Goal: Task Accomplishment & Management: Use online tool/utility

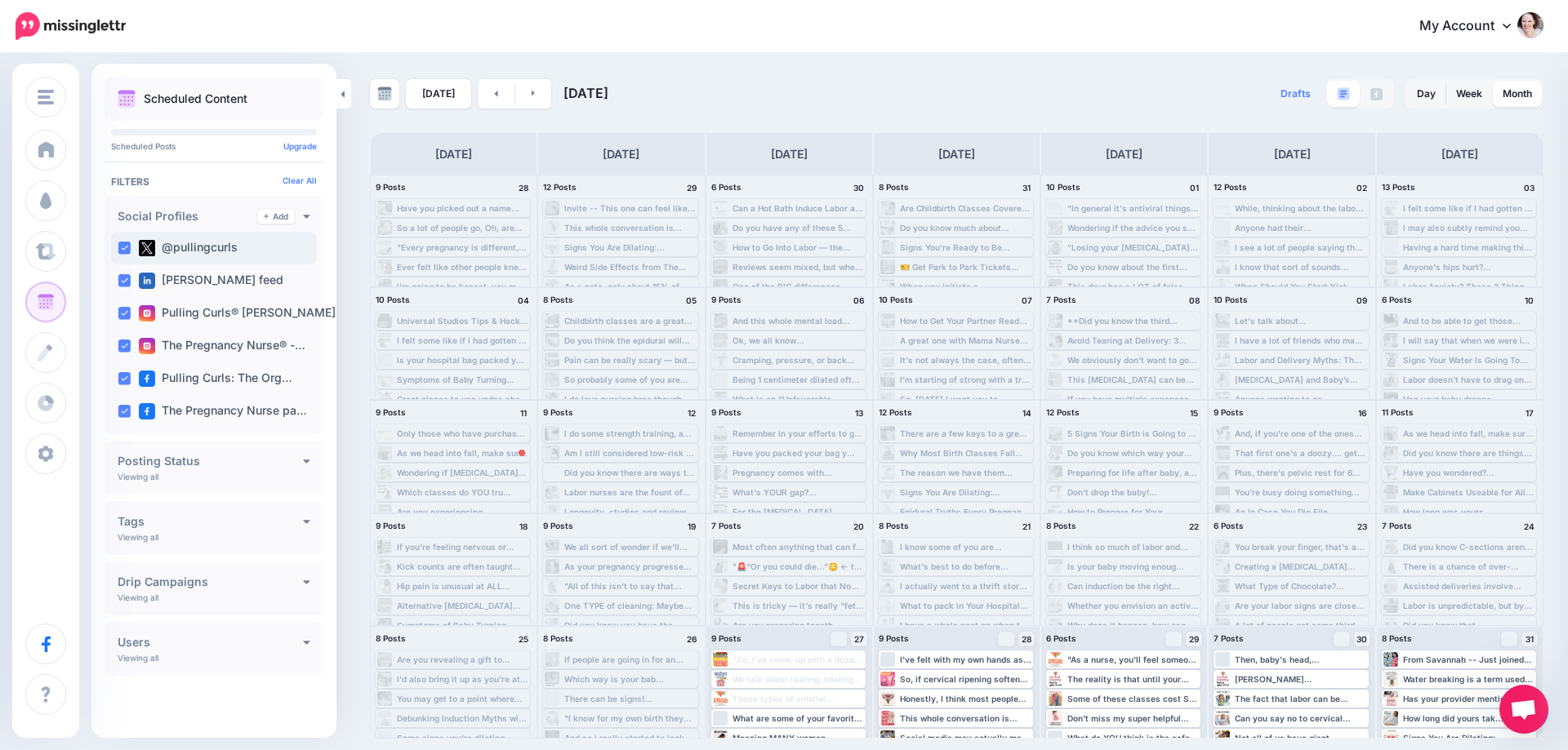
click at [124, 245] on ins at bounding box center [124, 249] width 13 height 13
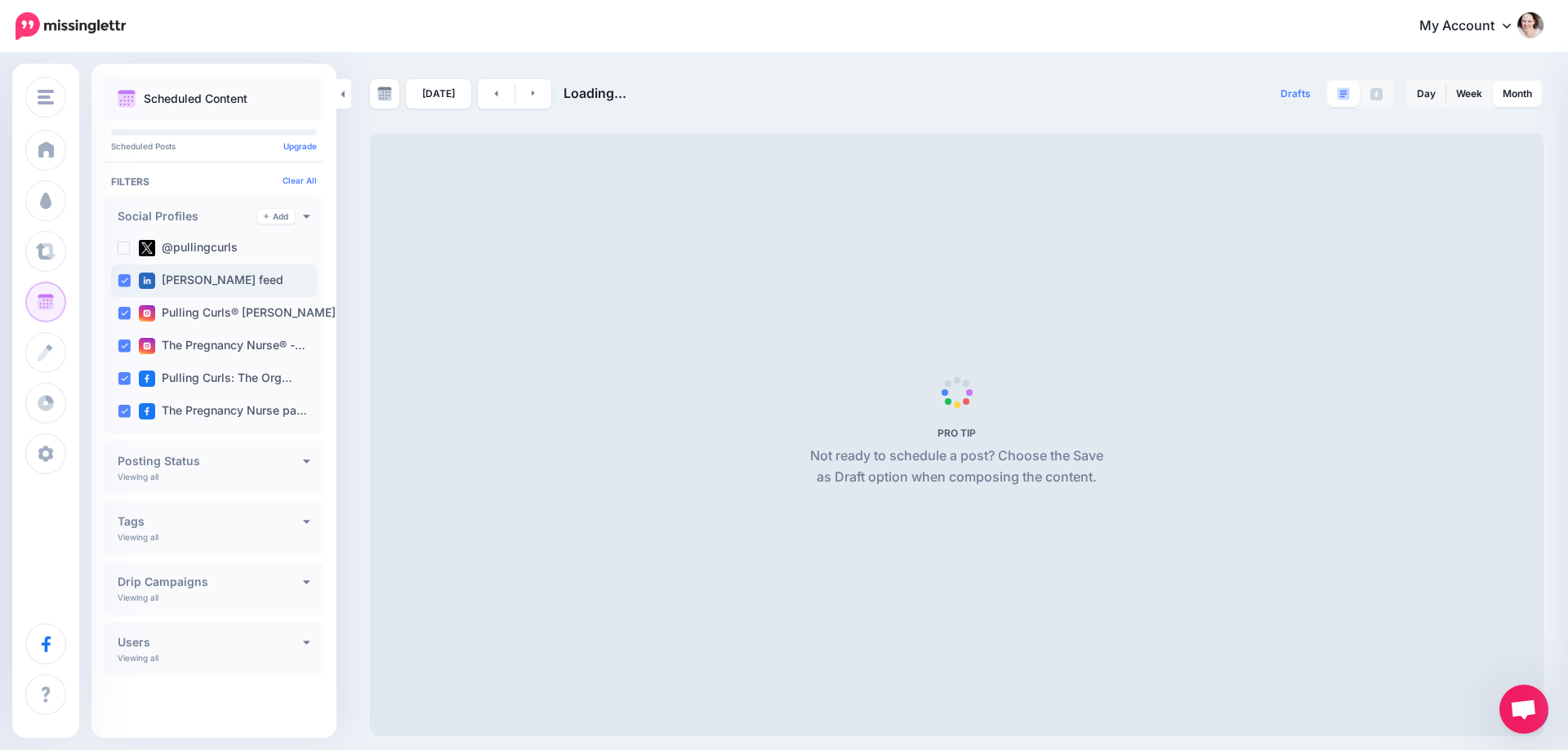
click at [122, 287] on div "[PERSON_NAME] feed" at bounding box center [214, 281] width 206 height 33
click at [123, 314] on ins at bounding box center [124, 314] width 13 height 13
click at [124, 347] on ins at bounding box center [124, 347] width 13 height 13
click at [124, 374] on ins at bounding box center [124, 379] width 13 height 13
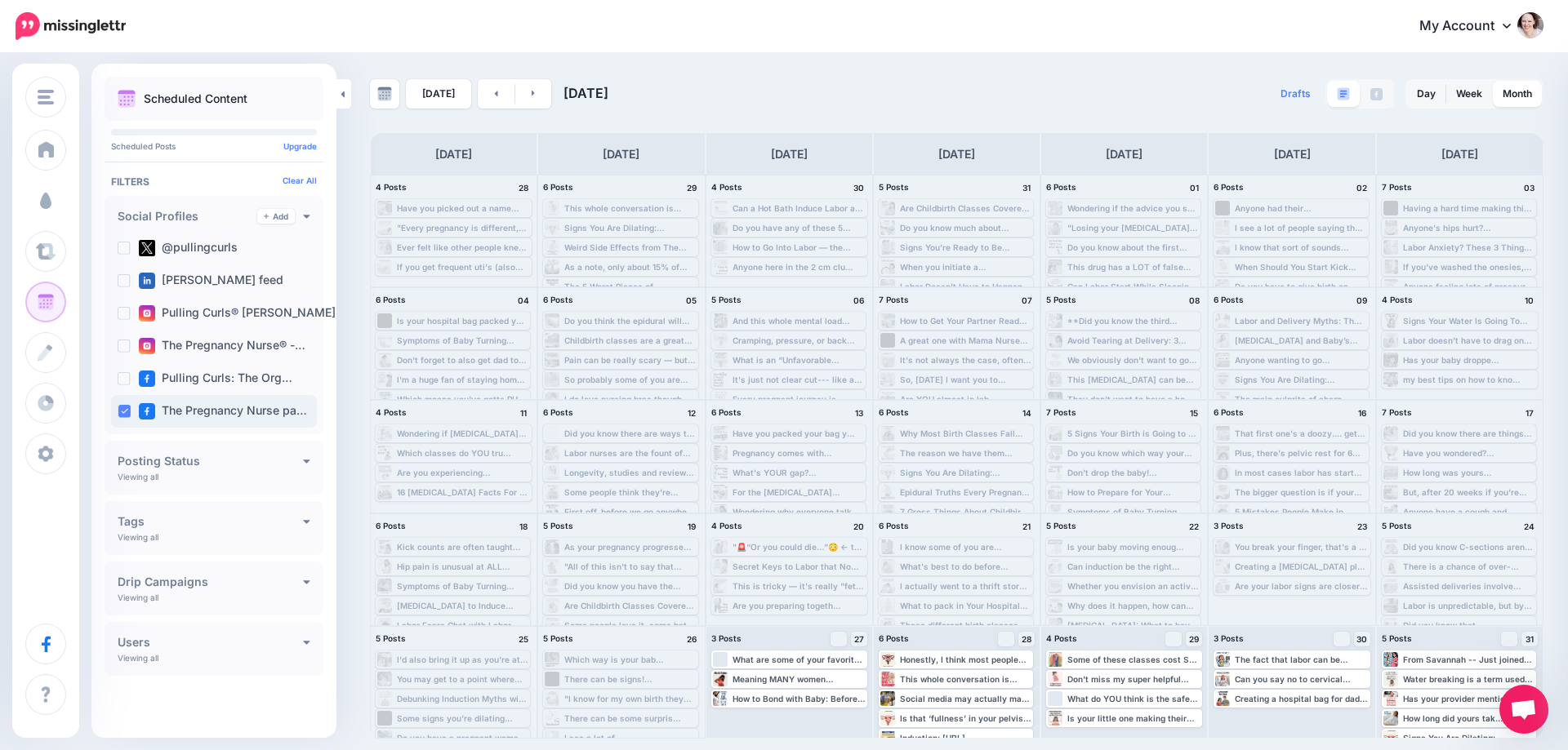
click at [122, 417] on ins at bounding box center [124, 412] width 13 height 13
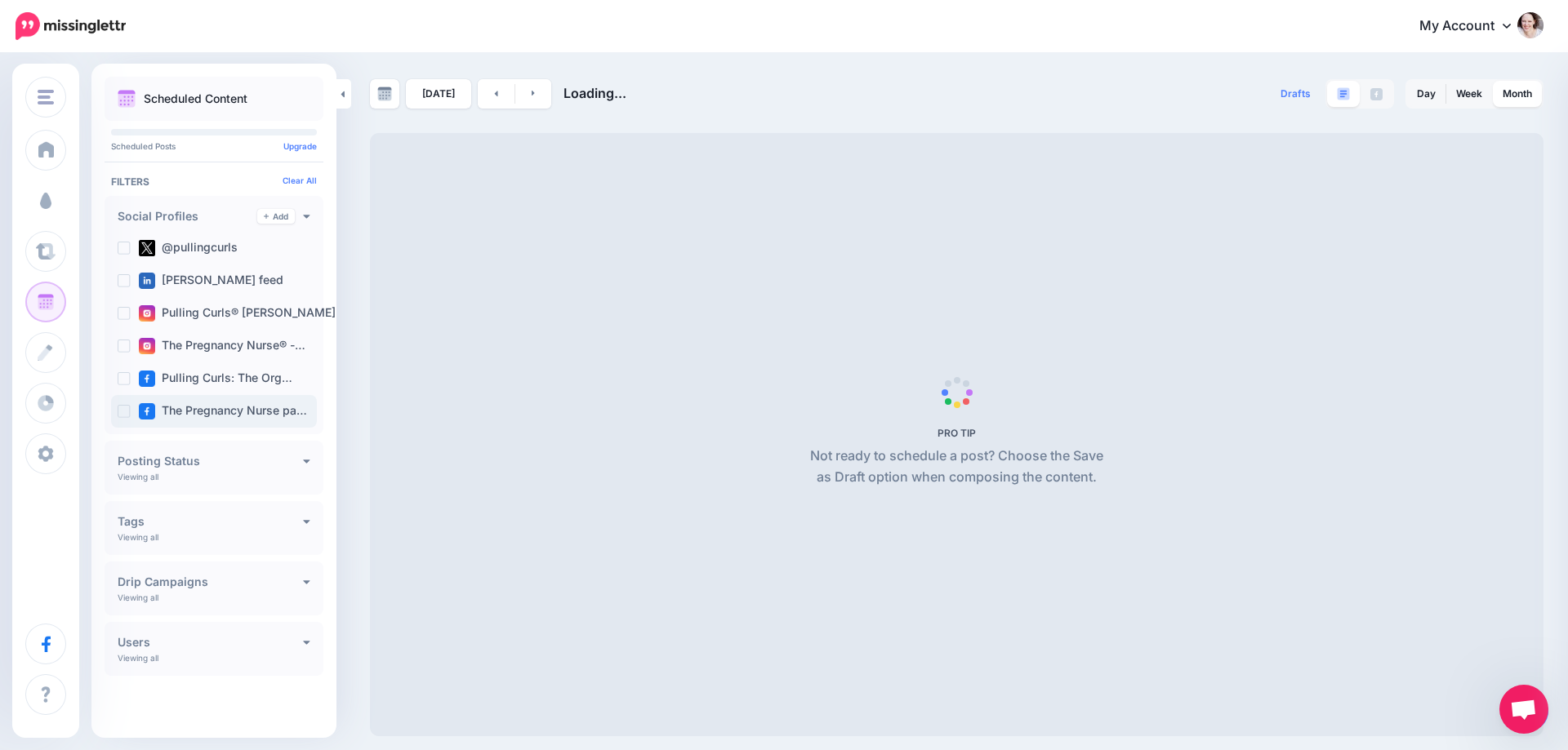
click at [122, 417] on ins at bounding box center [124, 412] width 13 height 13
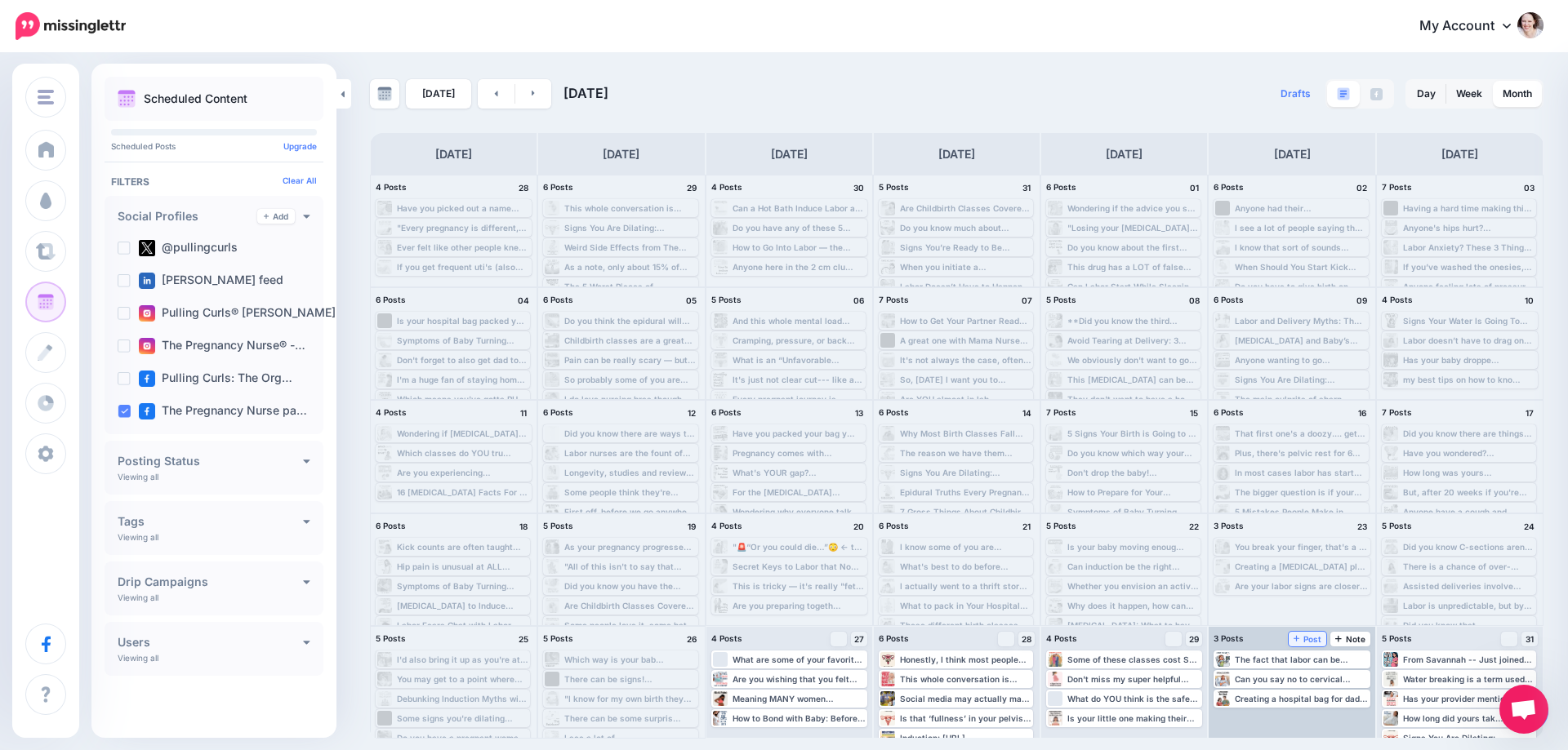
click at [1308, 644] on link "Post" at bounding box center [1308, 640] width 39 height 15
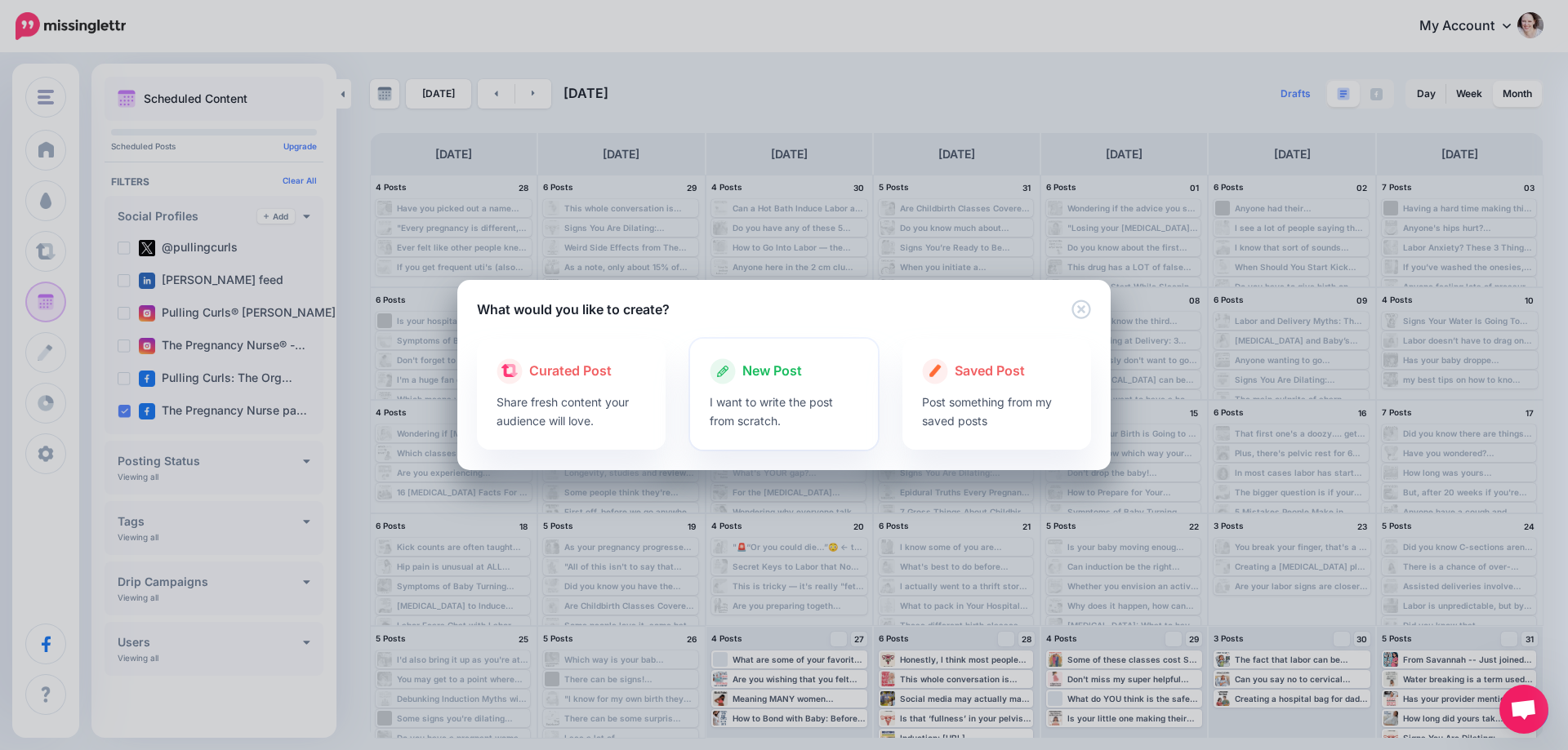
click at [779, 381] on div "New Post" at bounding box center [784, 371] width 149 height 26
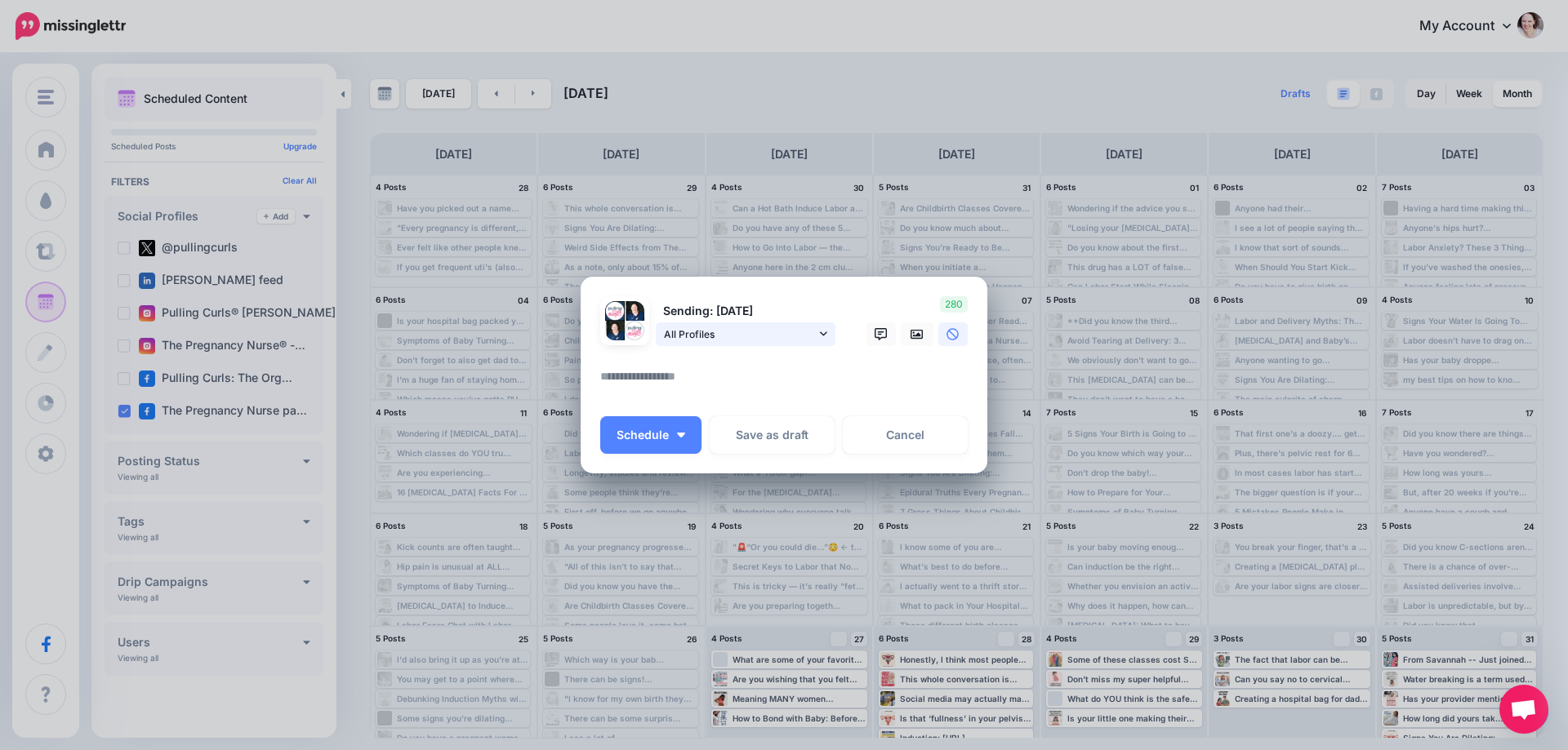
click at [671, 335] on span "All Profiles" at bounding box center [740, 334] width 152 height 17
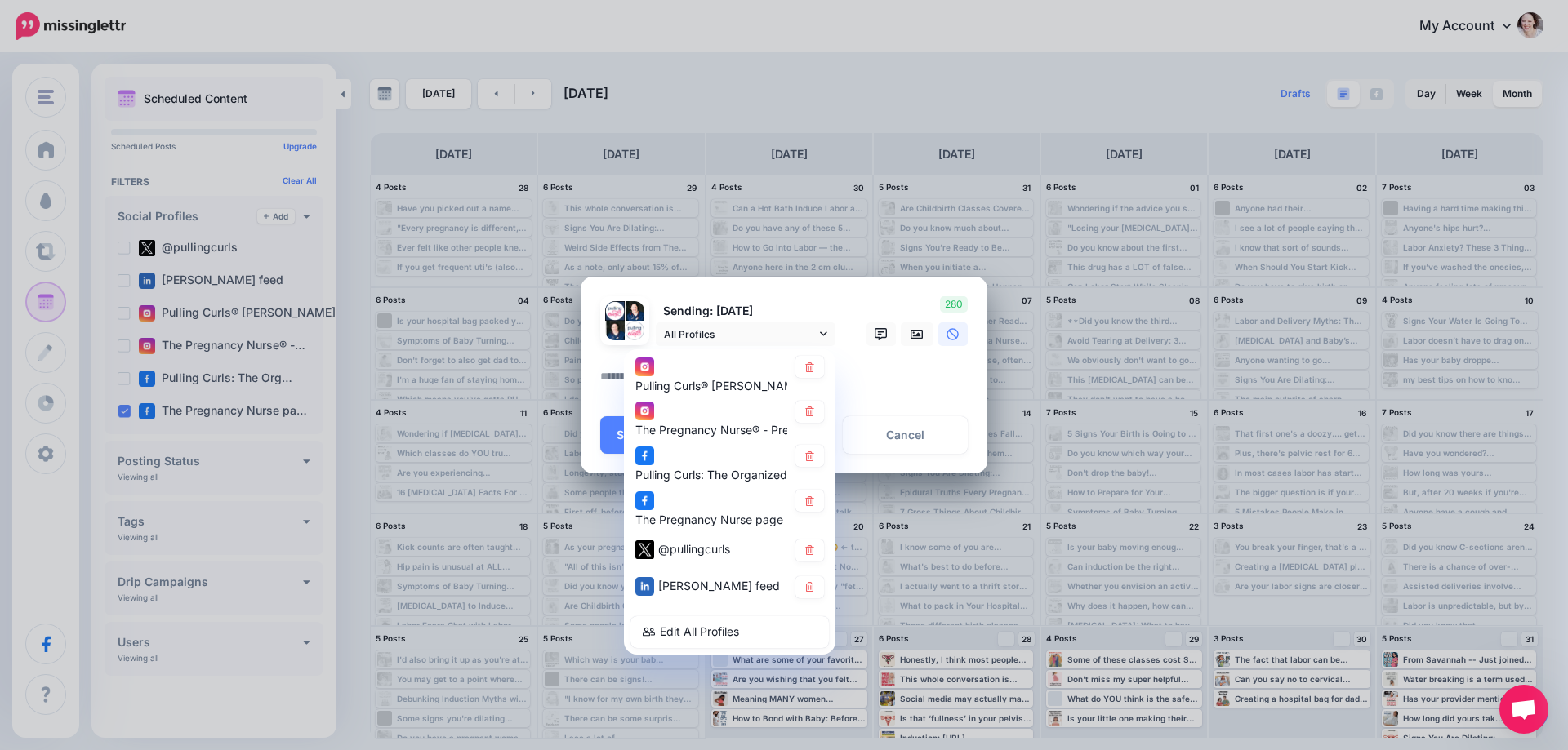
drag, startPoint x: 814, startPoint y: 365, endPoint x: 821, endPoint y: 397, distance: 32.8
click at [814, 366] on icon at bounding box center [810, 366] width 12 height 10
click at [817, 410] on link at bounding box center [810, 412] width 29 height 22
drag, startPoint x: 811, startPoint y: 454, endPoint x: 819, endPoint y: 489, distance: 35.9
click at [811, 455] on icon at bounding box center [810, 456] width 9 height 10
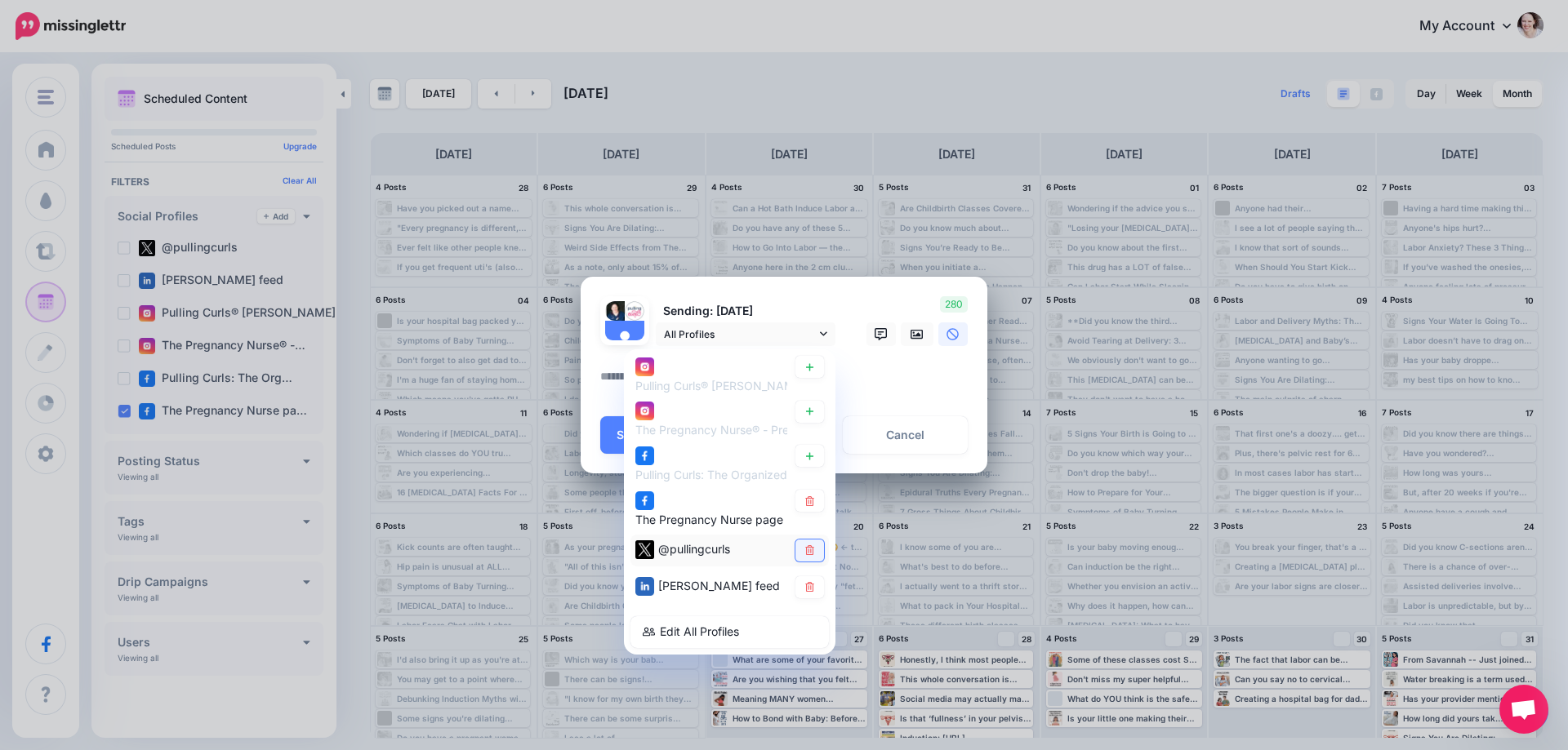
click at [812, 540] on link at bounding box center [810, 551] width 29 height 22
drag, startPoint x: 814, startPoint y: 587, endPoint x: 808, endPoint y: 562, distance: 25.7
click at [814, 586] on icon at bounding box center [810, 587] width 9 height 10
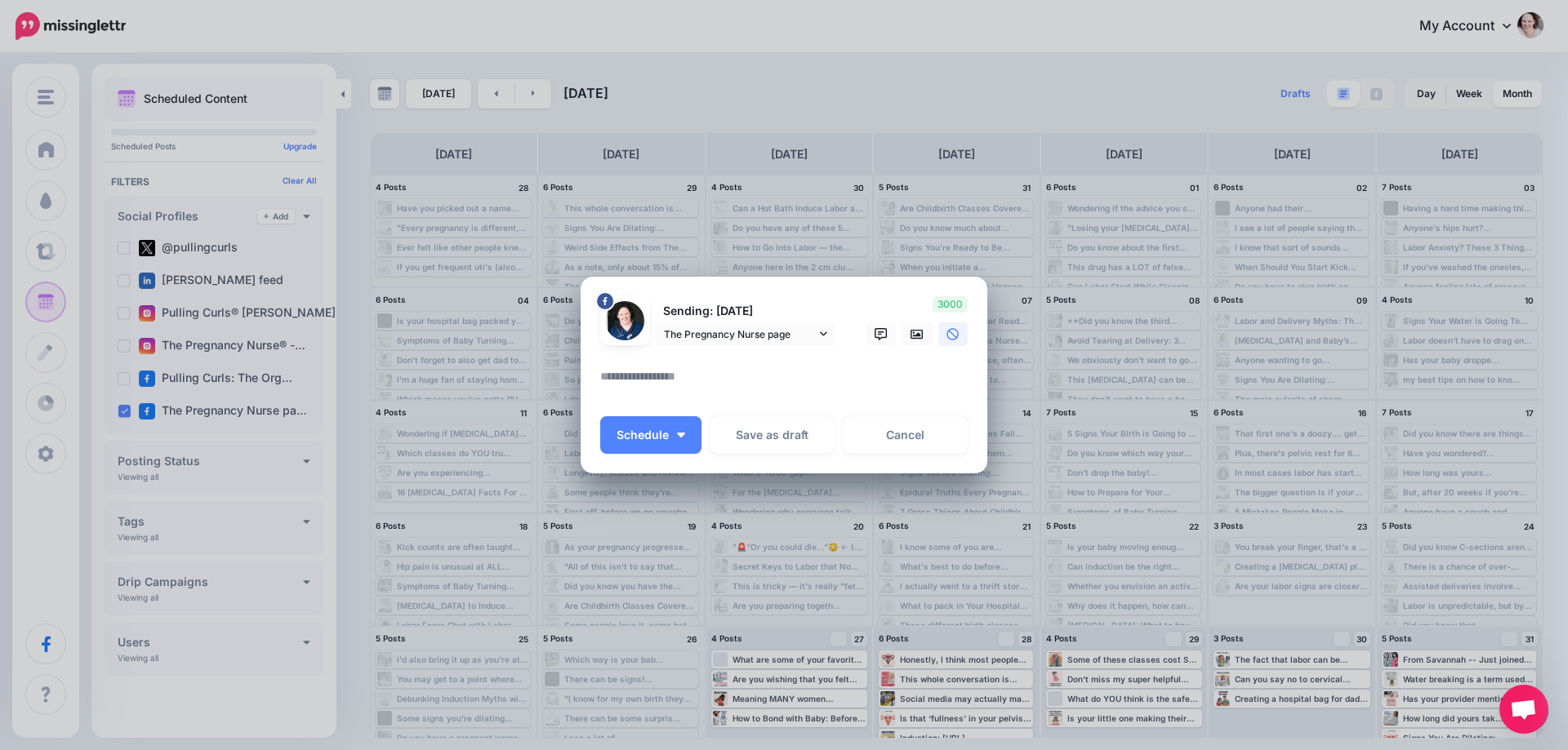
click at [702, 363] on div at bounding box center [784, 356] width 367 height 21
click at [718, 373] on textarea at bounding box center [788, 382] width 376 height 32
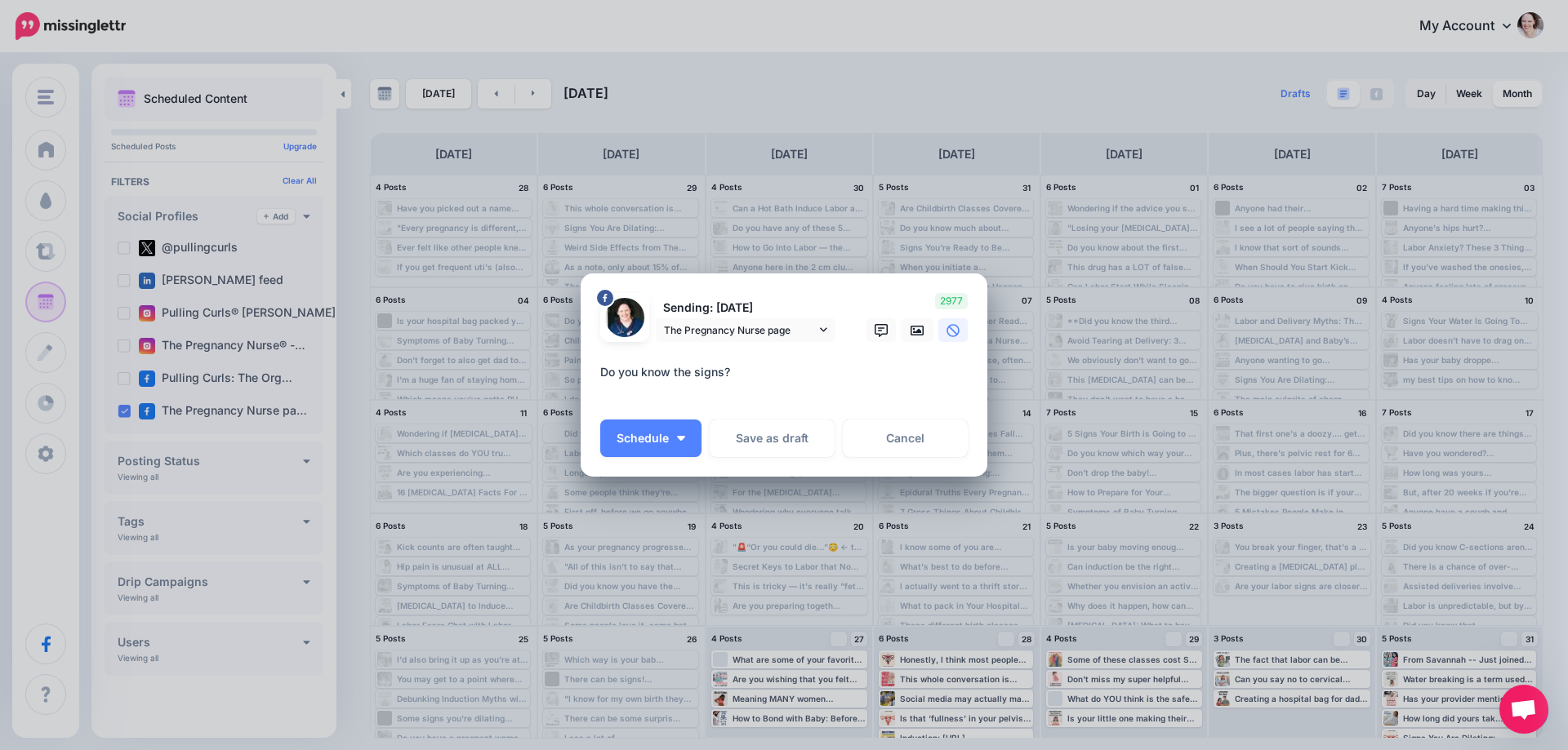
paste textarea "**********"
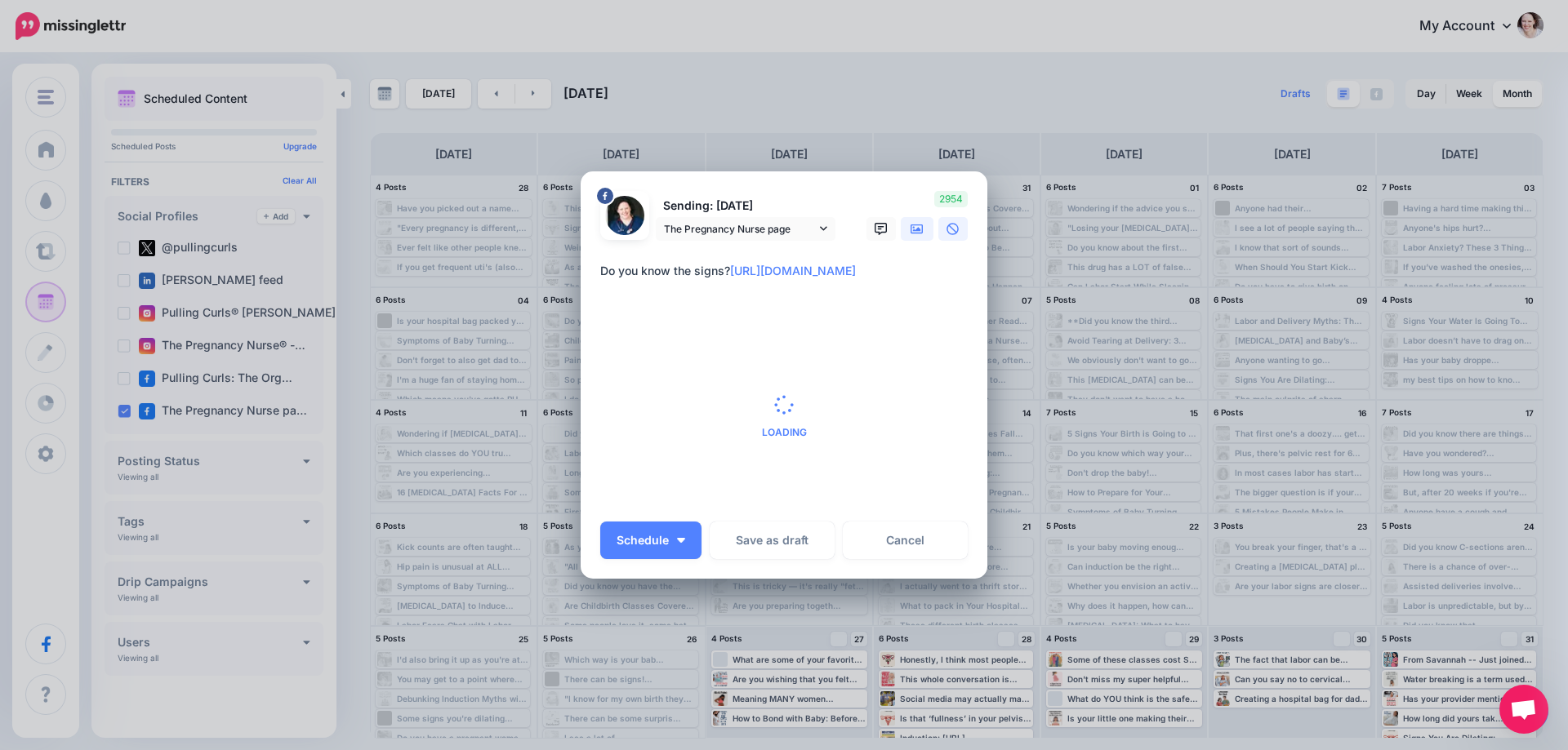
type textarea "**********"
click at [910, 226] on div "Create Post Loading Sending: 30th Aug The Pregnancy Nurse page" at bounding box center [784, 375] width 1568 height 750
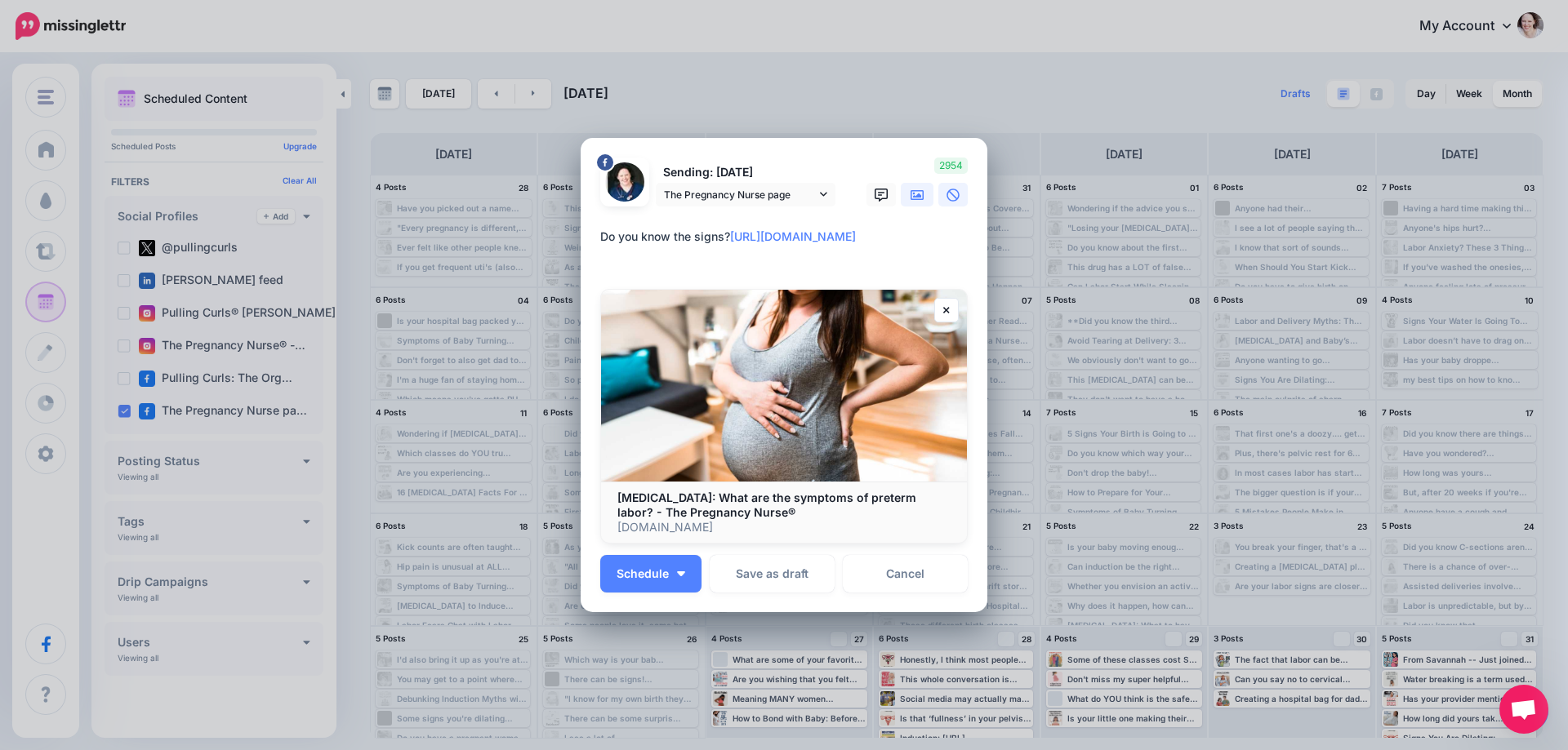
drag, startPoint x: 904, startPoint y: 198, endPoint x: 882, endPoint y: 203, distance: 22.6
click at [911, 198] on icon at bounding box center [917, 195] width 13 height 13
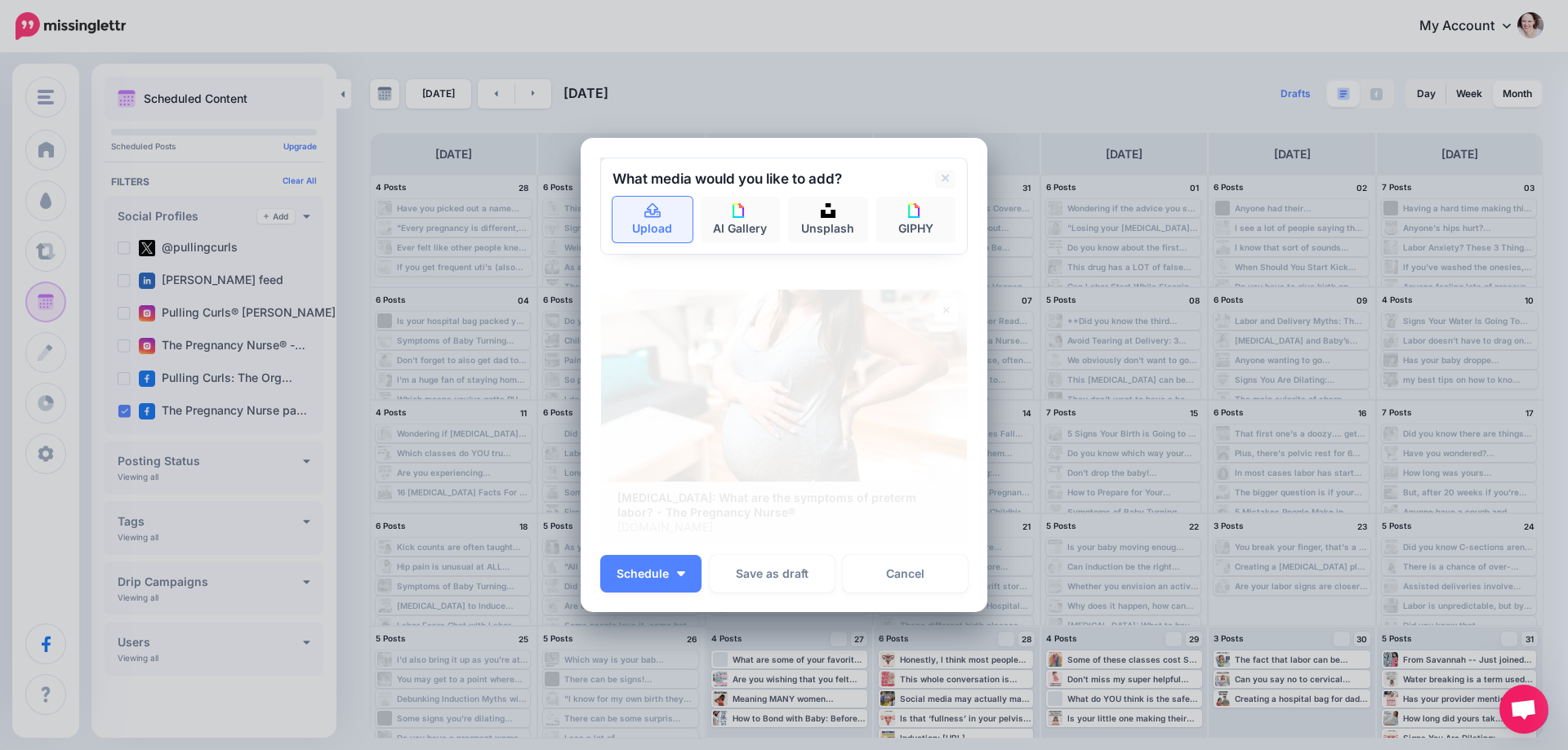
click at [632, 221] on link "Upload" at bounding box center [652, 220] width 80 height 46
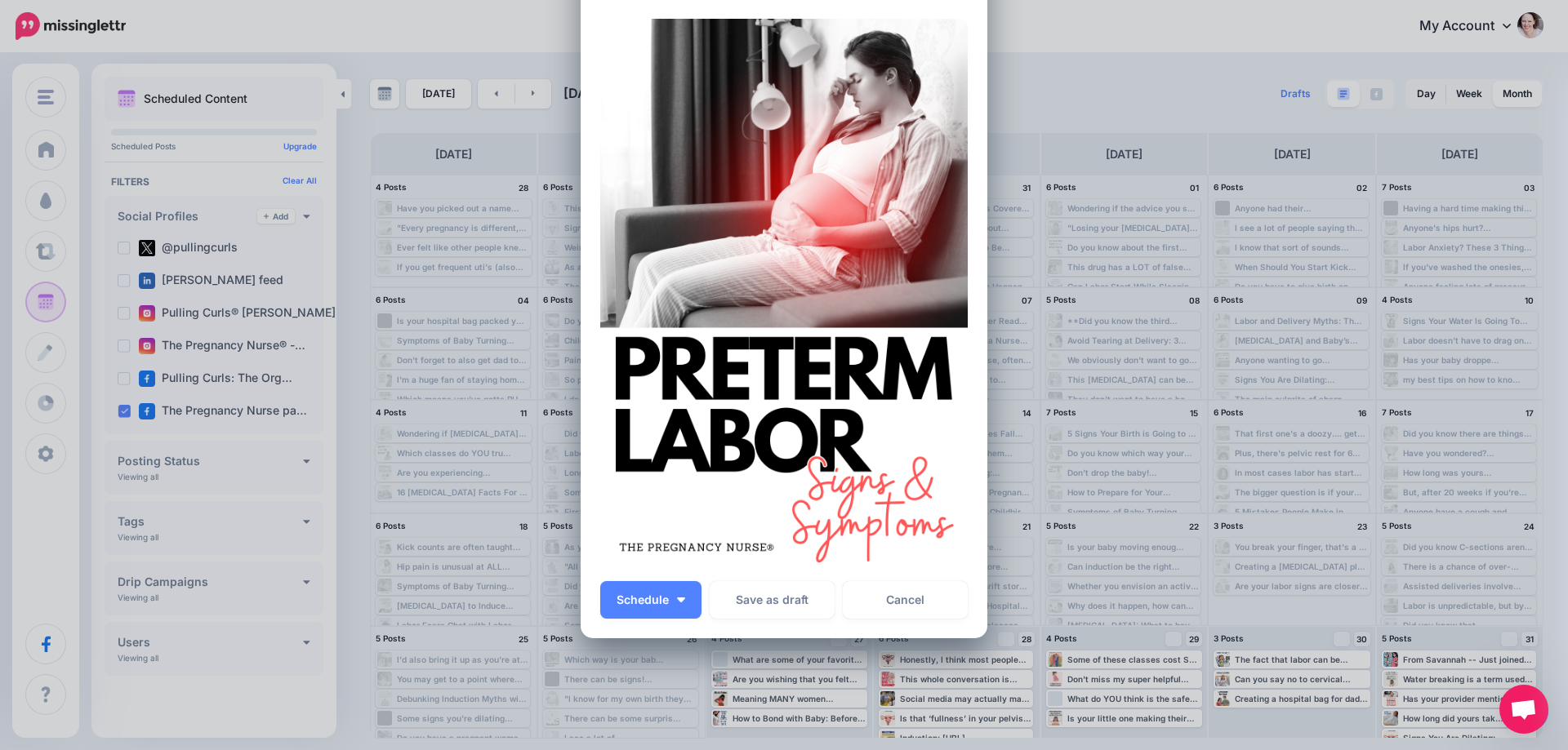
scroll to position [163, 0]
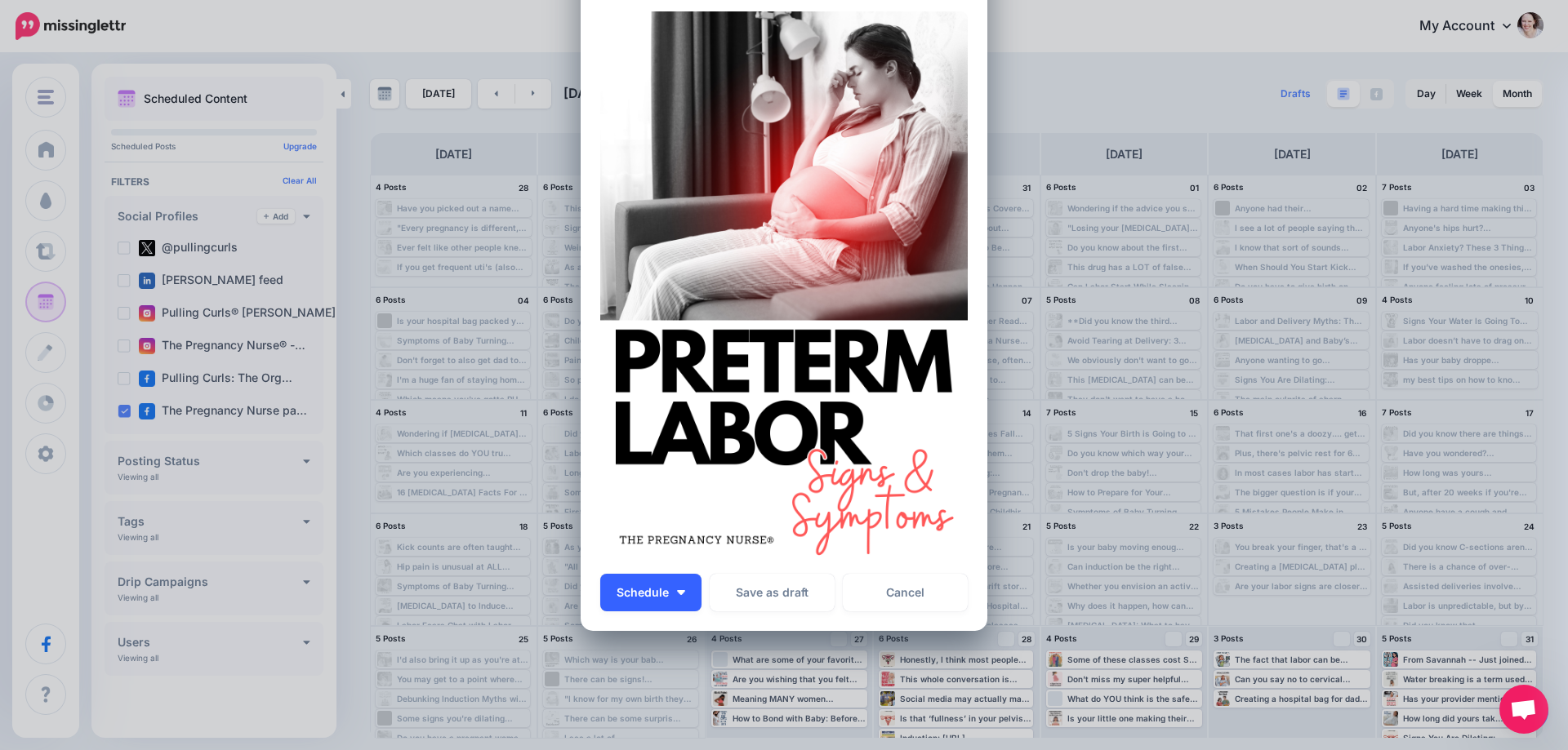
click at [682, 603] on button "Schedule" at bounding box center [651, 593] width 101 height 38
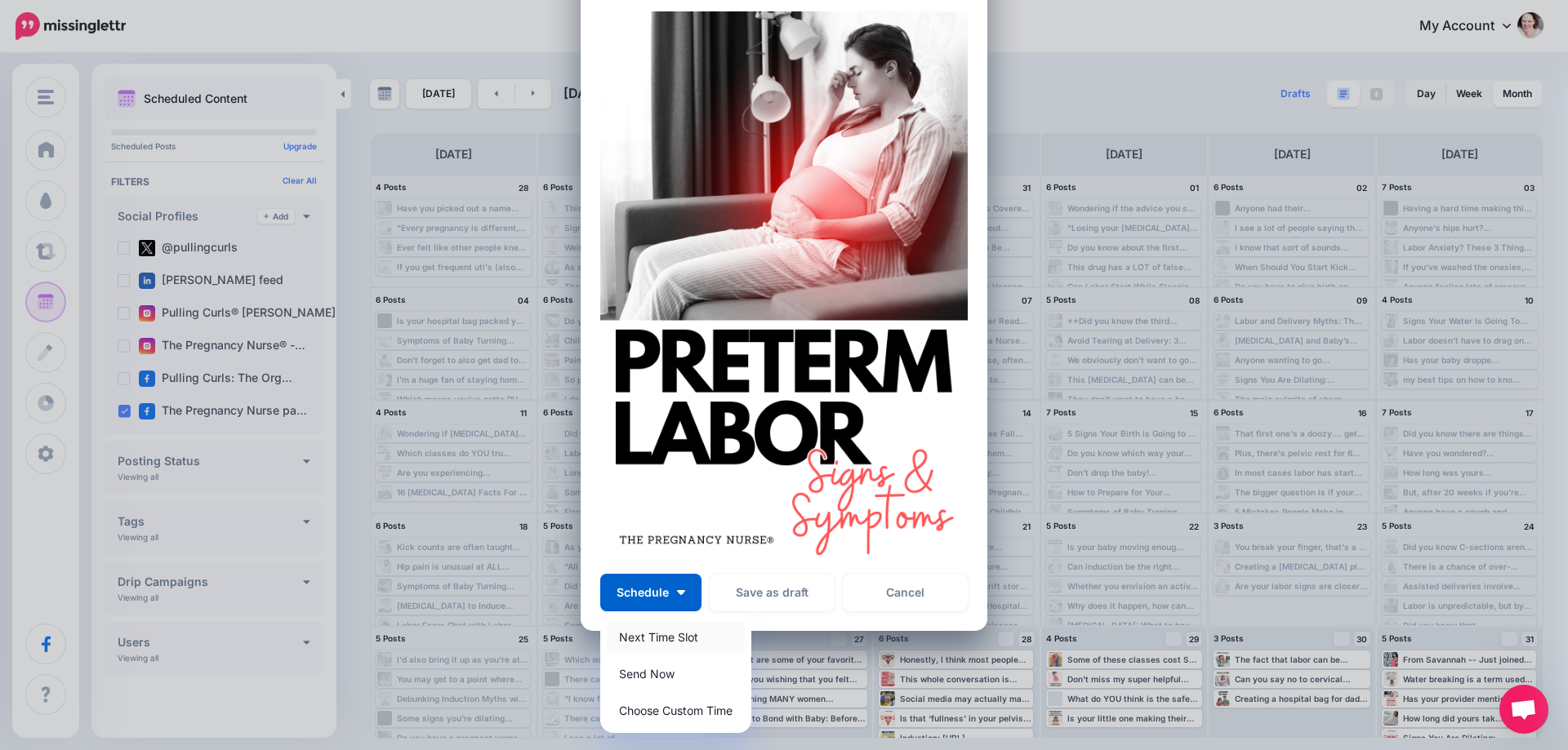
click at [677, 641] on link "Next Time Slot" at bounding box center [676, 637] width 138 height 32
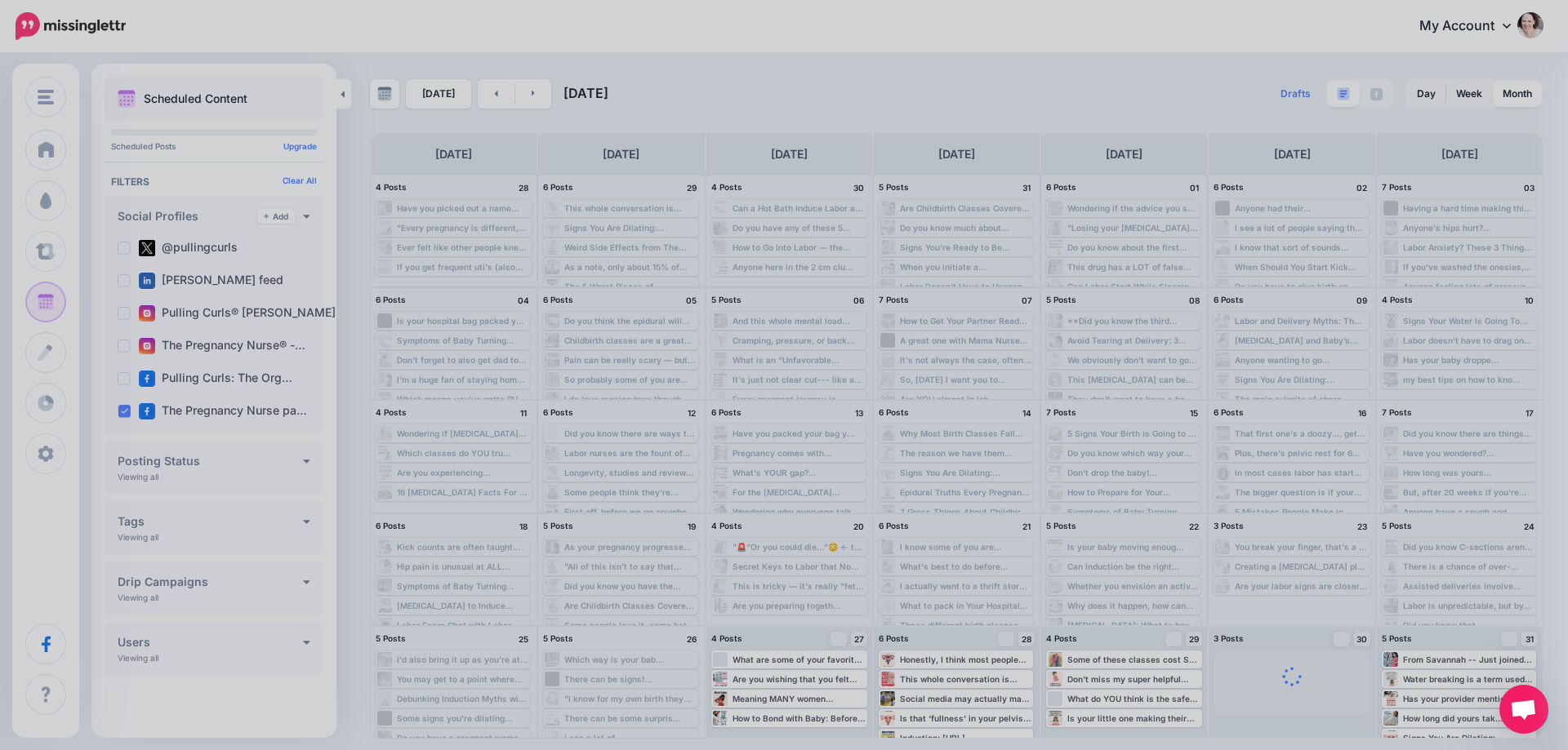
scroll to position [0, 0]
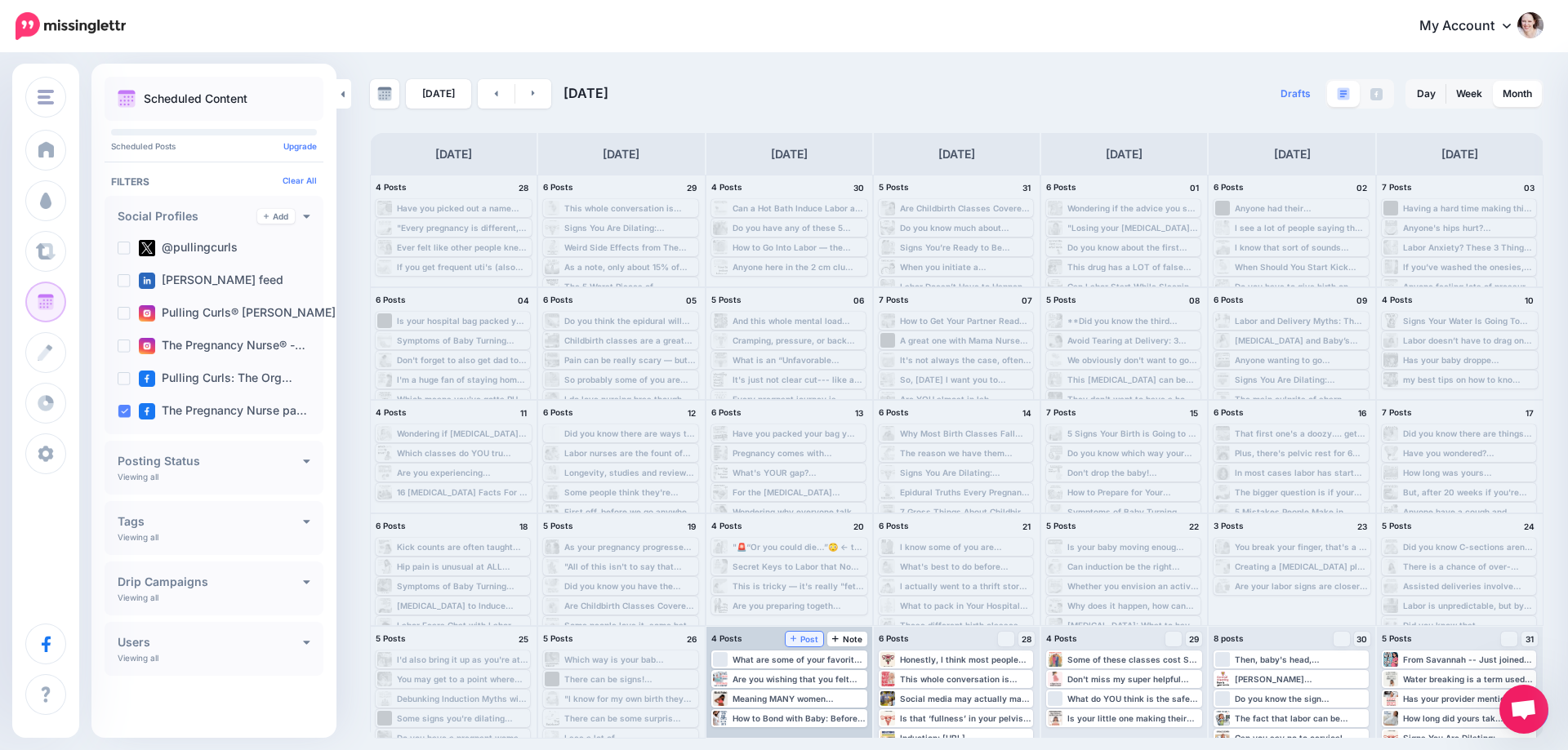
click at [807, 636] on span "Post" at bounding box center [805, 640] width 29 height 8
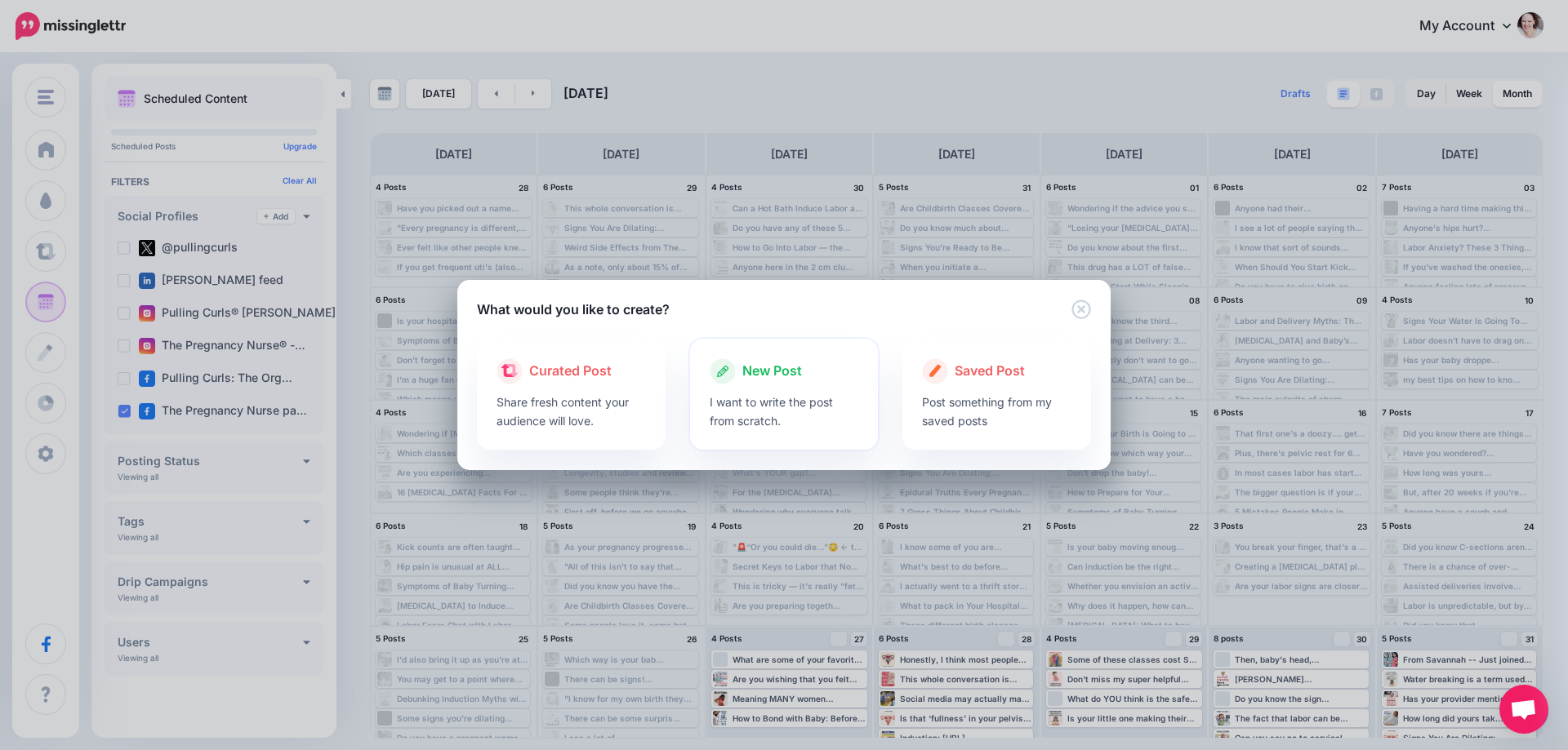
click at [755, 391] on div at bounding box center [784, 389] width 149 height 8
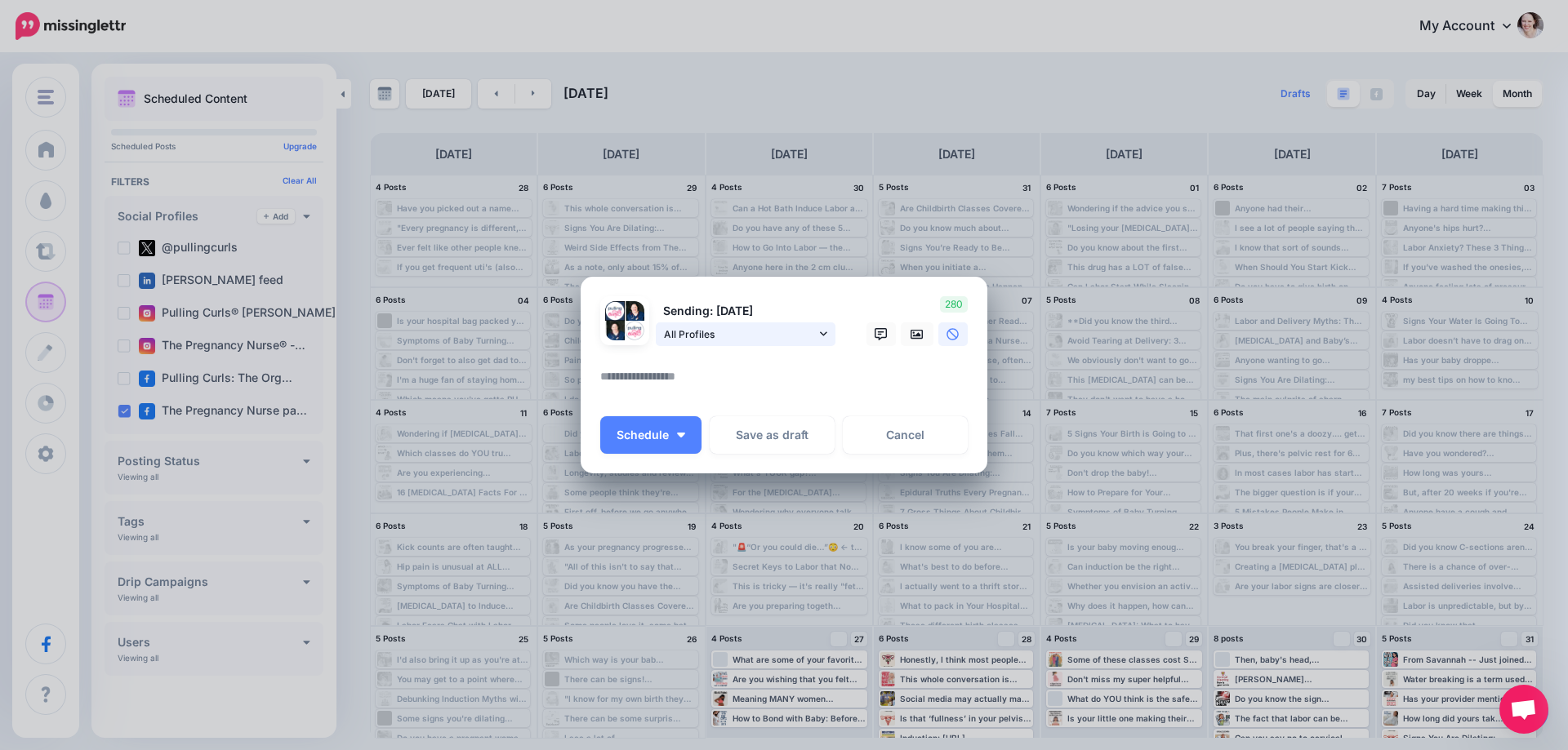
click at [730, 334] on span "All Profiles" at bounding box center [740, 334] width 152 height 17
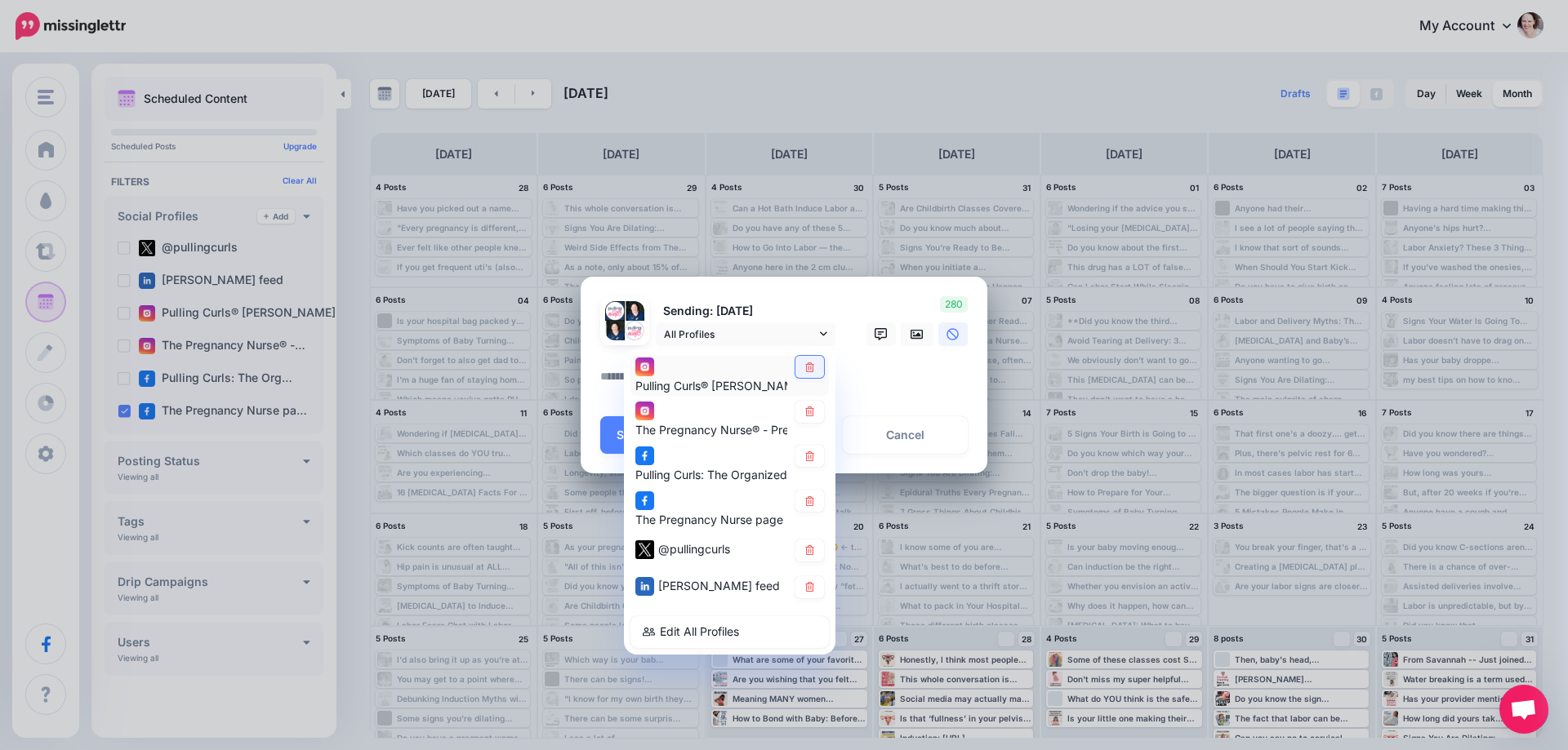
click at [819, 365] on link at bounding box center [810, 366] width 29 height 22
click at [813, 412] on icon at bounding box center [810, 412] width 9 height 10
click at [809, 465] on link at bounding box center [810, 456] width 29 height 22
click at [806, 557] on link at bounding box center [810, 551] width 29 height 22
click at [803, 584] on link at bounding box center [810, 587] width 29 height 22
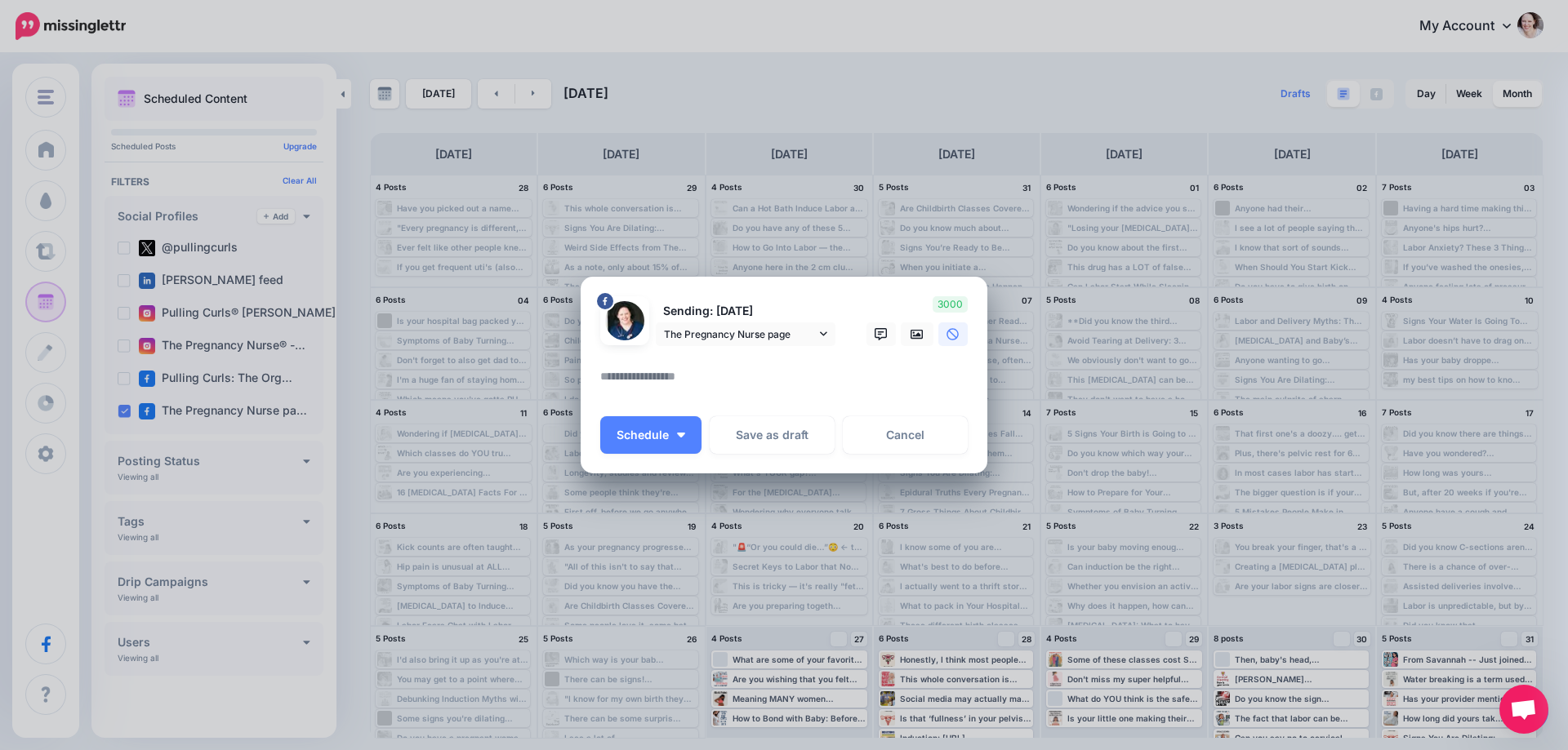
click at [714, 376] on textarea at bounding box center [788, 382] width 376 height 32
paste textarea "**********"
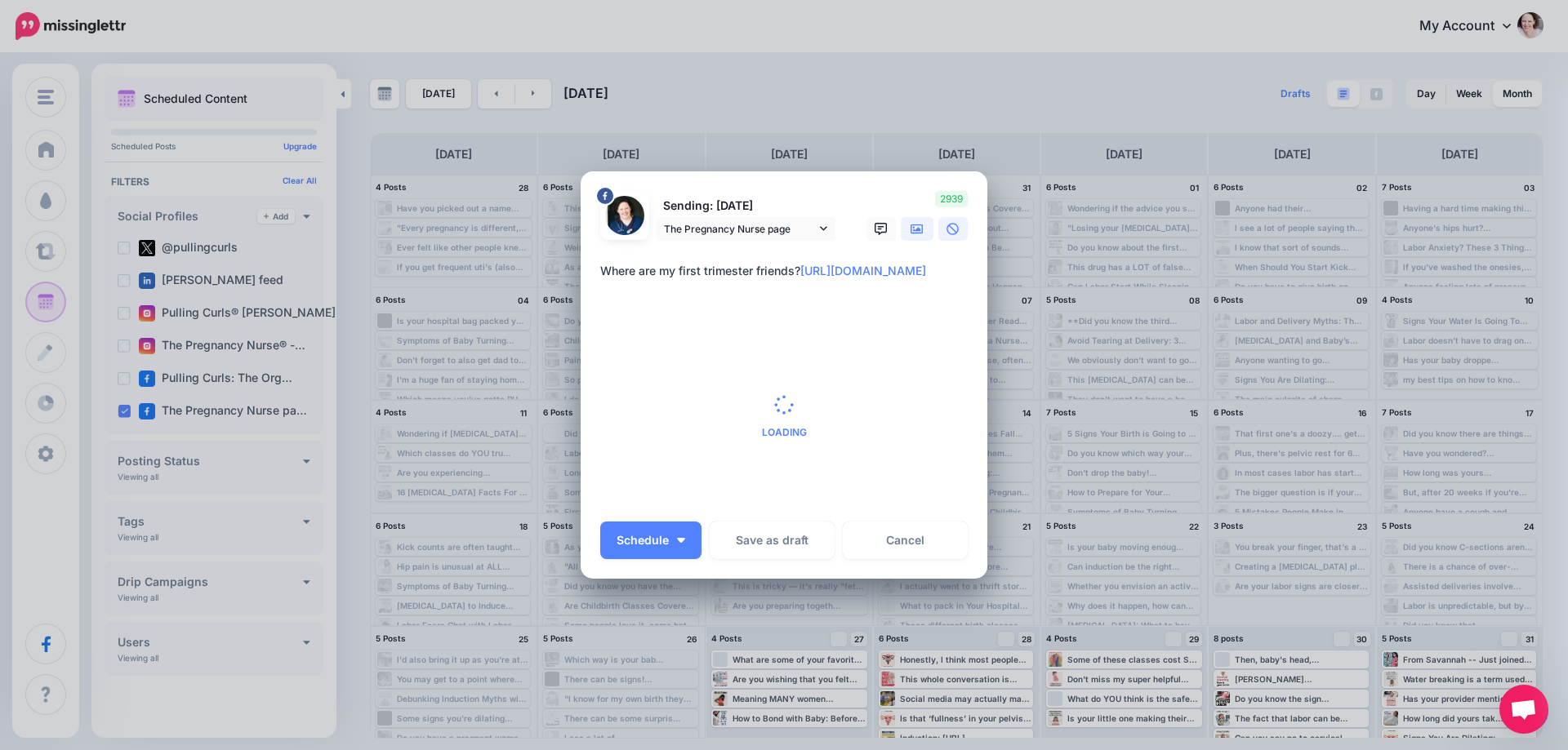
type textarea "**********"
click at [916, 226] on icon at bounding box center [917, 230] width 13 height 13
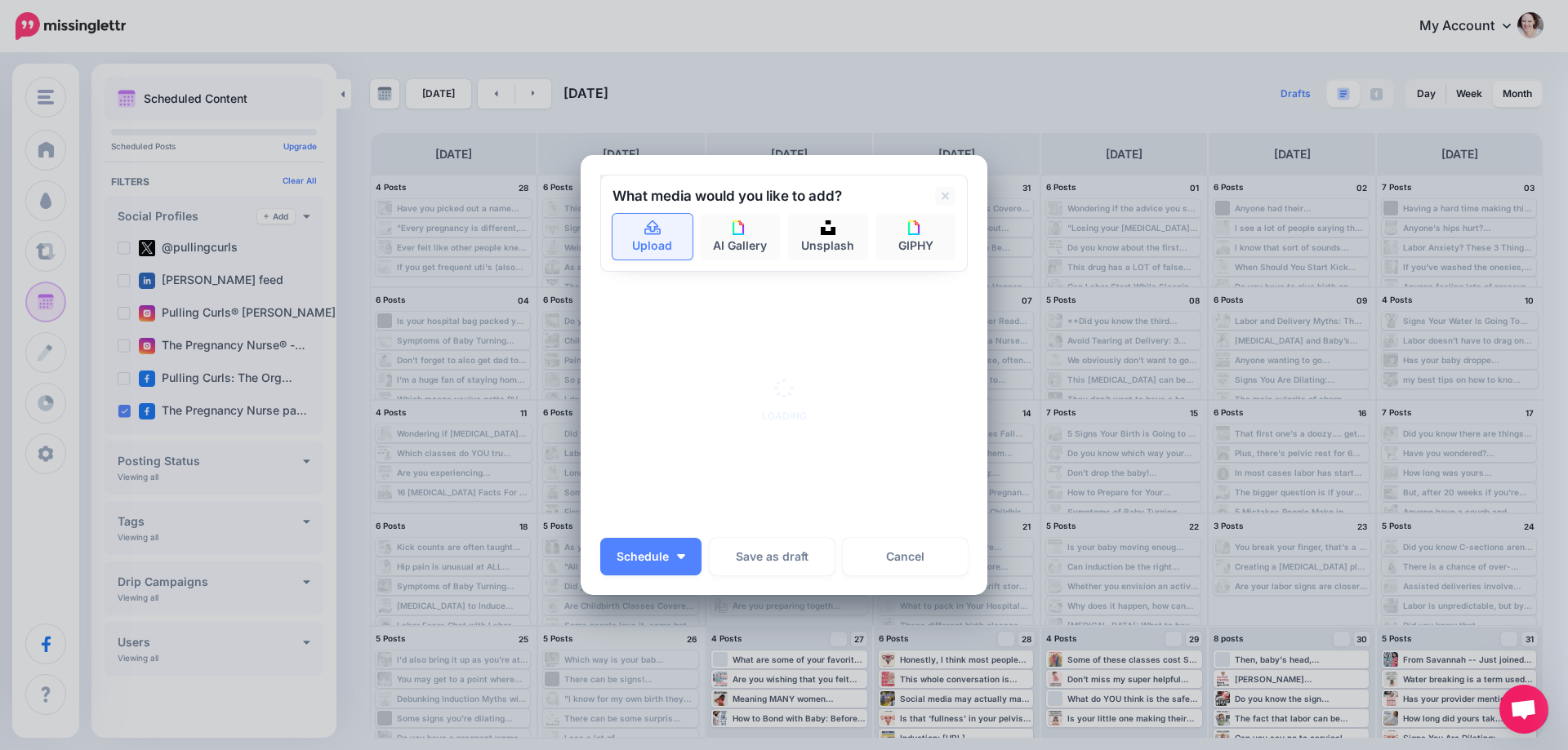
click at [643, 240] on link "Upload" at bounding box center [652, 237] width 80 height 46
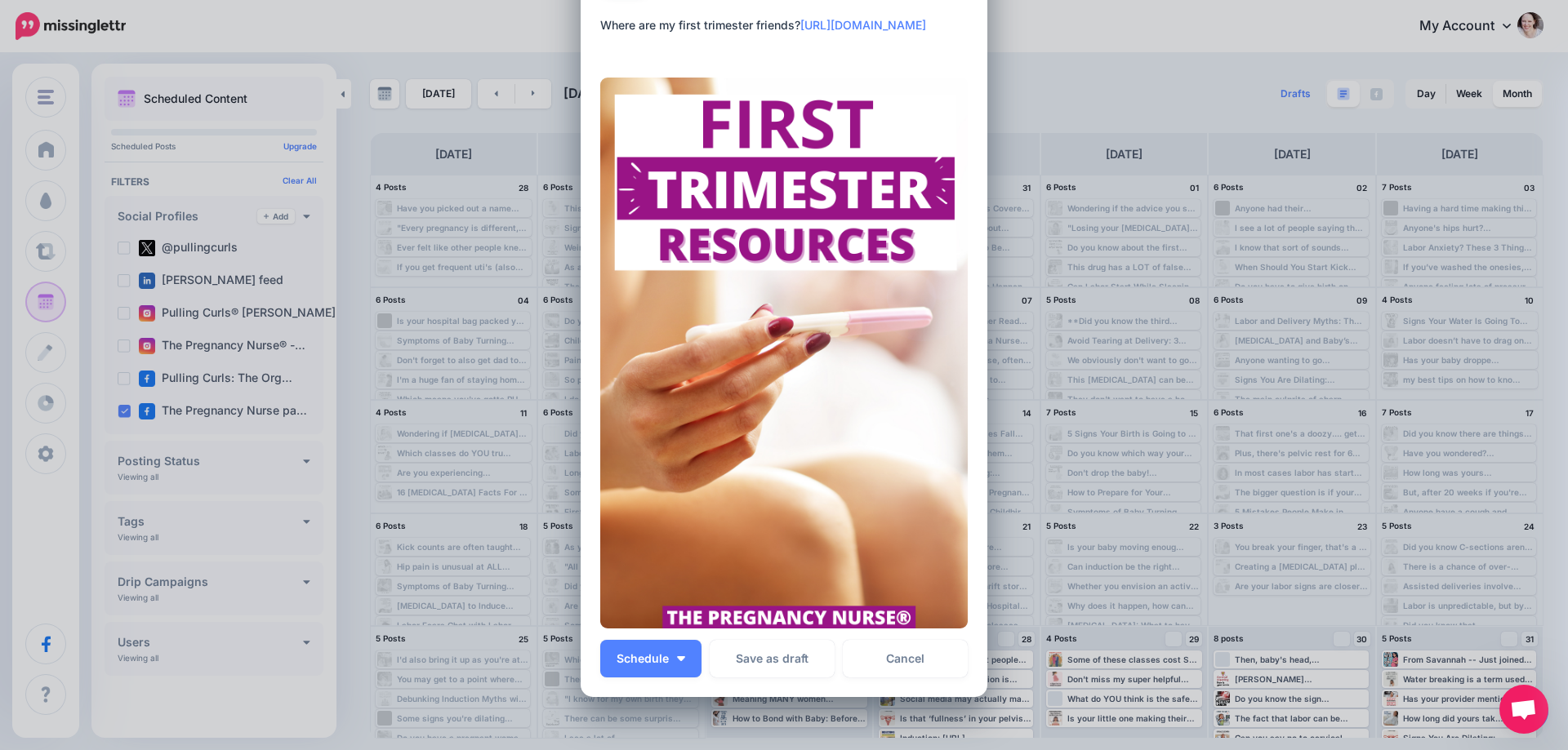
scroll to position [221, 0]
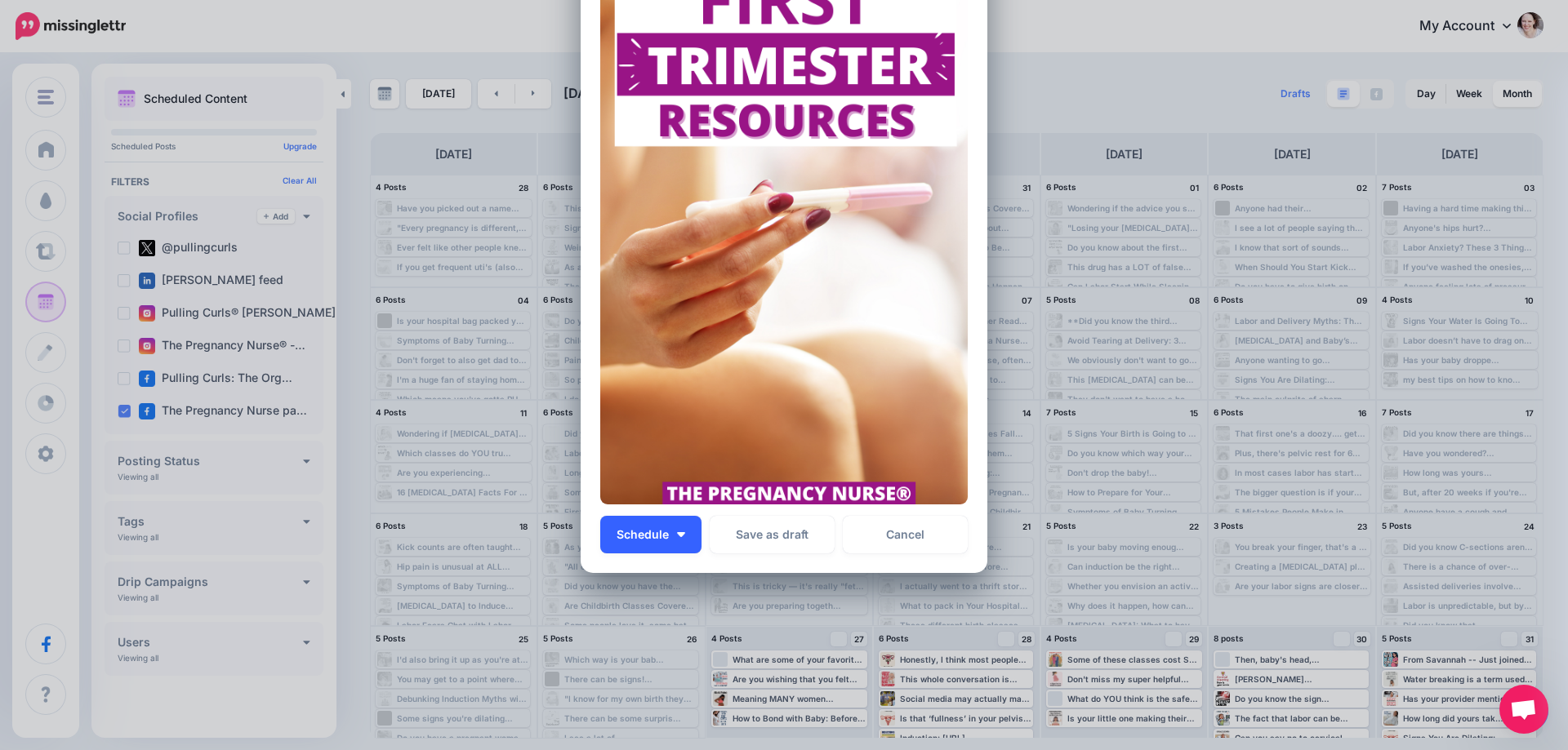
click at [682, 535] on button "Schedule" at bounding box center [651, 535] width 101 height 38
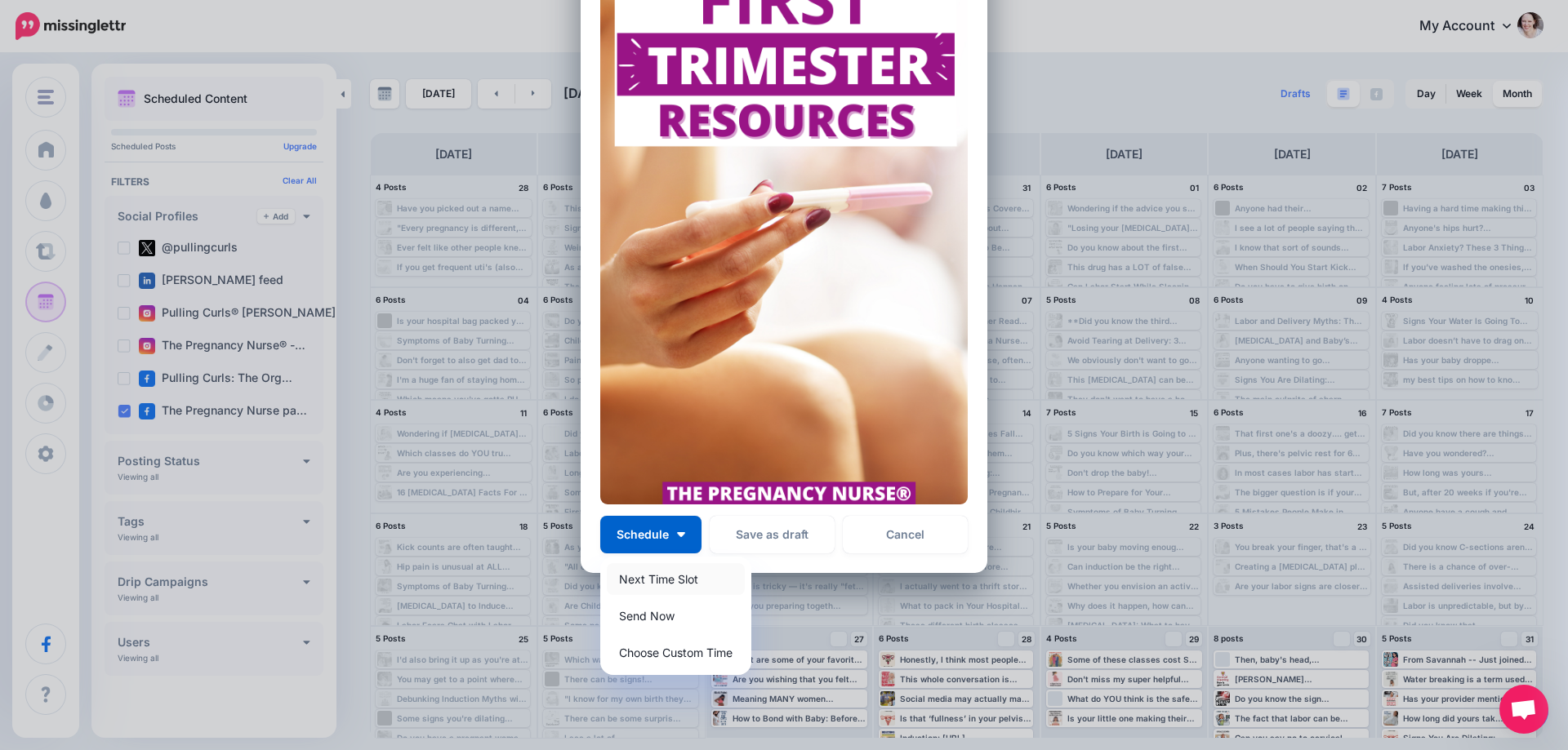
click at [649, 580] on link "Next Time Slot" at bounding box center [676, 579] width 138 height 32
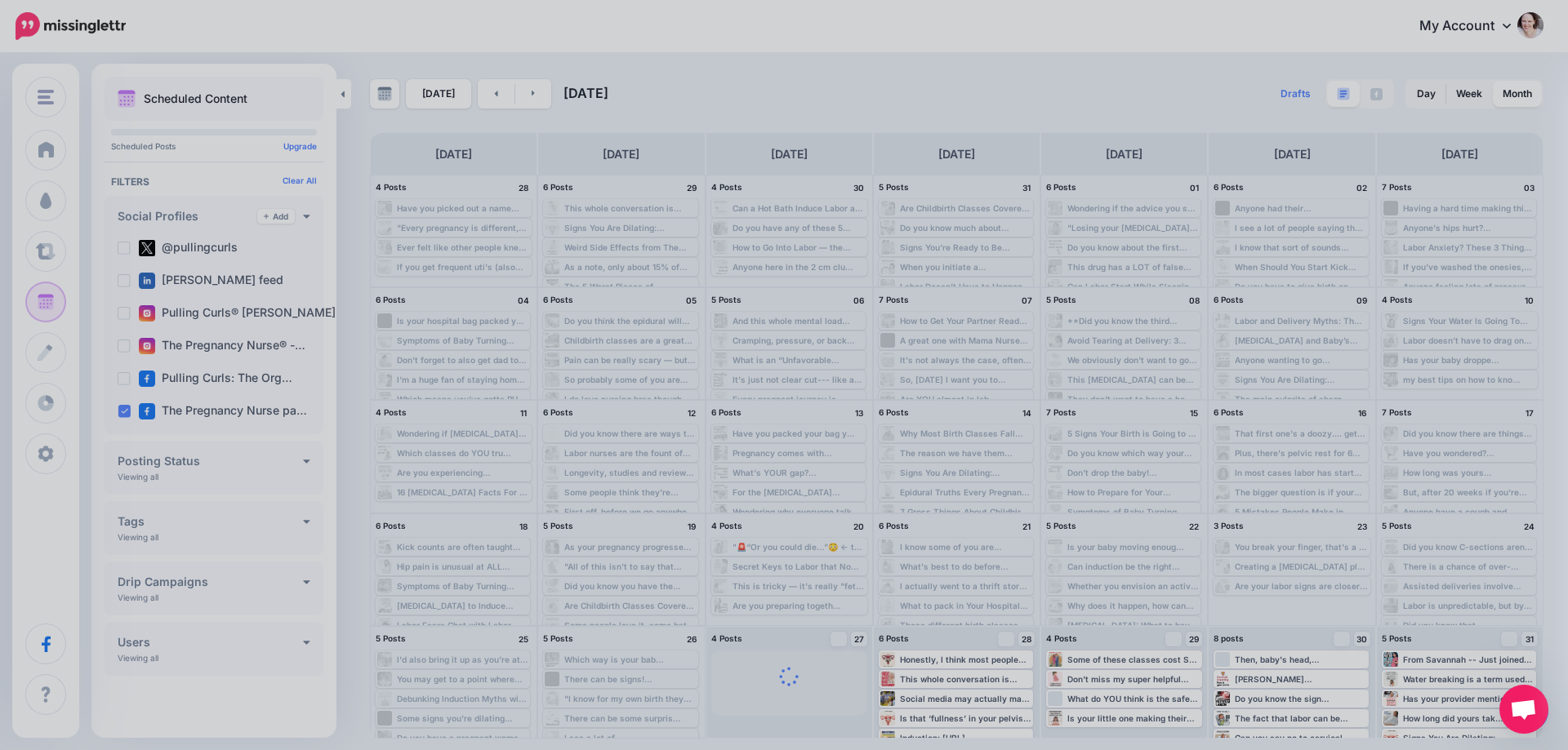
scroll to position [100, 0]
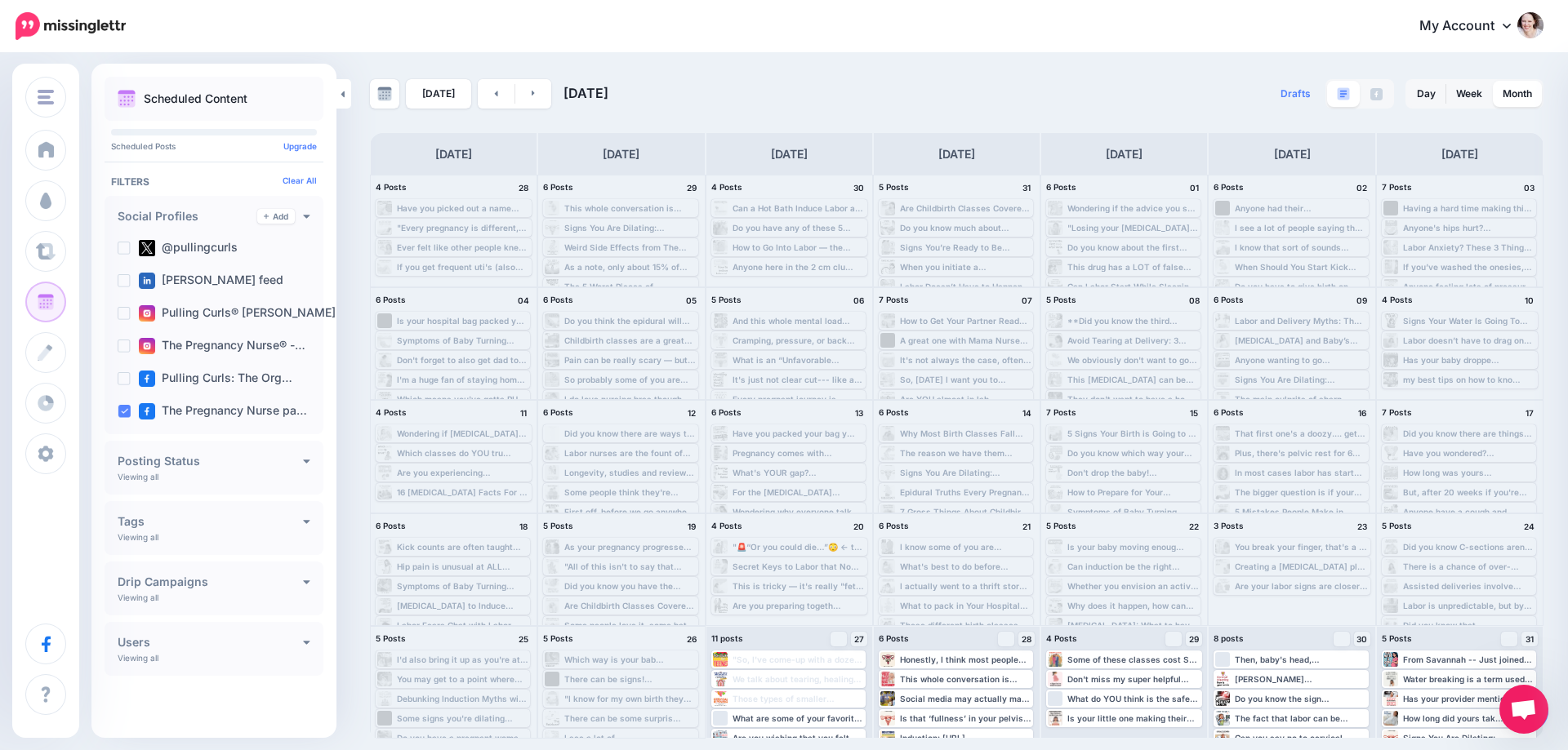
click at [543, 25] on div "My Account Dashboard My Account Billing Facebook Community Help Center Logout" at bounding box center [845, 26] width 1398 height 40
click at [120, 411] on ins at bounding box center [124, 412] width 13 height 13
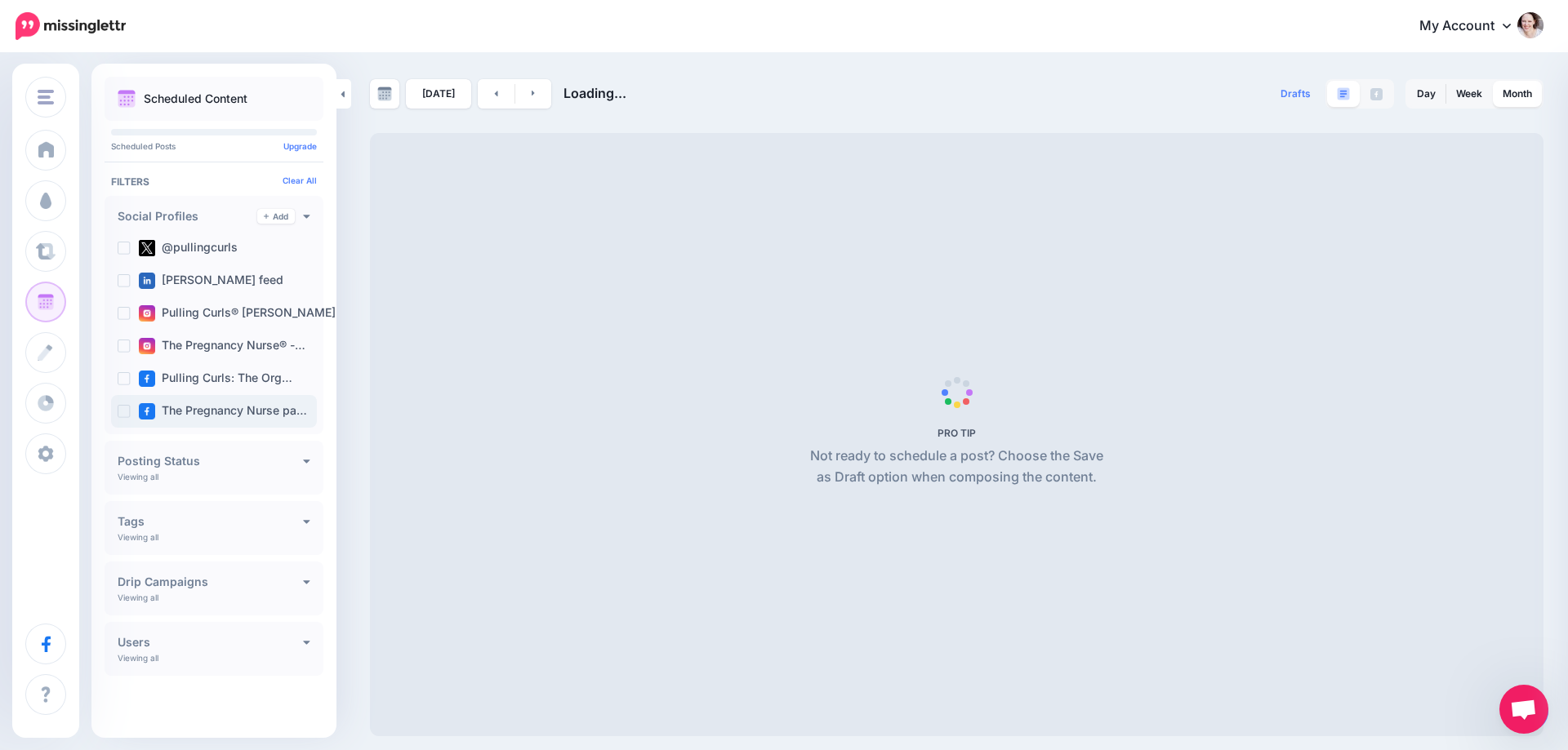
click at [123, 411] on ins at bounding box center [124, 412] width 13 height 13
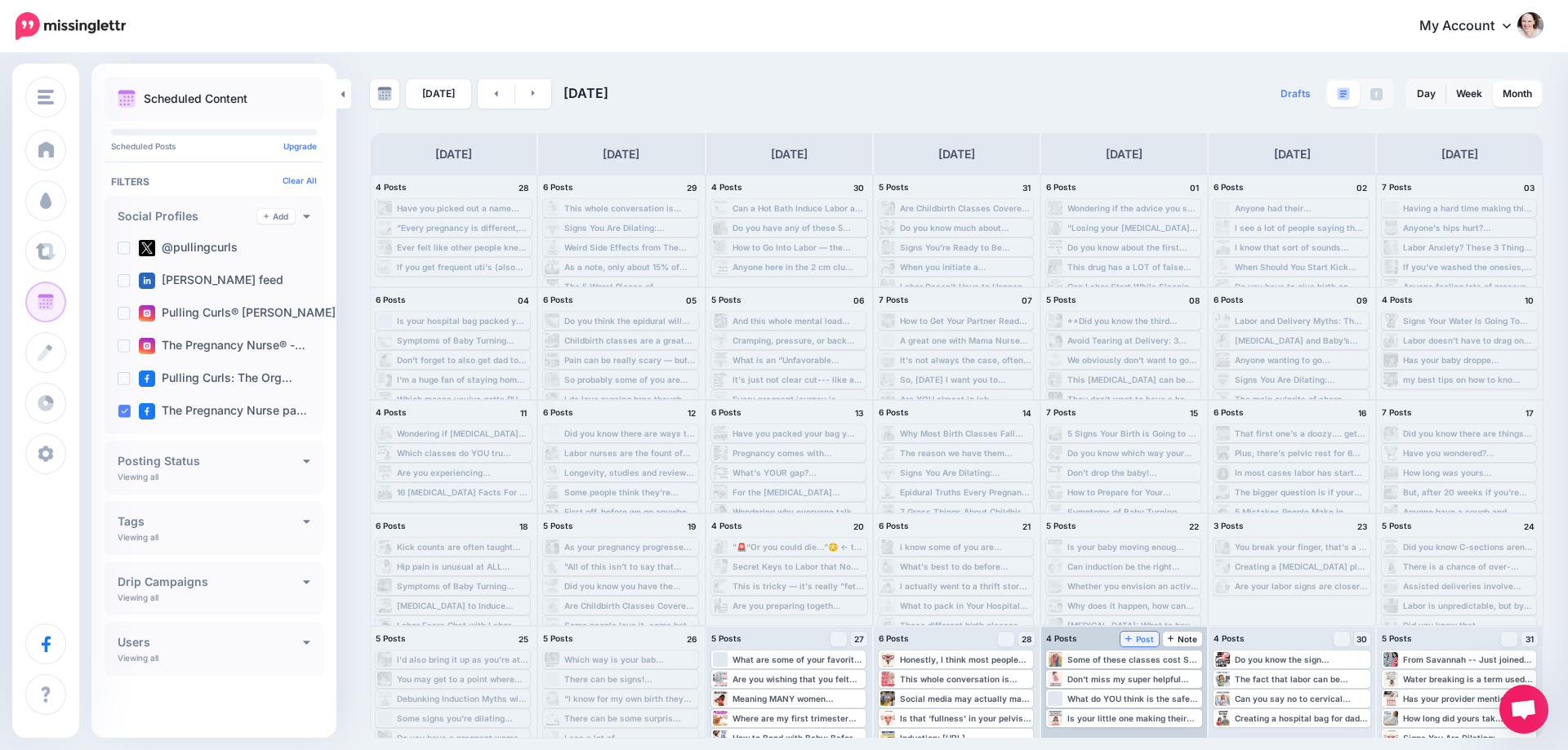
click at [1140, 638] on span "Post" at bounding box center [1140, 640] width 29 height 8
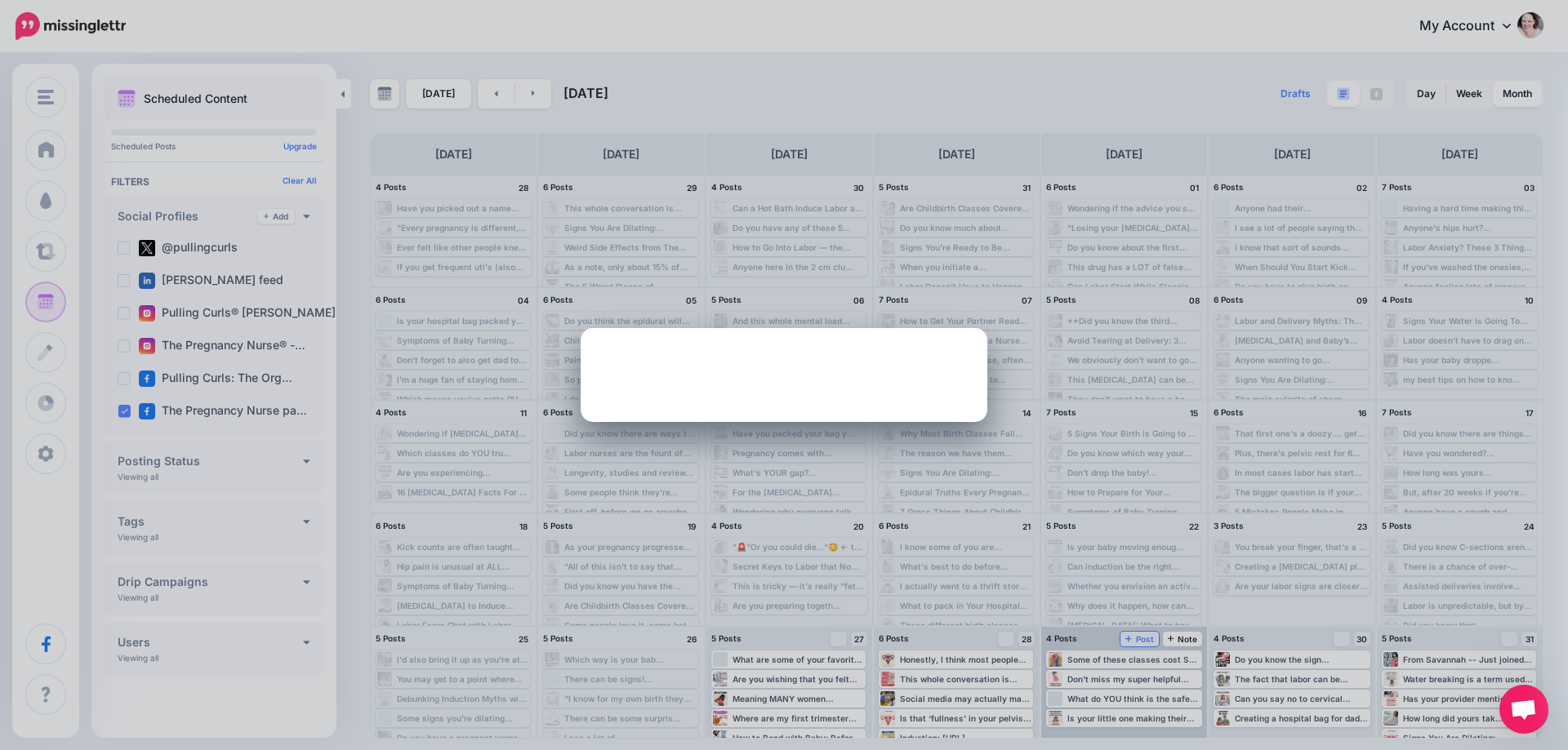
scroll to position [0, 0]
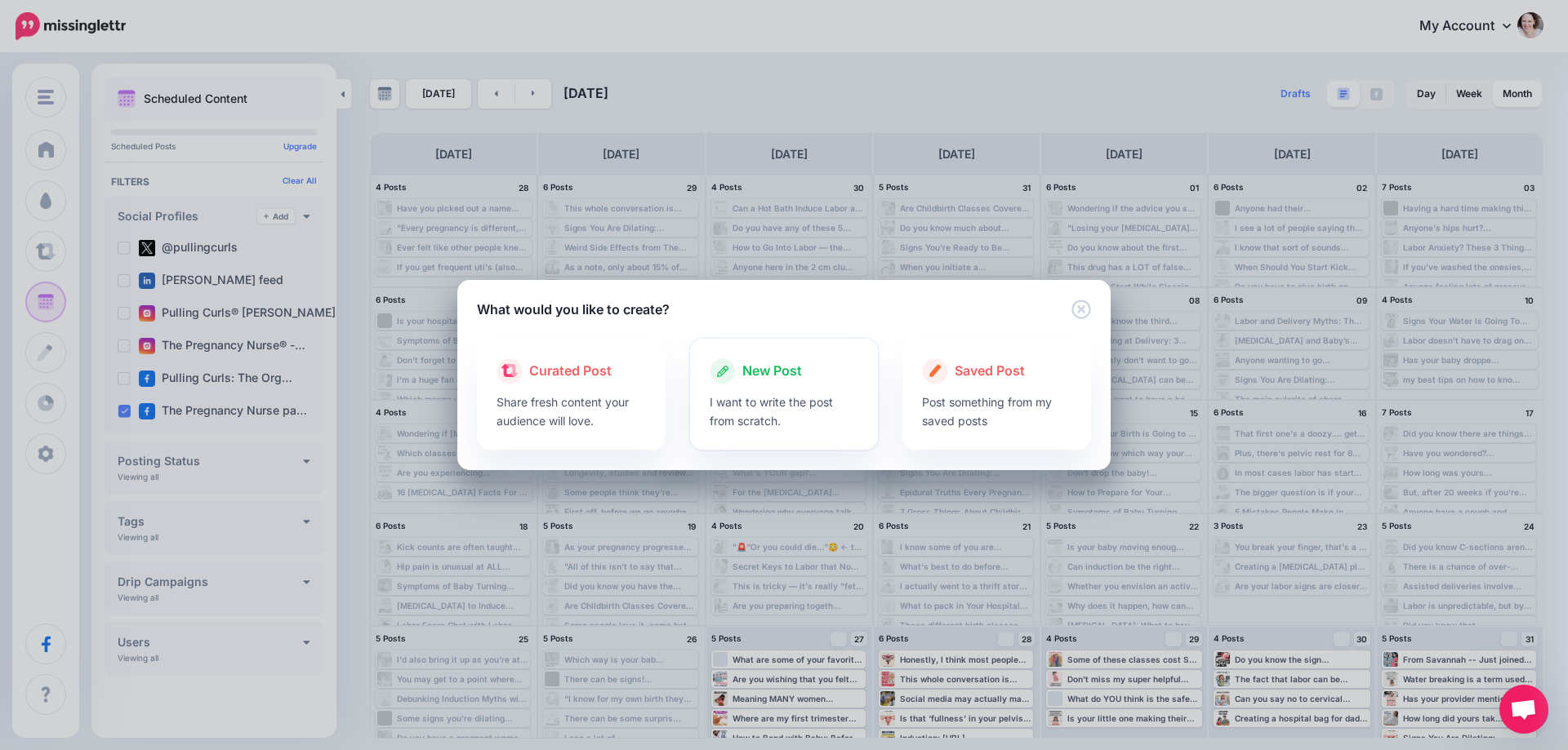
click at [817, 384] on div "New Post" at bounding box center [784, 371] width 149 height 26
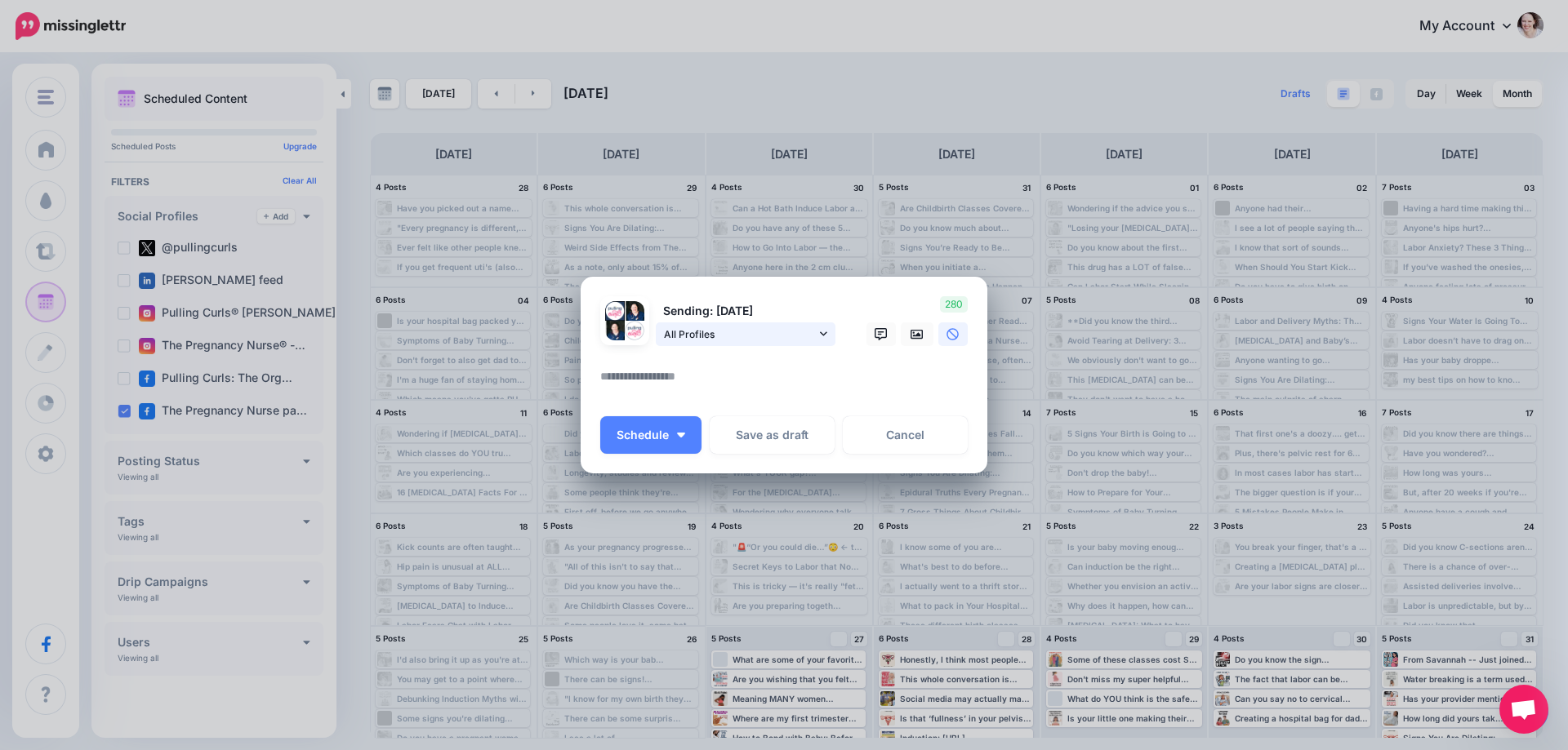
click at [723, 334] on span "All Profiles" at bounding box center [740, 334] width 152 height 17
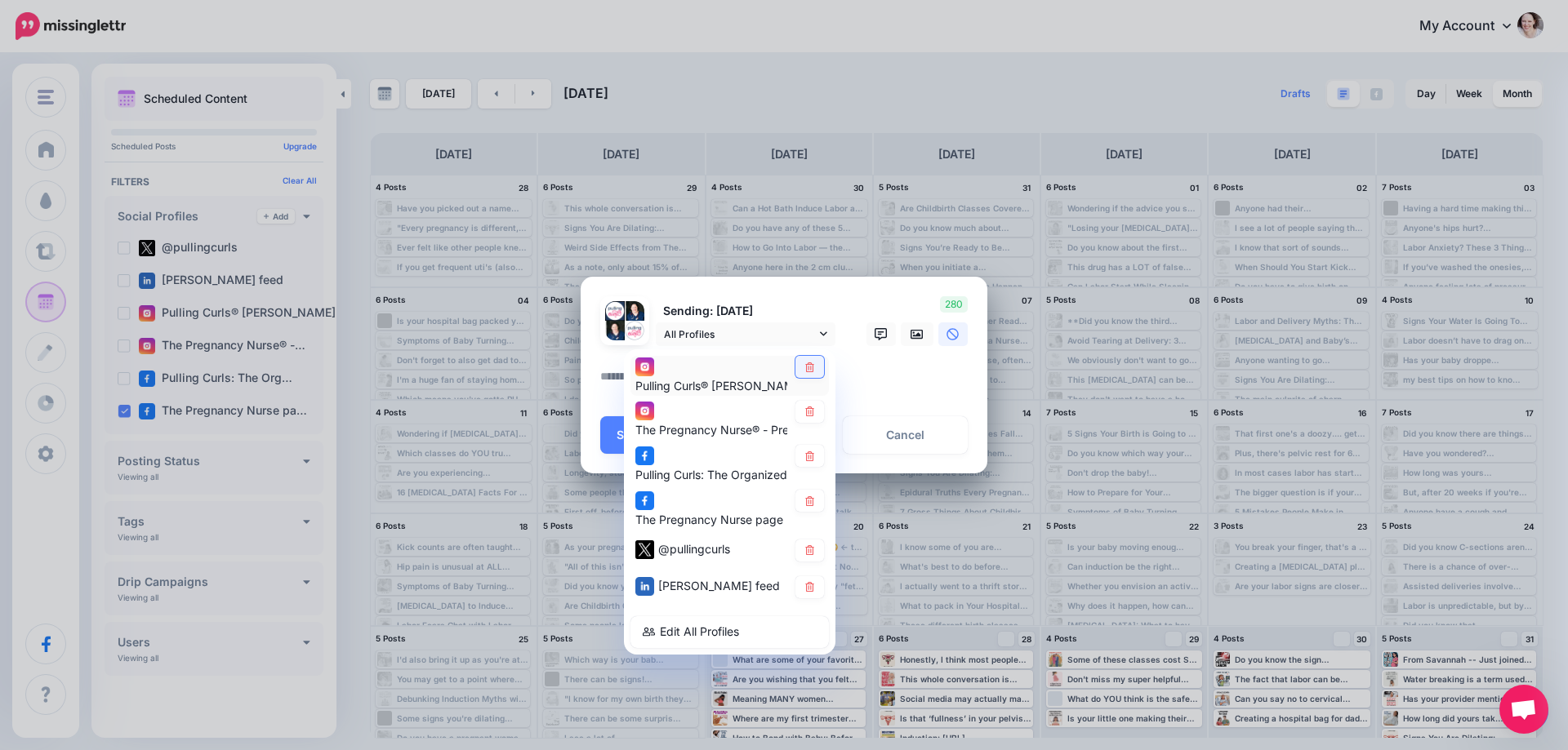
click at [796, 372] on link at bounding box center [810, 366] width 29 height 22
click at [808, 409] on icon at bounding box center [810, 412] width 9 height 10
click at [810, 462] on link at bounding box center [810, 456] width 29 height 22
drag, startPoint x: 810, startPoint y: 547, endPoint x: 814, endPoint y: 569, distance: 22.4
click at [810, 547] on icon at bounding box center [810, 551] width 9 height 10
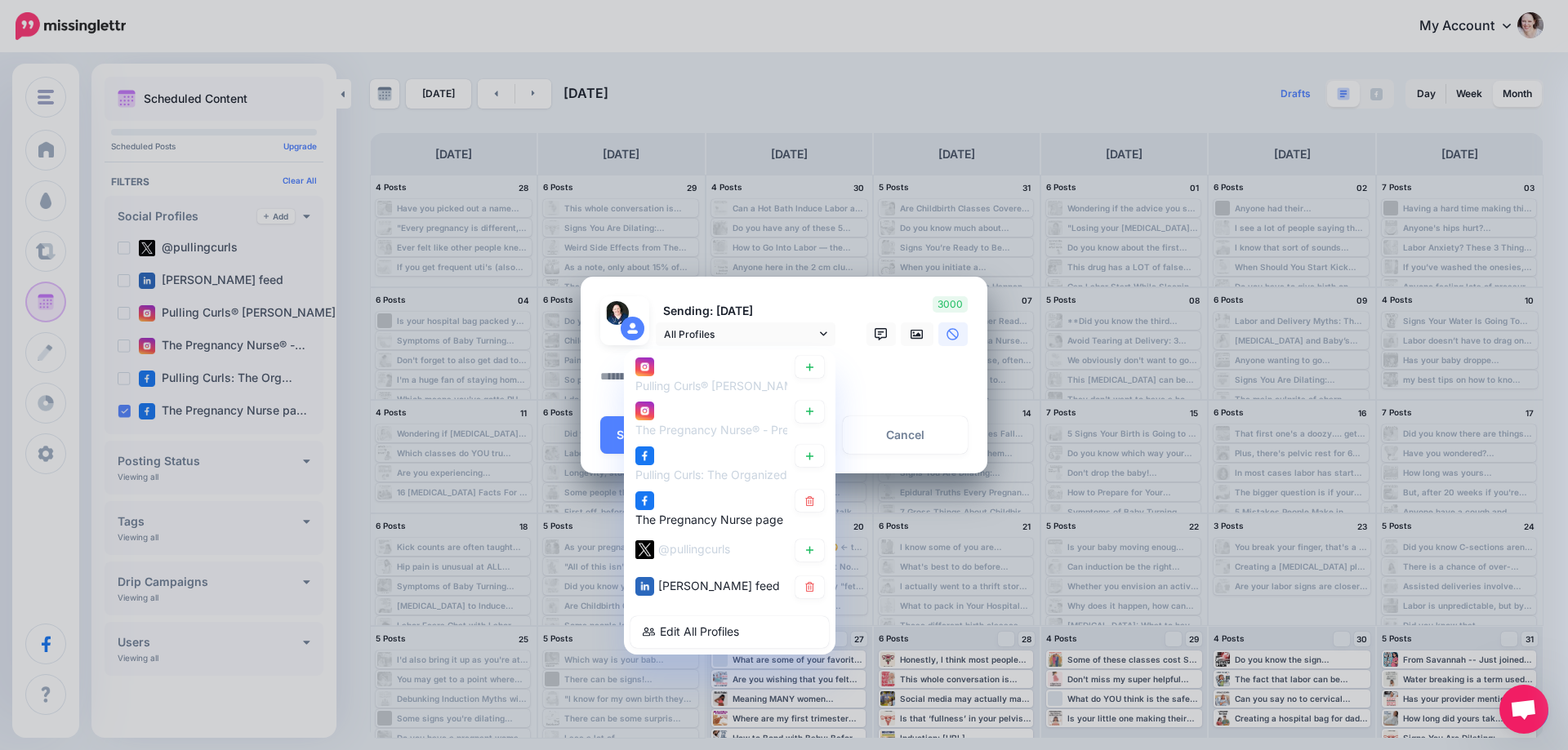
click at [816, 594] on link at bounding box center [810, 587] width 29 height 22
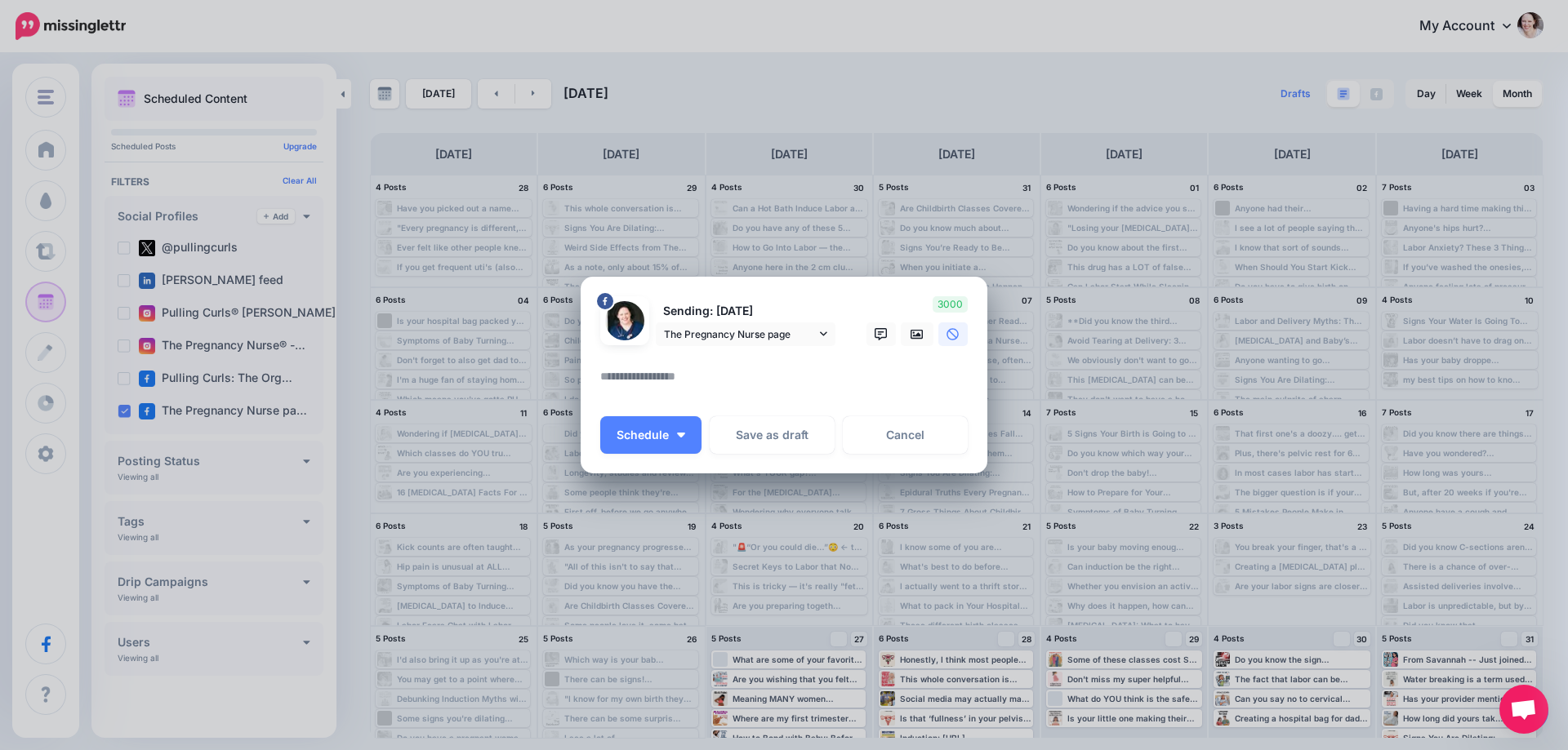
click at [650, 383] on textarea at bounding box center [788, 382] width 376 height 32
paste textarea "**********"
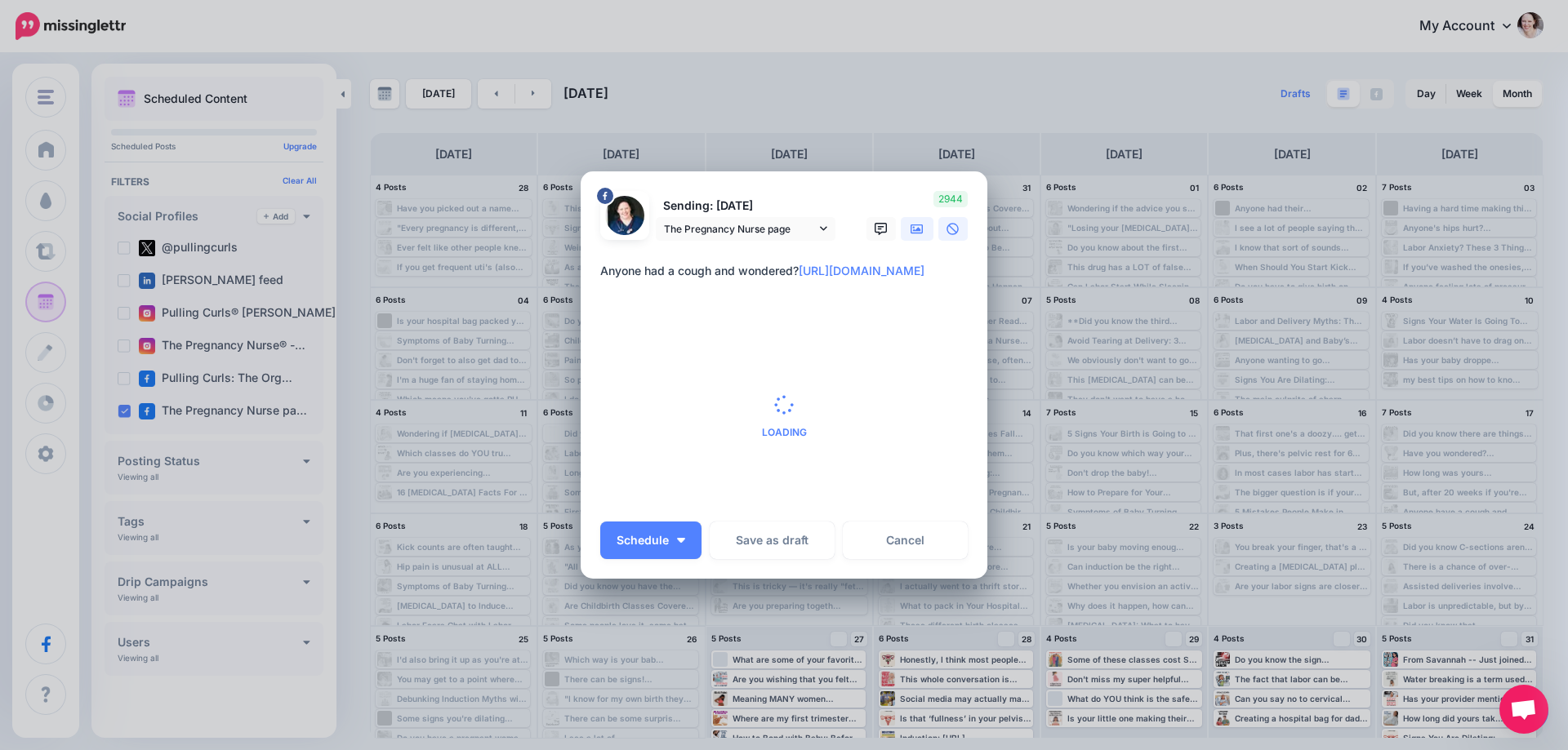
type textarea "**********"
click at [918, 229] on link at bounding box center [917, 229] width 33 height 24
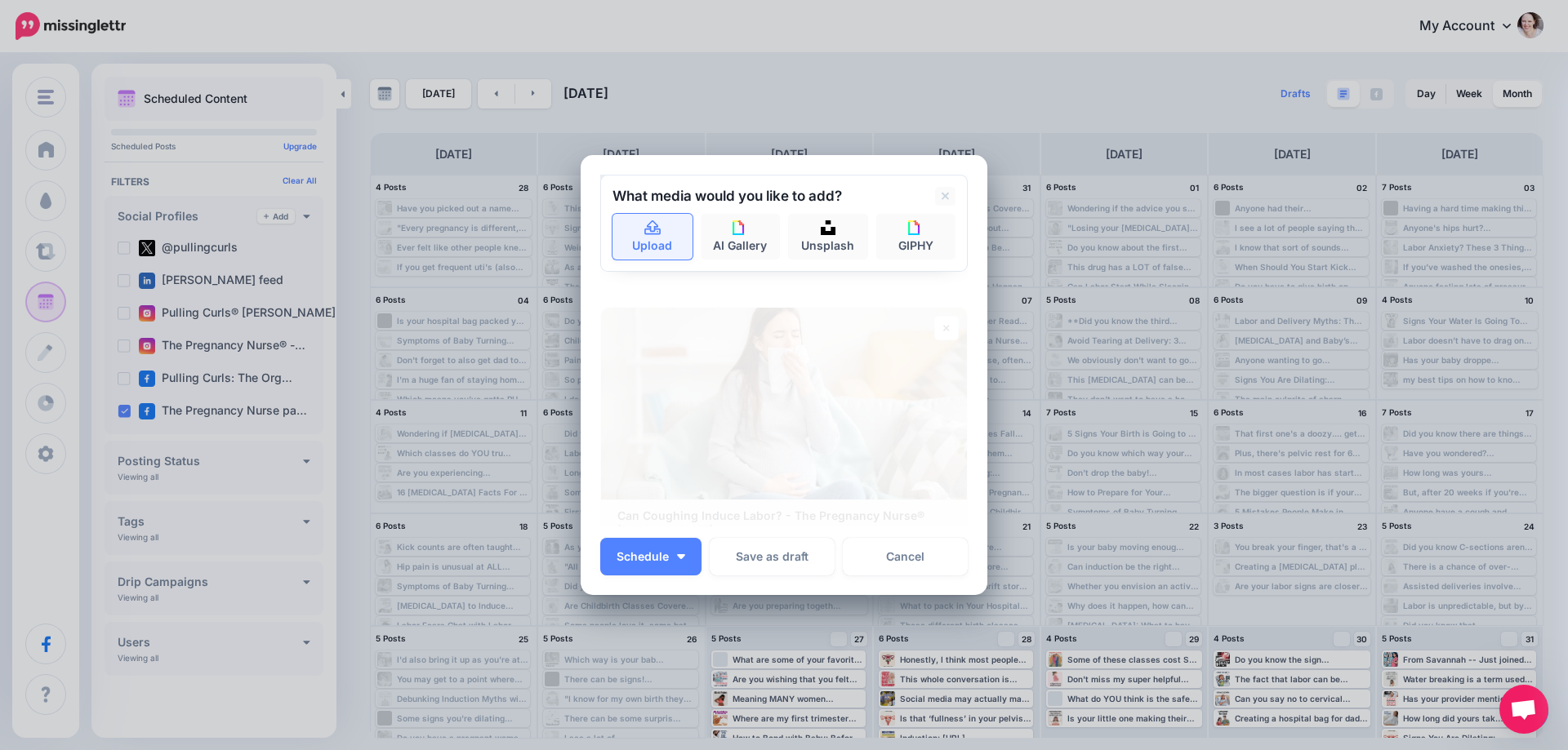
click at [652, 229] on icon at bounding box center [653, 228] width 16 height 15
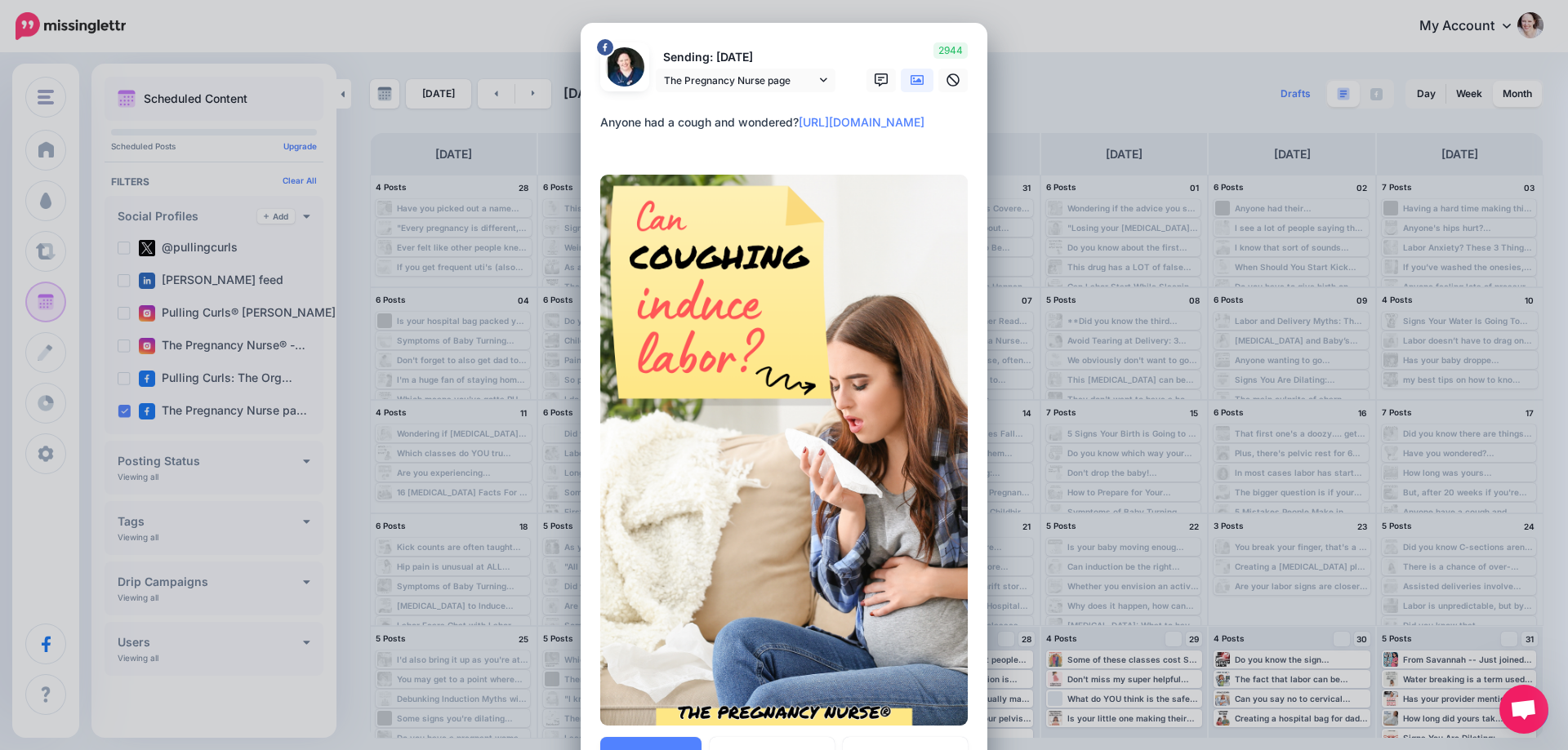
scroll to position [82, 0]
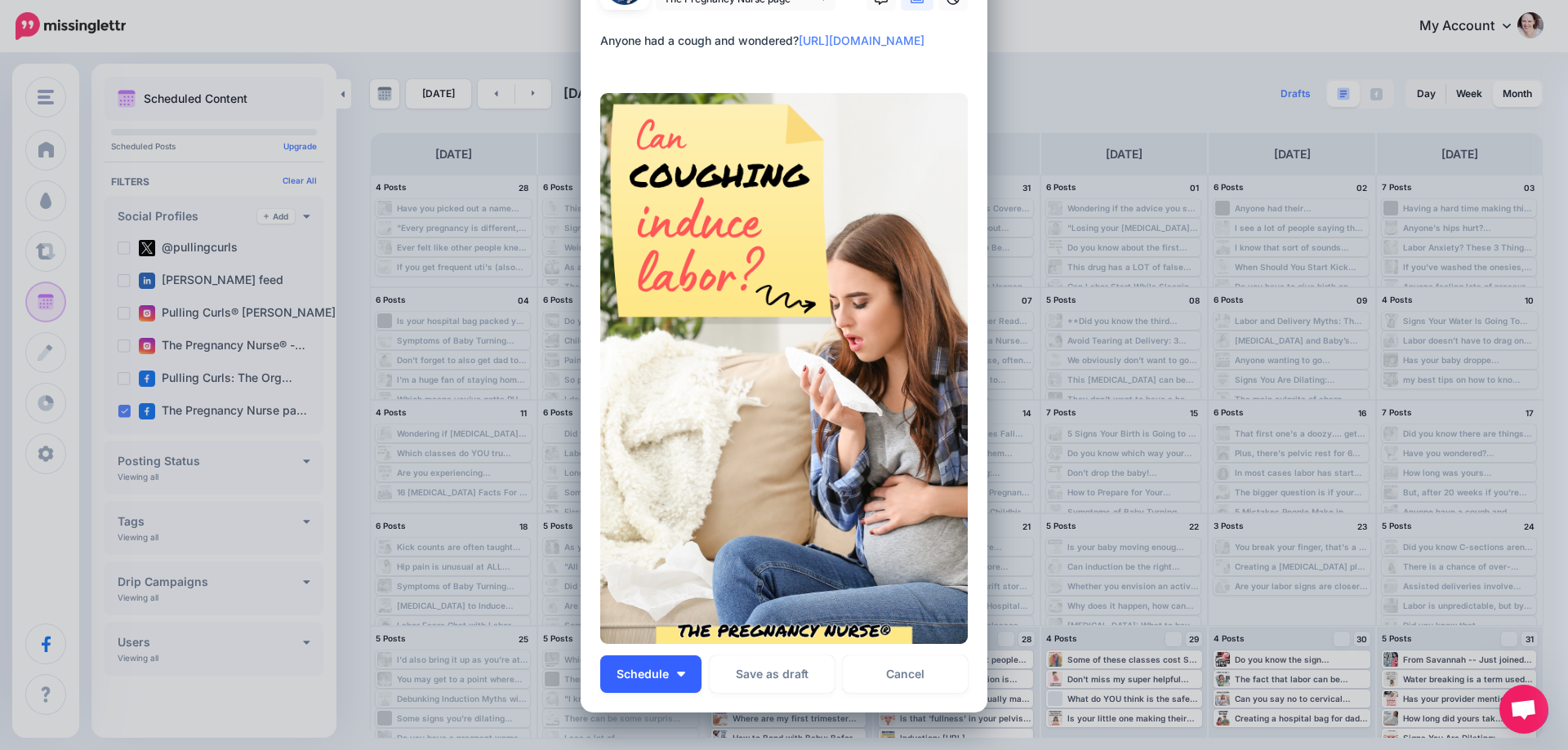
click at [672, 669] on button "Schedule" at bounding box center [651, 674] width 101 height 38
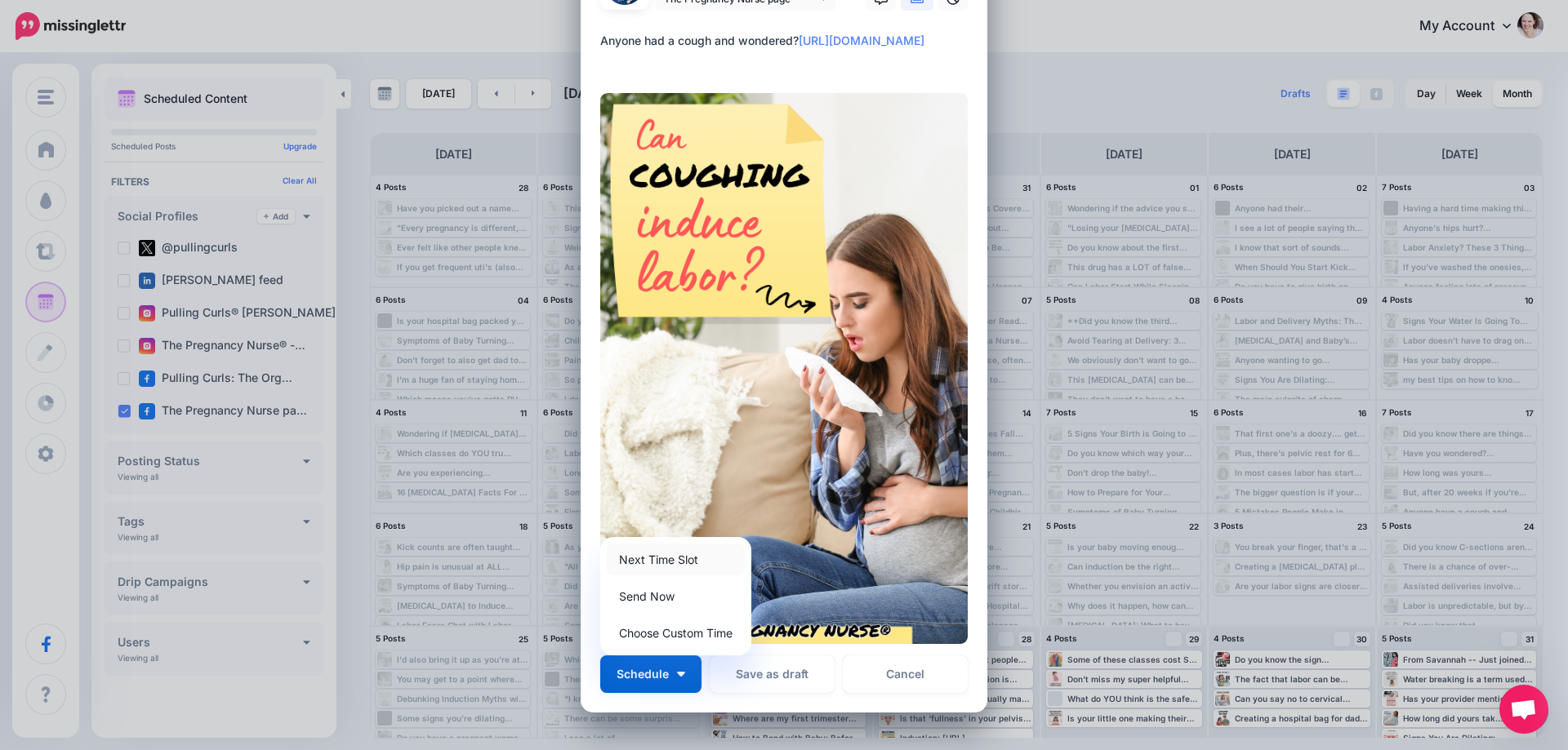
drag, startPoint x: 660, startPoint y: 561, endPoint x: 596, endPoint y: 459, distance: 120.4
click at [660, 561] on link "Next Time Slot" at bounding box center [676, 560] width 138 height 32
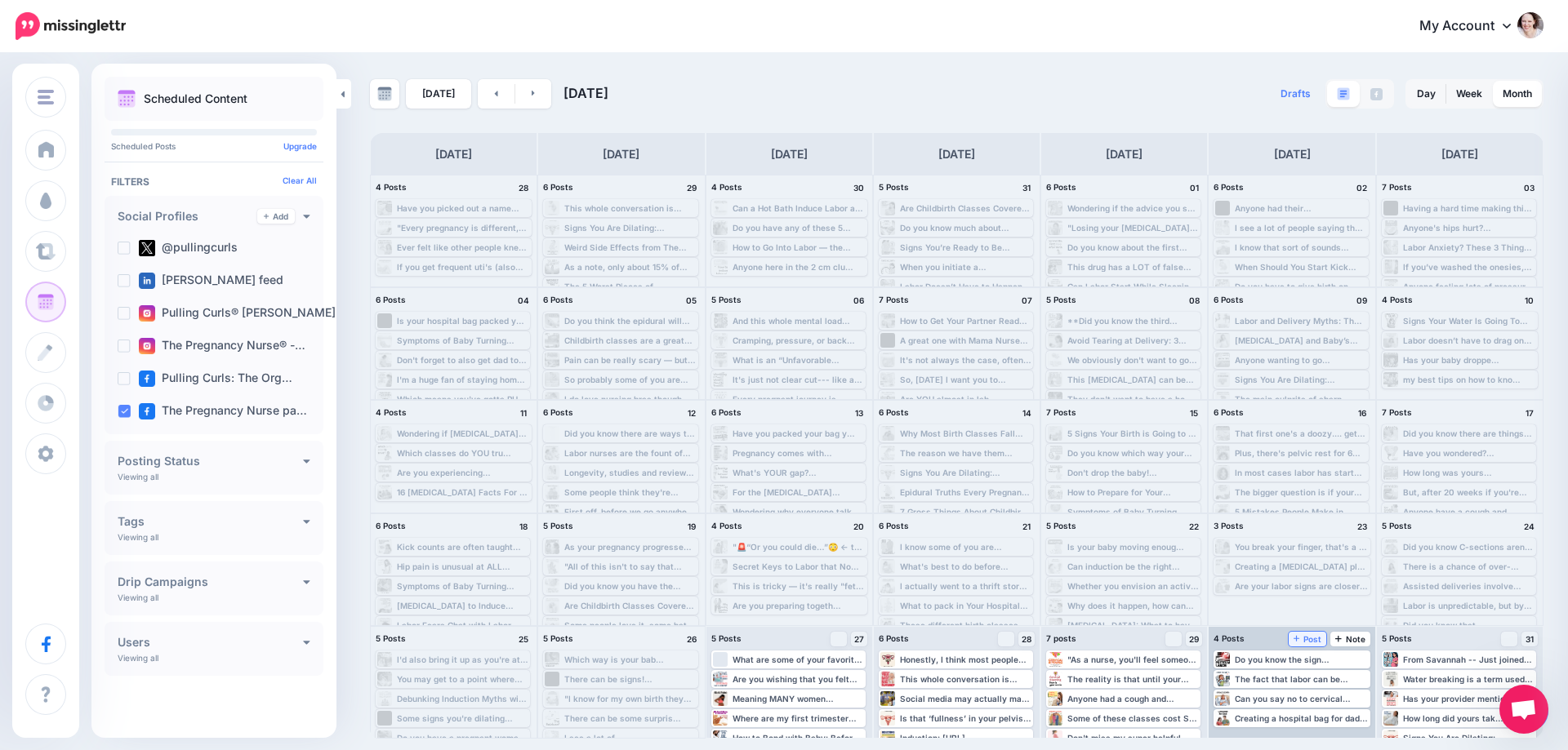
click at [1307, 645] on link "Post" at bounding box center [1308, 640] width 39 height 15
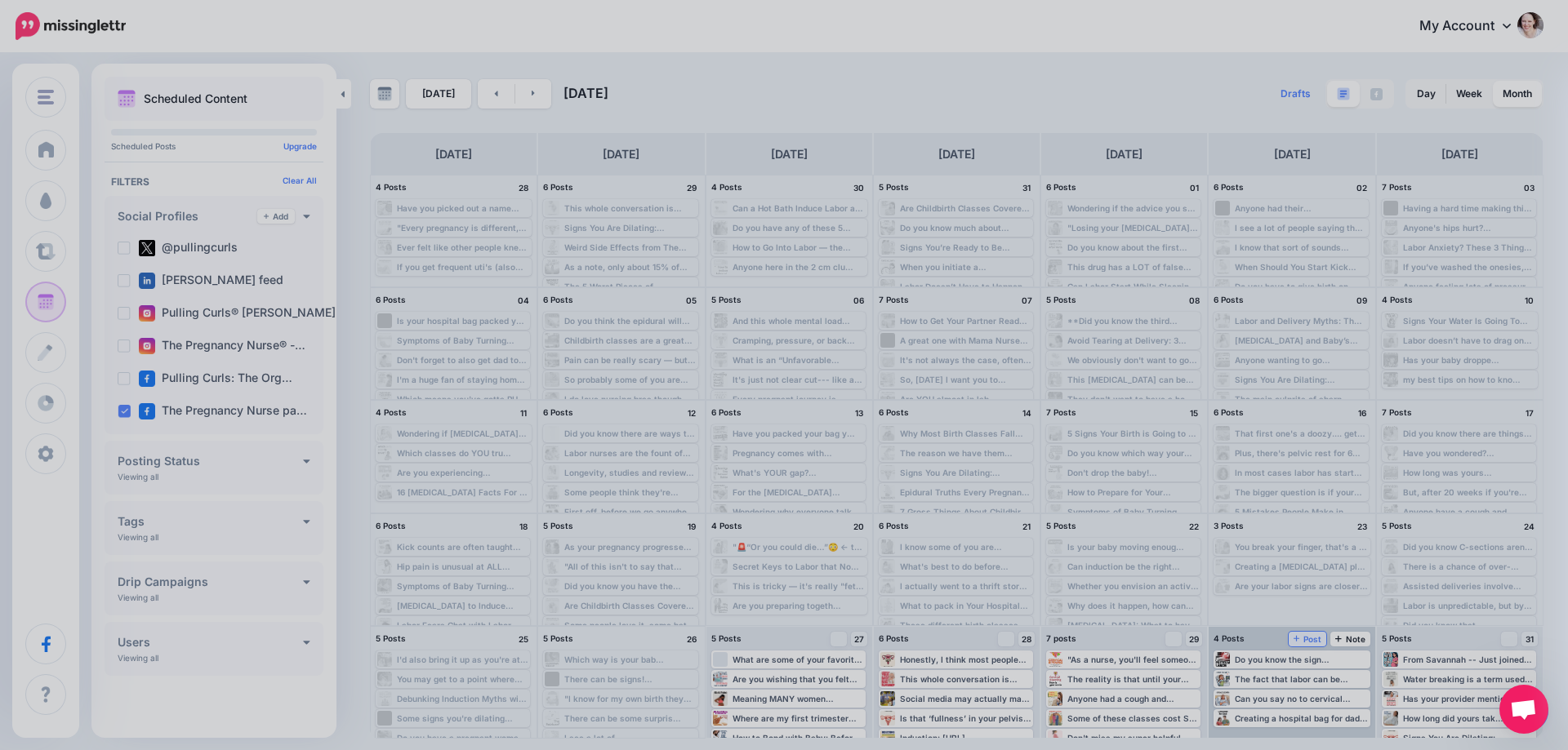
scroll to position [0, 0]
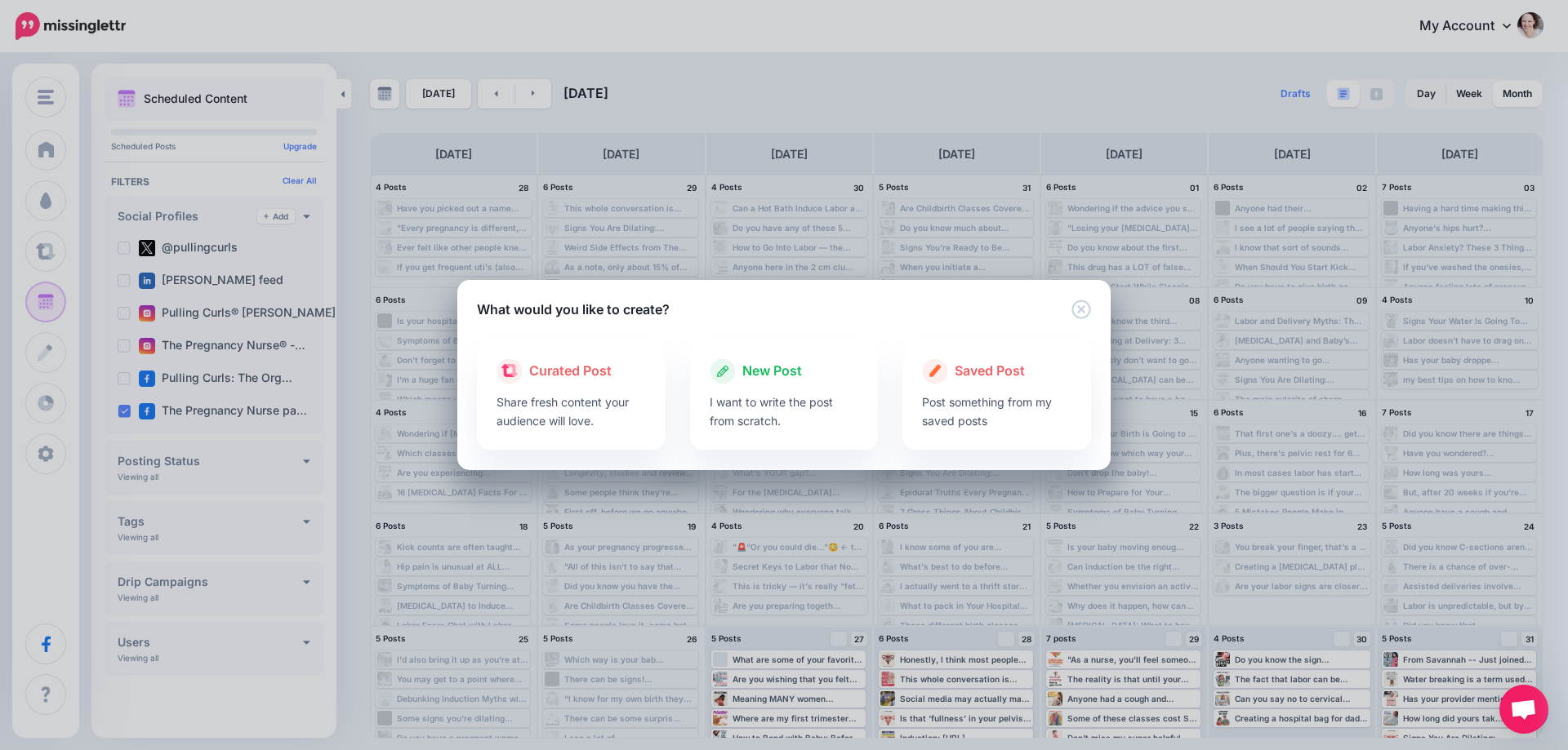
click at [816, 397] on p "I want to write the post from scratch." at bounding box center [784, 412] width 149 height 38
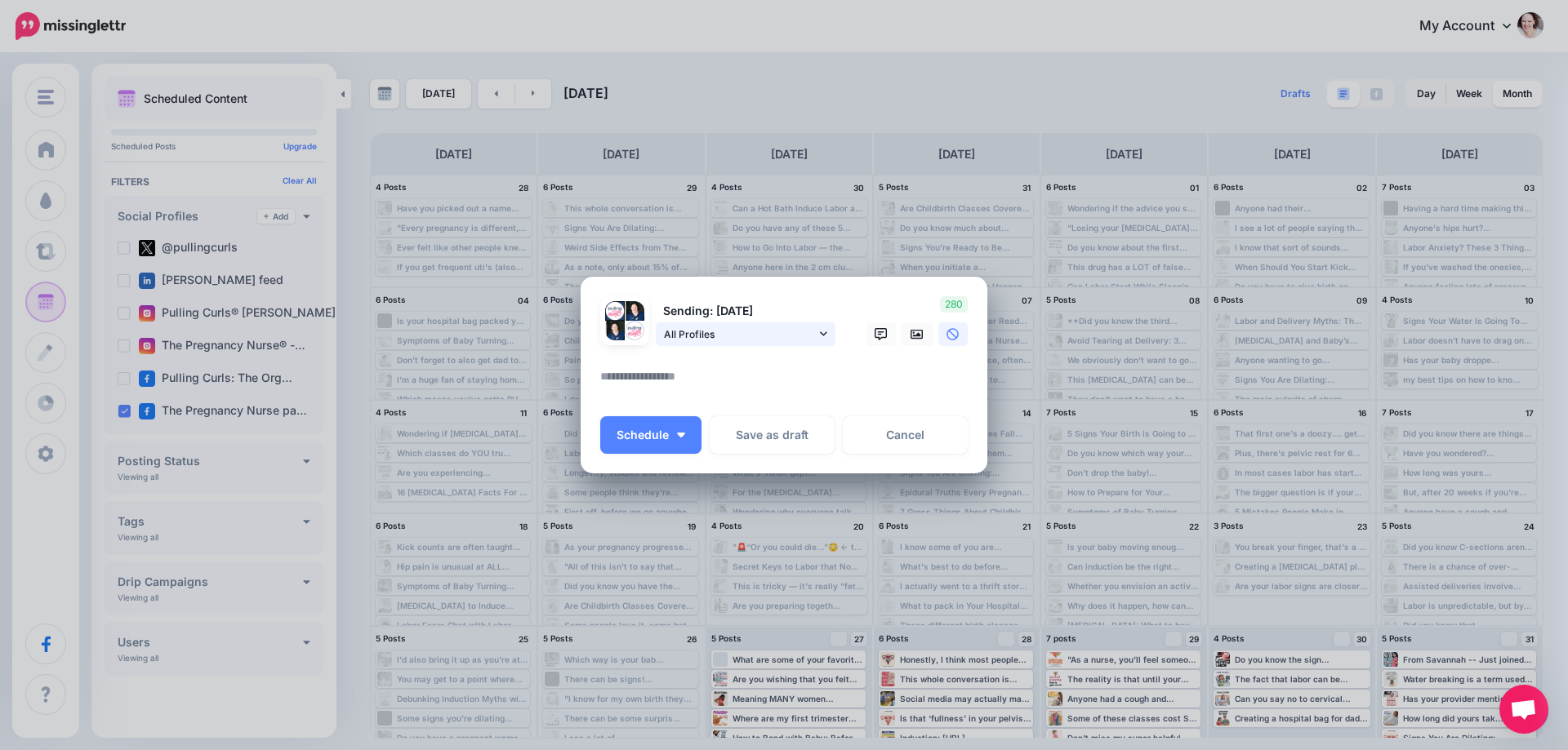
click at [744, 343] on link "All Profiles" at bounding box center [745, 334] width 180 height 24
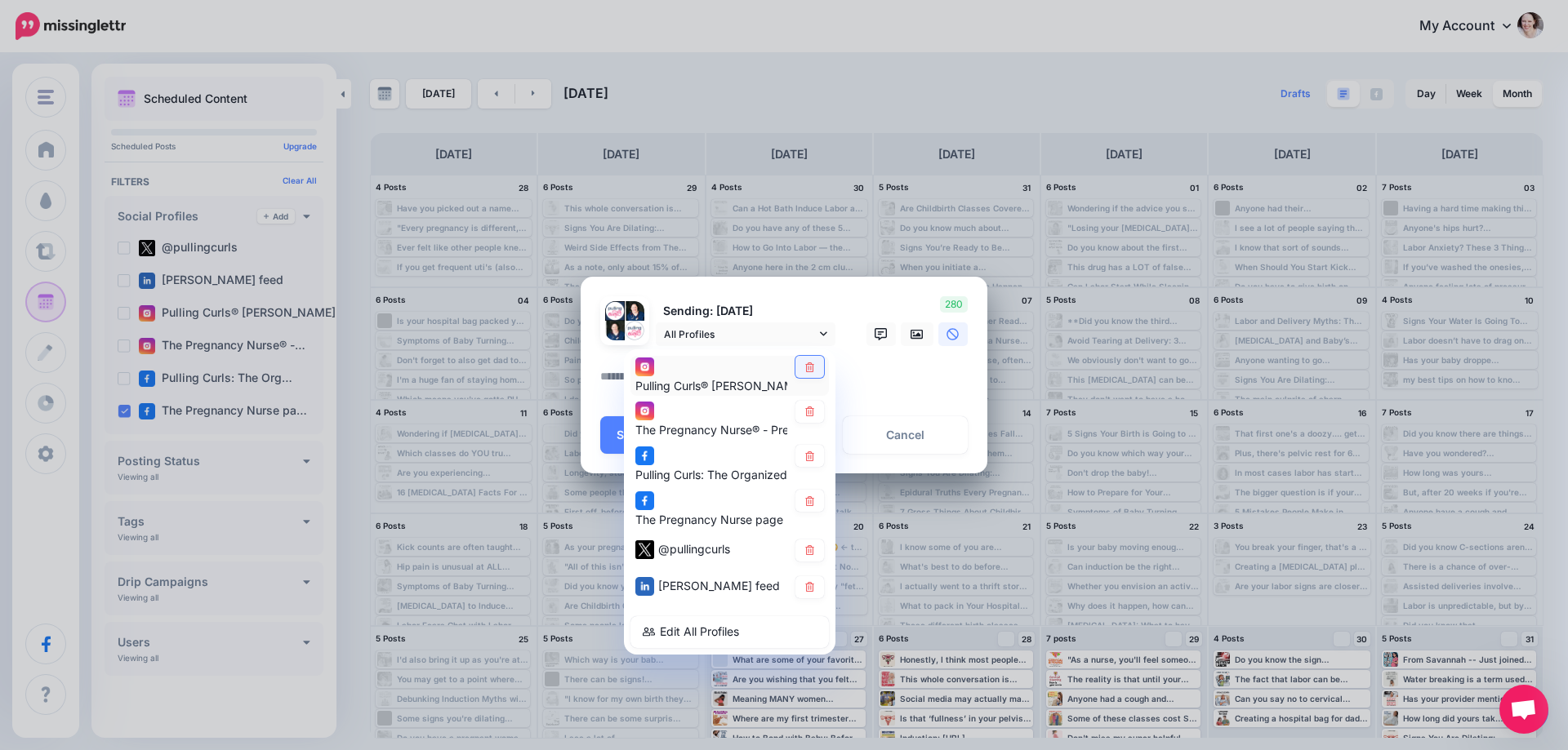
click at [798, 364] on link at bounding box center [810, 366] width 29 height 22
click at [809, 415] on icon at bounding box center [810, 412] width 12 height 10
click at [807, 465] on link at bounding box center [810, 456] width 29 height 22
click at [815, 555] on icon at bounding box center [810, 551] width 12 height 10
click at [803, 585] on link at bounding box center [810, 587] width 29 height 22
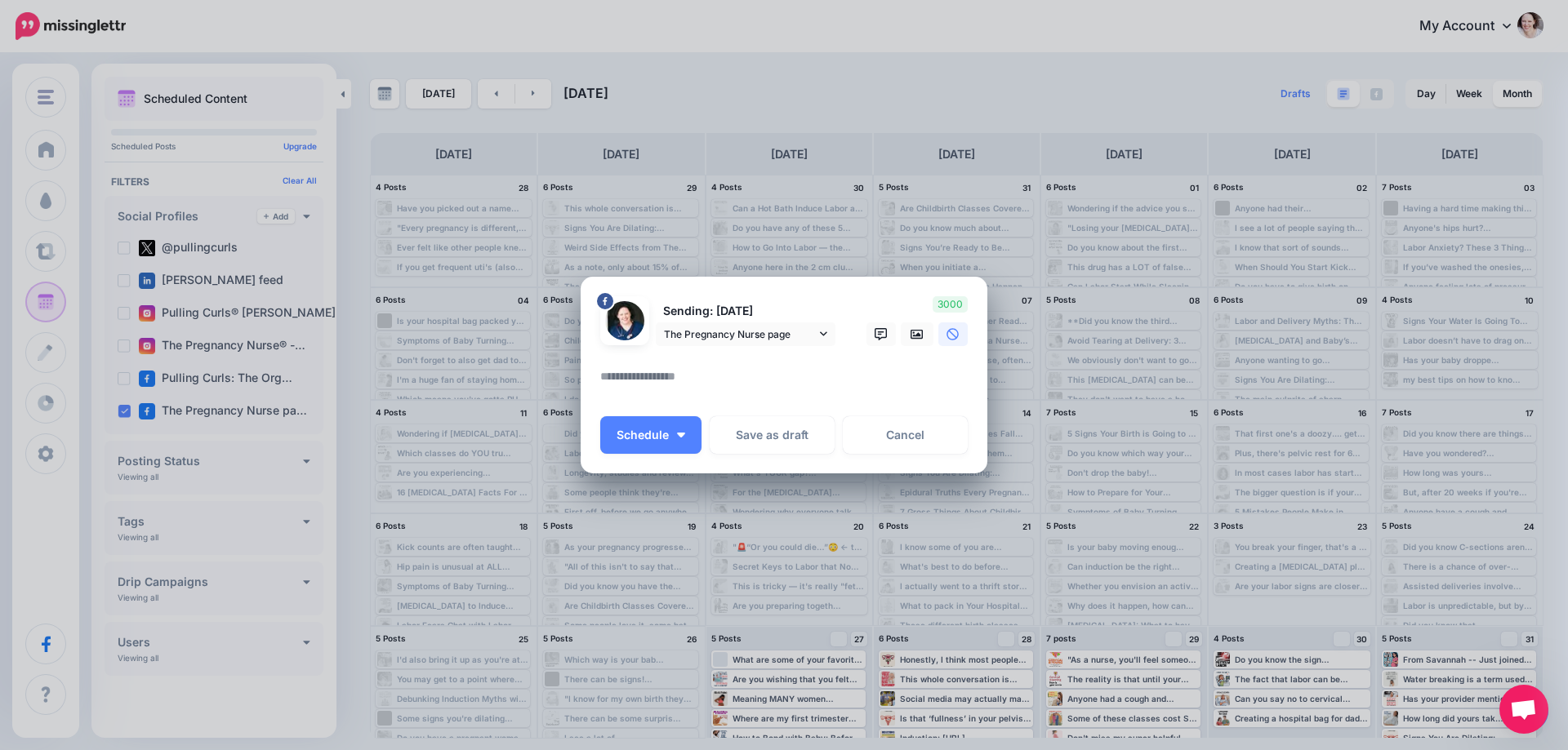
click at [660, 385] on textarea at bounding box center [788, 382] width 376 height 32
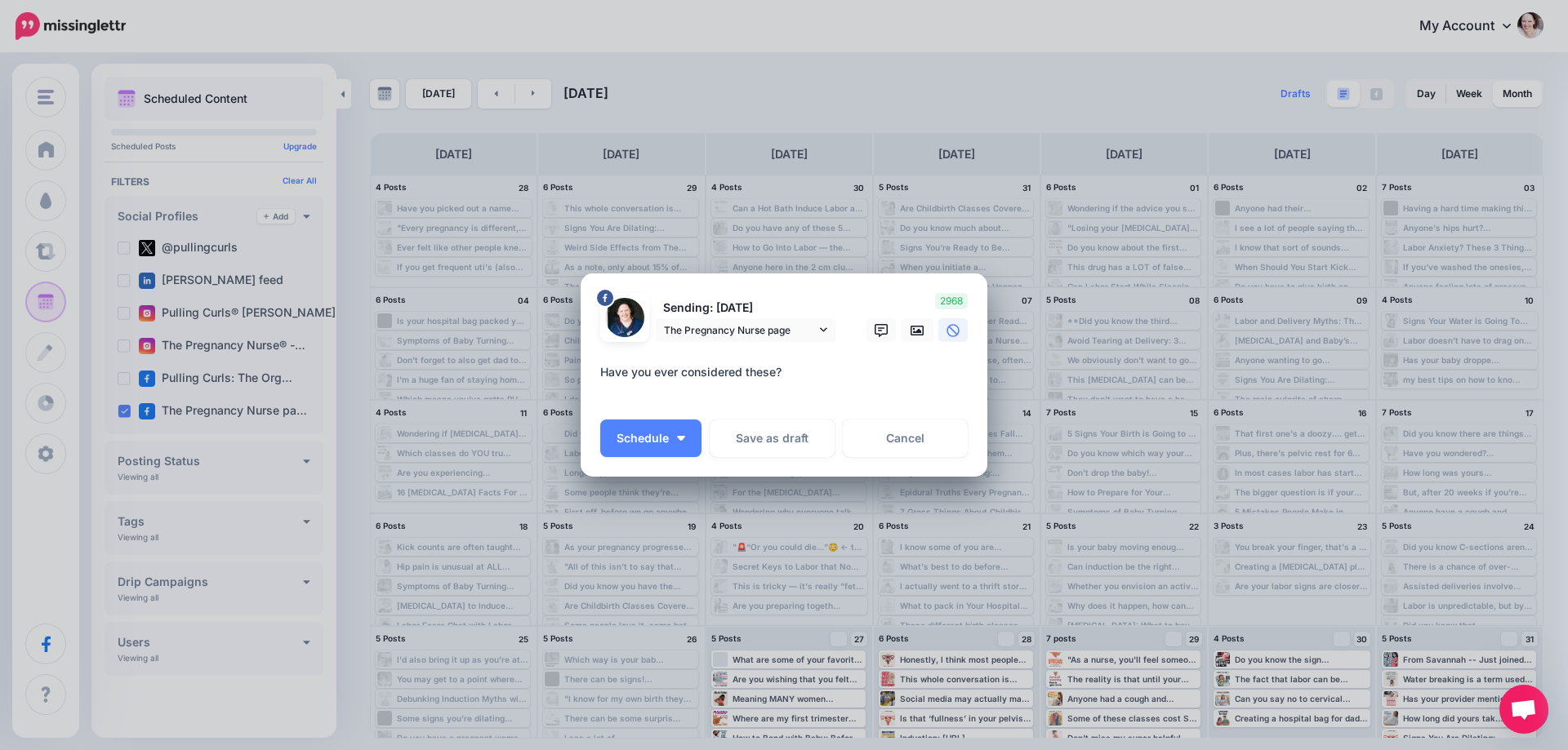
paste textarea "**********"
click at [807, 391] on textarea "**********" at bounding box center [788, 382] width 376 height 40
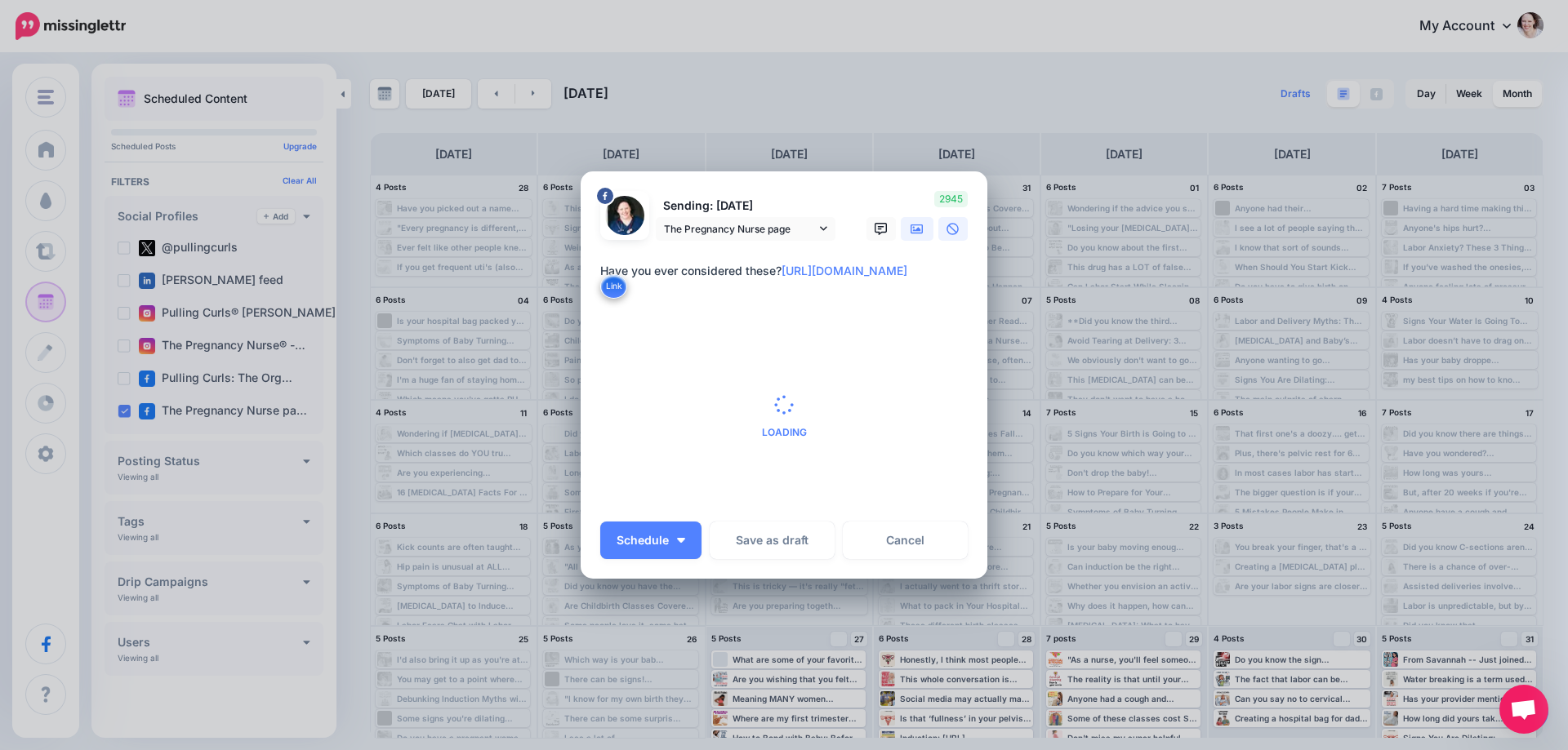
type textarea "**********"
click at [917, 228] on icon at bounding box center [917, 229] width 13 height 10
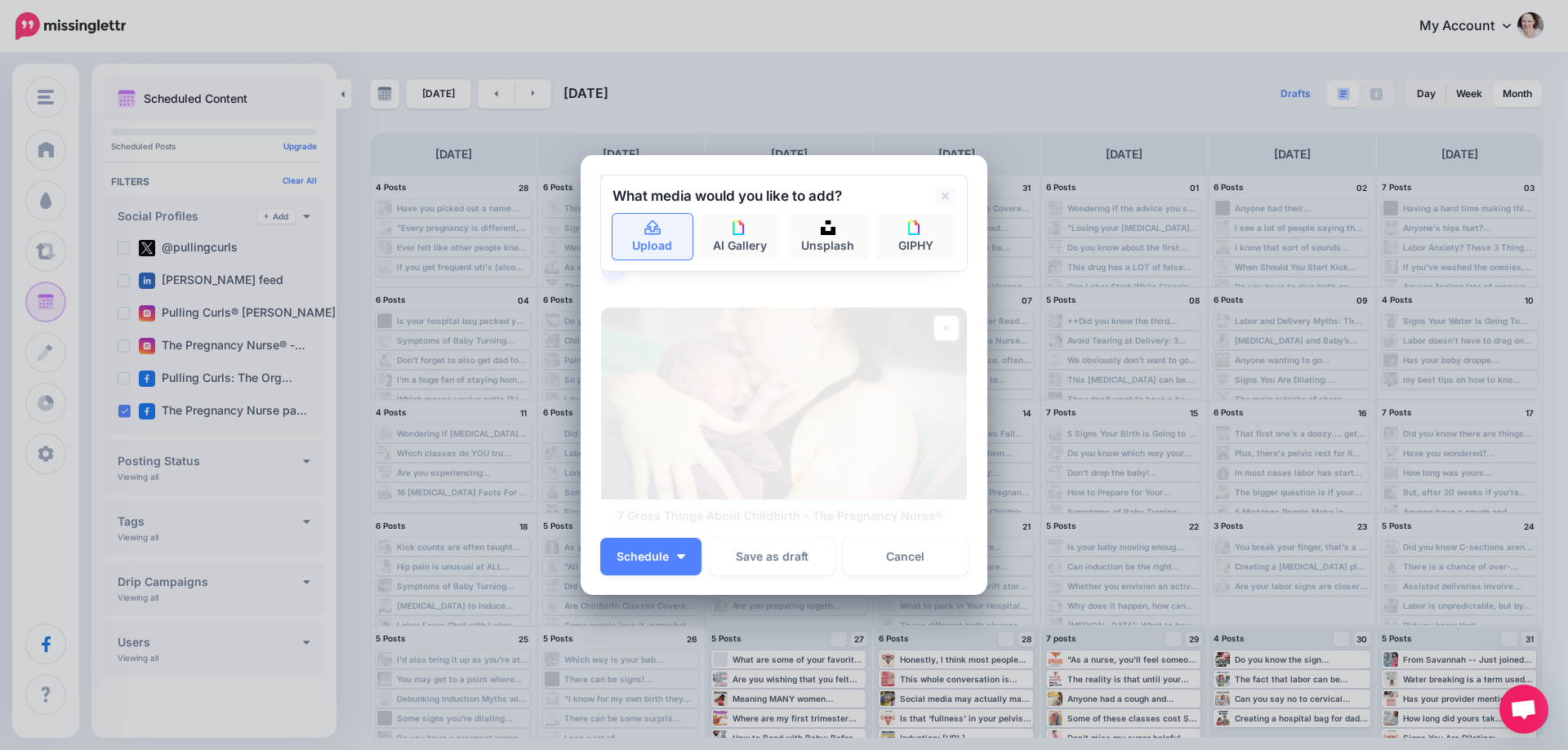
click at [631, 242] on link "Upload" at bounding box center [652, 237] width 80 height 46
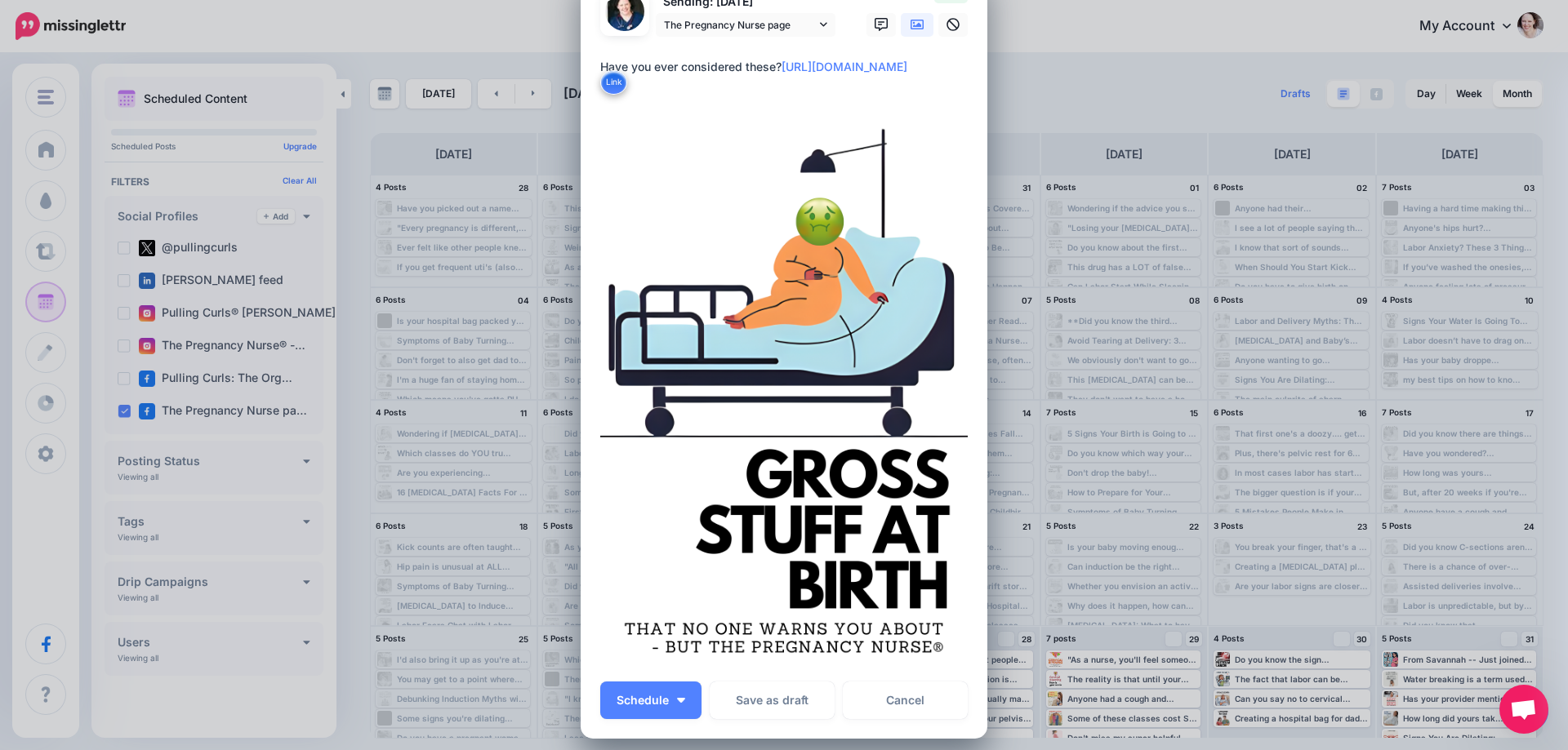
scroll to position [82, 0]
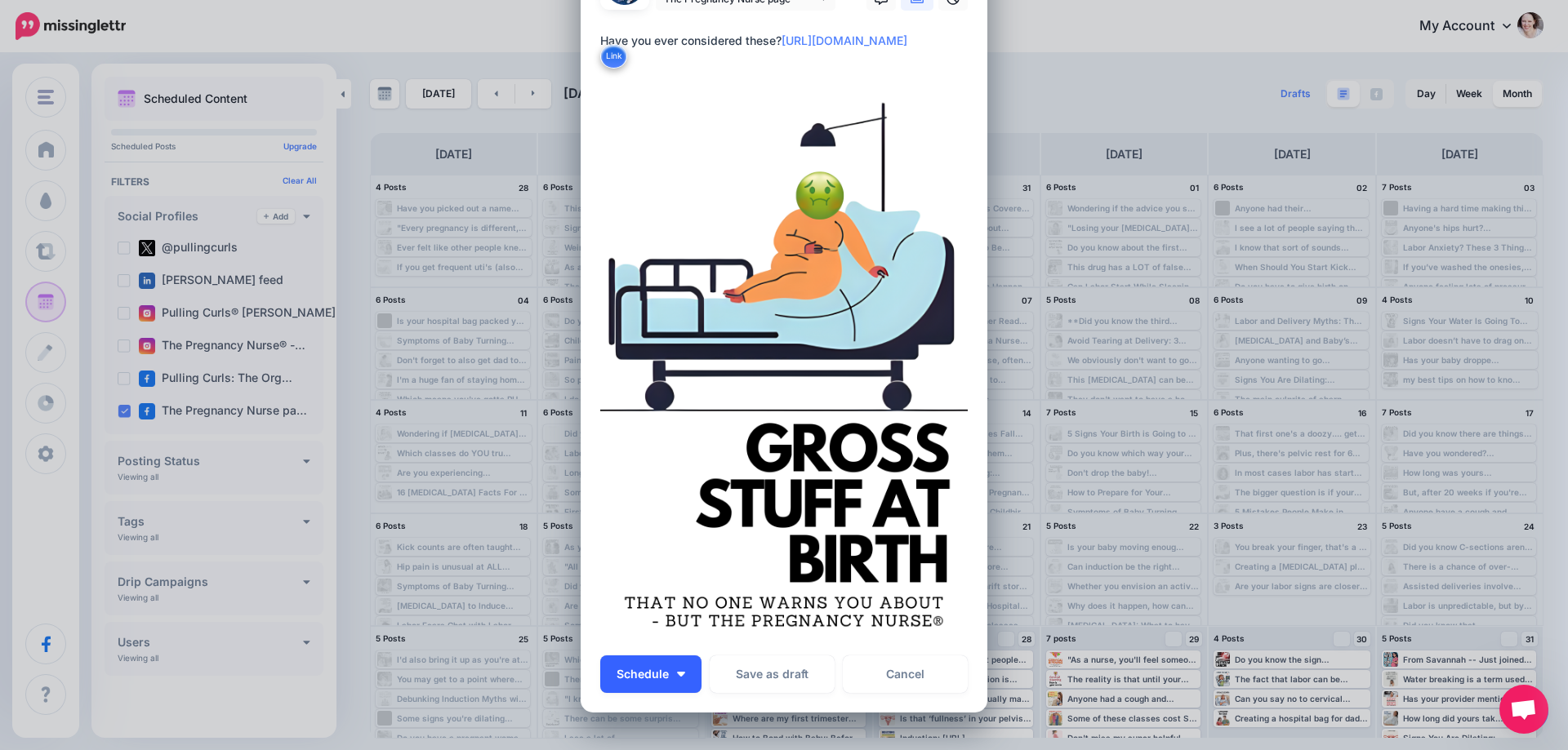
drag, startPoint x: 682, startPoint y: 674, endPoint x: 674, endPoint y: 661, distance: 15.3
click at [682, 673] on button "Schedule" at bounding box center [651, 674] width 101 height 38
click at [642, 552] on link "Next Time Slot" at bounding box center [676, 560] width 138 height 32
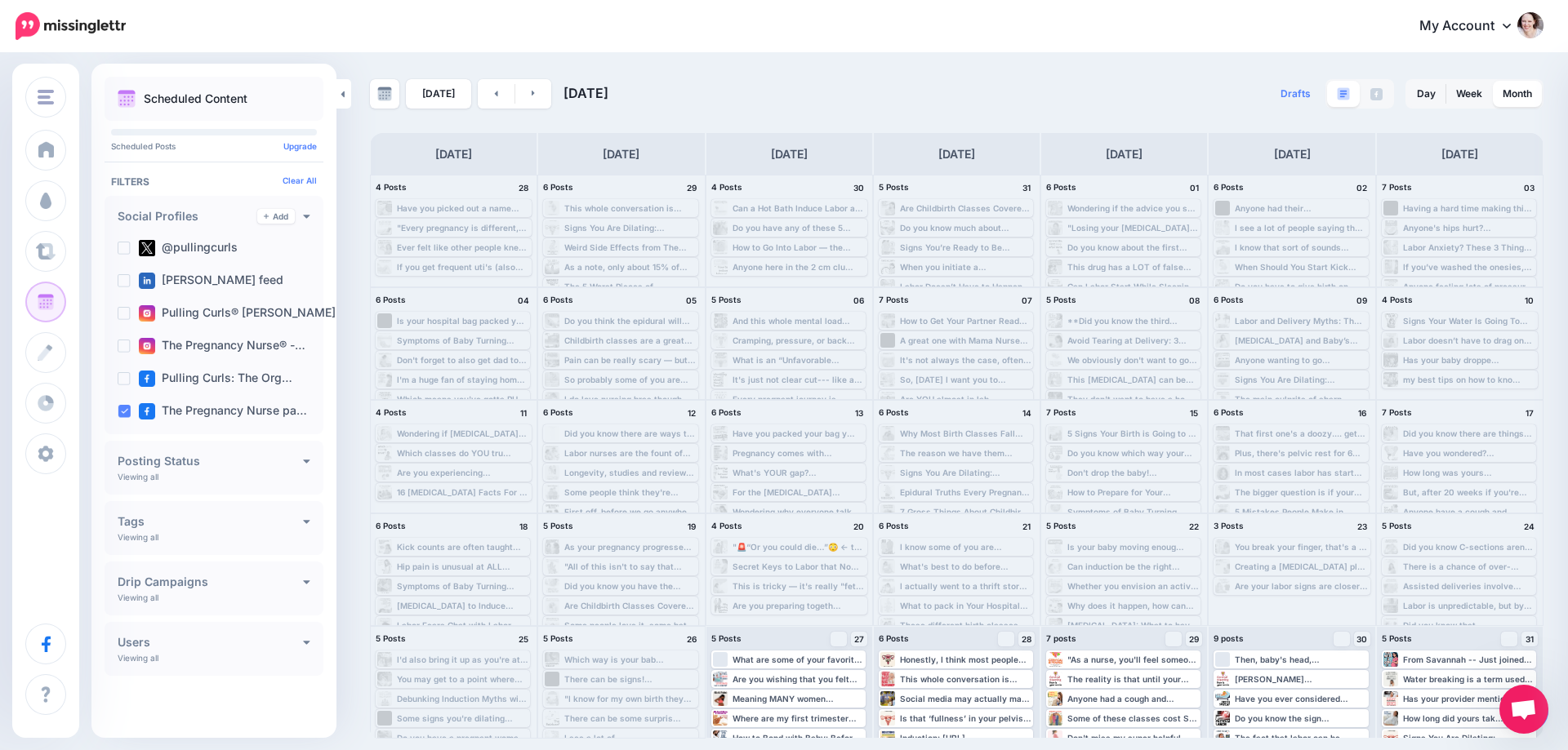
scroll to position [0, 0]
click at [537, 100] on link at bounding box center [534, 94] width 37 height 30
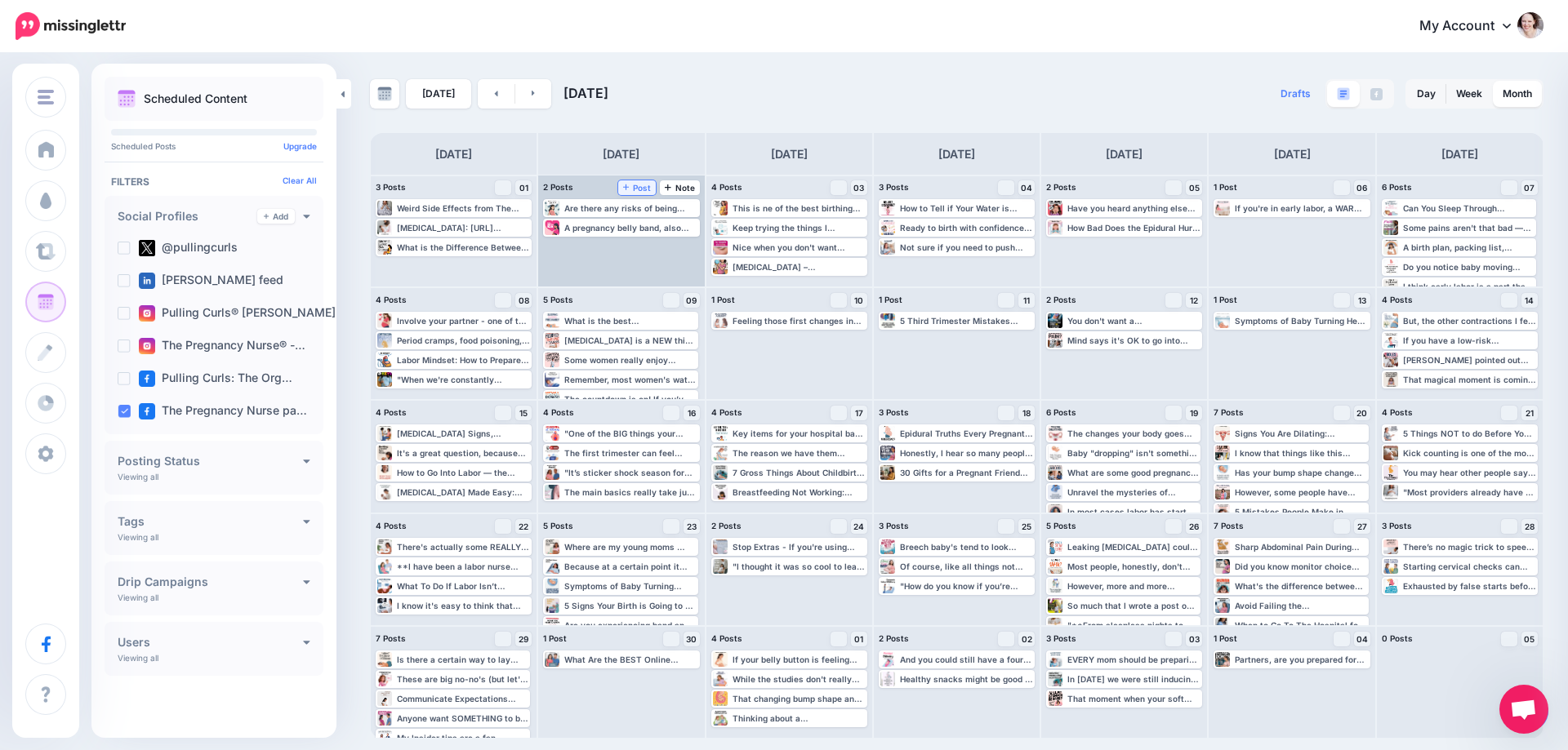
click at [636, 186] on span "Post" at bounding box center [637, 188] width 29 height 8
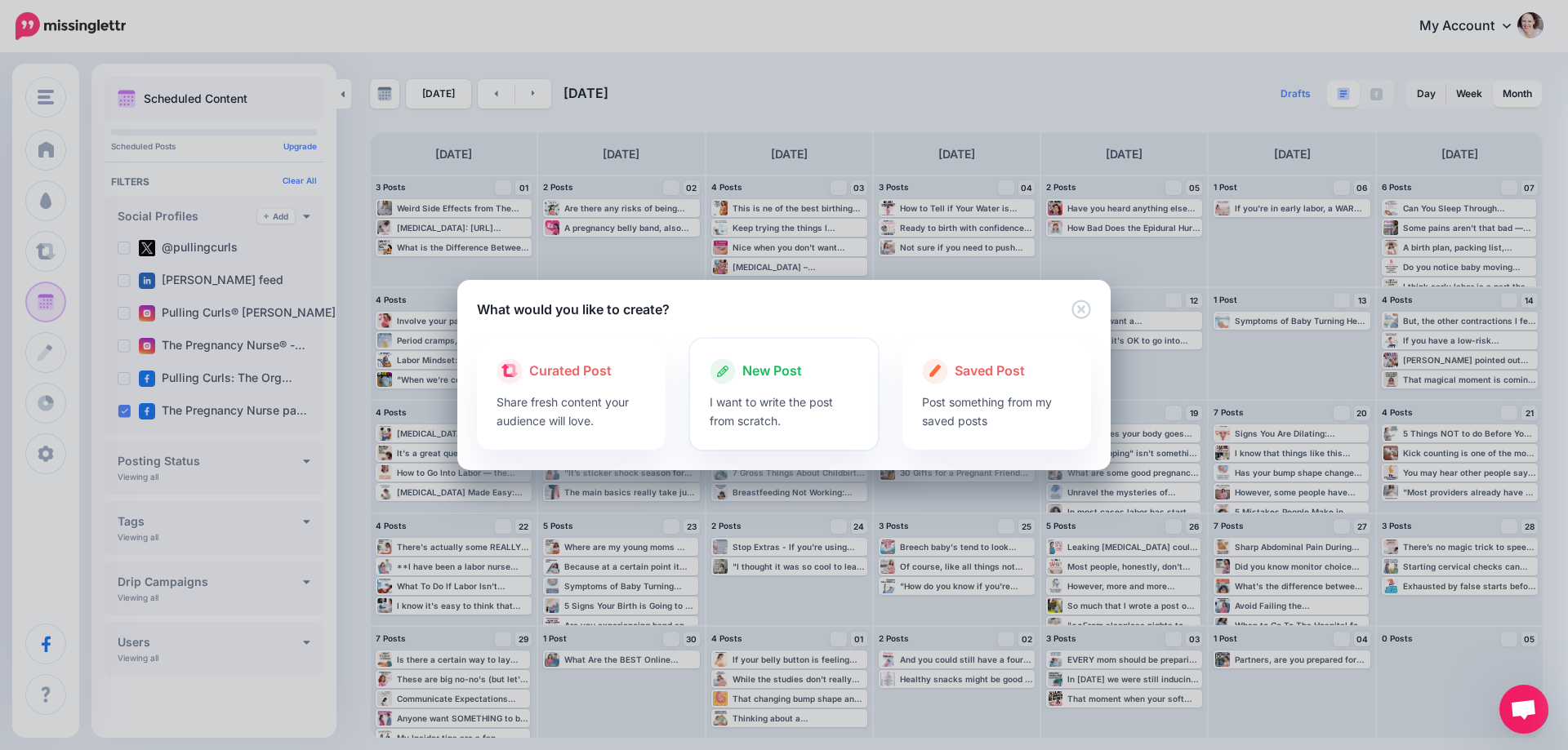
click at [716, 422] on p "I want to write the post from scratch." at bounding box center [784, 412] width 149 height 38
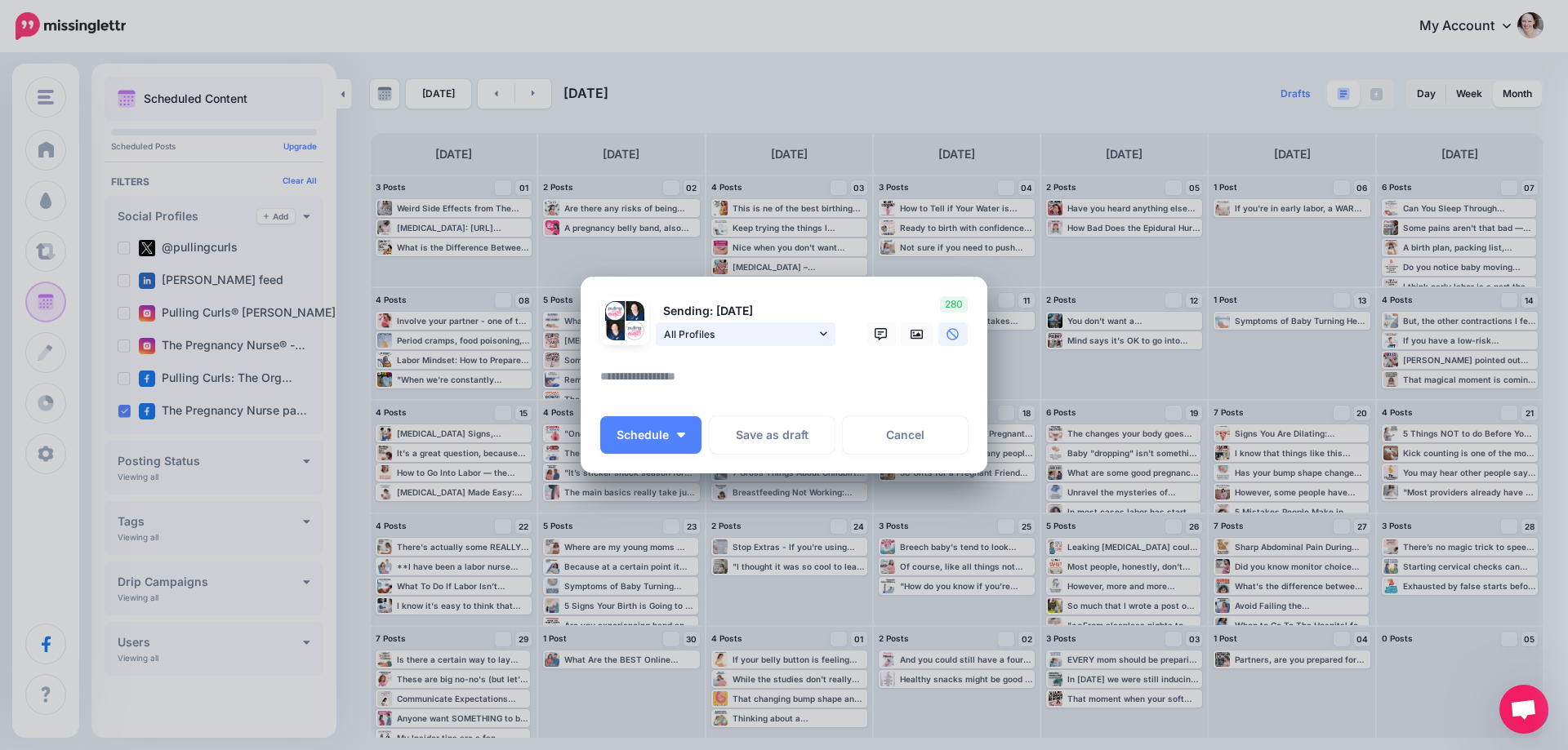
click at [735, 333] on span "All Profiles" at bounding box center [740, 334] width 152 height 17
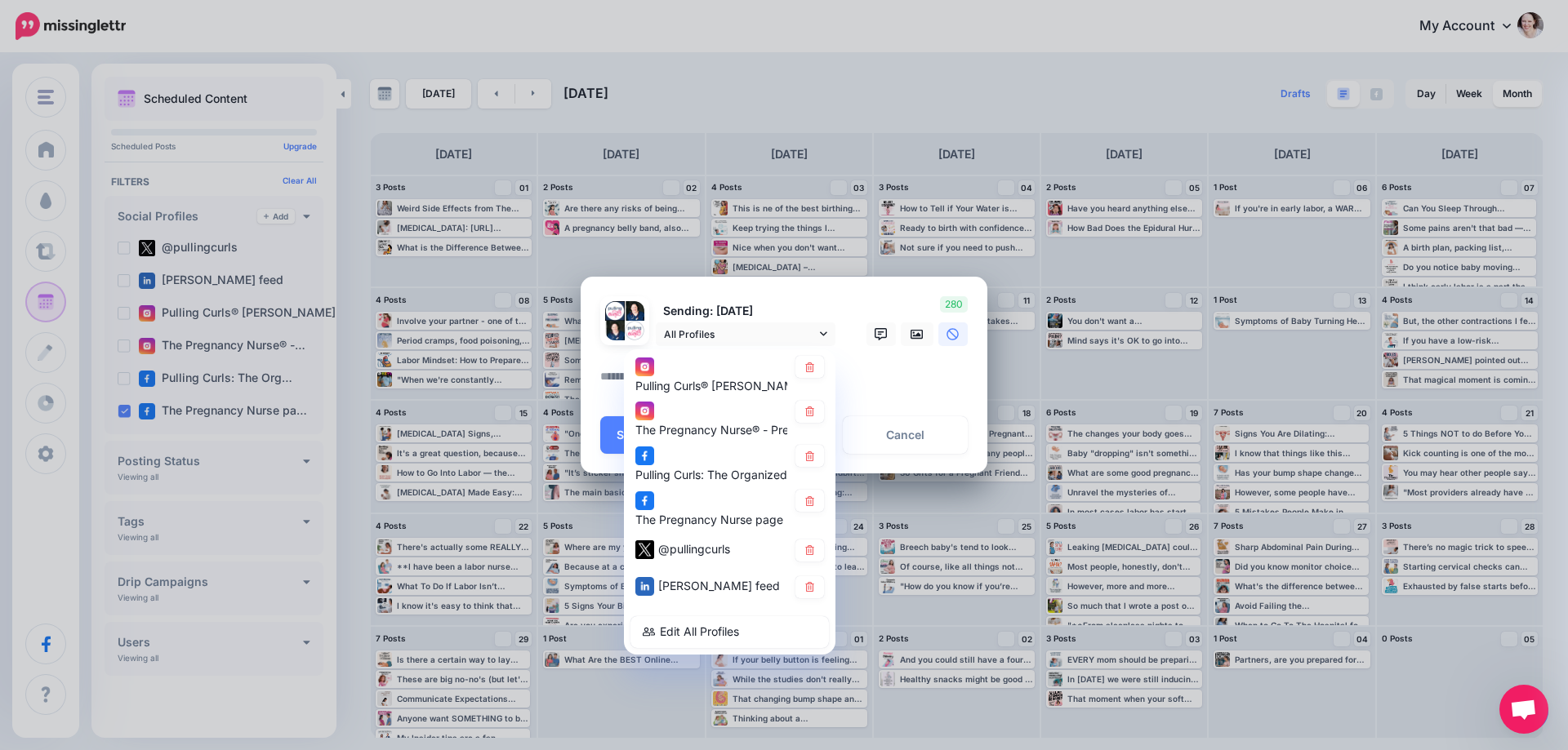
drag, startPoint x: 814, startPoint y: 371, endPoint x: 807, endPoint y: 398, distance: 27.9
click at [814, 372] on link at bounding box center [810, 366] width 29 height 22
drag, startPoint x: 807, startPoint y: 398, endPoint x: 807, endPoint y: 414, distance: 16.0
click at [807, 414] on icon at bounding box center [810, 412] width 9 height 10
click at [809, 454] on icon at bounding box center [810, 456] width 12 height 10
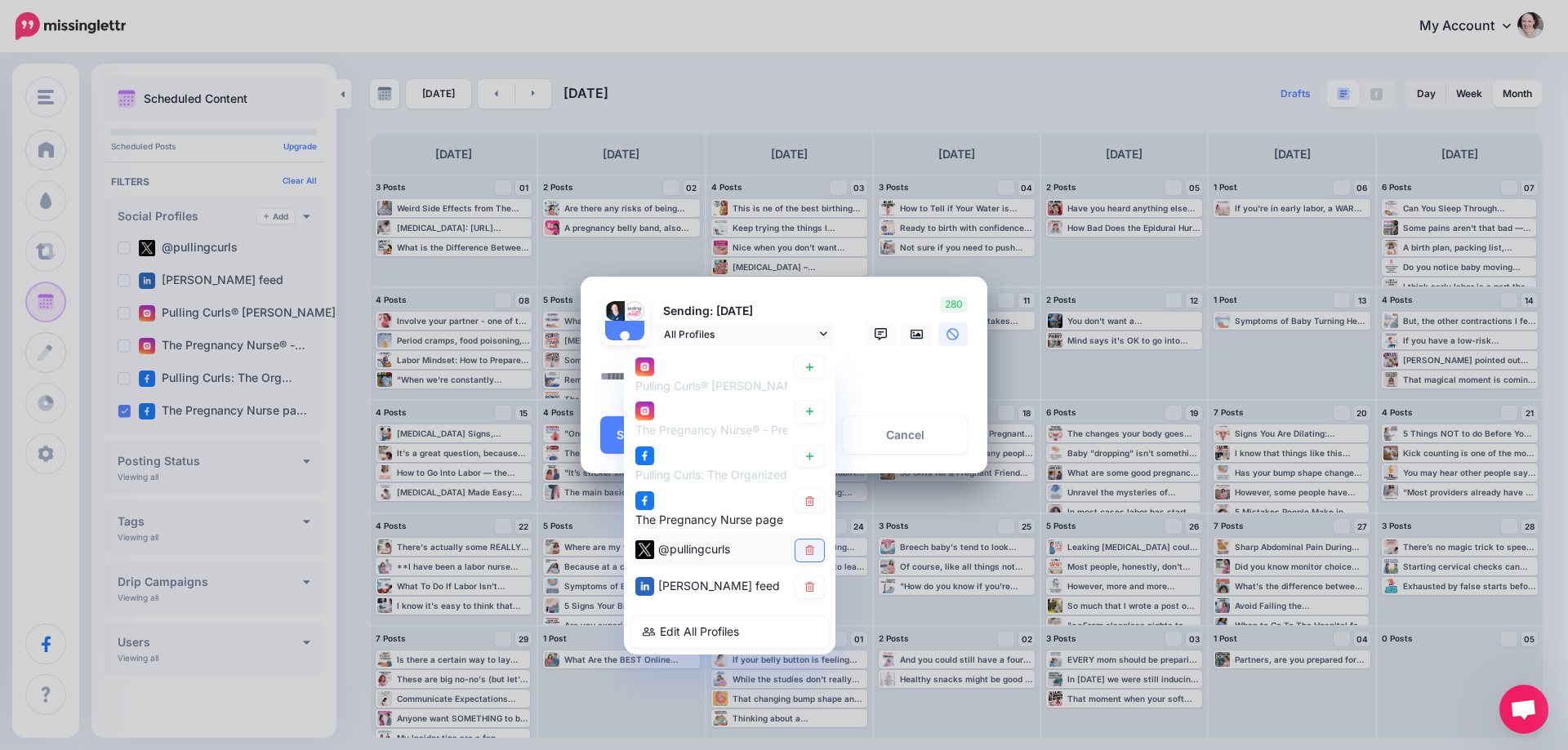
click at [816, 547] on link at bounding box center [810, 551] width 29 height 22
click at [810, 593] on link at bounding box center [810, 587] width 29 height 22
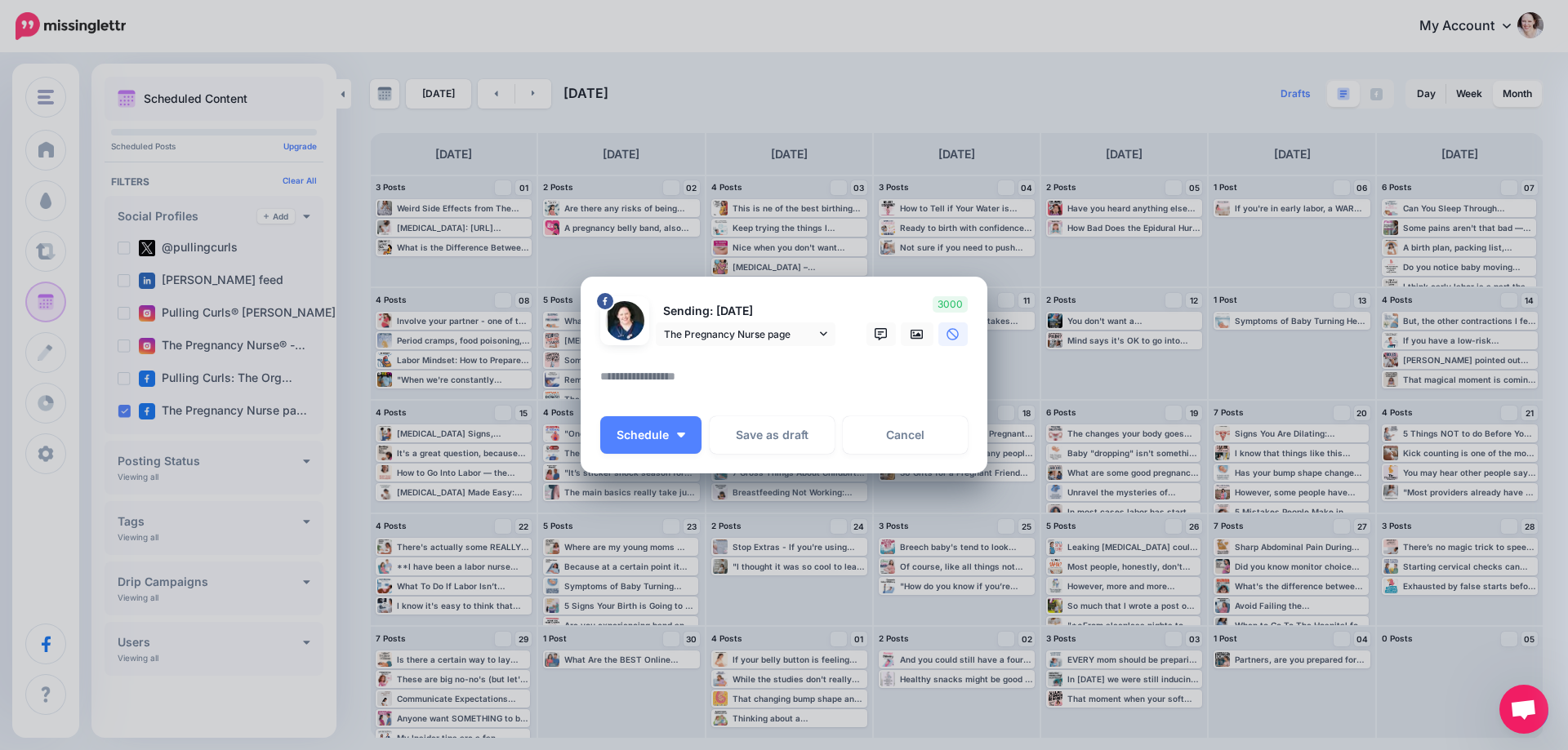
drag, startPoint x: 682, startPoint y: 362, endPoint x: 682, endPoint y: 373, distance: 11.0
click at [682, 362] on div at bounding box center [784, 356] width 367 height 21
click at [680, 381] on textarea at bounding box center [788, 382] width 376 height 32
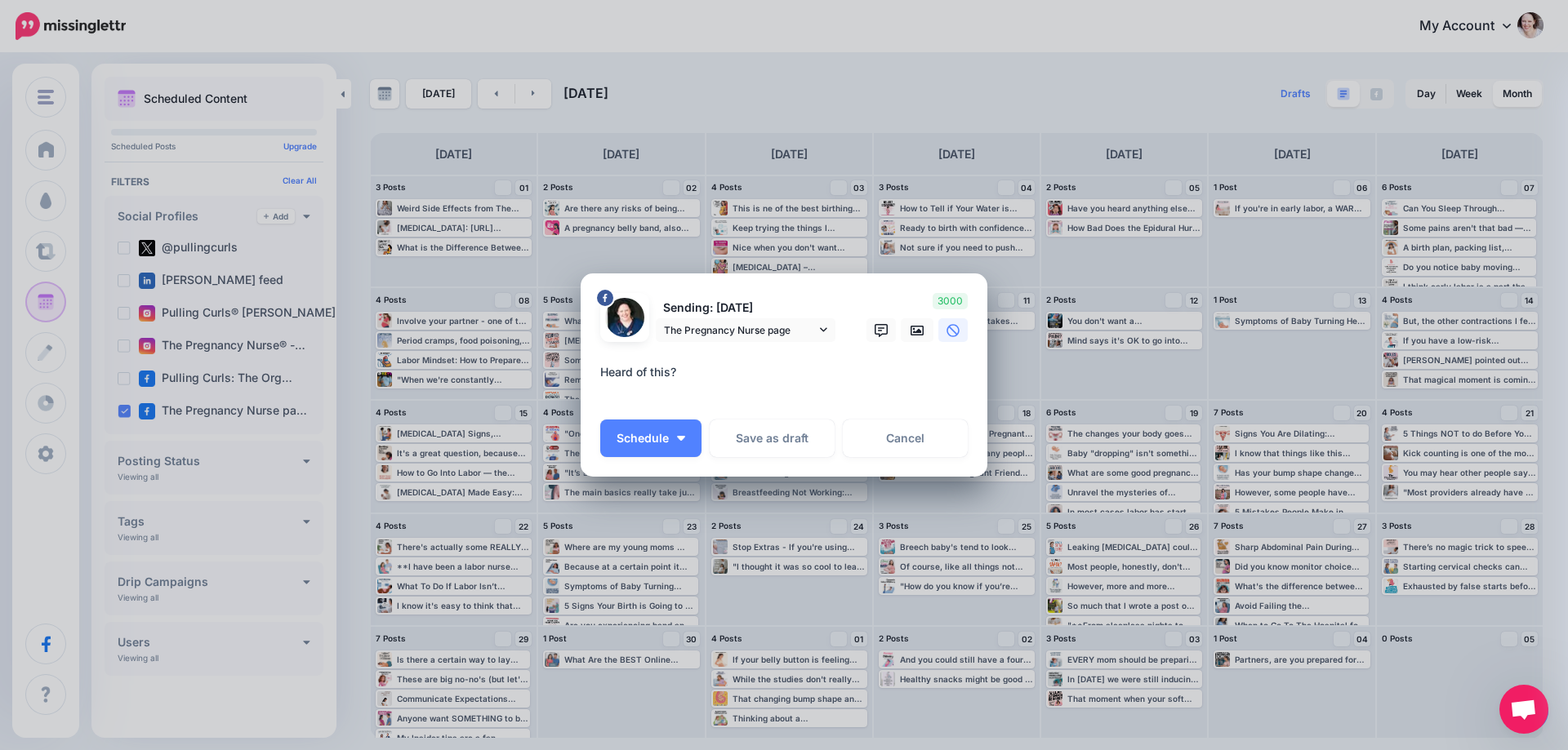
paste textarea "**********"
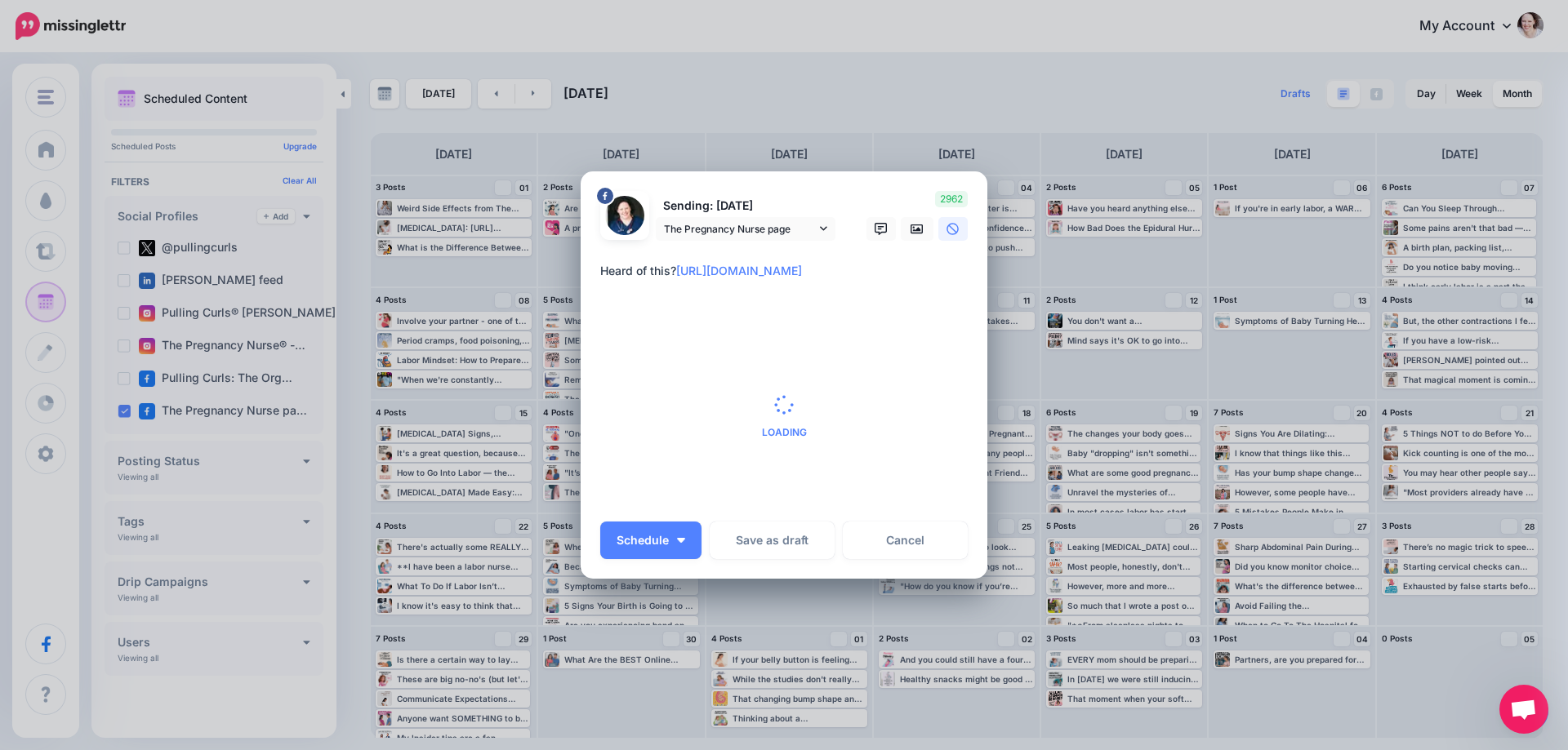
type textarea "**********"
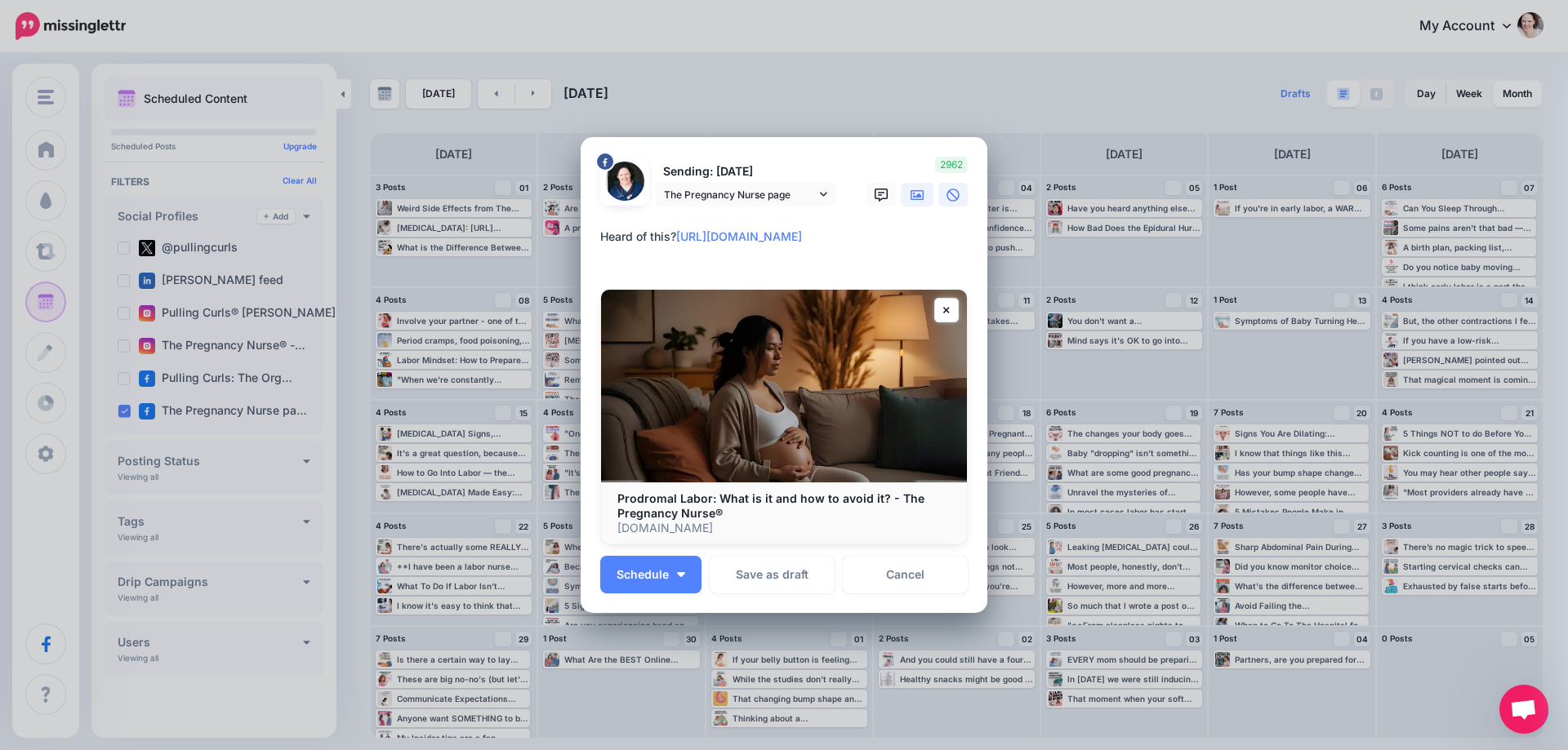
drag, startPoint x: 908, startPoint y: 184, endPoint x: 894, endPoint y: 194, distance: 17.2
click at [908, 185] on link at bounding box center [917, 194] width 33 height 24
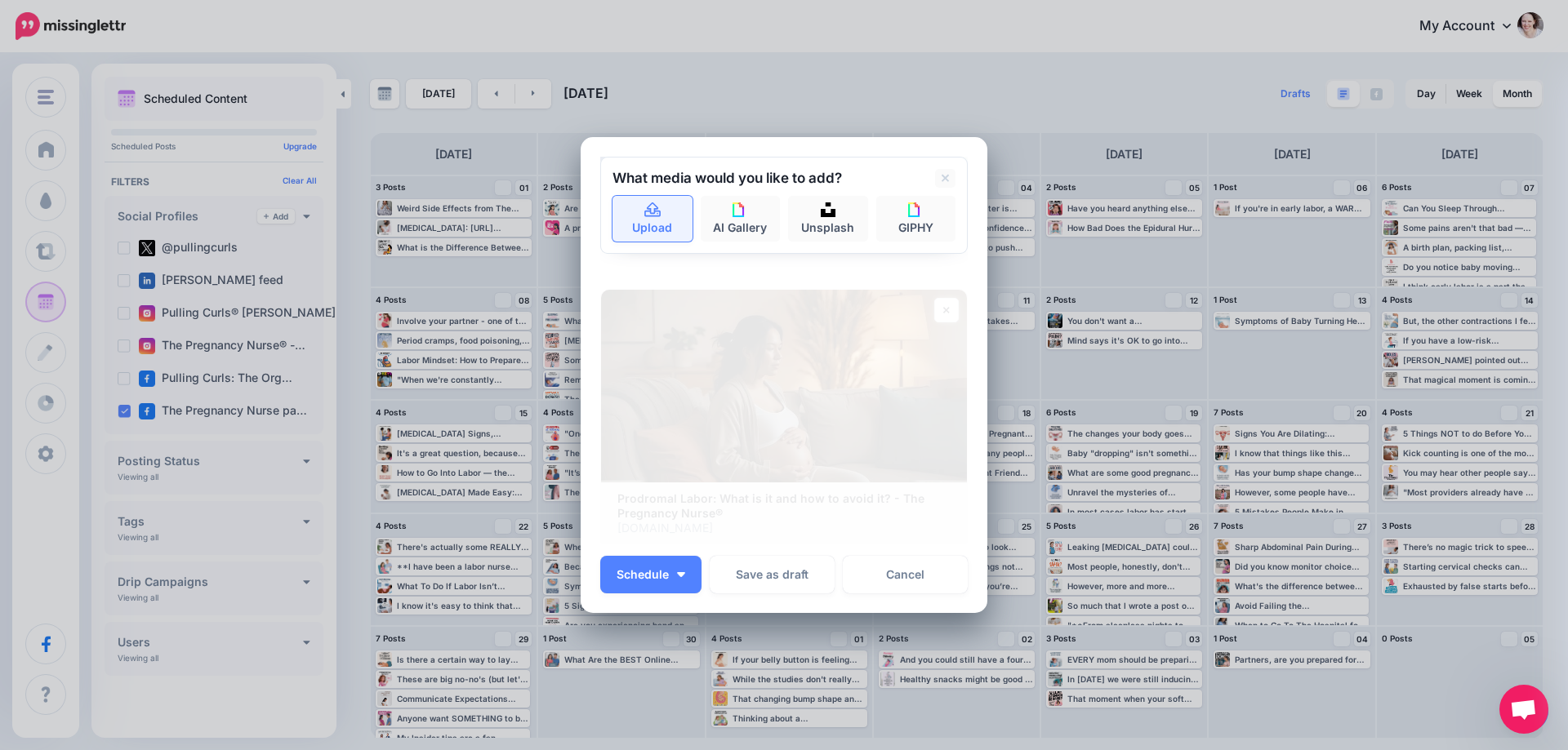
click at [662, 223] on link "Upload" at bounding box center [652, 219] width 80 height 46
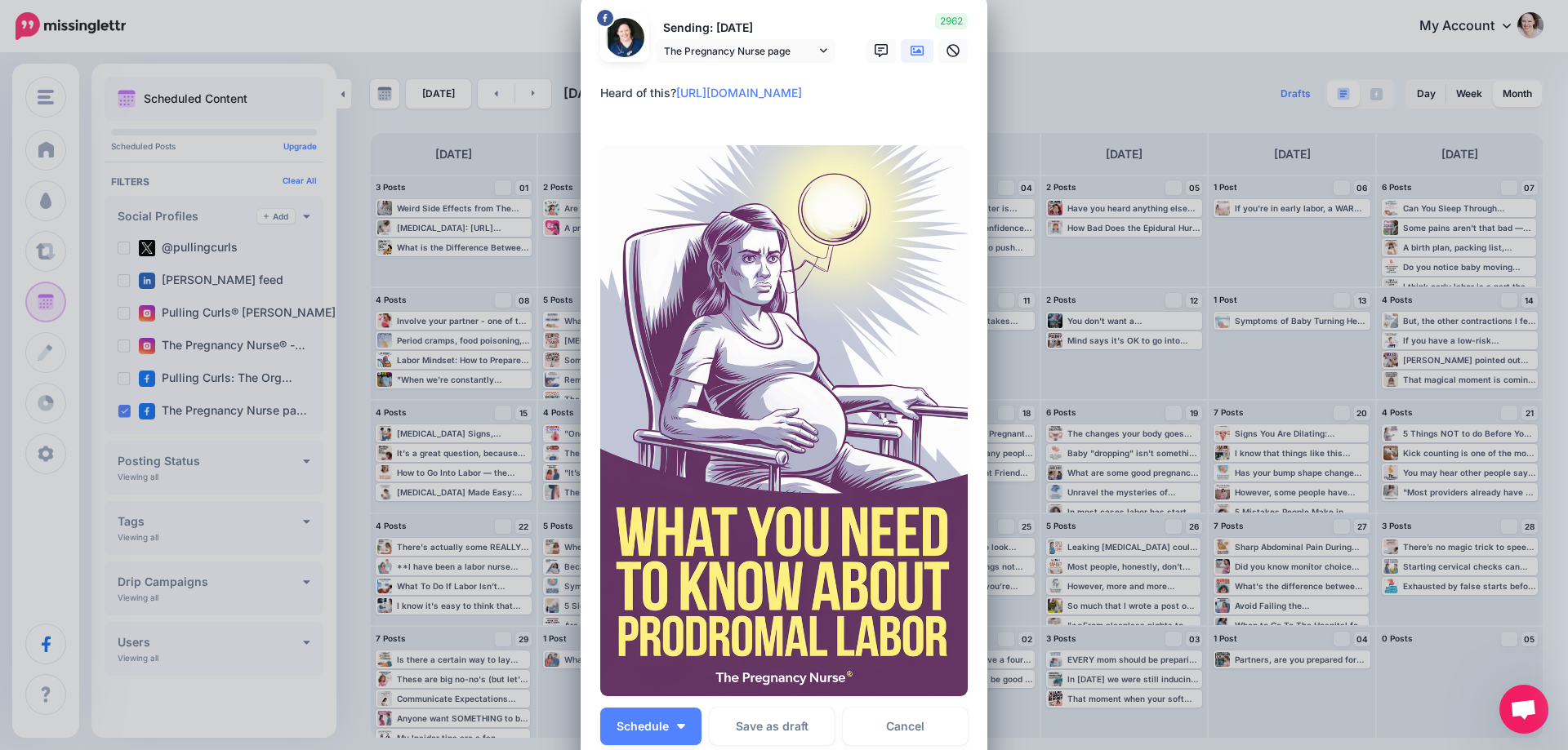
scroll to position [82, 0]
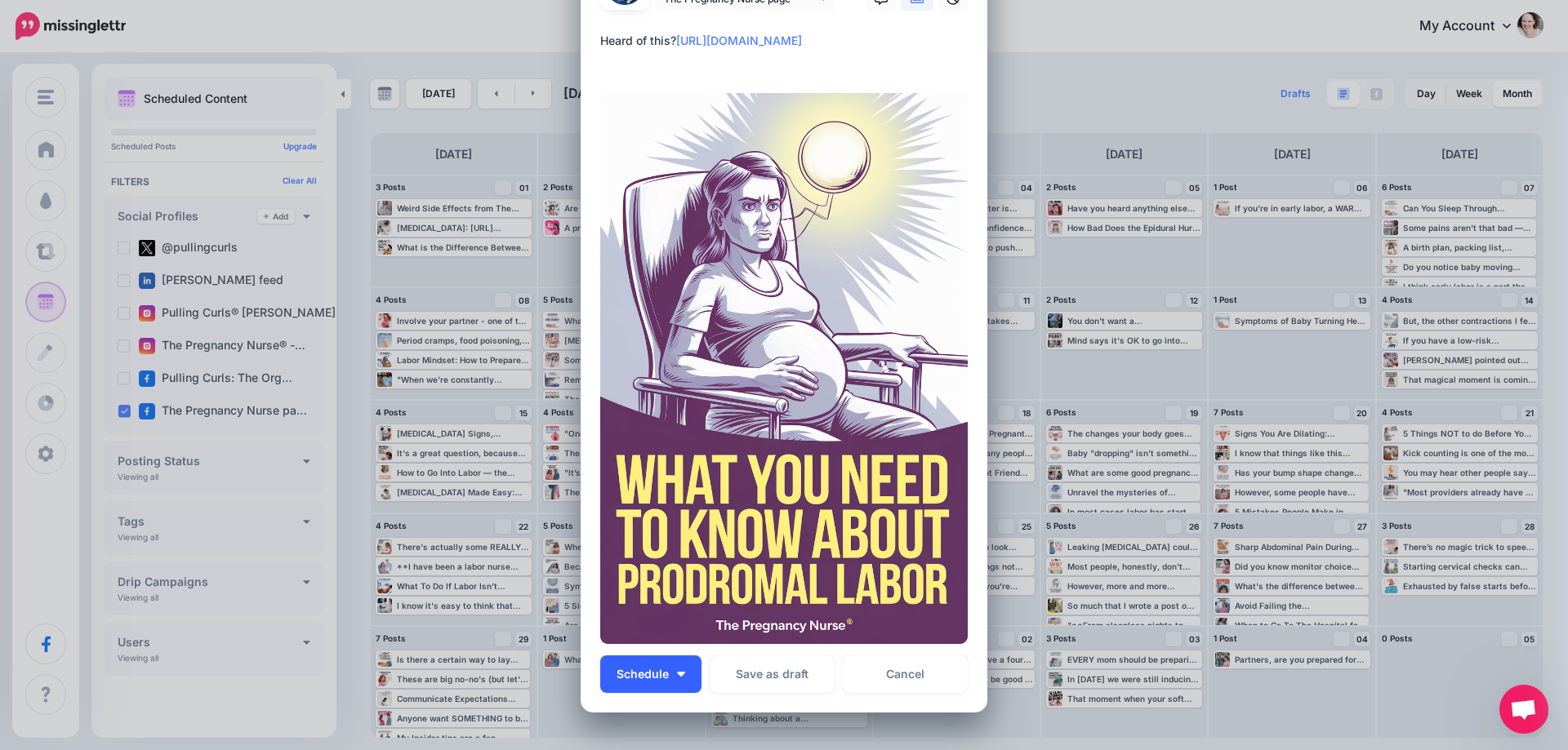
click at [677, 668] on button "Schedule" at bounding box center [651, 674] width 101 height 38
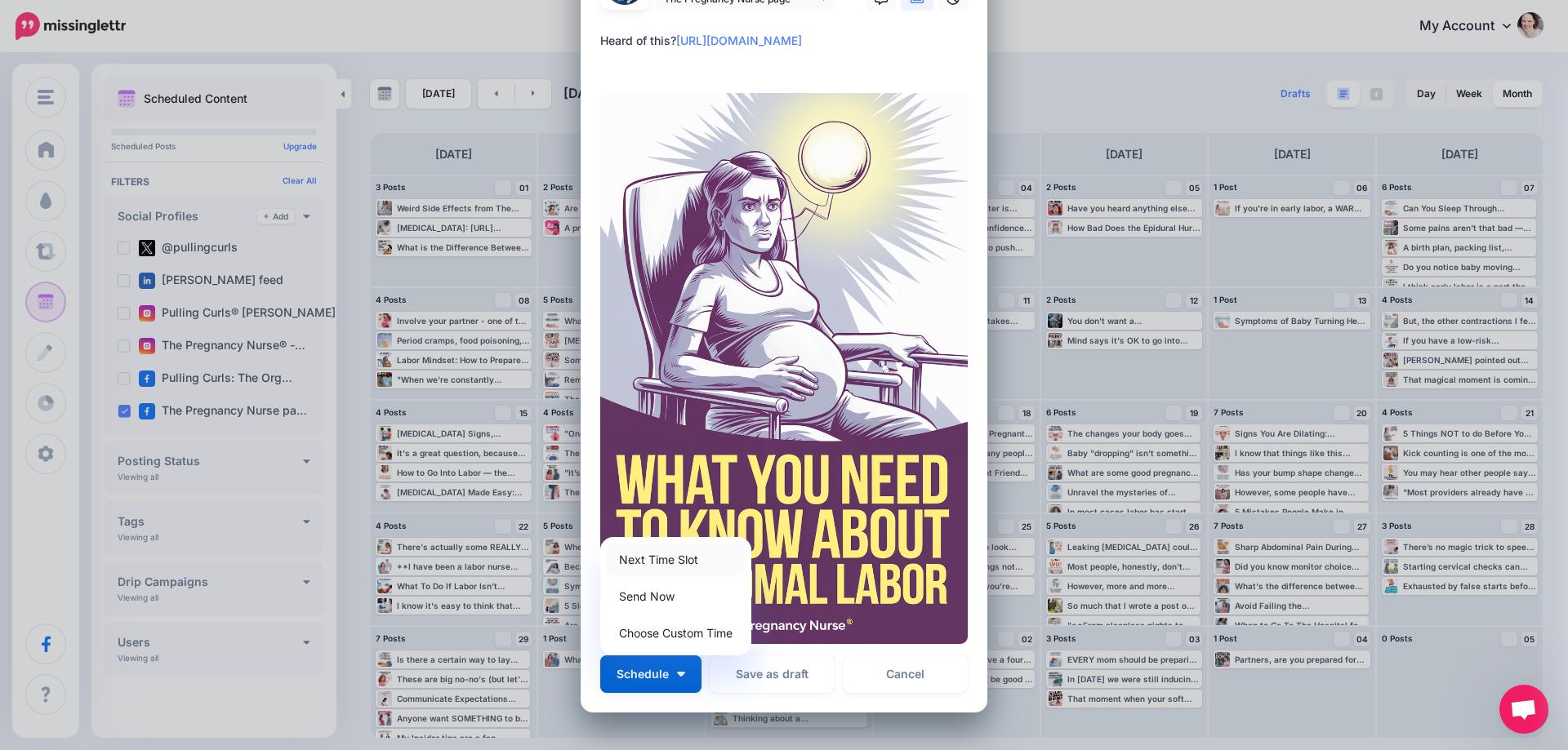
click at [669, 558] on link "Next Time Slot" at bounding box center [676, 560] width 138 height 32
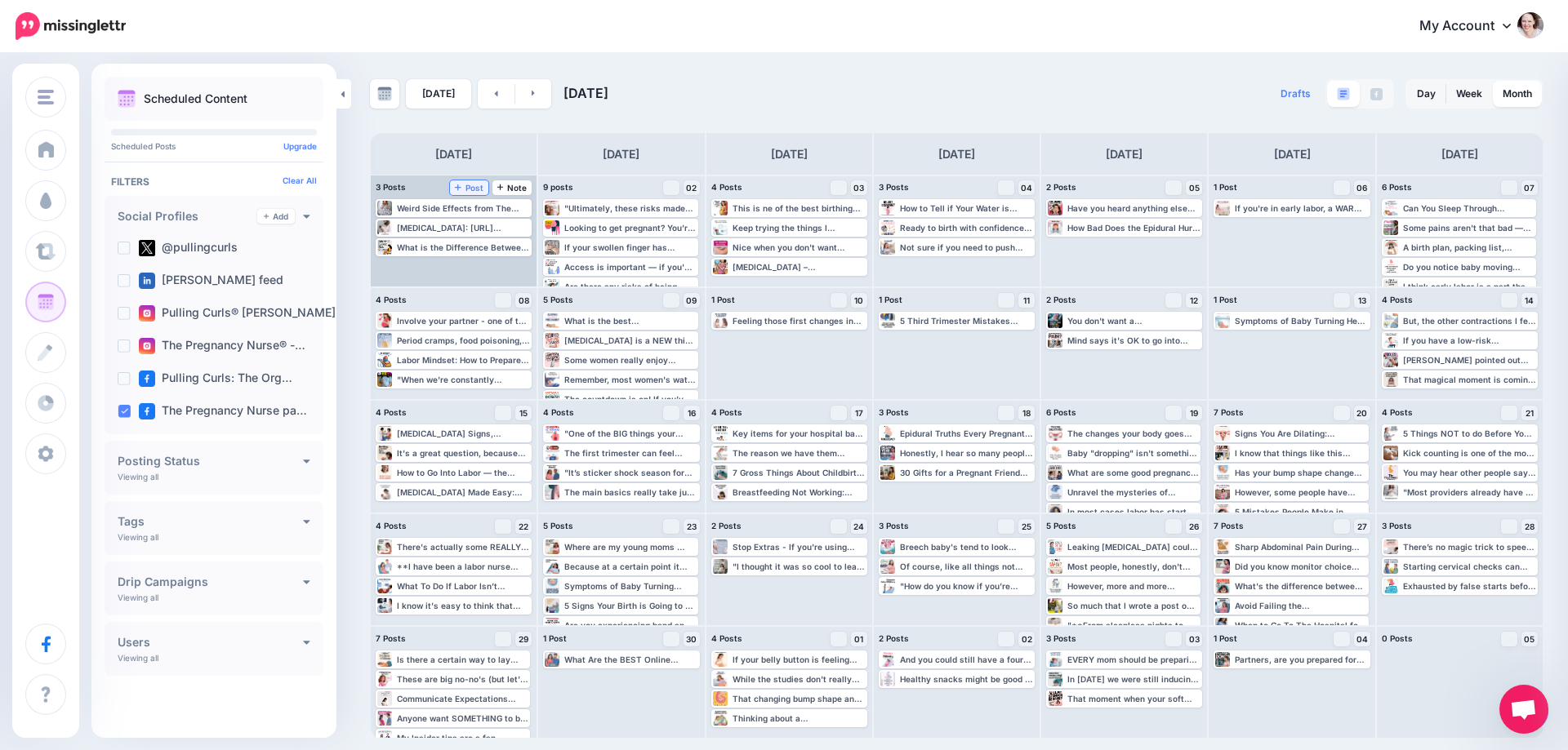
click at [464, 184] on span "Post" at bounding box center [469, 188] width 29 height 8
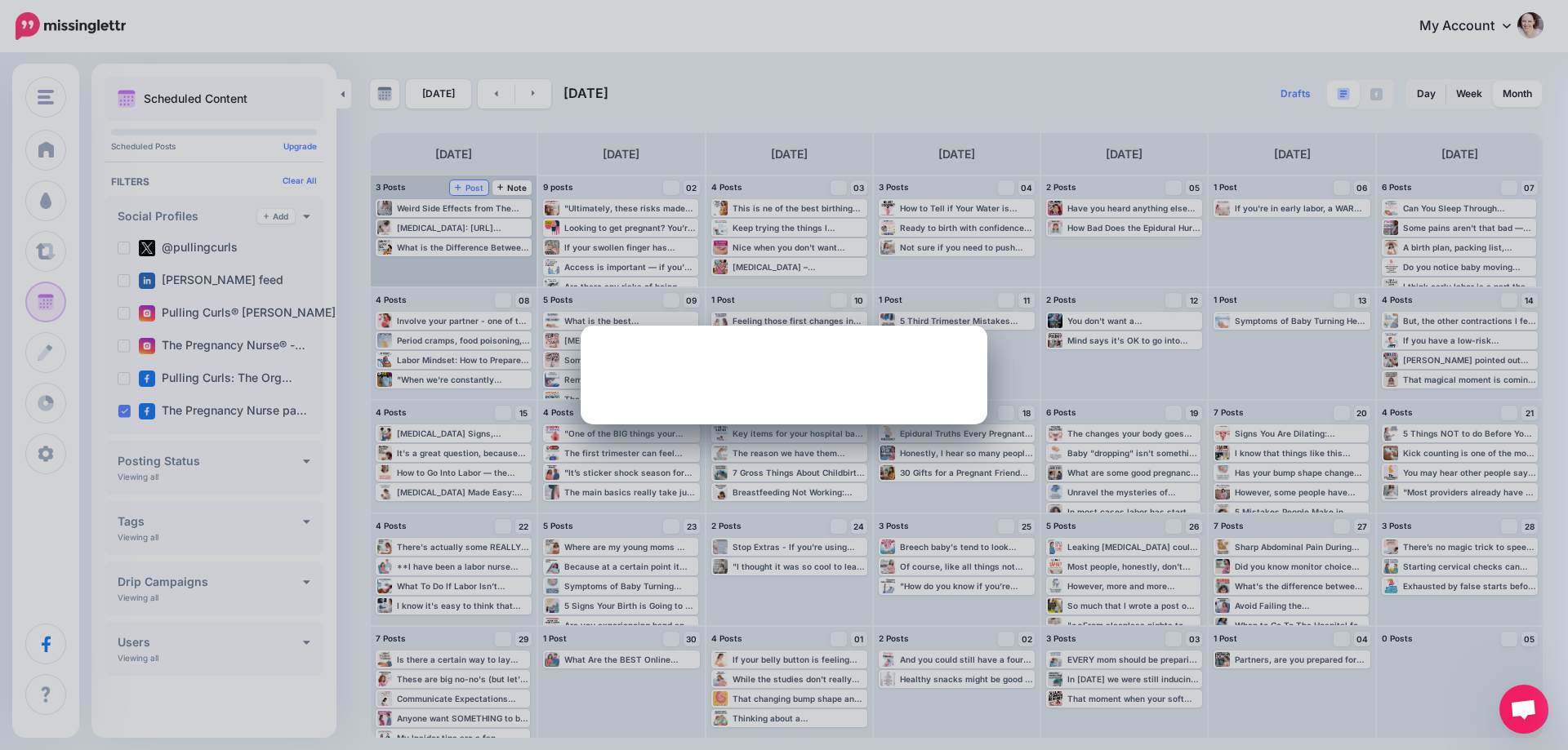
scroll to position [0, 0]
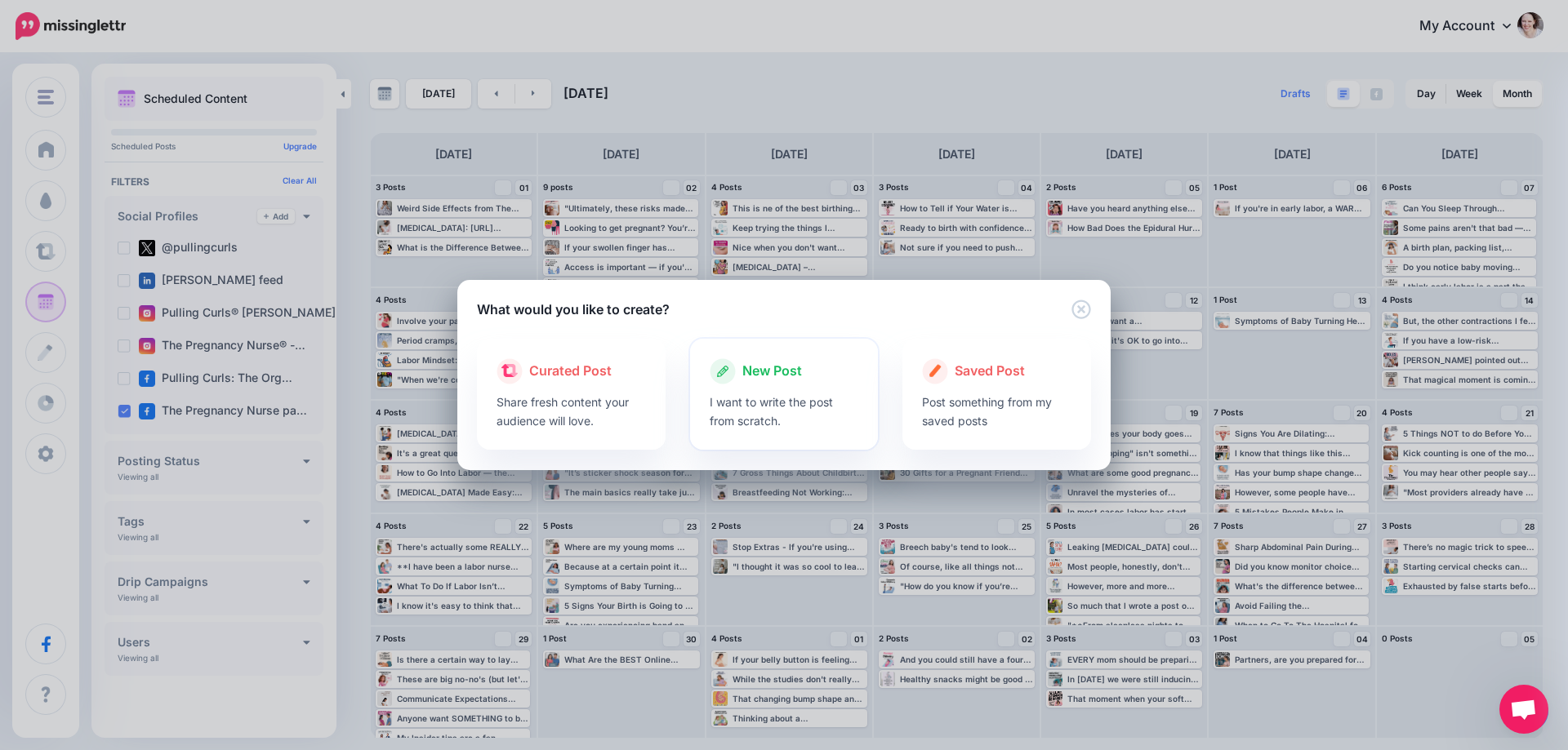
click at [800, 414] on p "I want to write the post from scratch." at bounding box center [784, 412] width 149 height 38
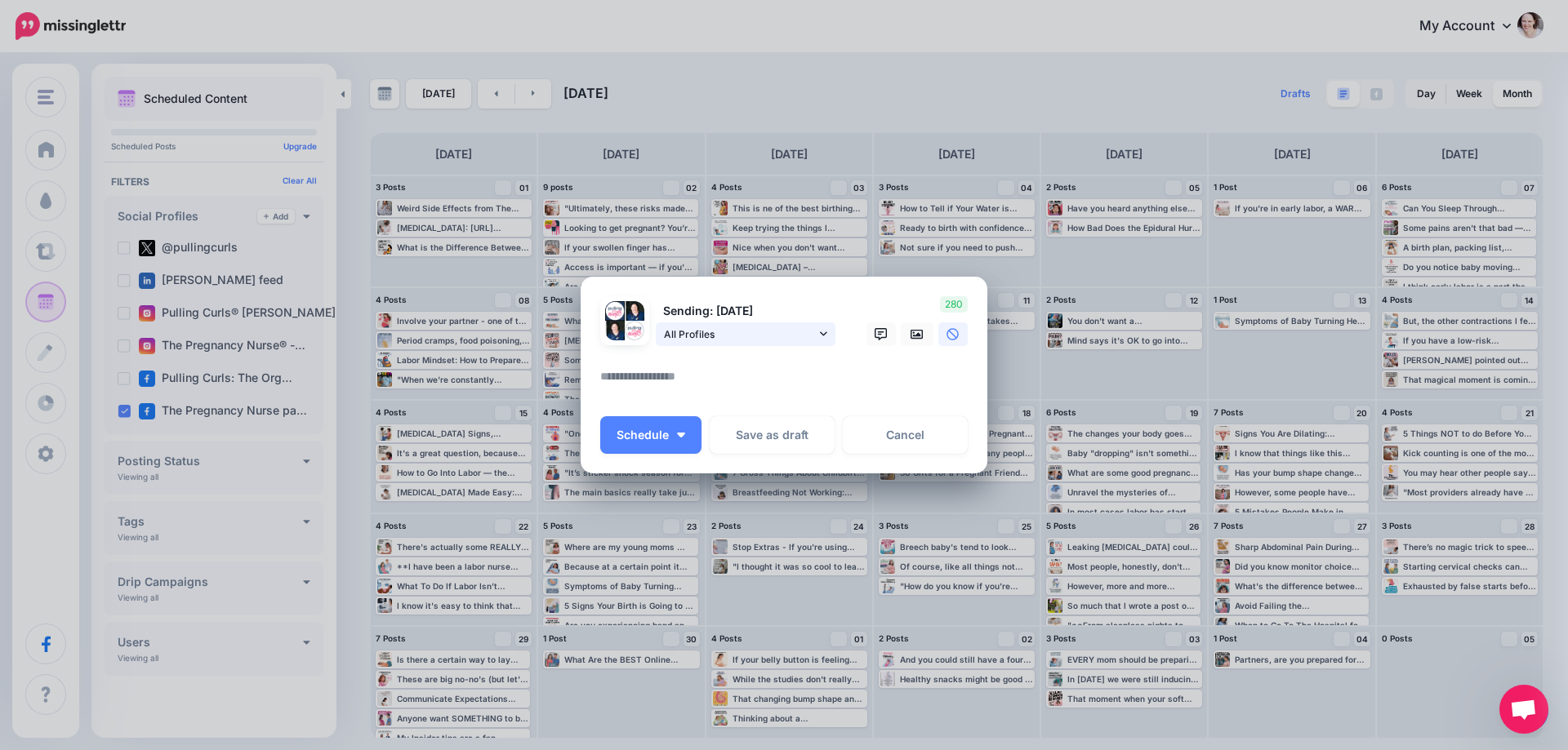
click at [702, 324] on link "All Profiles" at bounding box center [745, 334] width 180 height 24
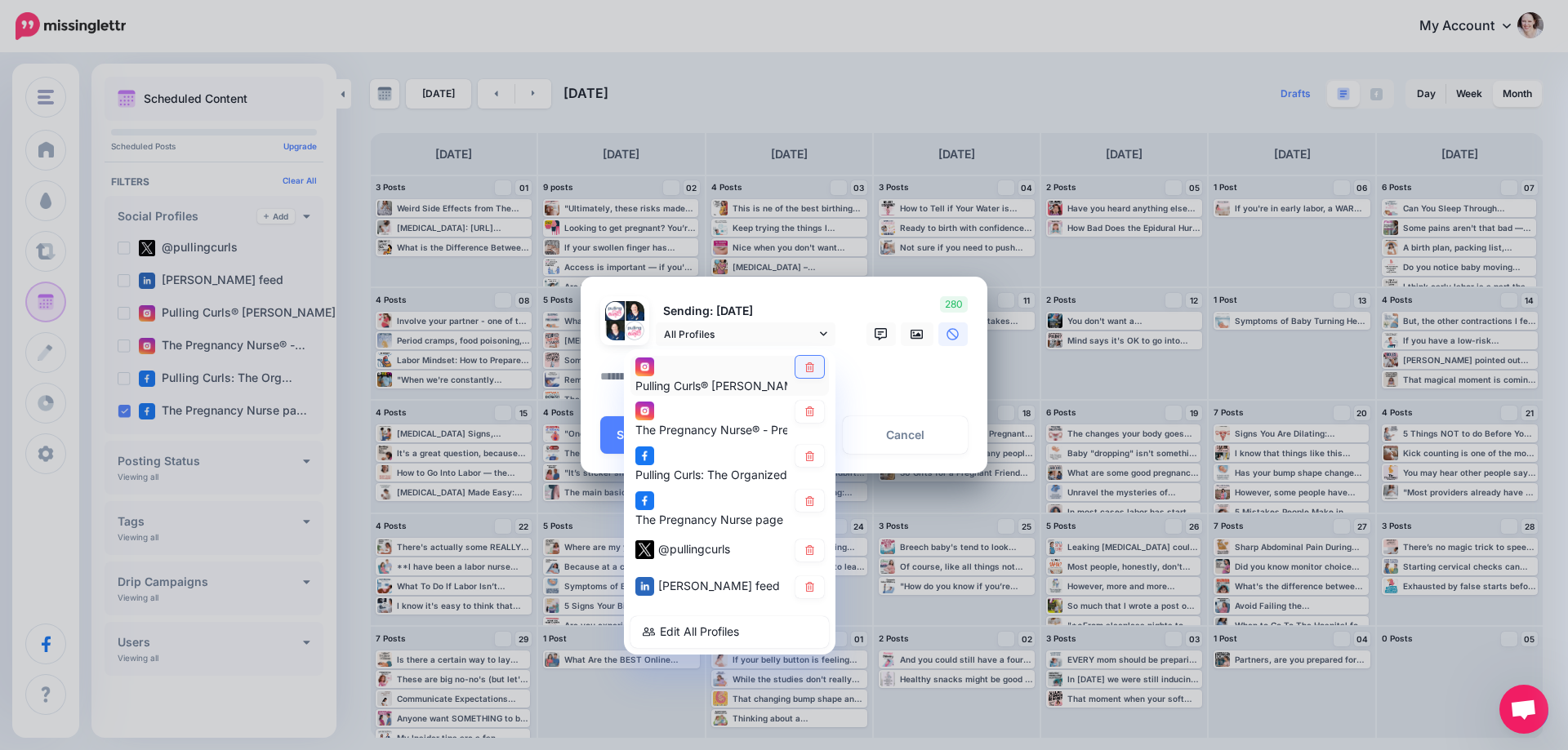
click at [810, 367] on icon at bounding box center [810, 366] width 12 height 10
click at [798, 408] on link at bounding box center [810, 412] width 29 height 22
click at [805, 453] on icon at bounding box center [810, 456] width 12 height 10
click at [809, 550] on icon at bounding box center [810, 551] width 9 height 10
click at [809, 581] on link at bounding box center [810, 587] width 29 height 22
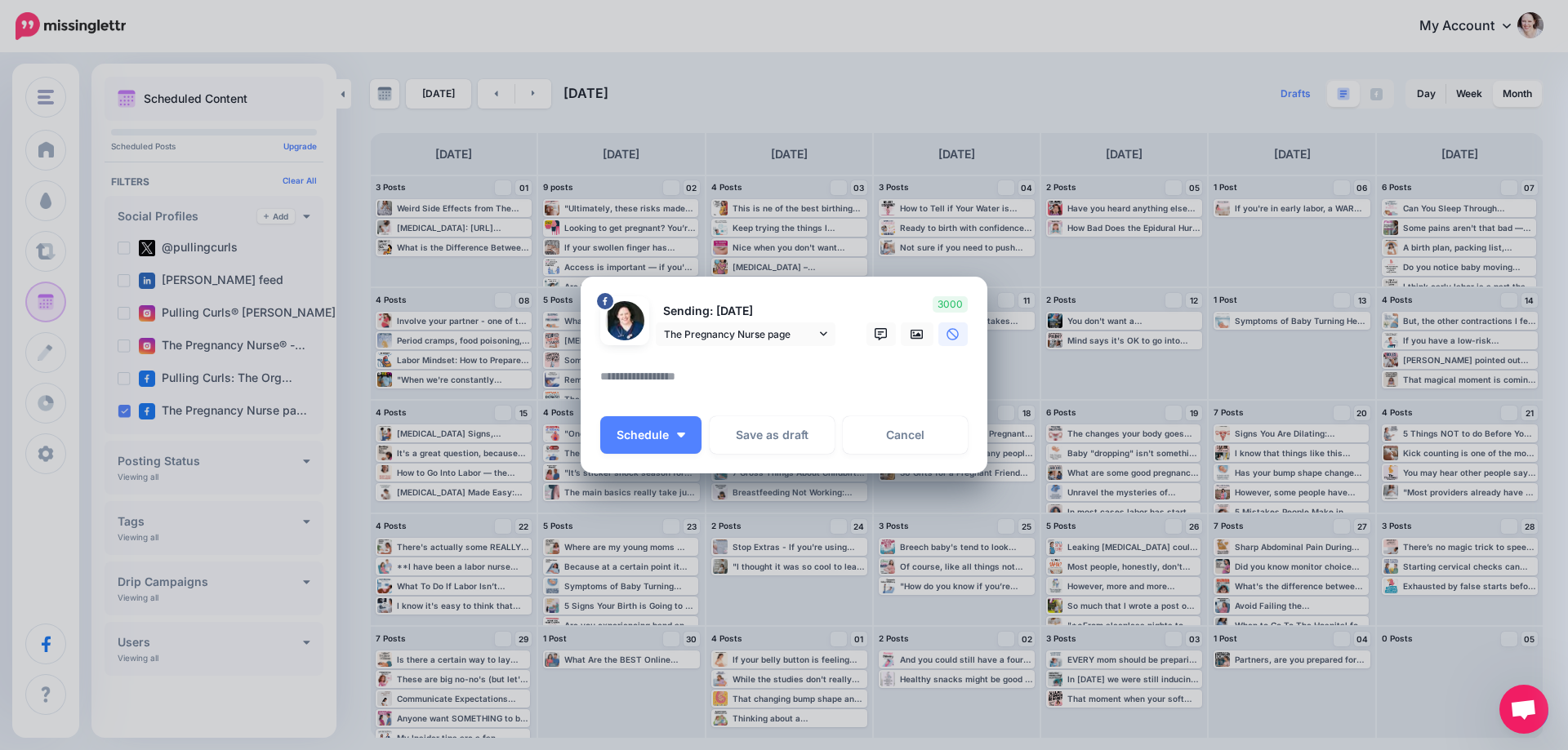
click at [668, 384] on textarea at bounding box center [788, 382] width 376 height 32
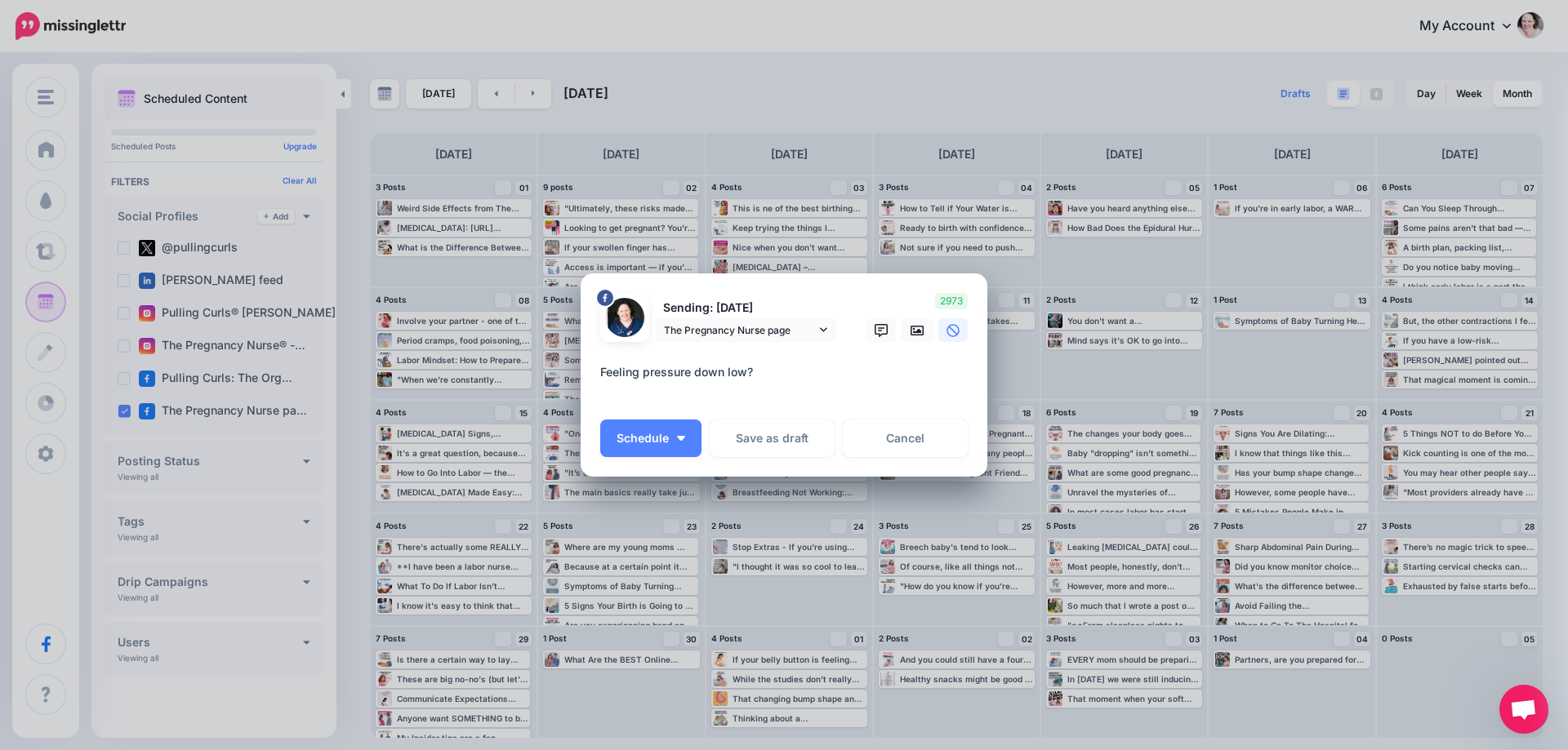
paste textarea "**********"
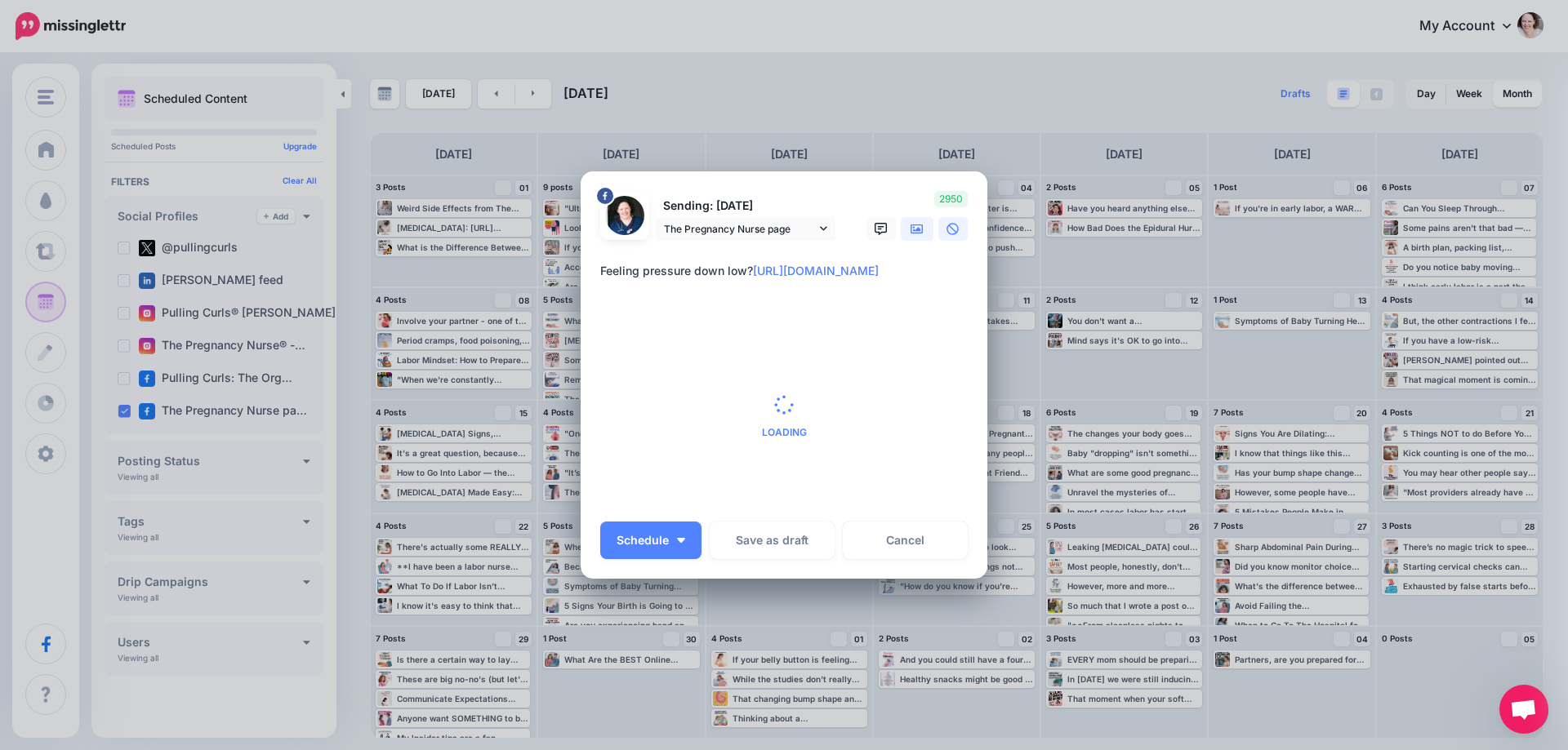
type textarea "**********"
click at [914, 231] on icon at bounding box center [917, 229] width 13 height 10
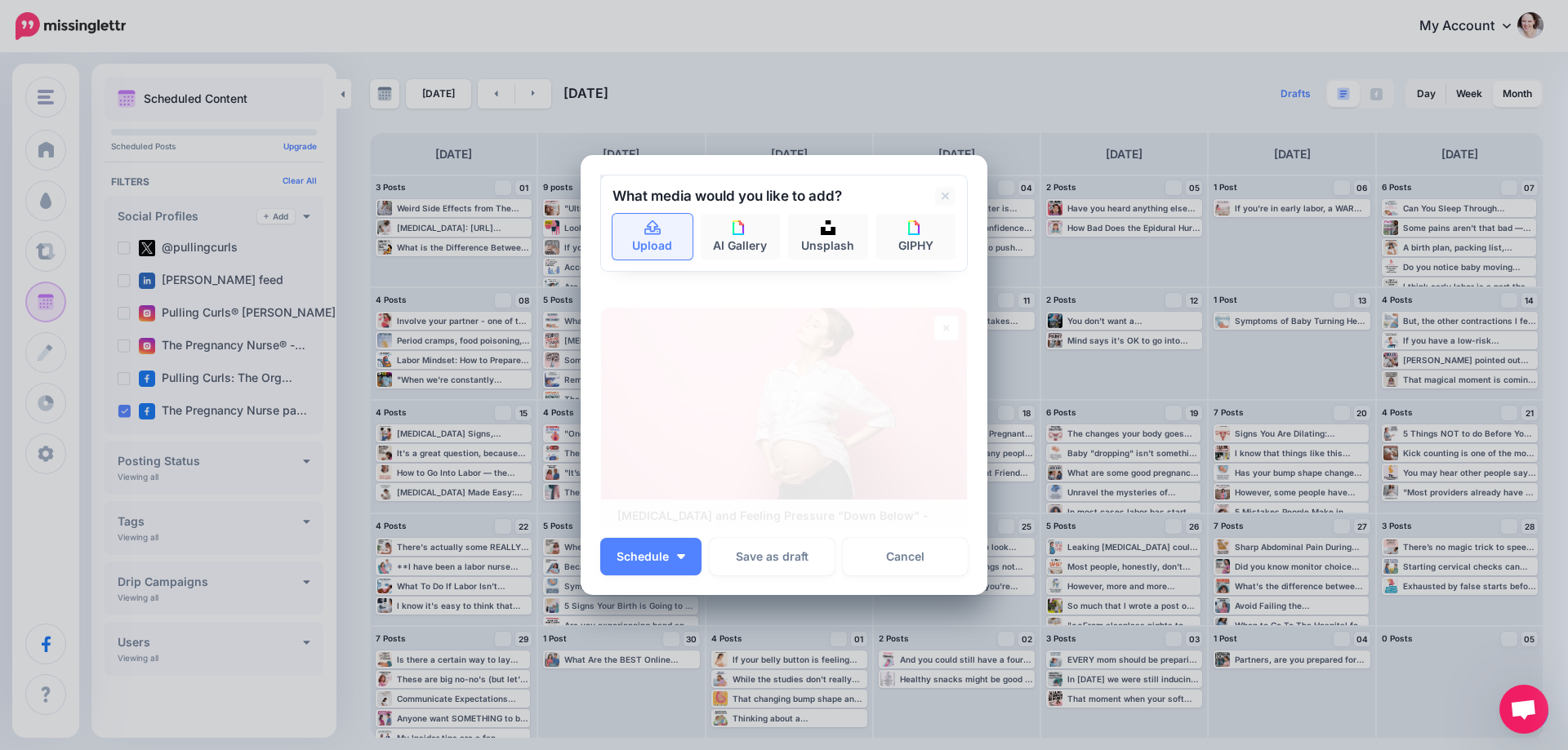
click at [644, 233] on icon at bounding box center [653, 229] width 19 height 15
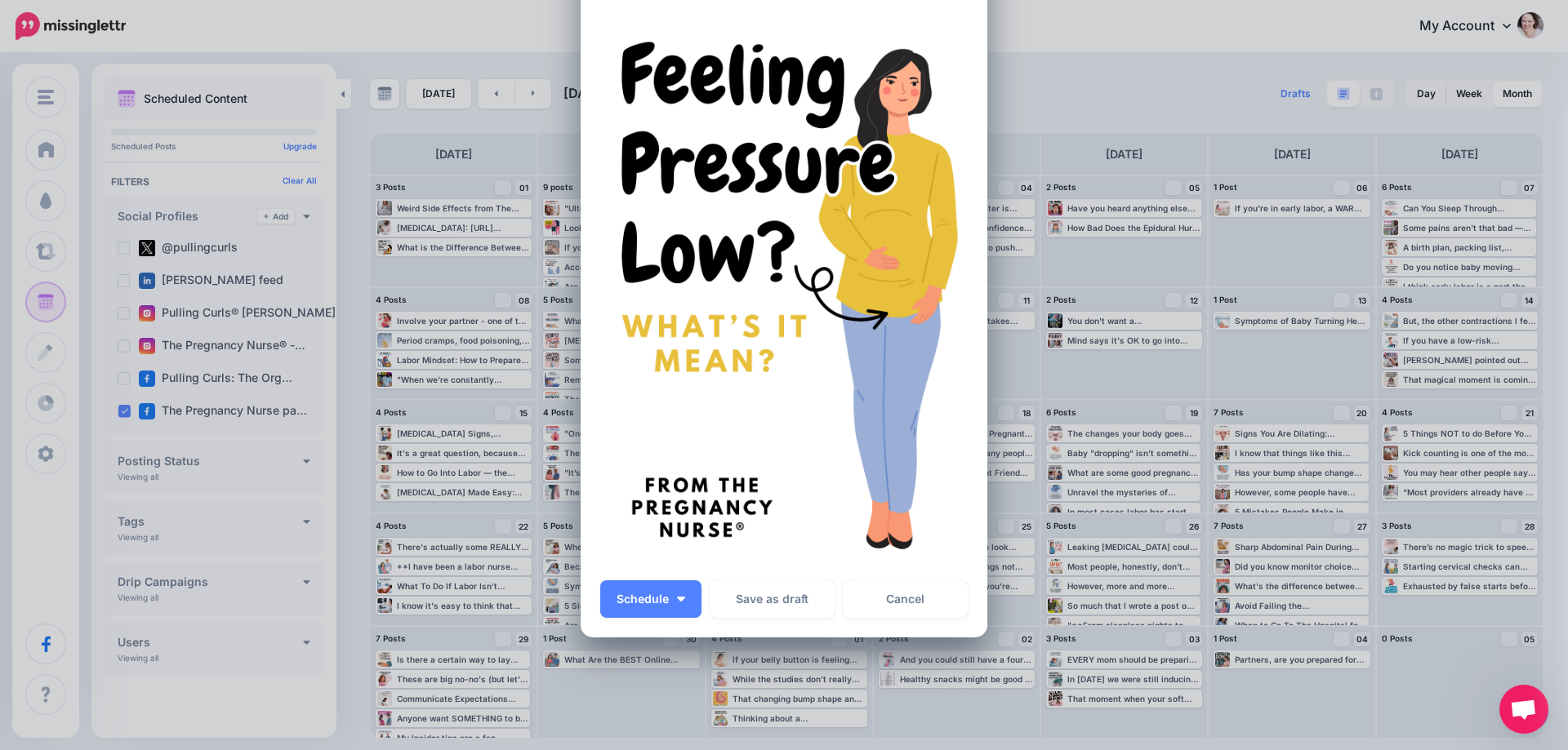
scroll to position [163, 0]
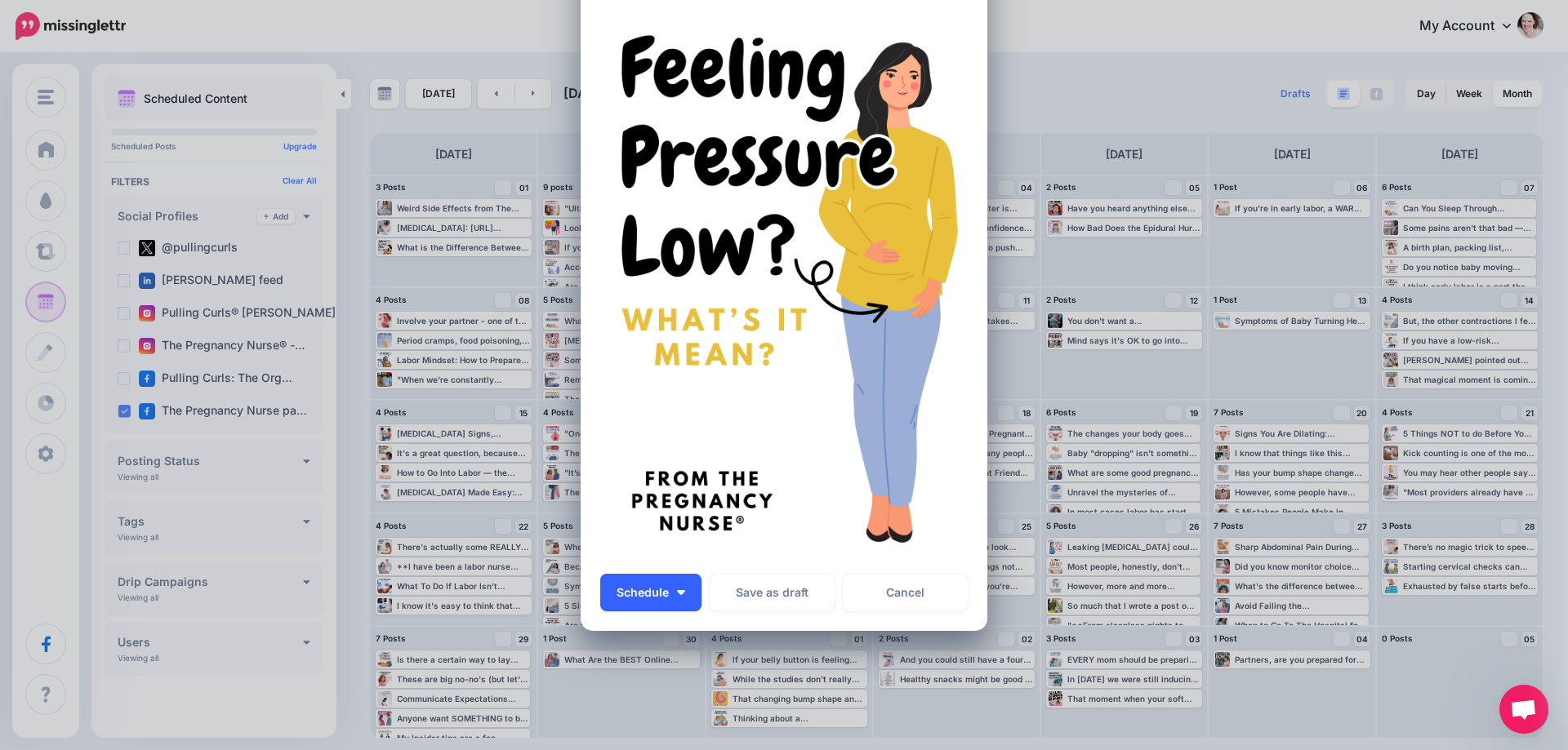
click at [679, 601] on button "Schedule" at bounding box center [651, 593] width 101 height 38
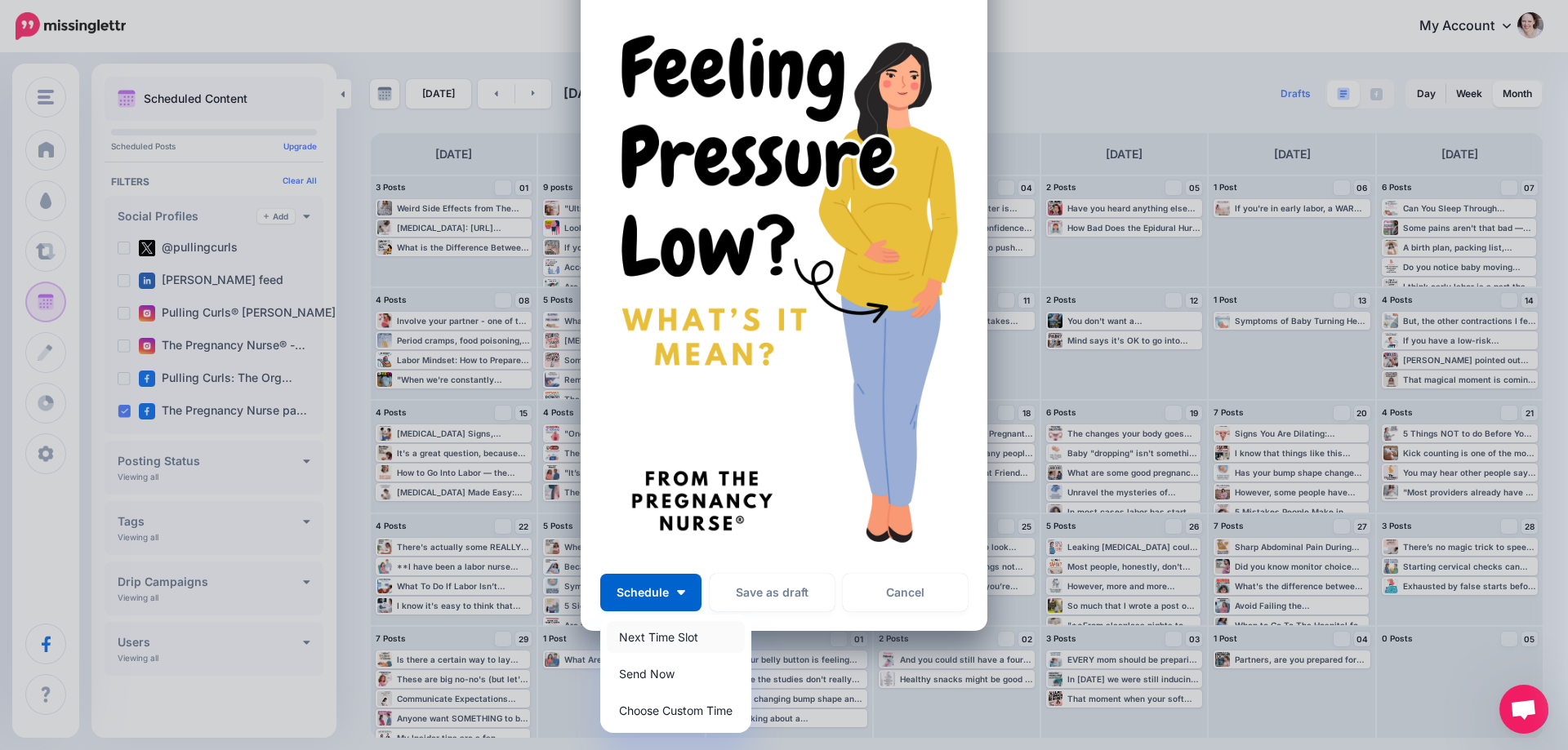
click at [660, 644] on link "Next Time Slot" at bounding box center [676, 637] width 138 height 32
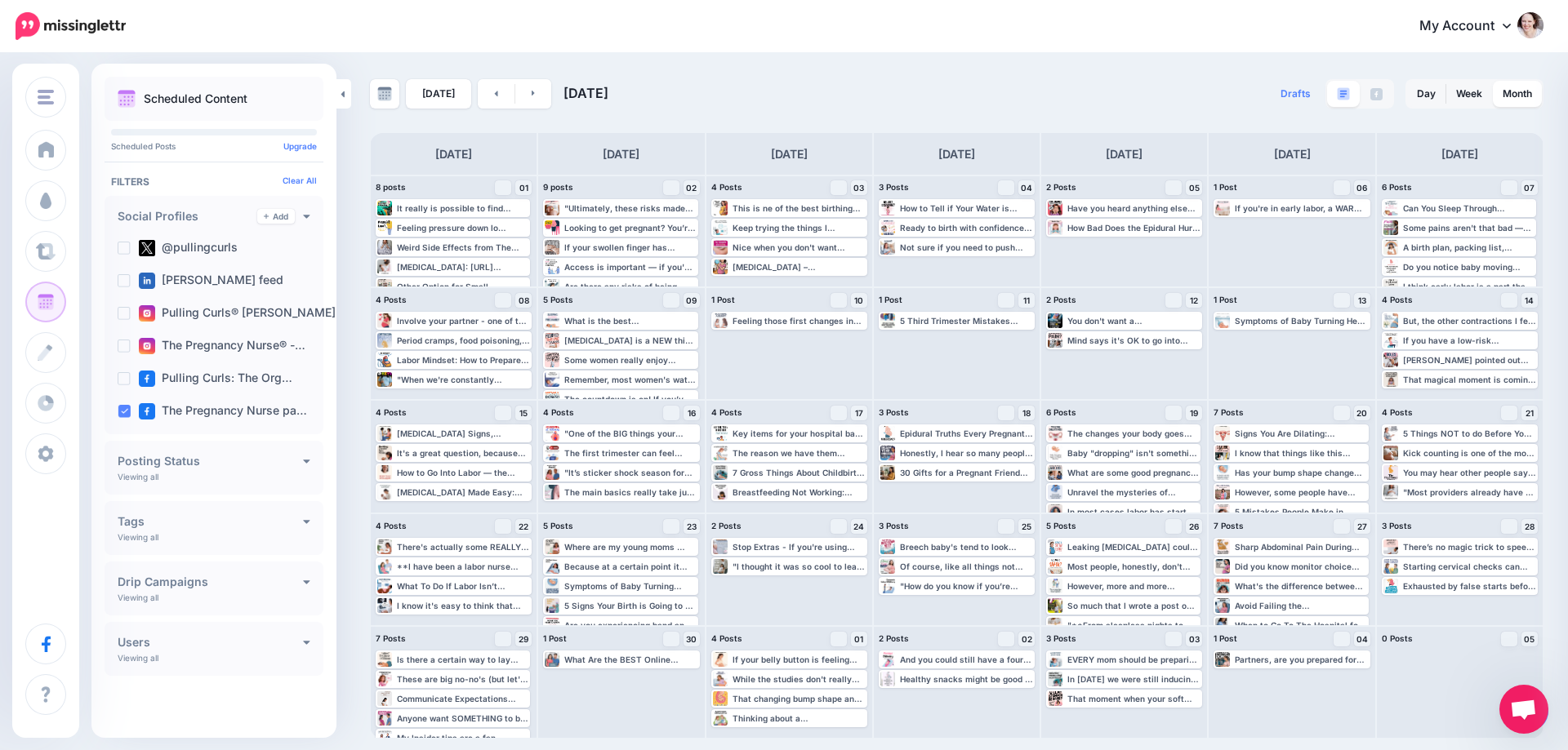
scroll to position [0, 0]
click at [497, 89] on link at bounding box center [496, 94] width 37 height 30
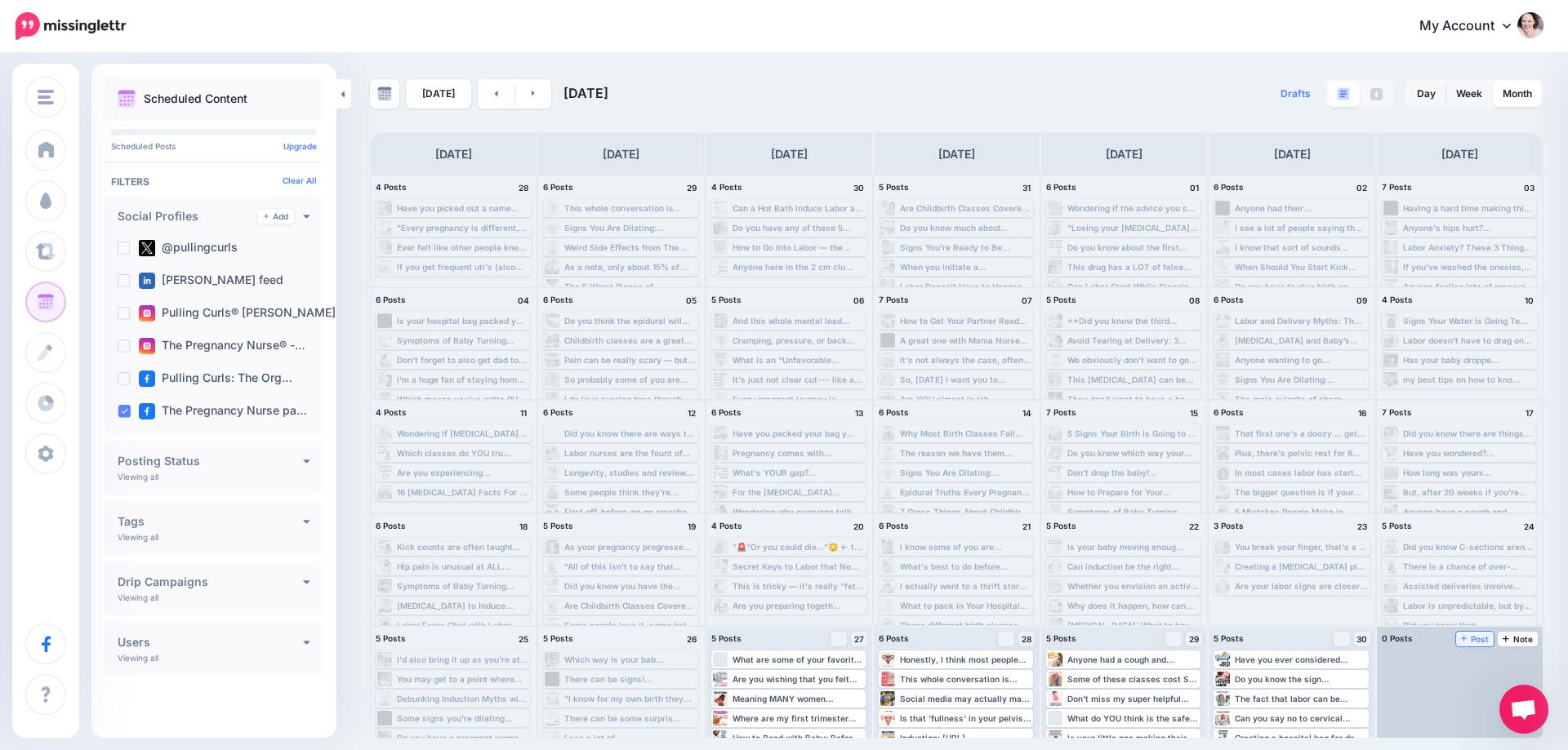
click at [1484, 638] on span "Post" at bounding box center [1475, 640] width 29 height 8
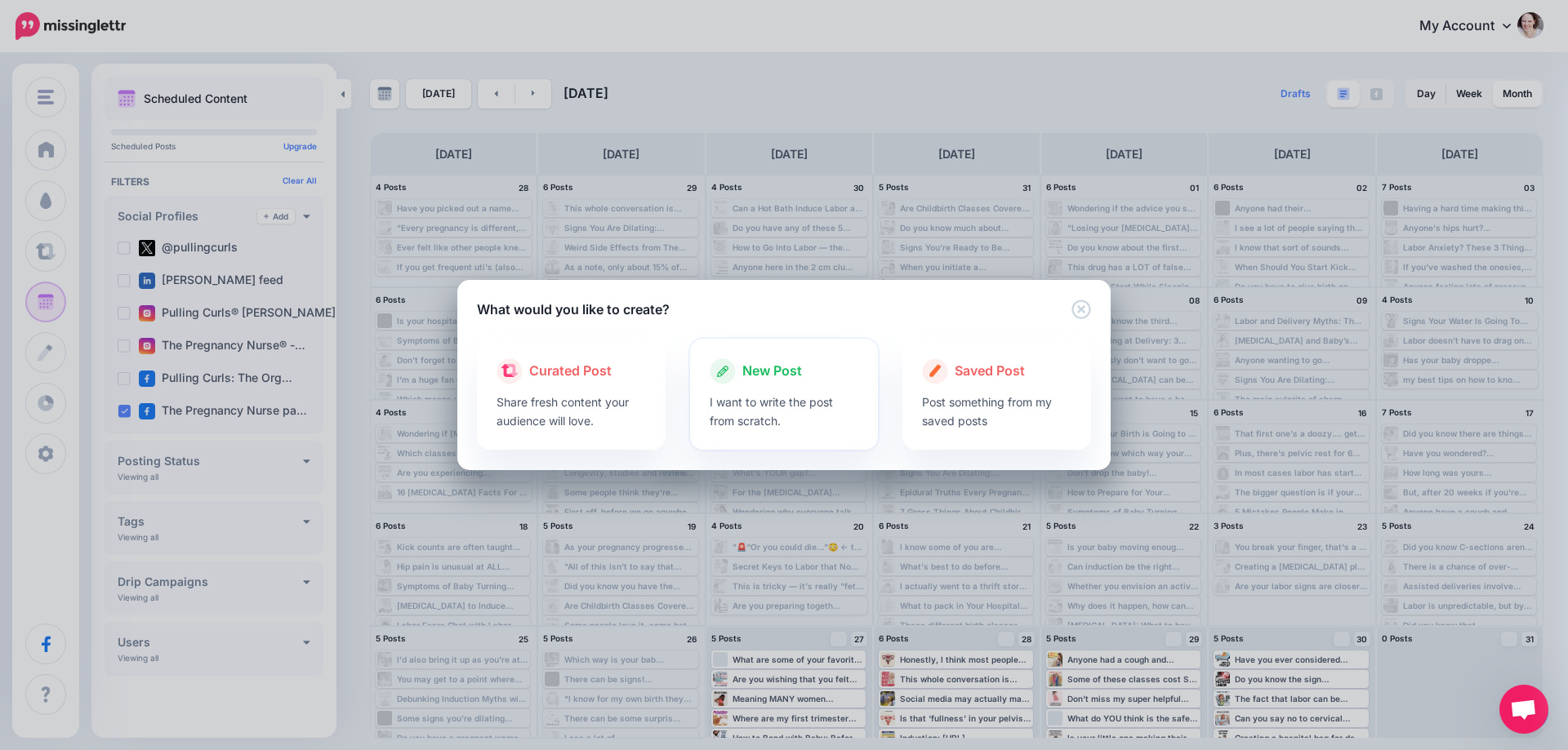
click at [773, 375] on span "New Post" at bounding box center [772, 371] width 59 height 21
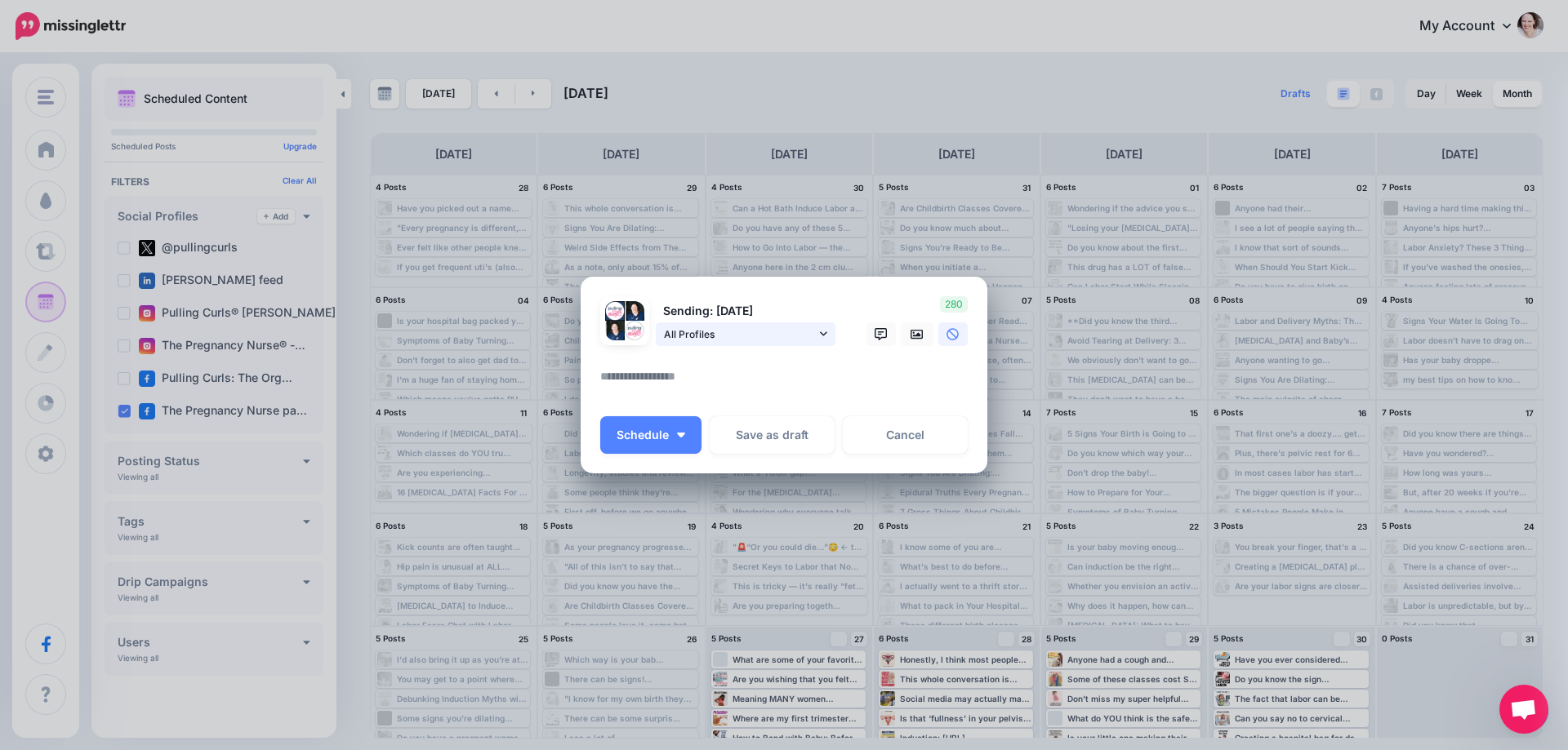
click at [725, 337] on span "All Profiles" at bounding box center [740, 334] width 152 height 17
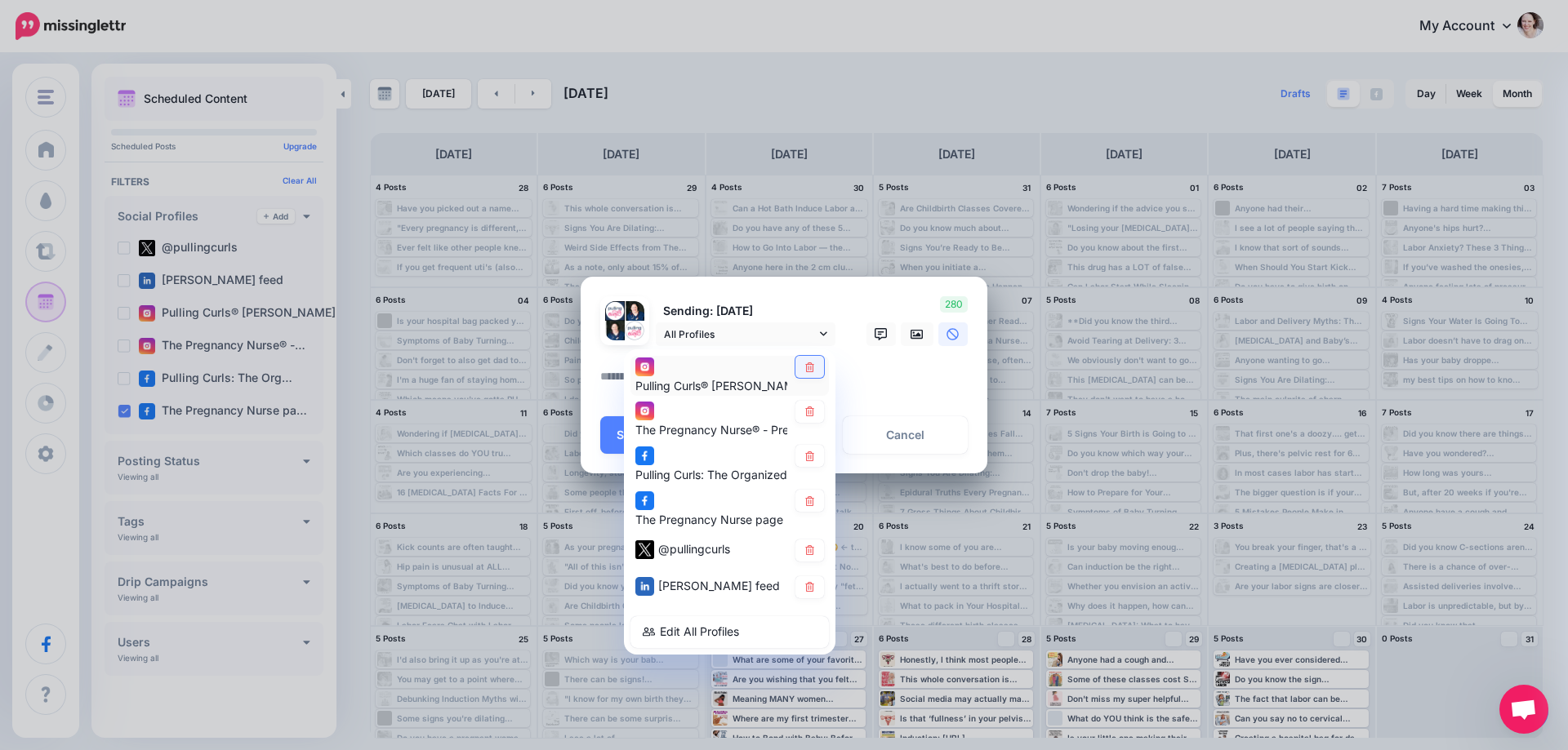
click at [814, 369] on icon at bounding box center [810, 366] width 9 height 10
drag, startPoint x: 804, startPoint y: 414, endPoint x: 808, endPoint y: 444, distance: 30.3
click at [804, 415] on icon at bounding box center [810, 412] width 12 height 10
click at [808, 451] on icon at bounding box center [810, 456] width 12 height 10
click at [808, 546] on icon at bounding box center [810, 551] width 12 height 10
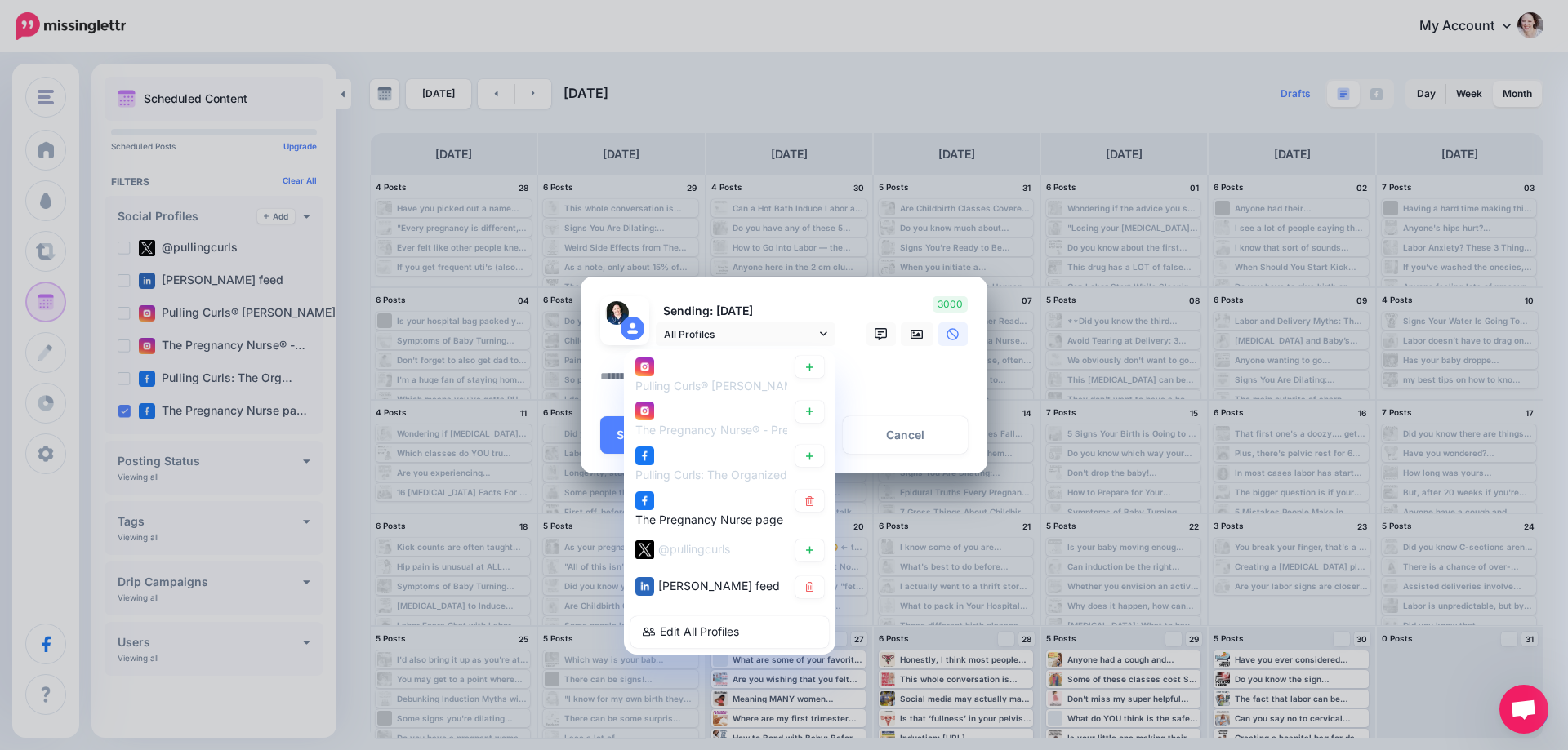
click at [816, 582] on link at bounding box center [810, 587] width 29 height 22
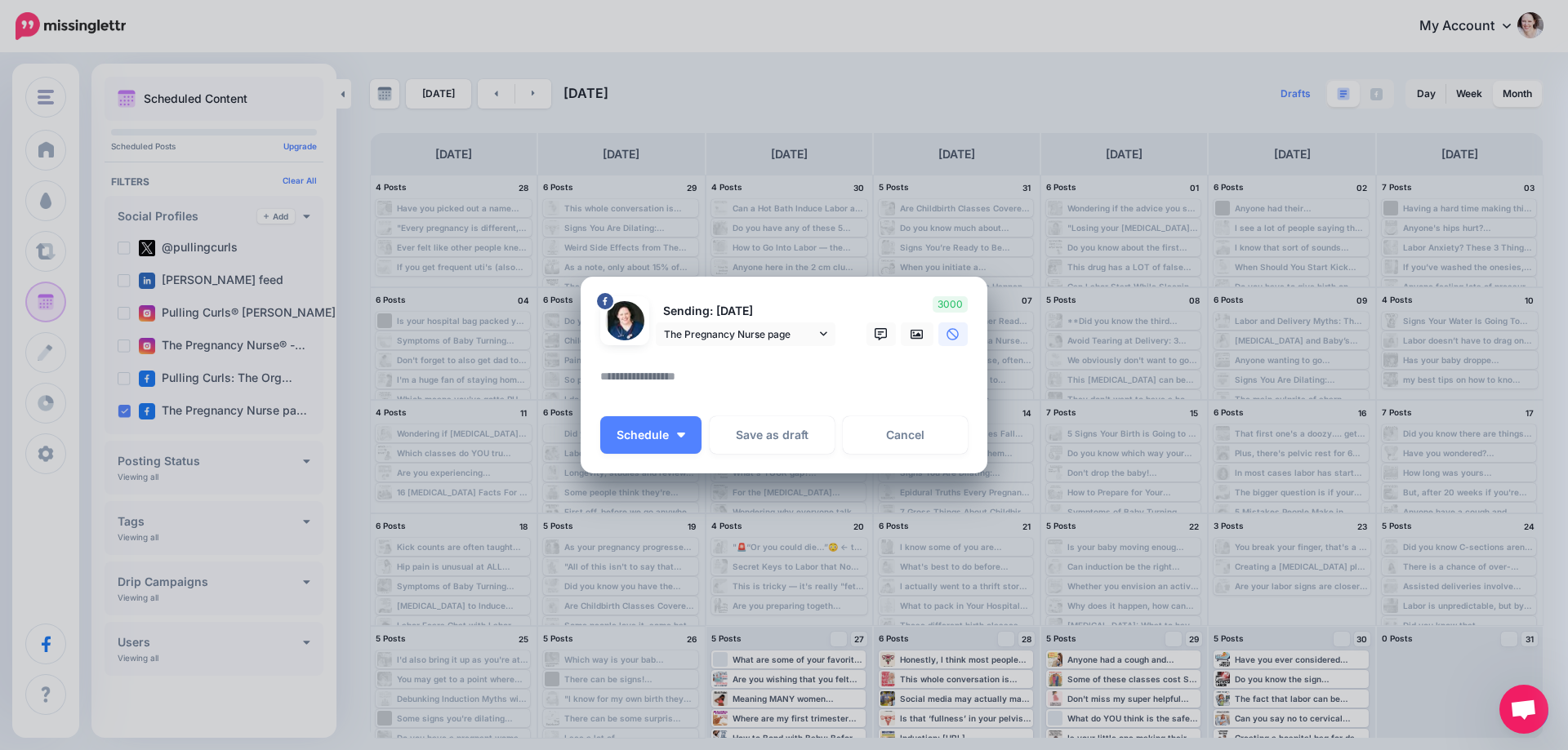
click at [674, 372] on textarea at bounding box center [788, 382] width 376 height 32
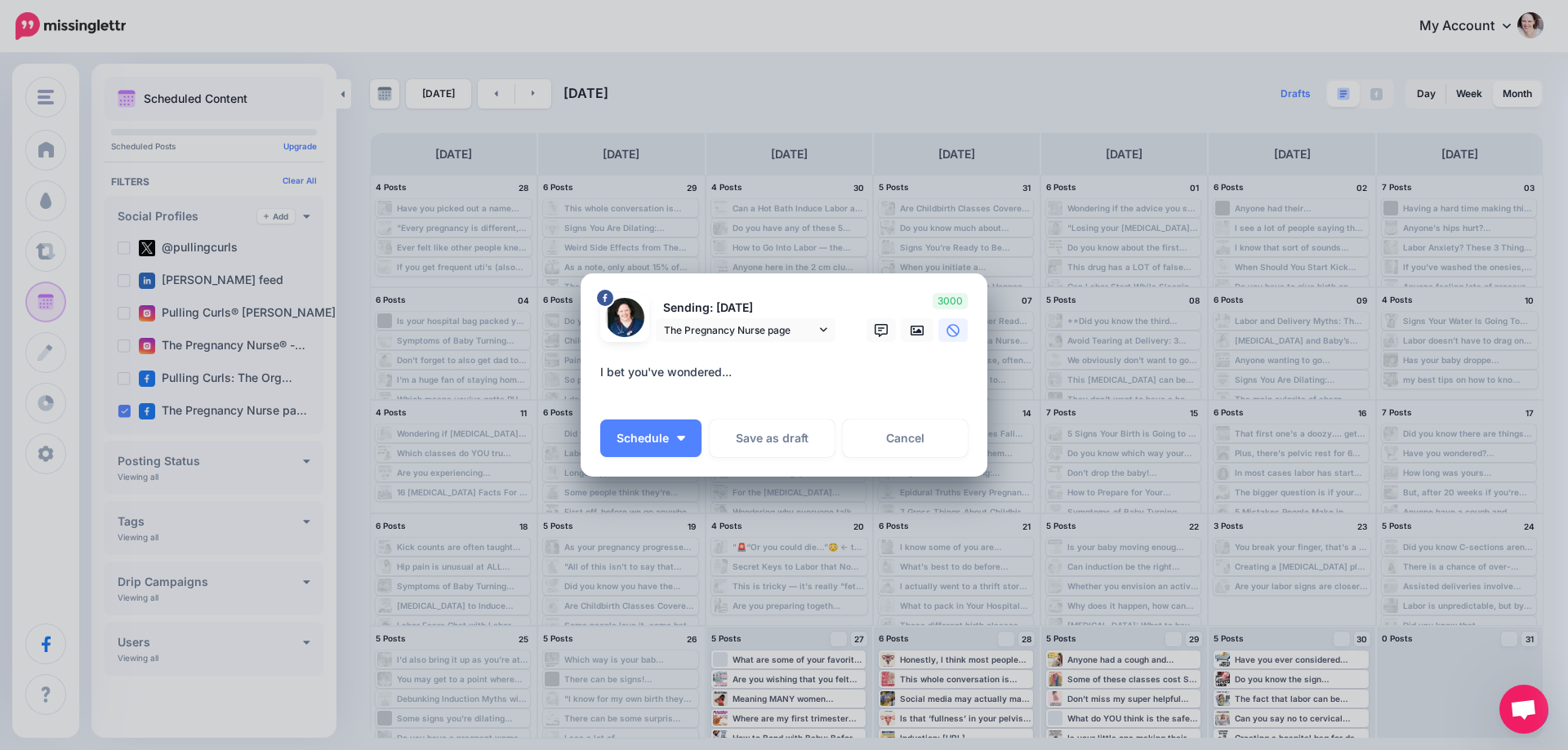
paste textarea "**********"
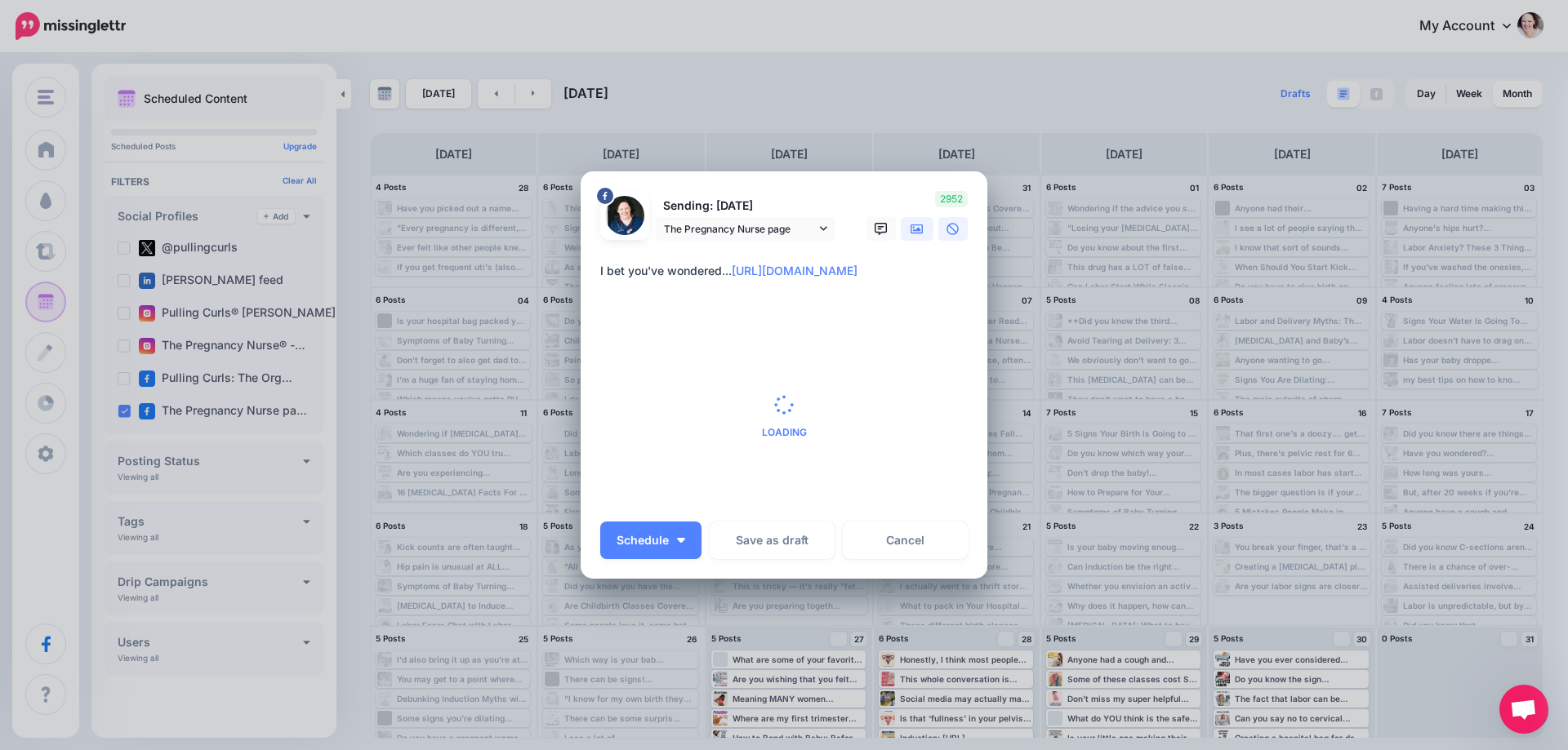
type textarea "**********"
click at [916, 223] on div "Create Post Loading Sending: 31st Aug The Pregnancy Nurse page" at bounding box center [784, 375] width 1568 height 750
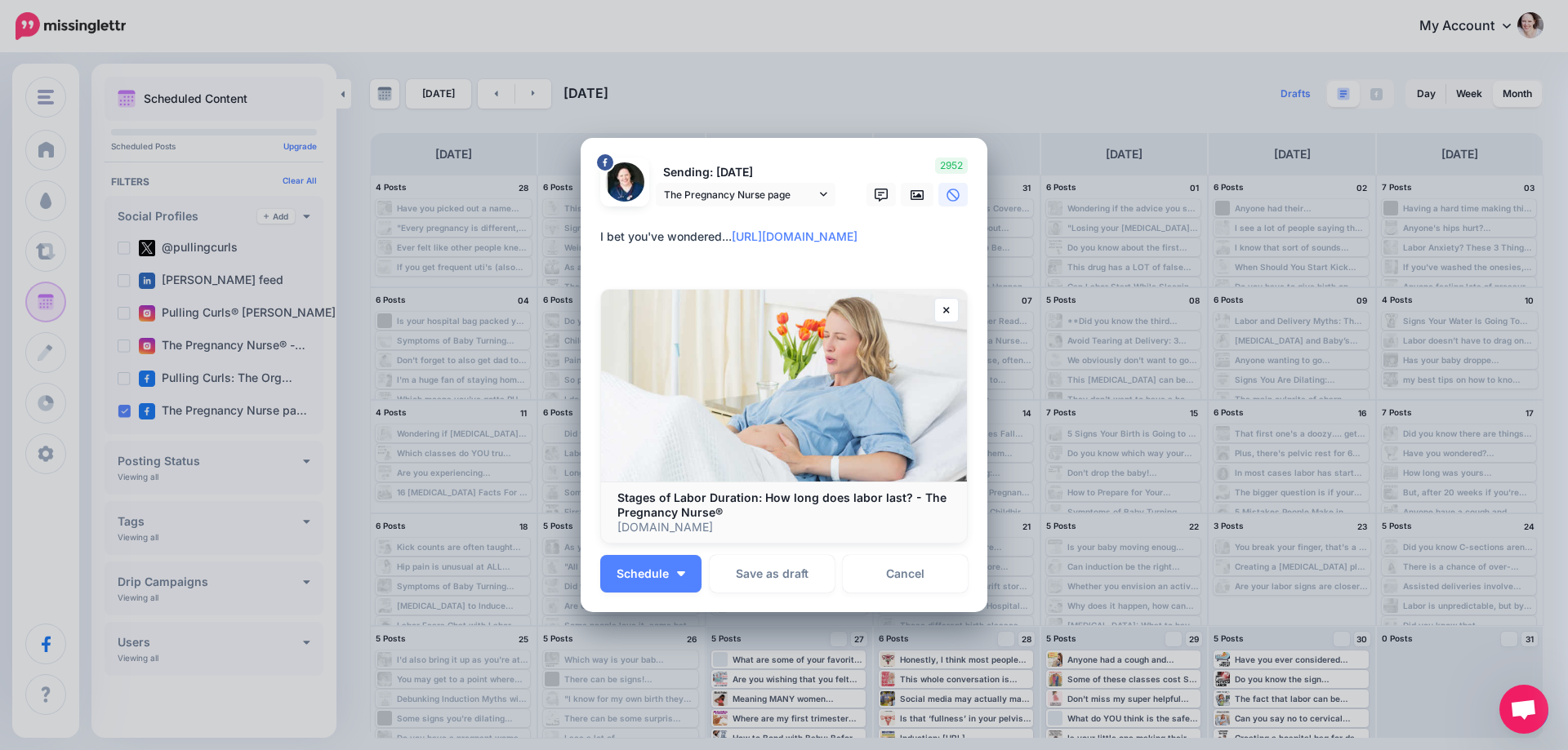
click at [926, 290] on img at bounding box center [784, 385] width 366 height 192
click at [917, 193] on icon at bounding box center [917, 195] width 13 height 10
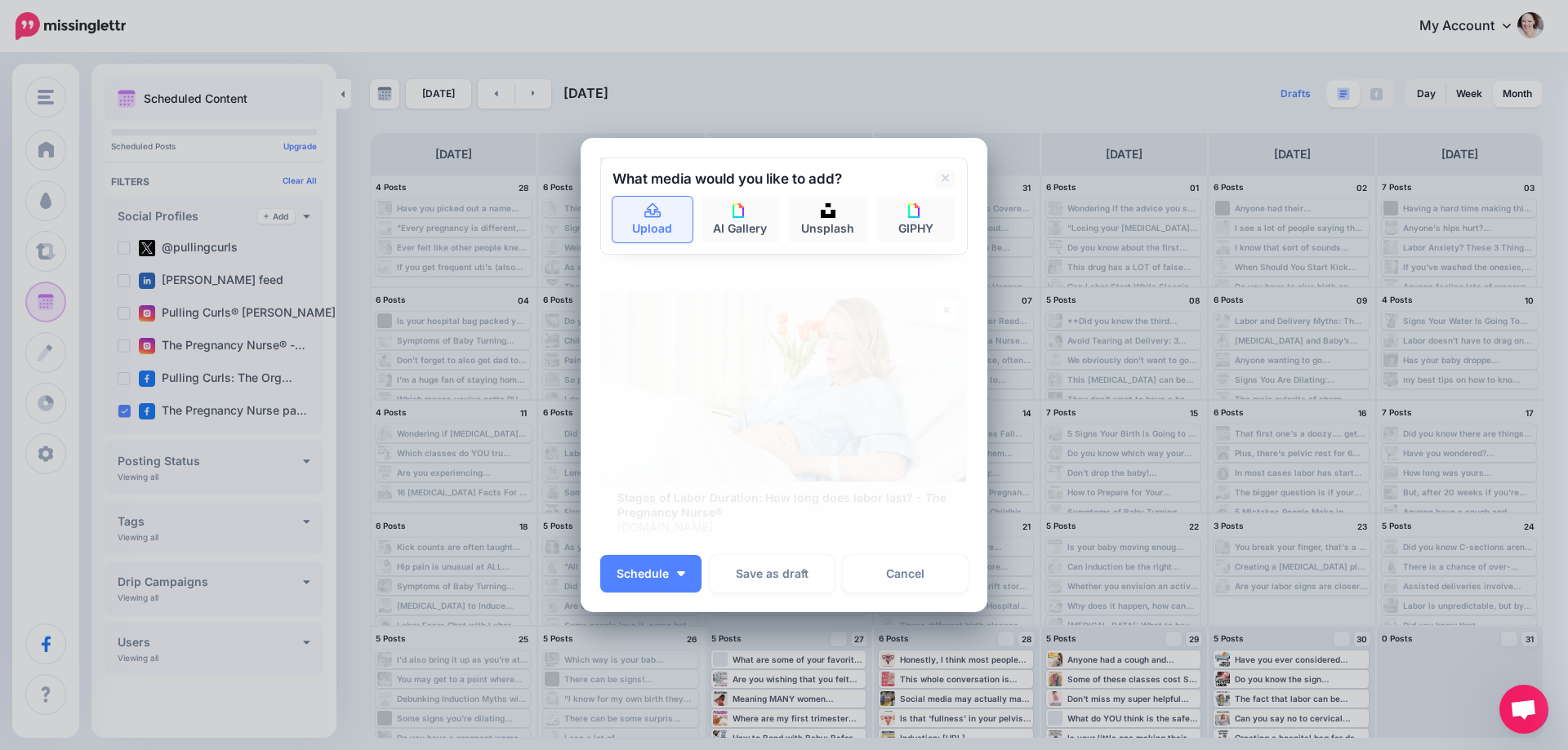
click at [670, 217] on link "Upload" at bounding box center [652, 220] width 80 height 46
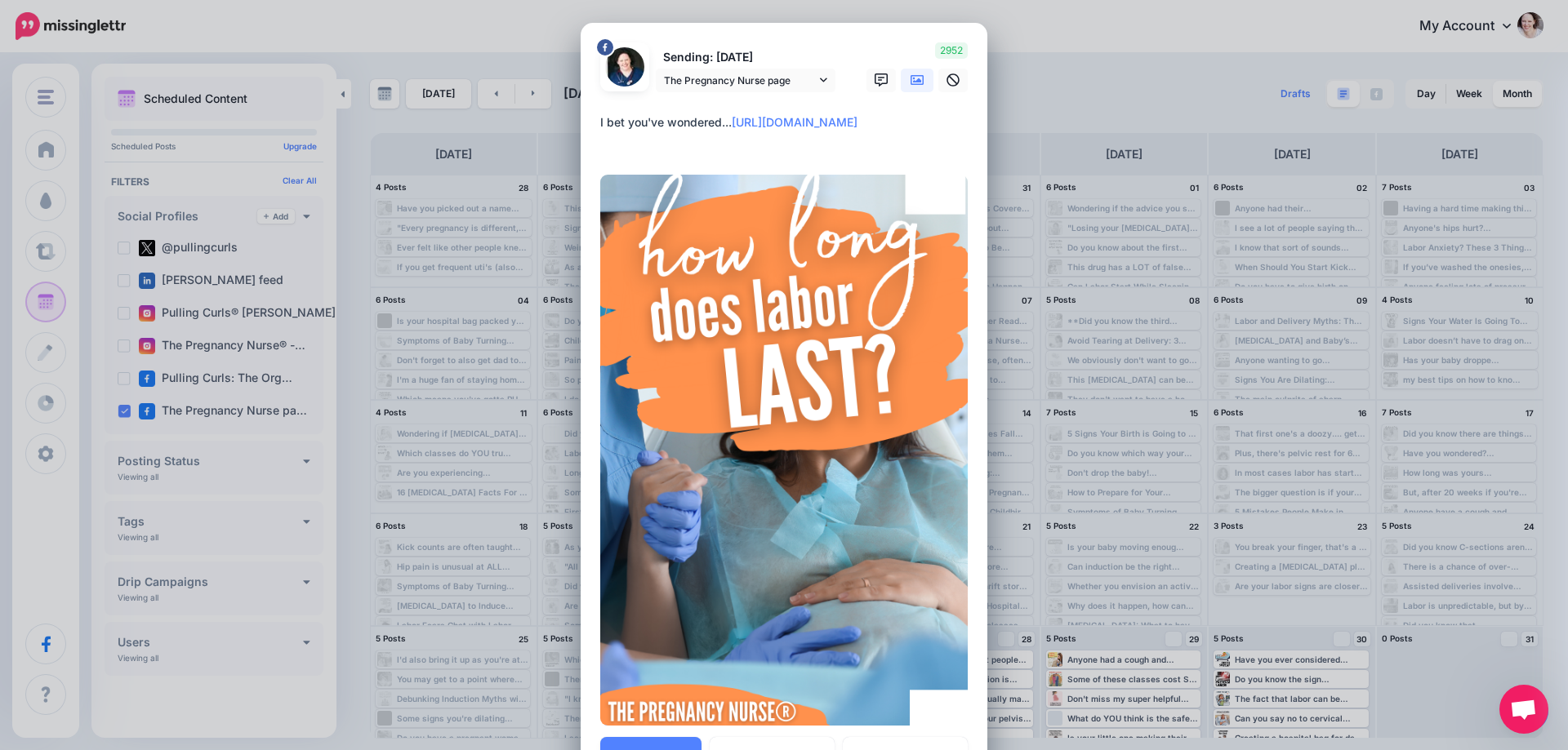
scroll to position [82, 0]
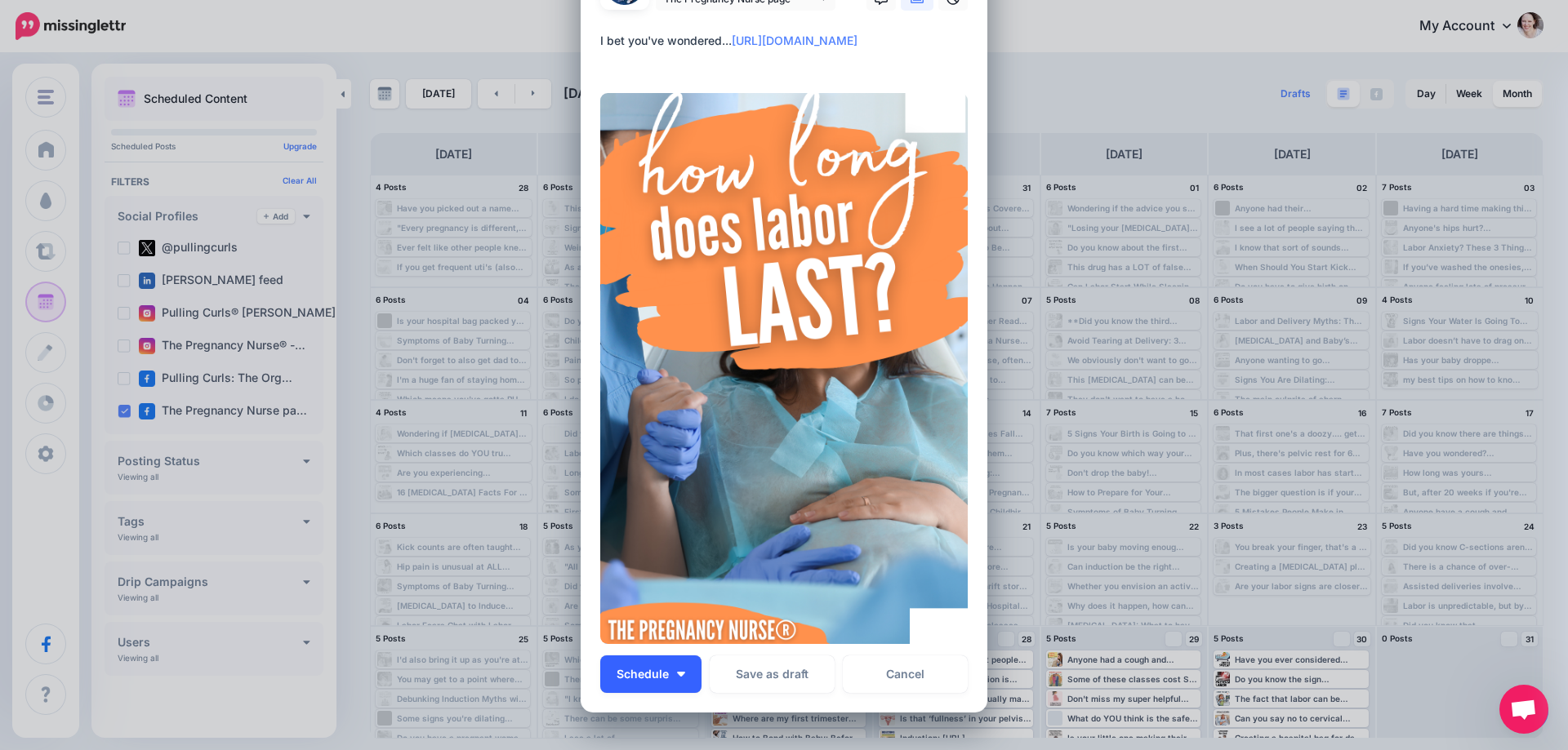
click at [683, 675] on button "Schedule" at bounding box center [651, 674] width 101 height 38
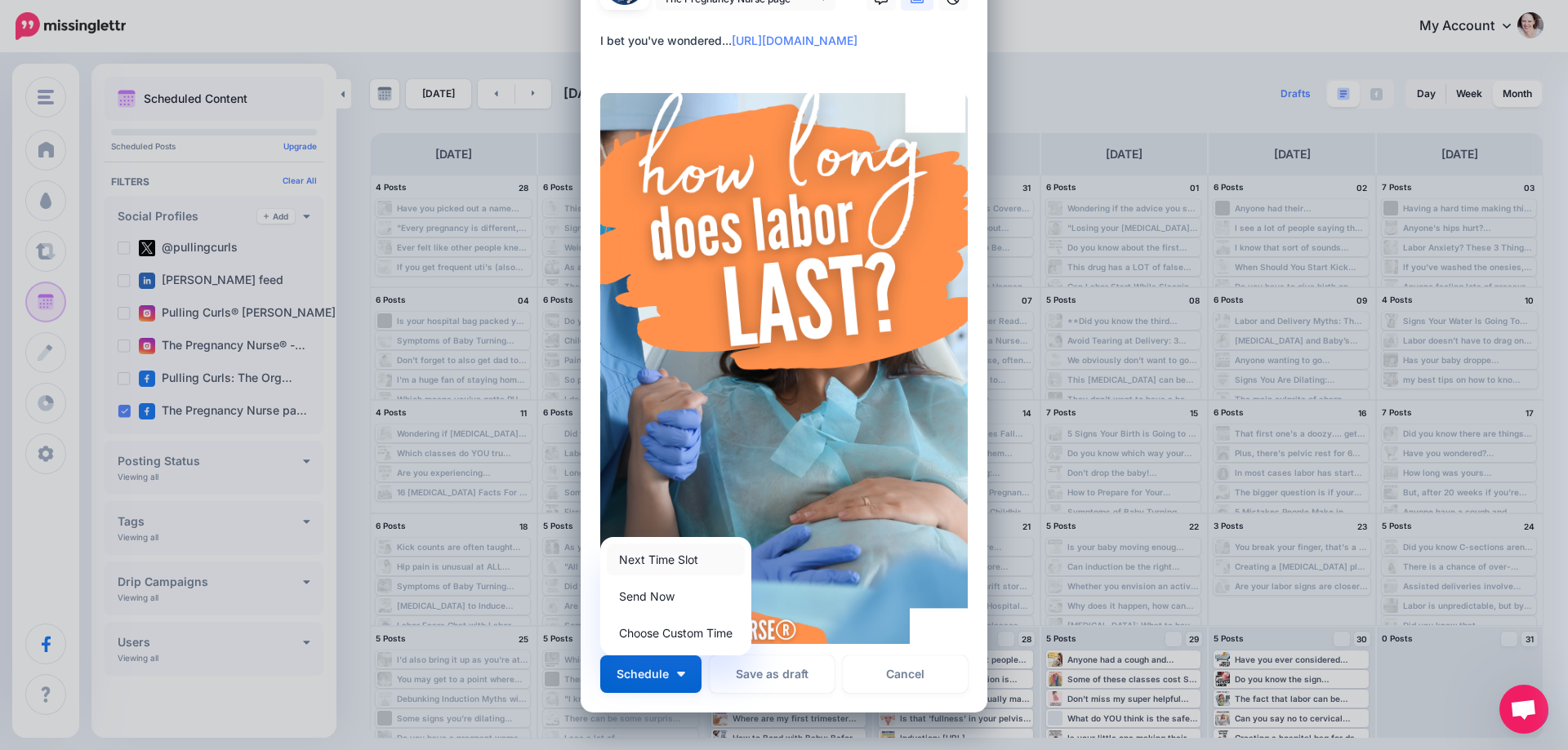
click at [651, 563] on link "Next Time Slot" at bounding box center [676, 560] width 138 height 32
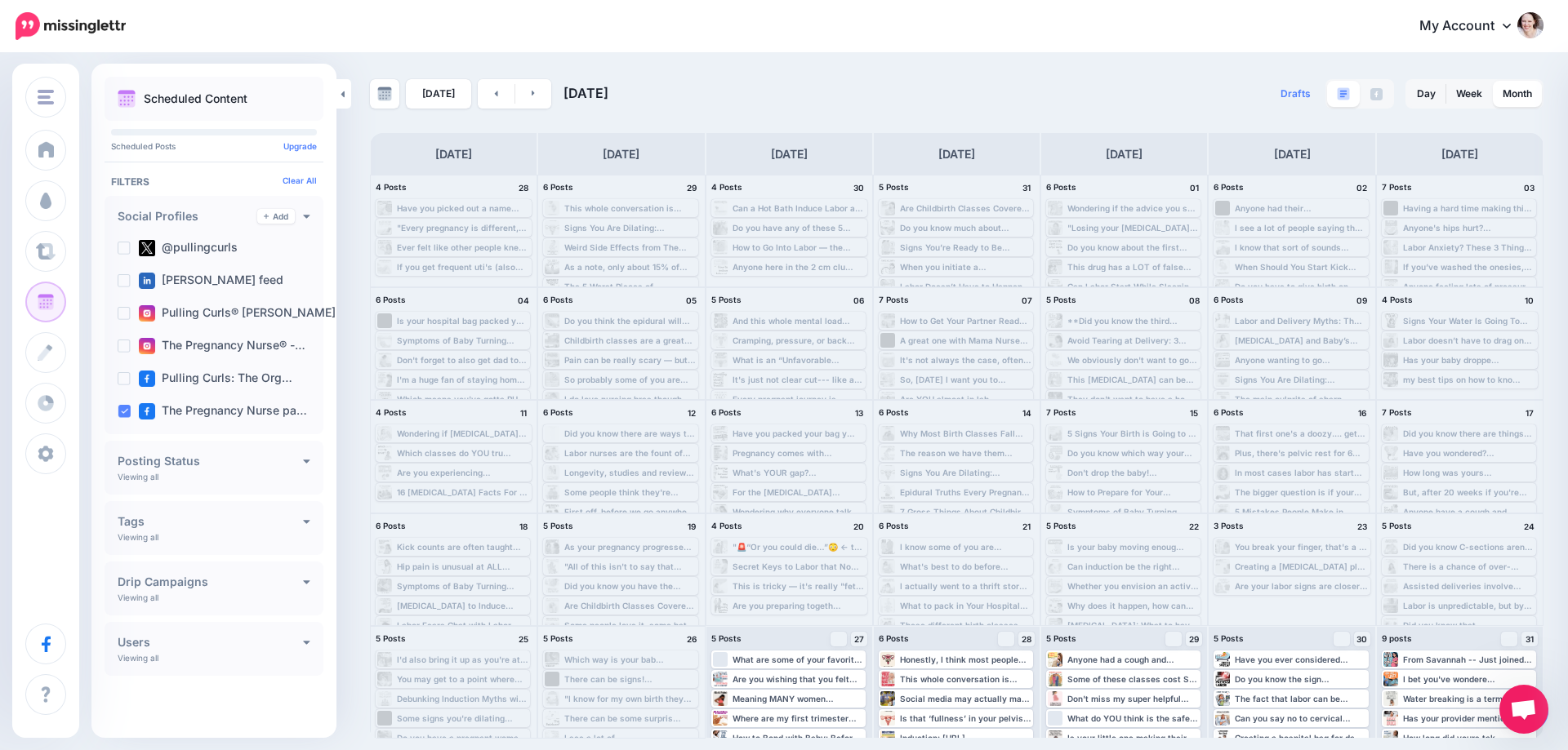
scroll to position [0, 0]
click at [797, 646] on link "Post" at bounding box center [805, 640] width 39 height 15
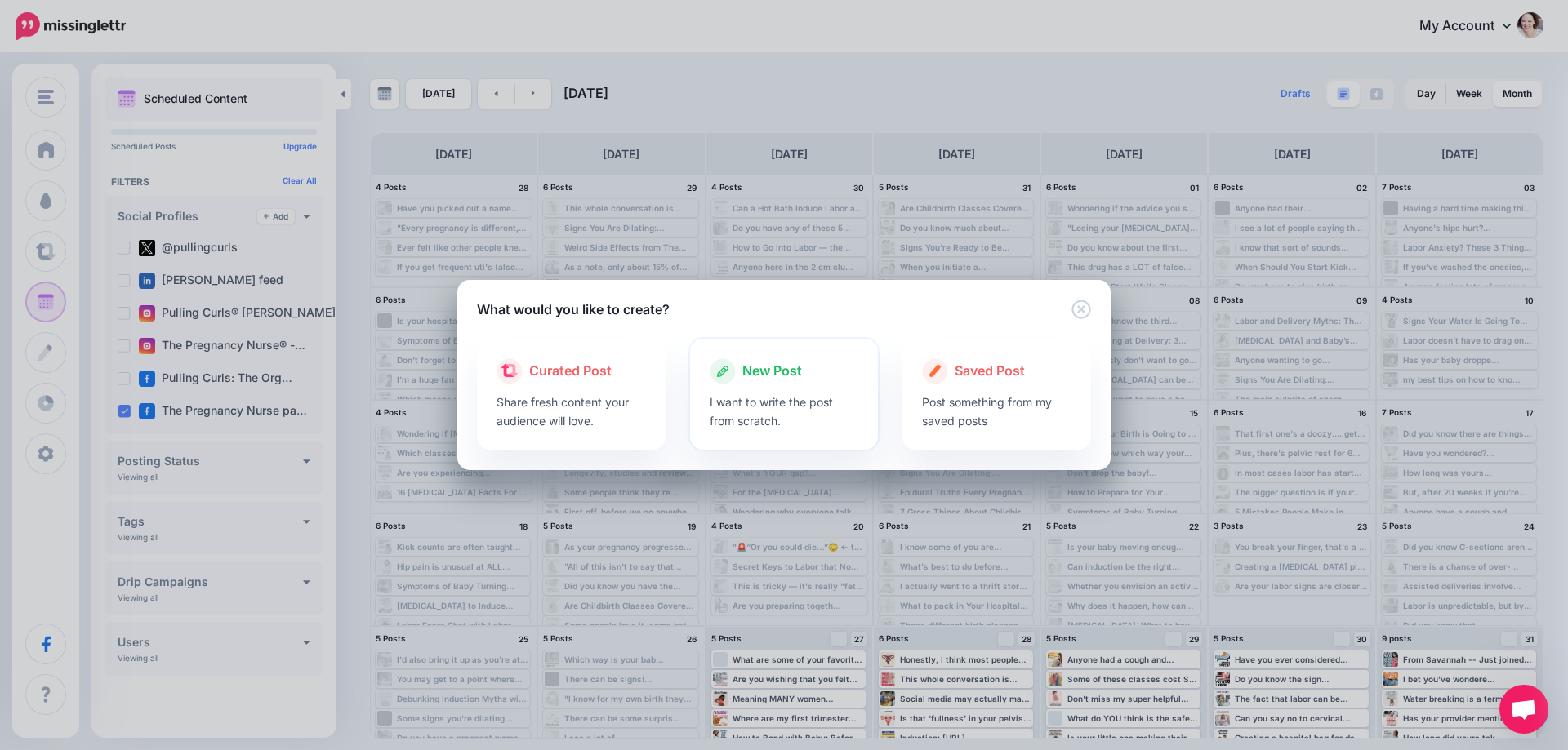
click at [740, 383] on div "New Post" at bounding box center [784, 371] width 149 height 26
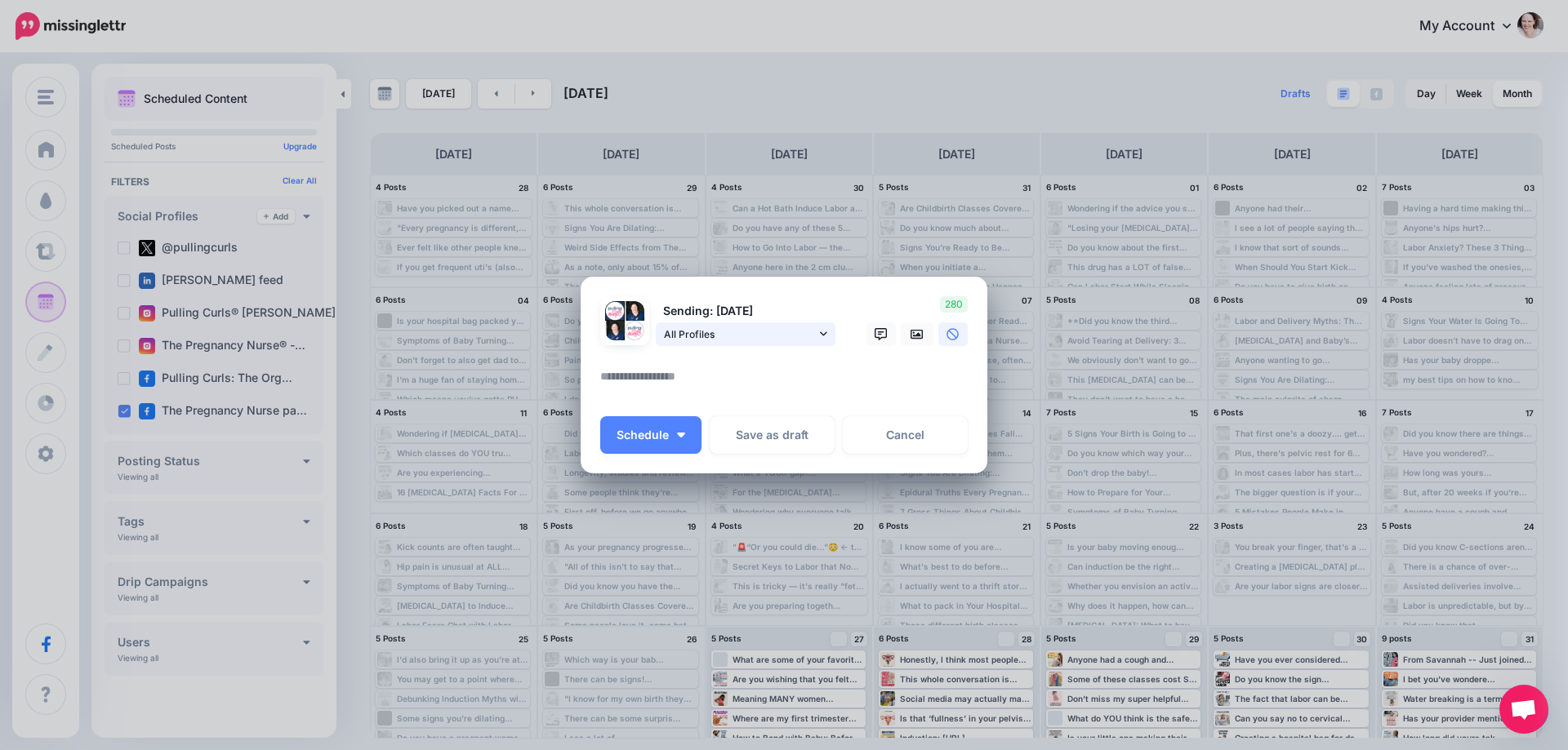
click at [705, 329] on span "All Profiles" at bounding box center [740, 334] width 152 height 17
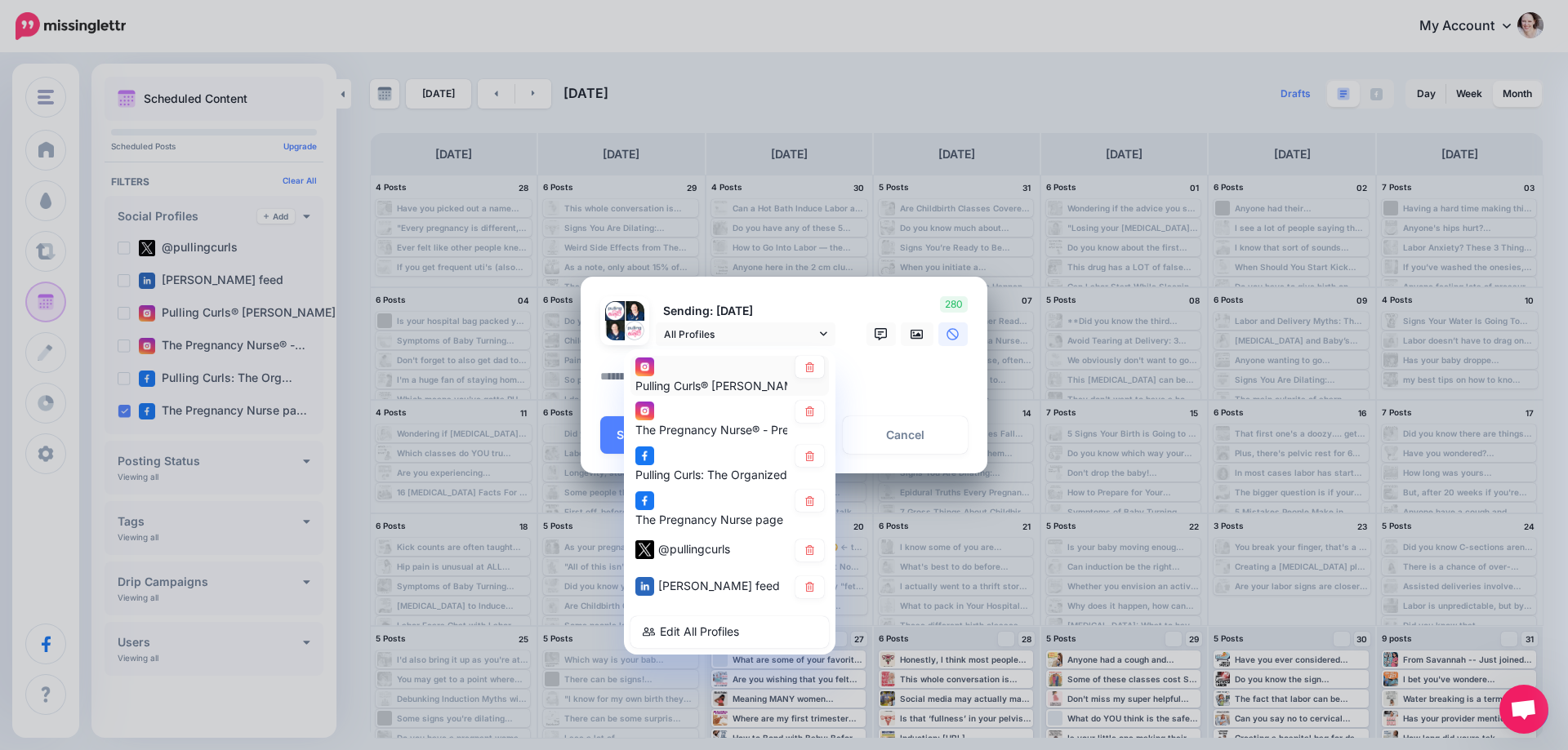
click at [820, 380] on div "Pulling Curls® [PERSON_NAME] account" at bounding box center [730, 375] width 189 height 40
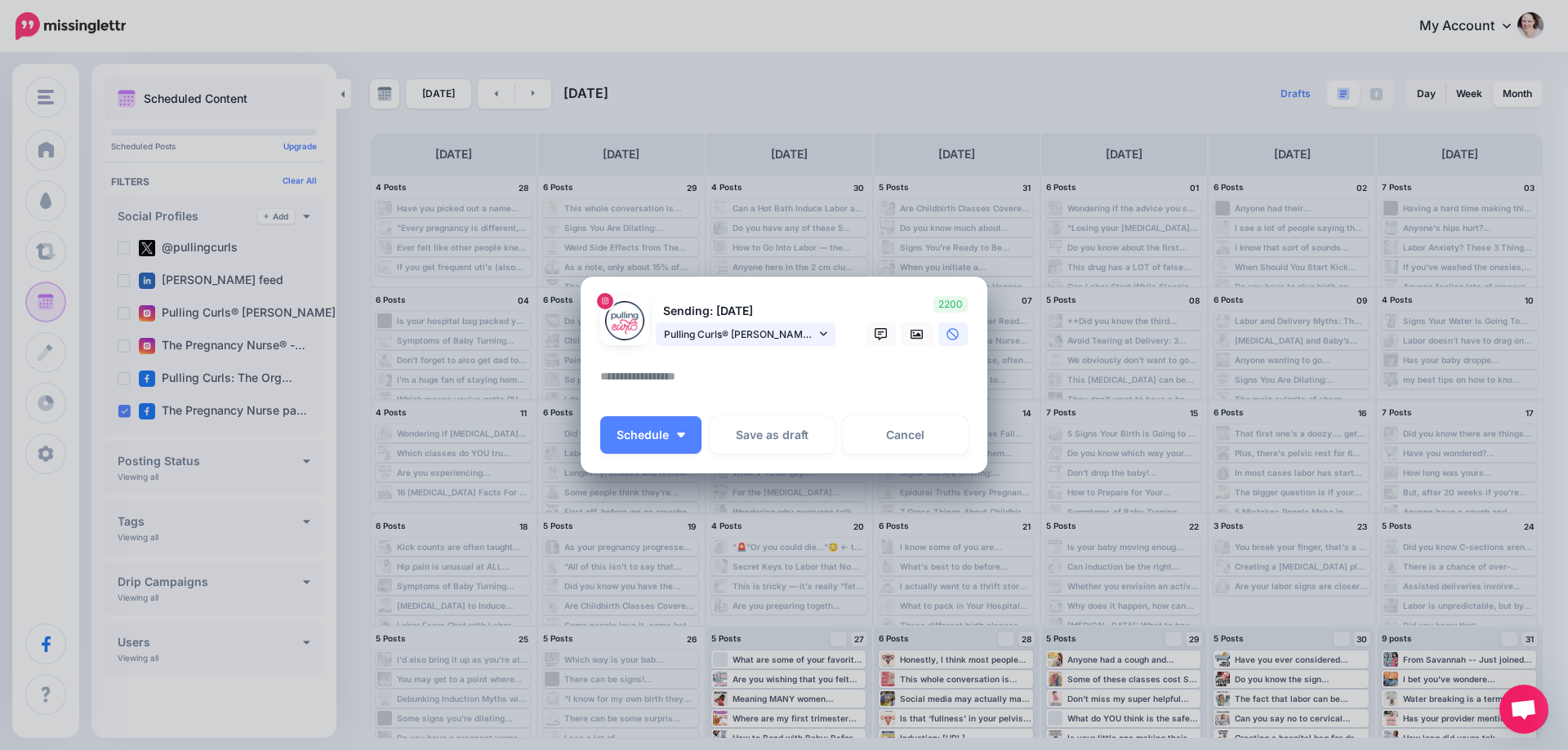
click at [762, 342] on span "Pulling Curls® [PERSON_NAME] account" at bounding box center [740, 334] width 152 height 17
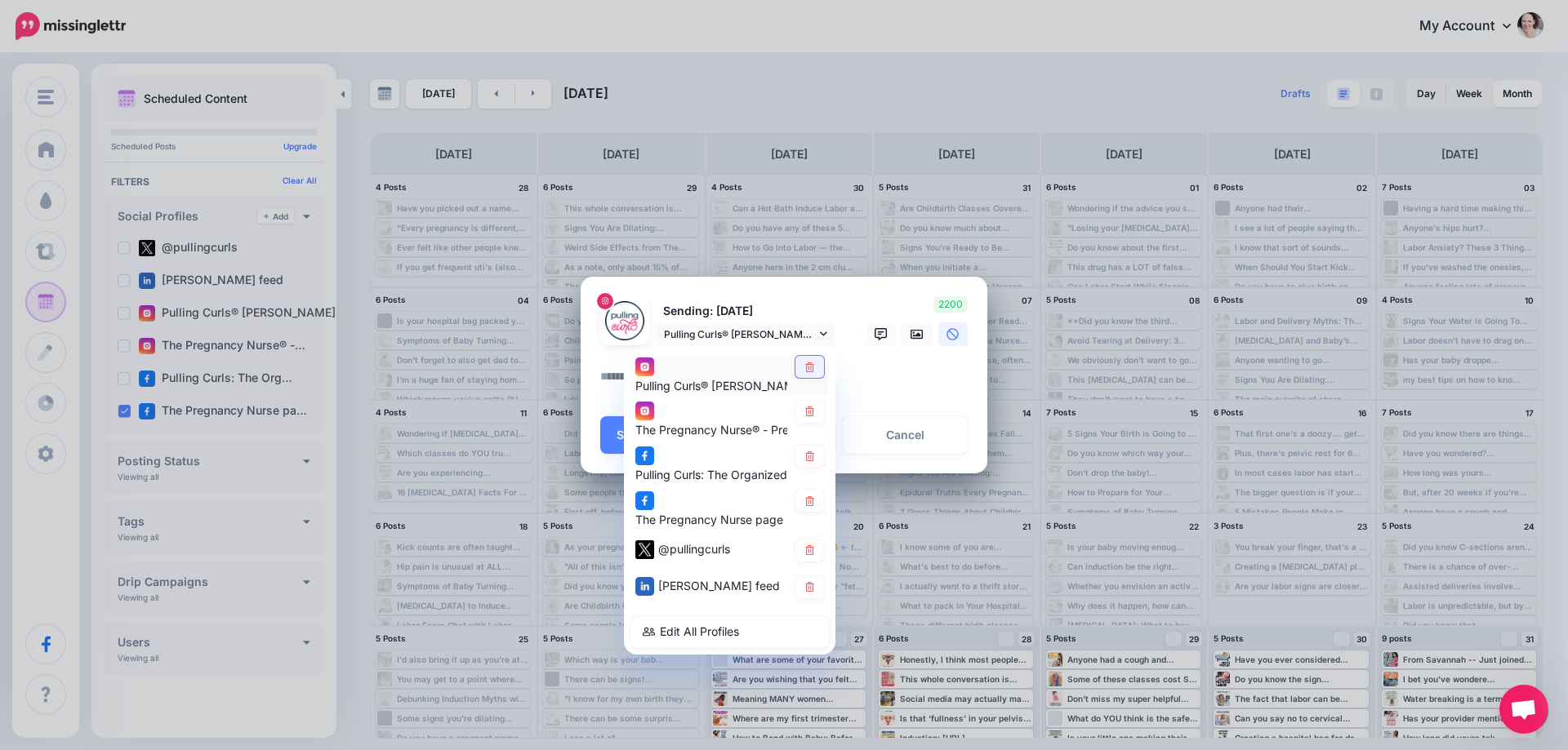
click at [820, 367] on link at bounding box center [810, 366] width 29 height 22
click at [815, 407] on icon at bounding box center [810, 412] width 12 height 10
click at [813, 451] on icon at bounding box center [810, 456] width 12 height 10
click at [817, 547] on link at bounding box center [810, 551] width 29 height 22
click at [806, 584] on icon at bounding box center [810, 587] width 12 height 10
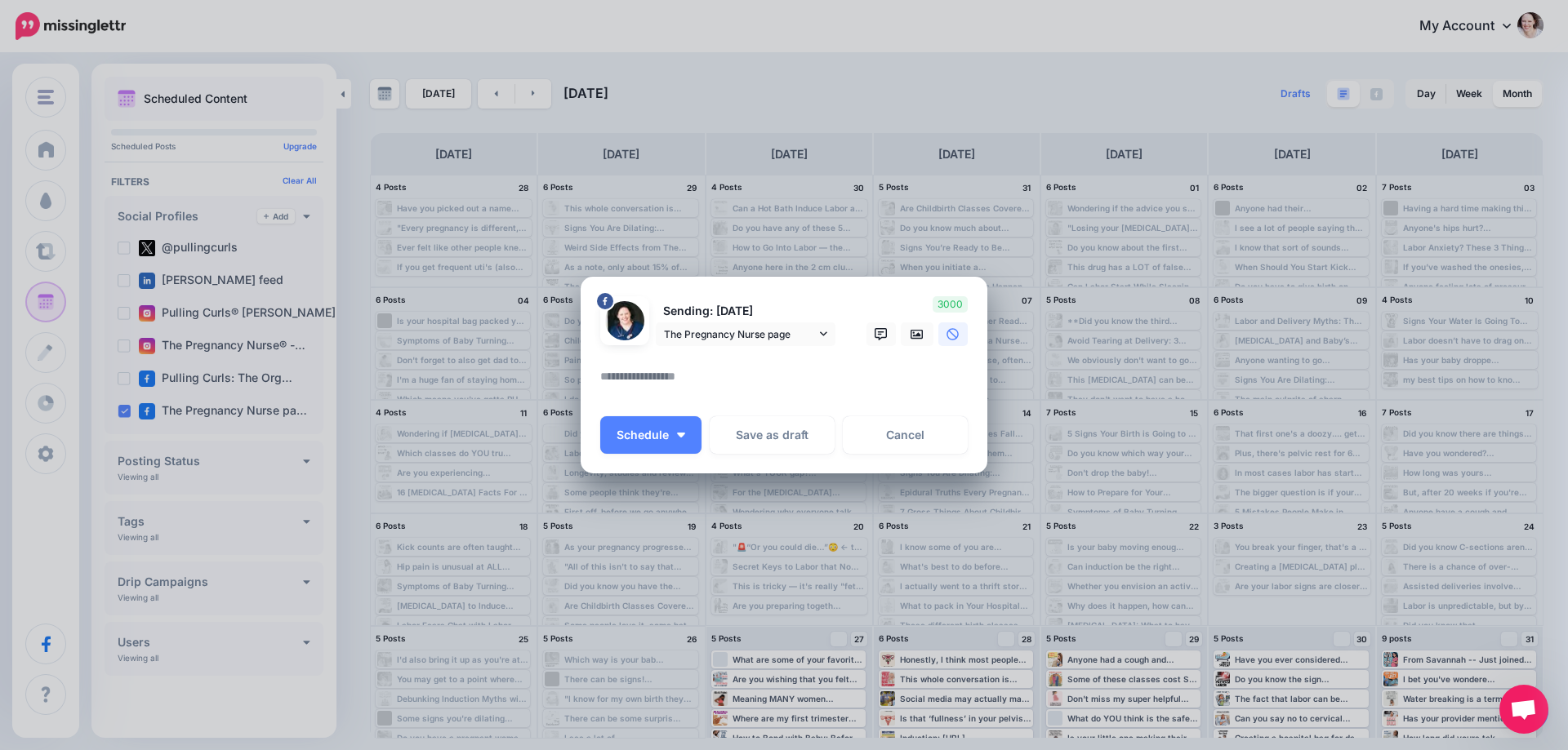
click at [694, 378] on textarea at bounding box center [788, 382] width 376 height 32
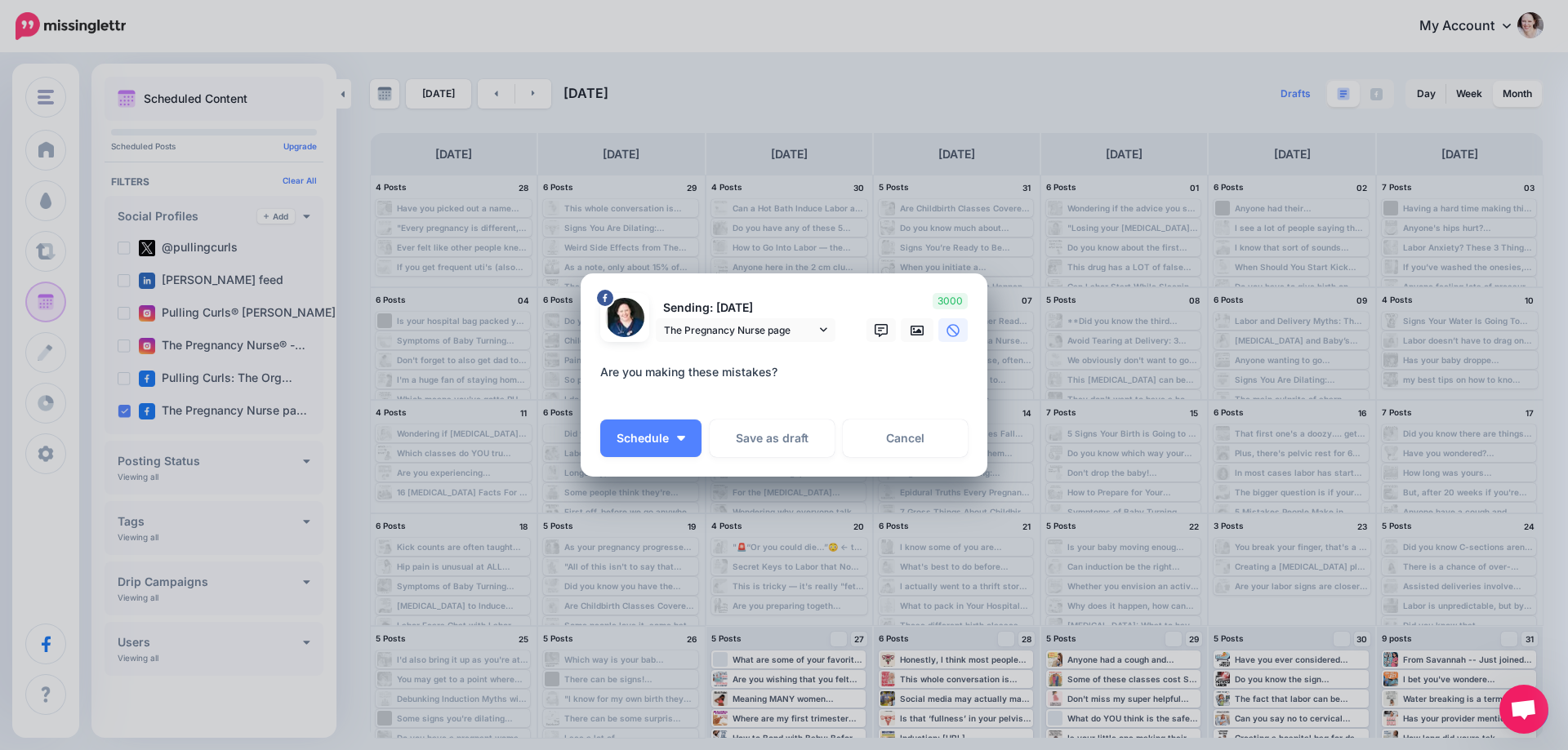
paste textarea "**********"
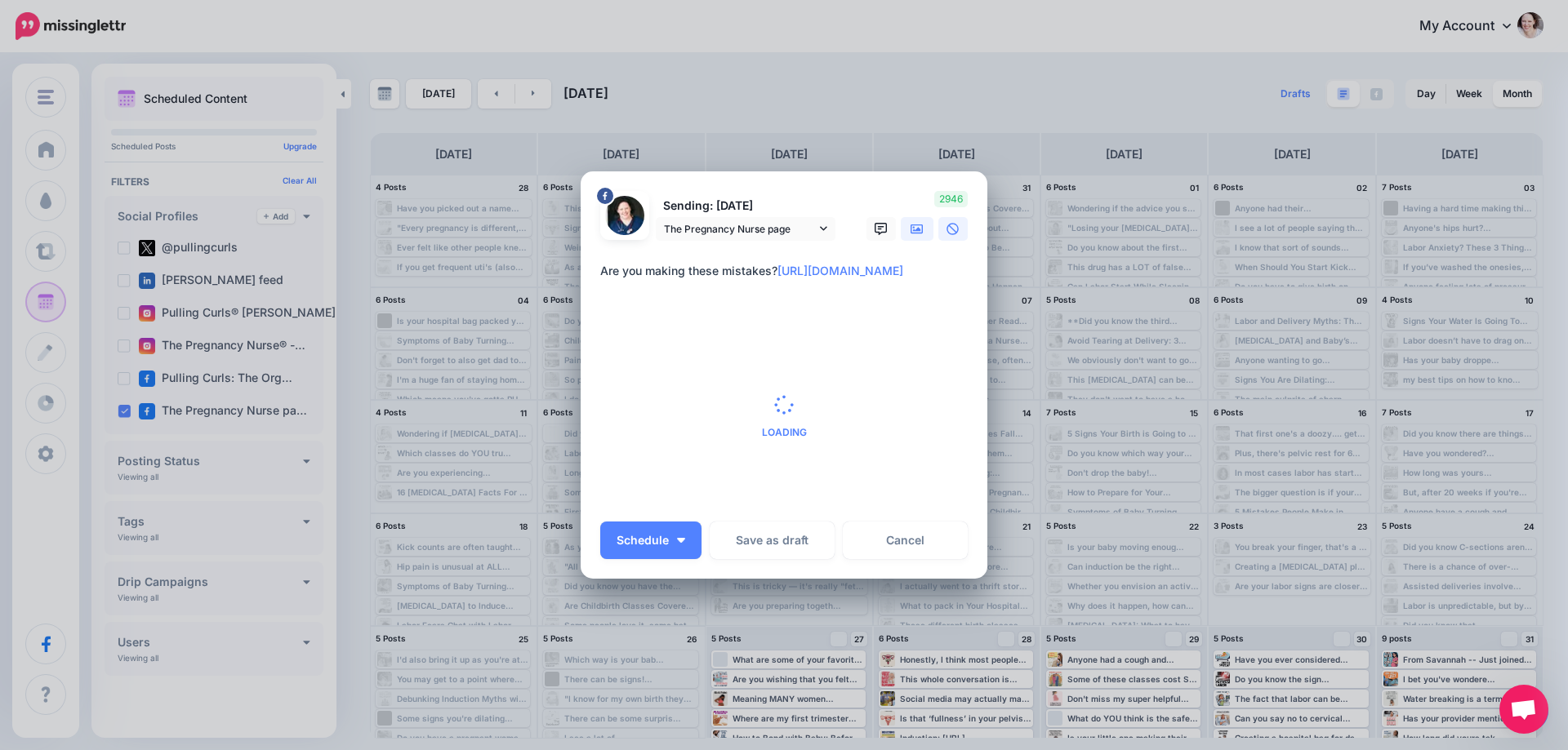
type textarea "**********"
click at [914, 229] on icon at bounding box center [917, 229] width 13 height 10
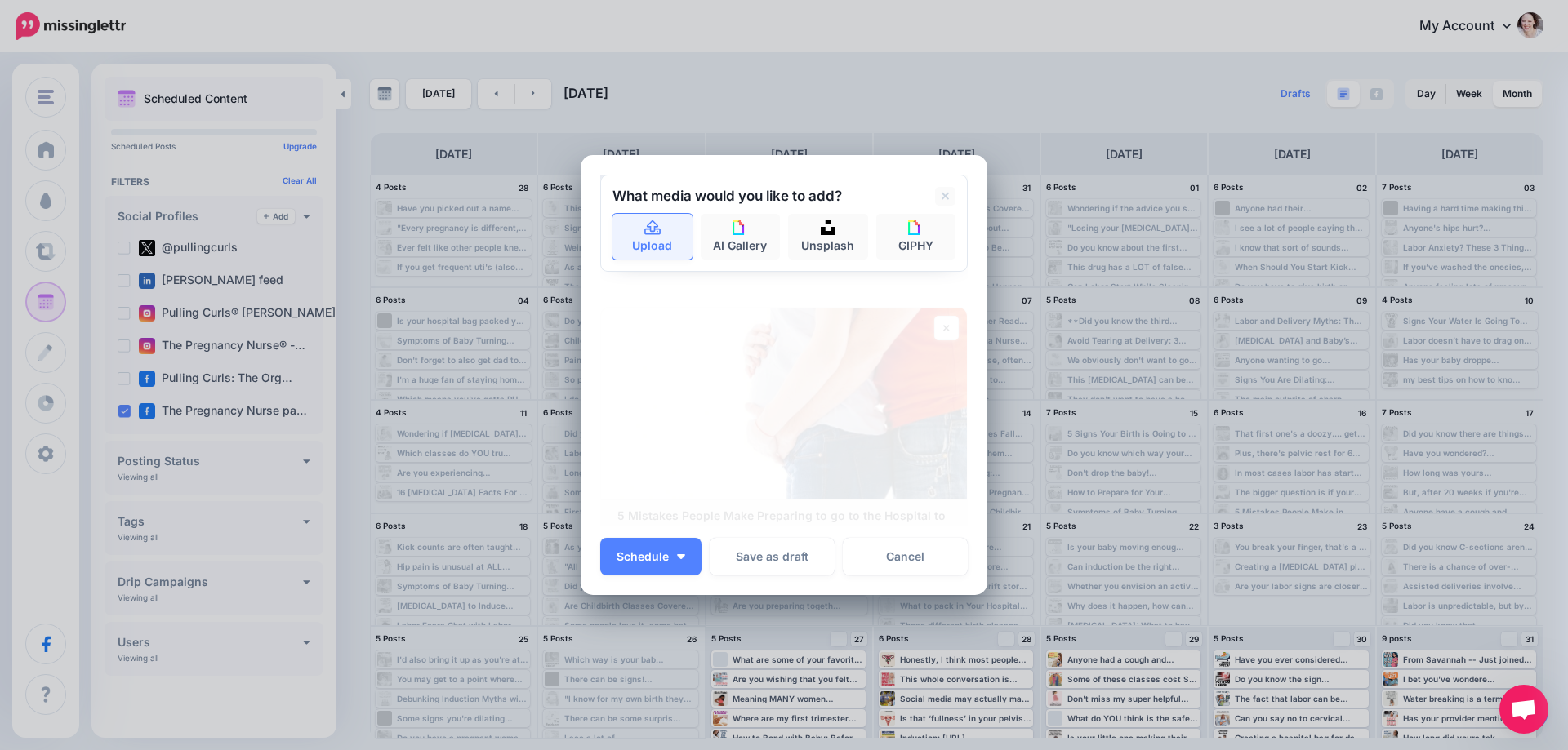
click at [652, 236] on link "Upload" at bounding box center [652, 237] width 80 height 46
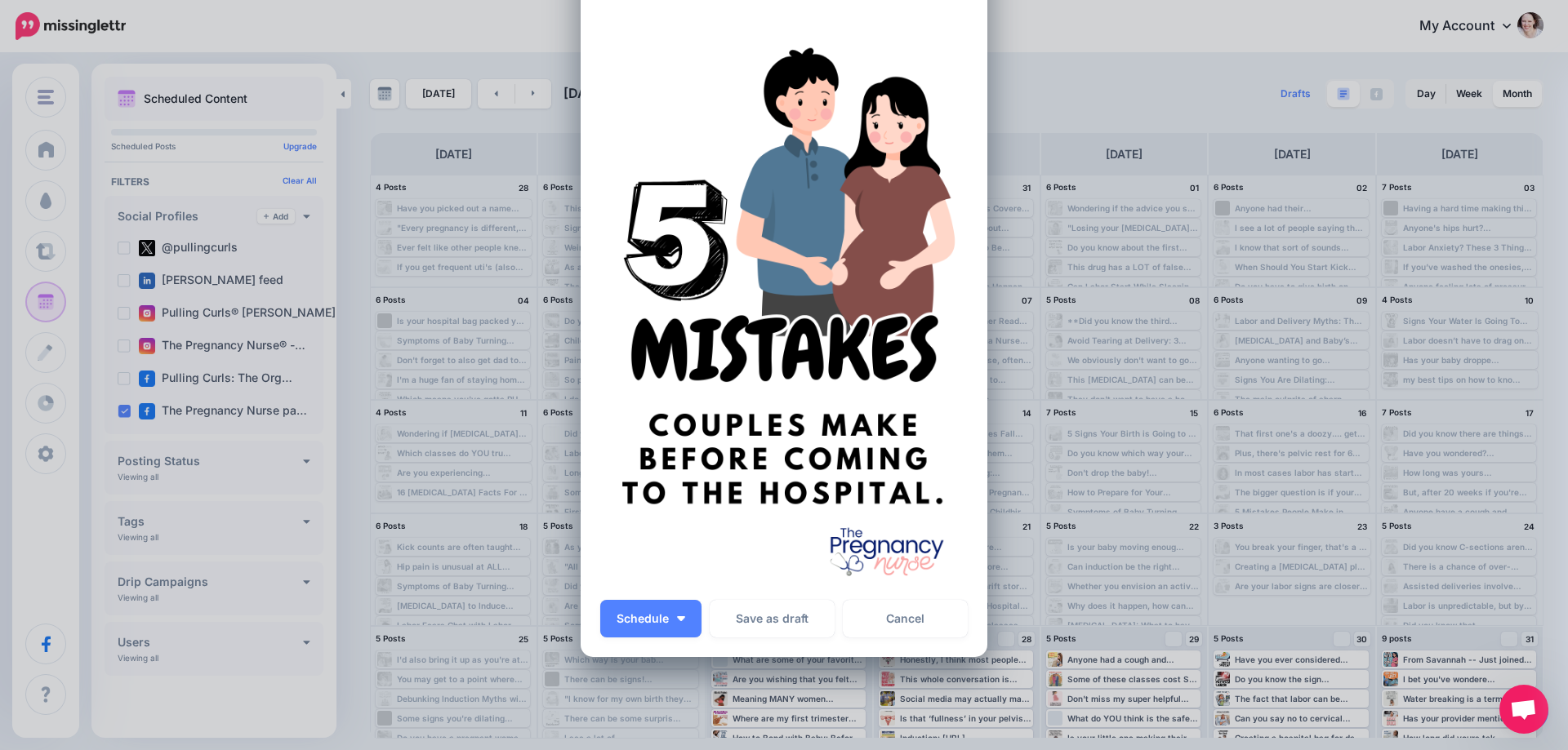
scroll to position [163, 0]
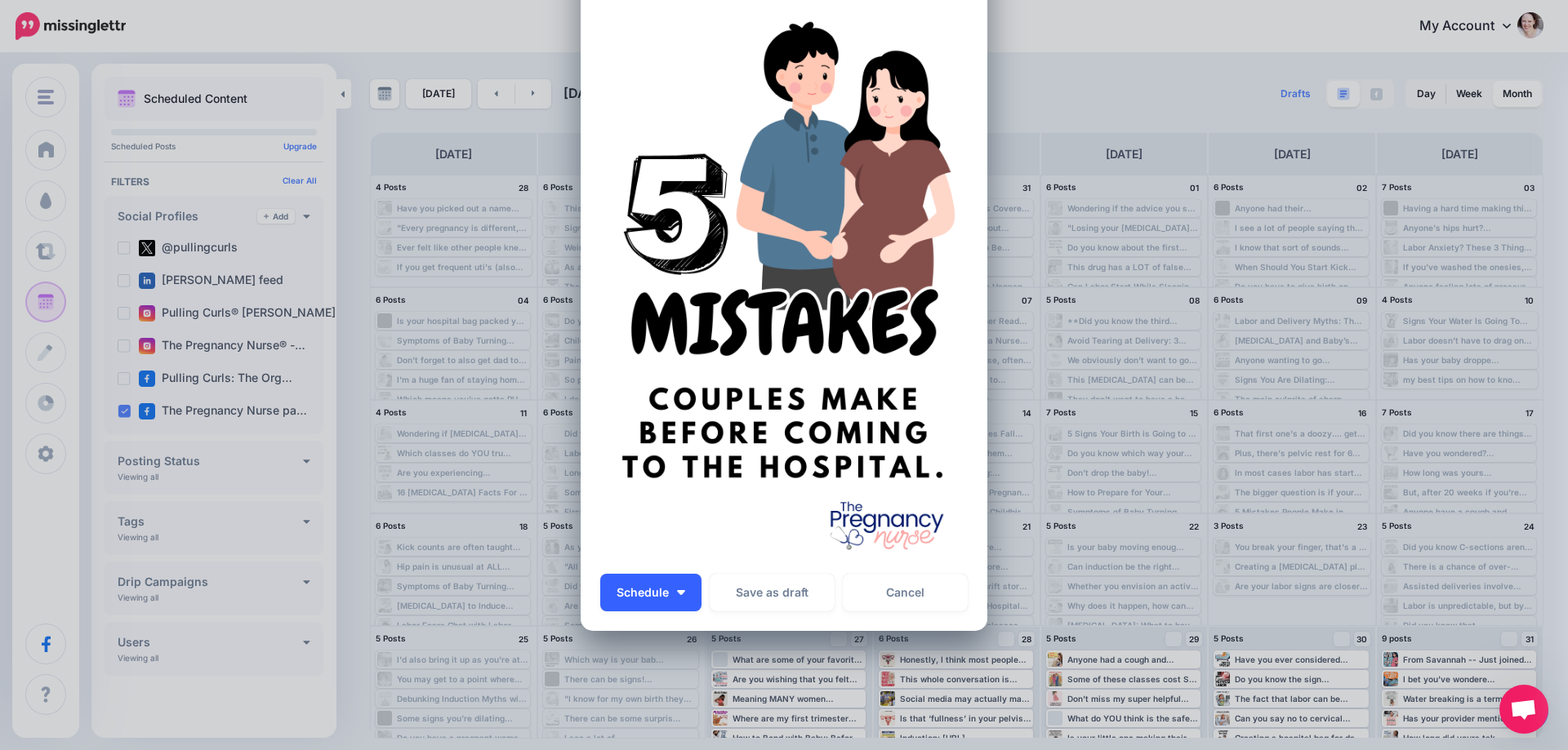
click at [684, 588] on button "Schedule" at bounding box center [651, 593] width 101 height 38
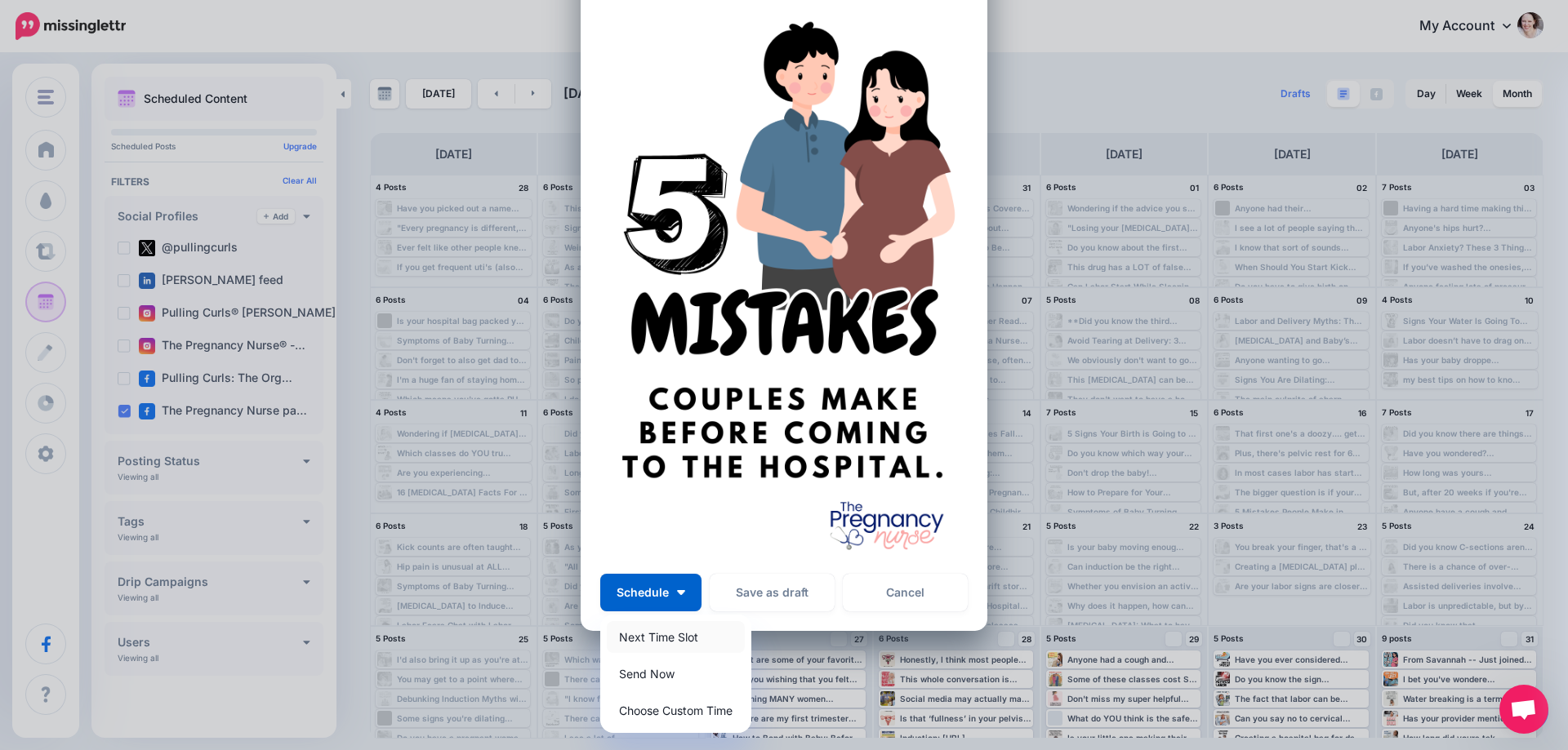
click at [661, 630] on link "Next Time Slot" at bounding box center [676, 637] width 138 height 32
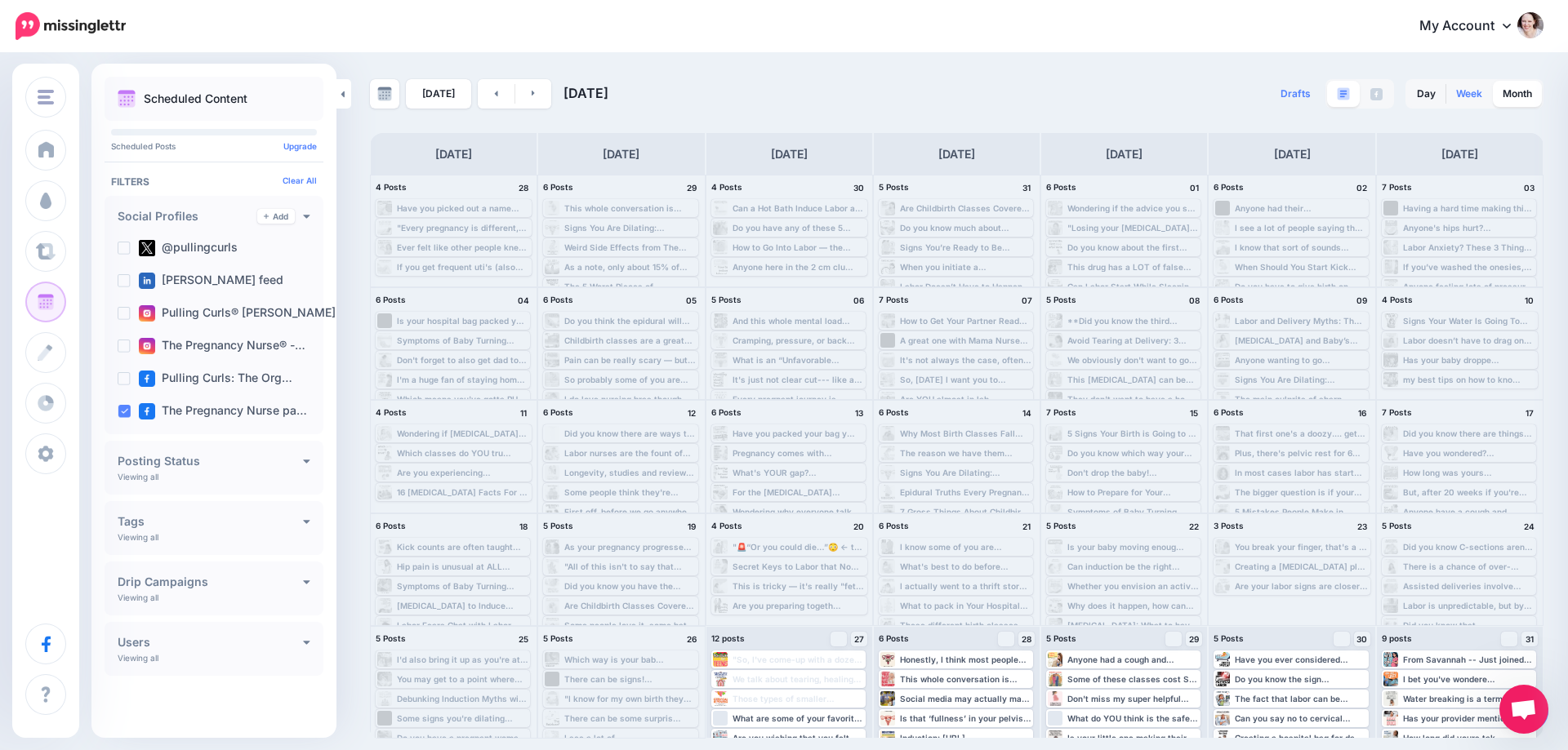
click at [1462, 95] on link "Week" at bounding box center [1469, 94] width 46 height 26
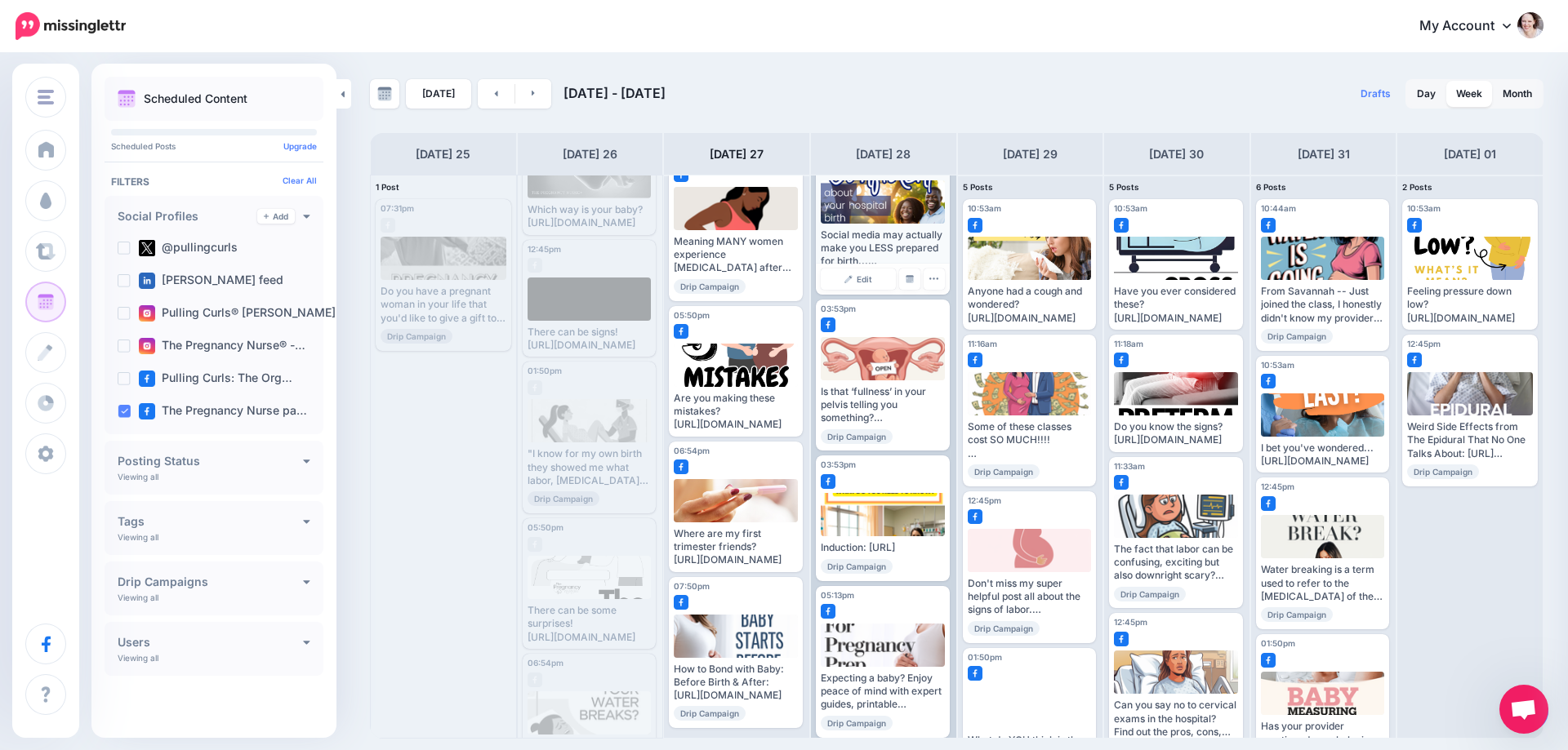
scroll to position [393, 0]
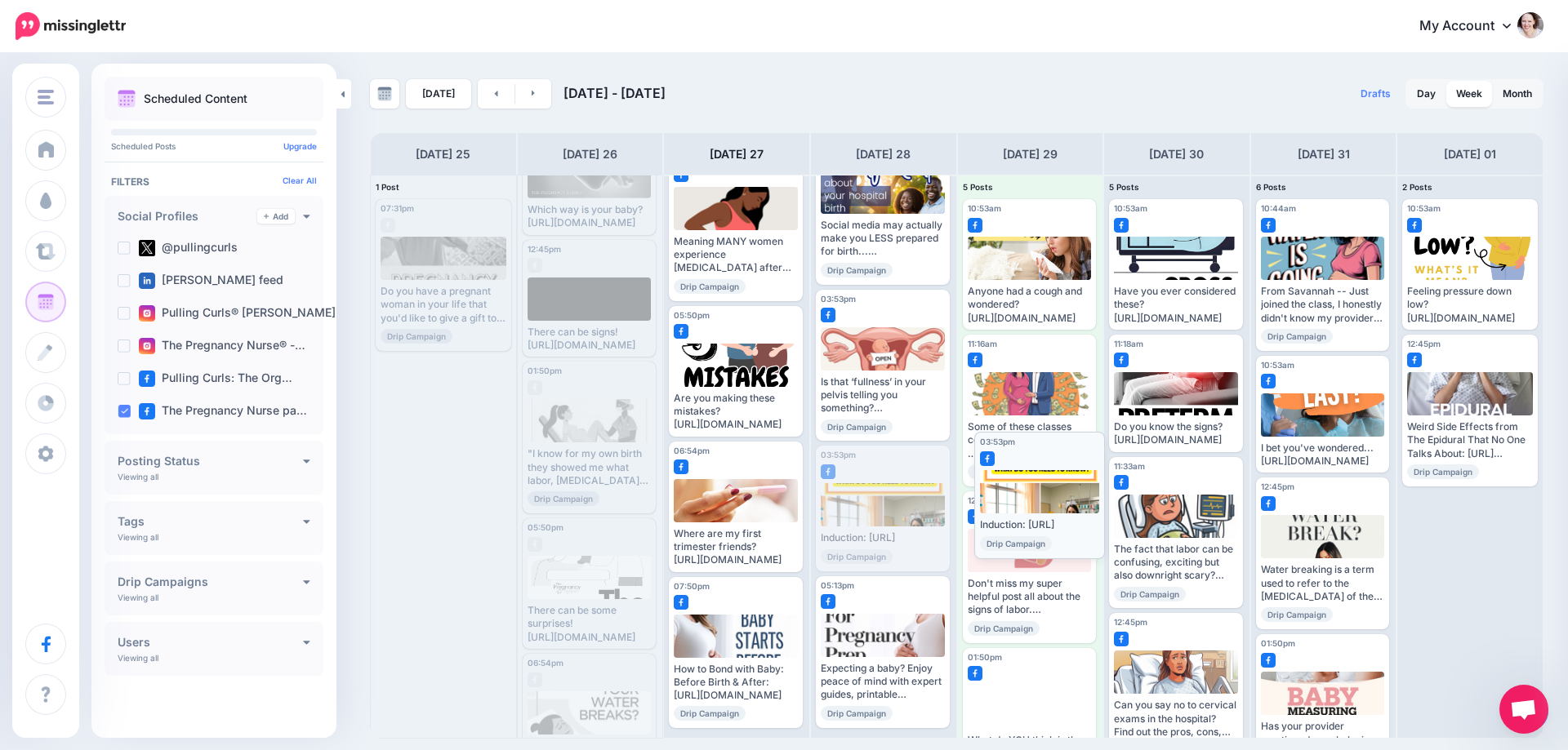
drag, startPoint x: 870, startPoint y: 489, endPoint x: 1029, endPoint y: 488, distance: 159.0
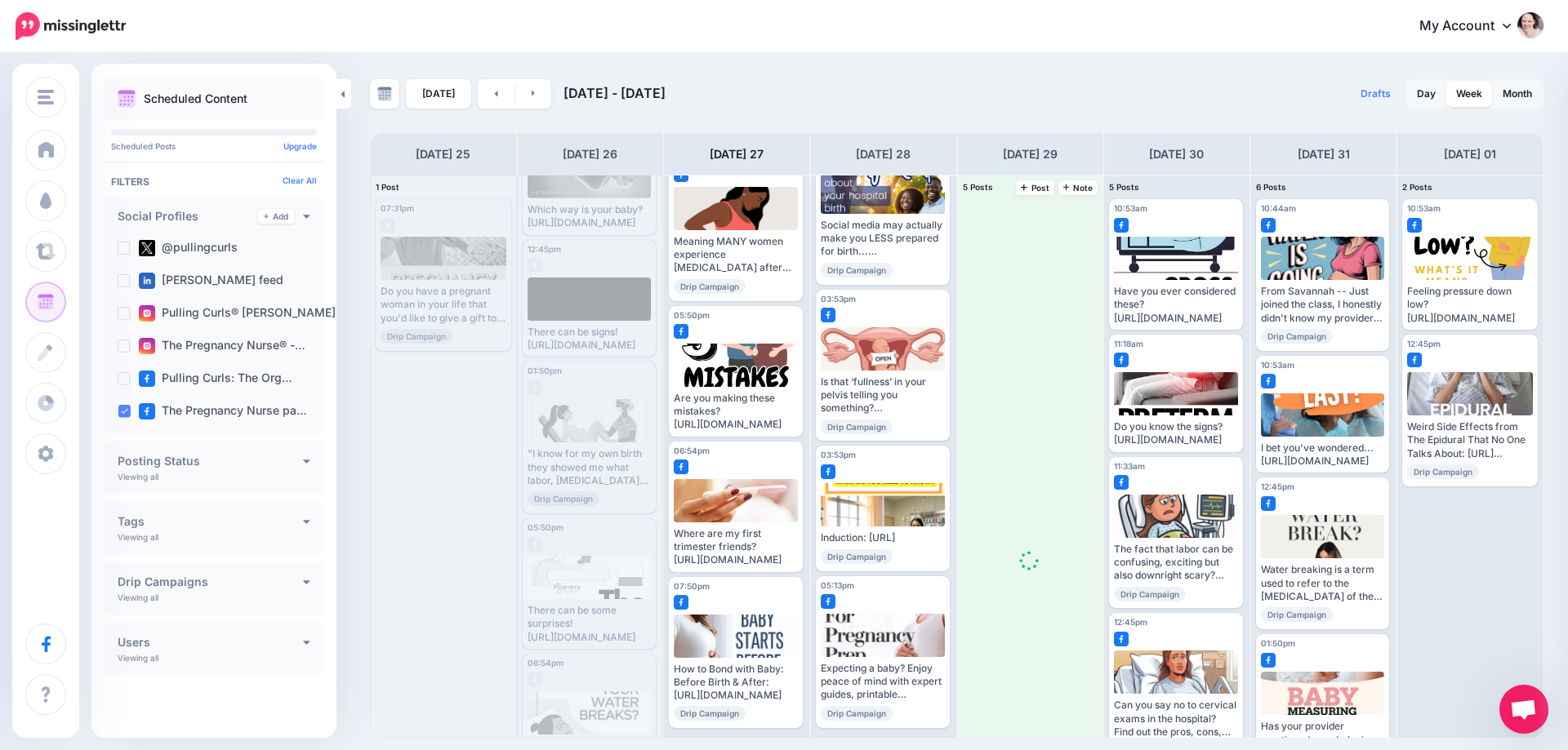
scroll to position [0, 0]
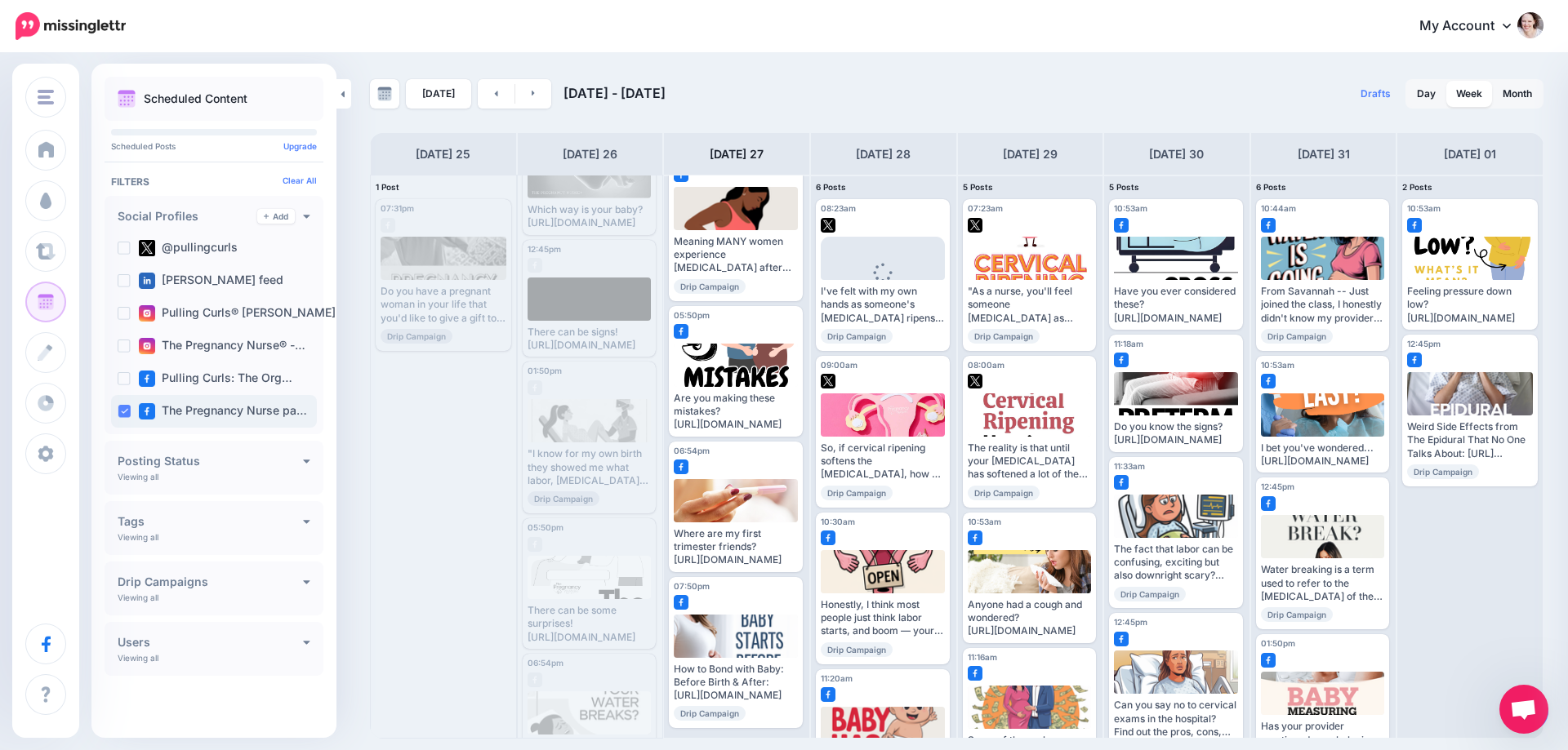
click at [120, 409] on ins at bounding box center [124, 412] width 13 height 13
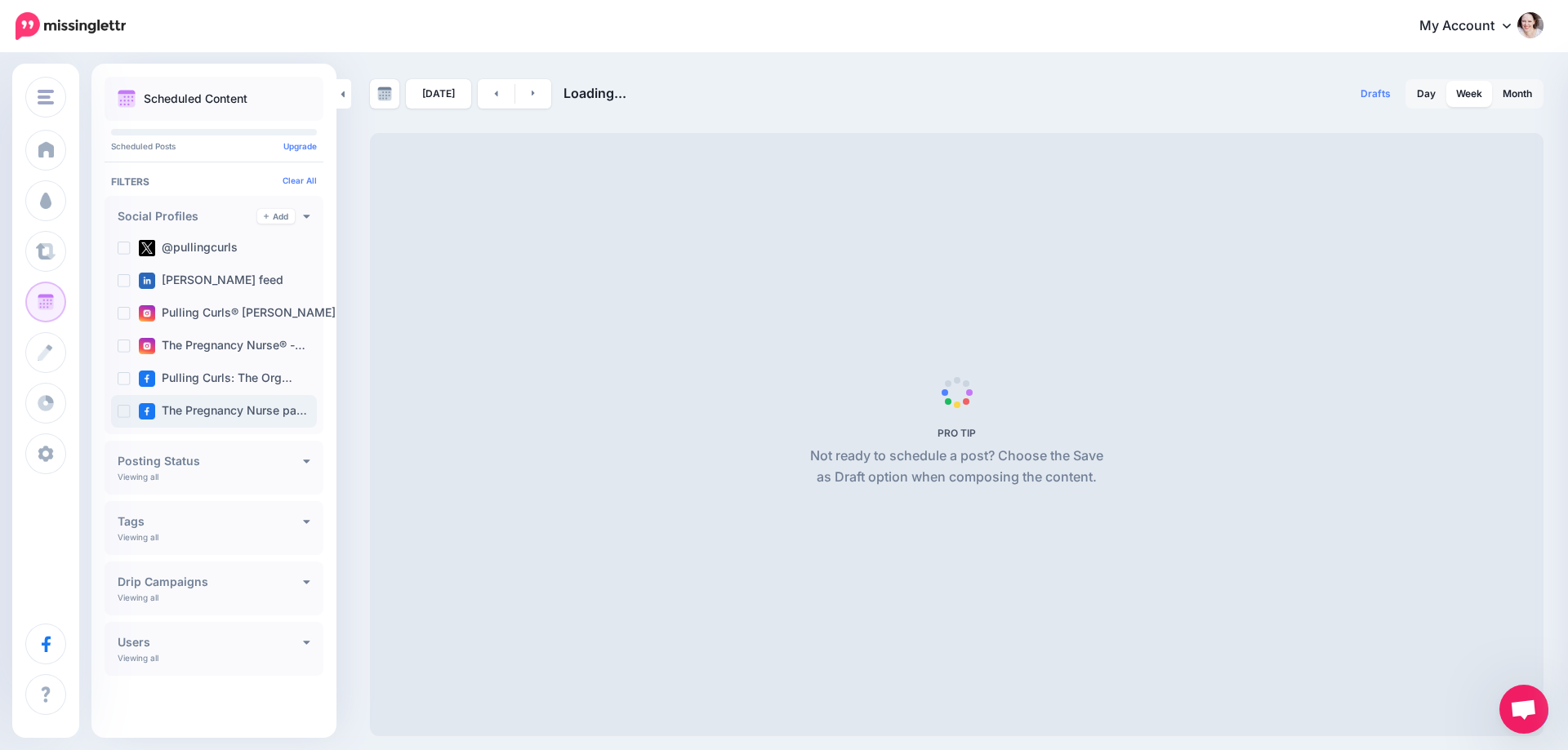
click at [121, 409] on ins at bounding box center [124, 412] width 13 height 13
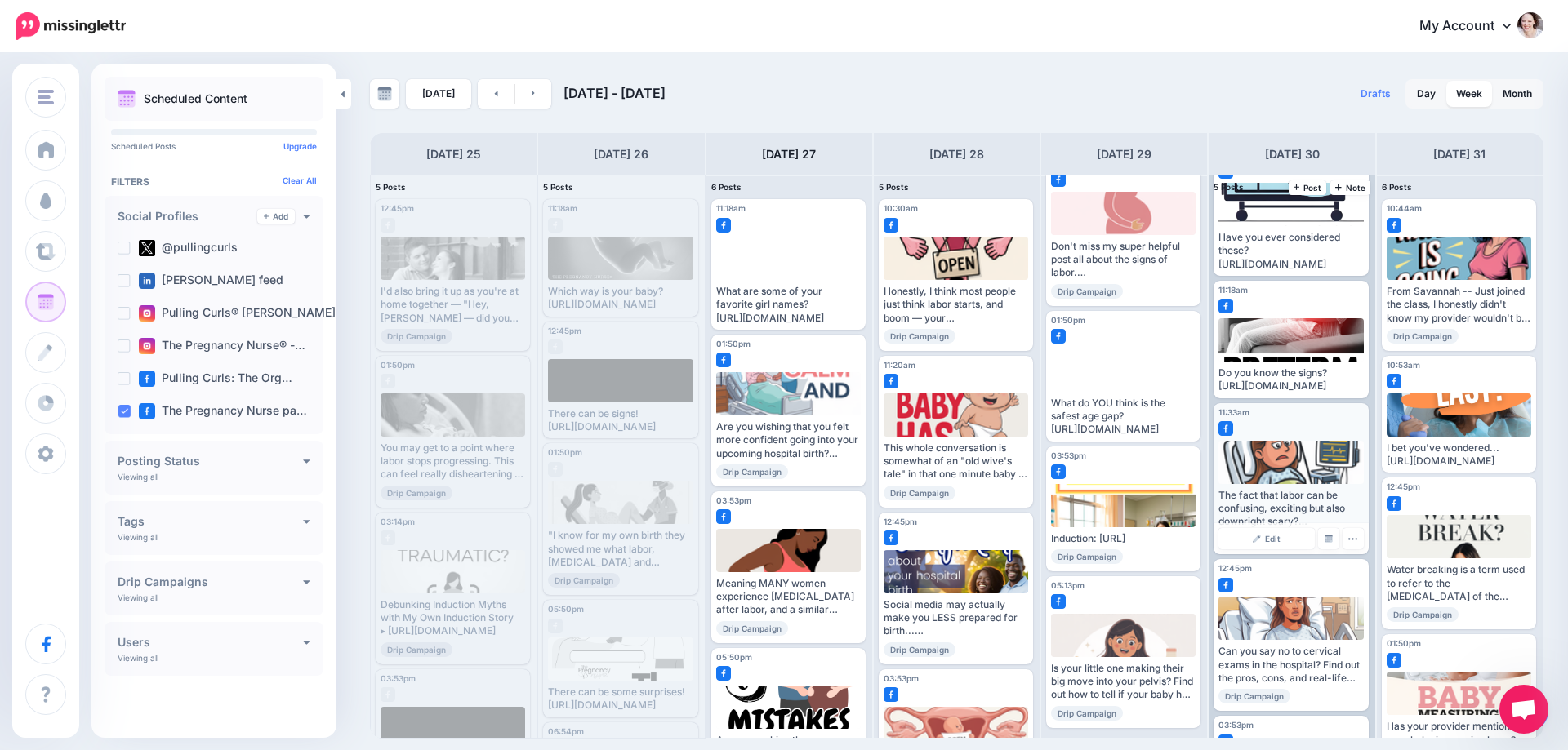
scroll to position [82, 0]
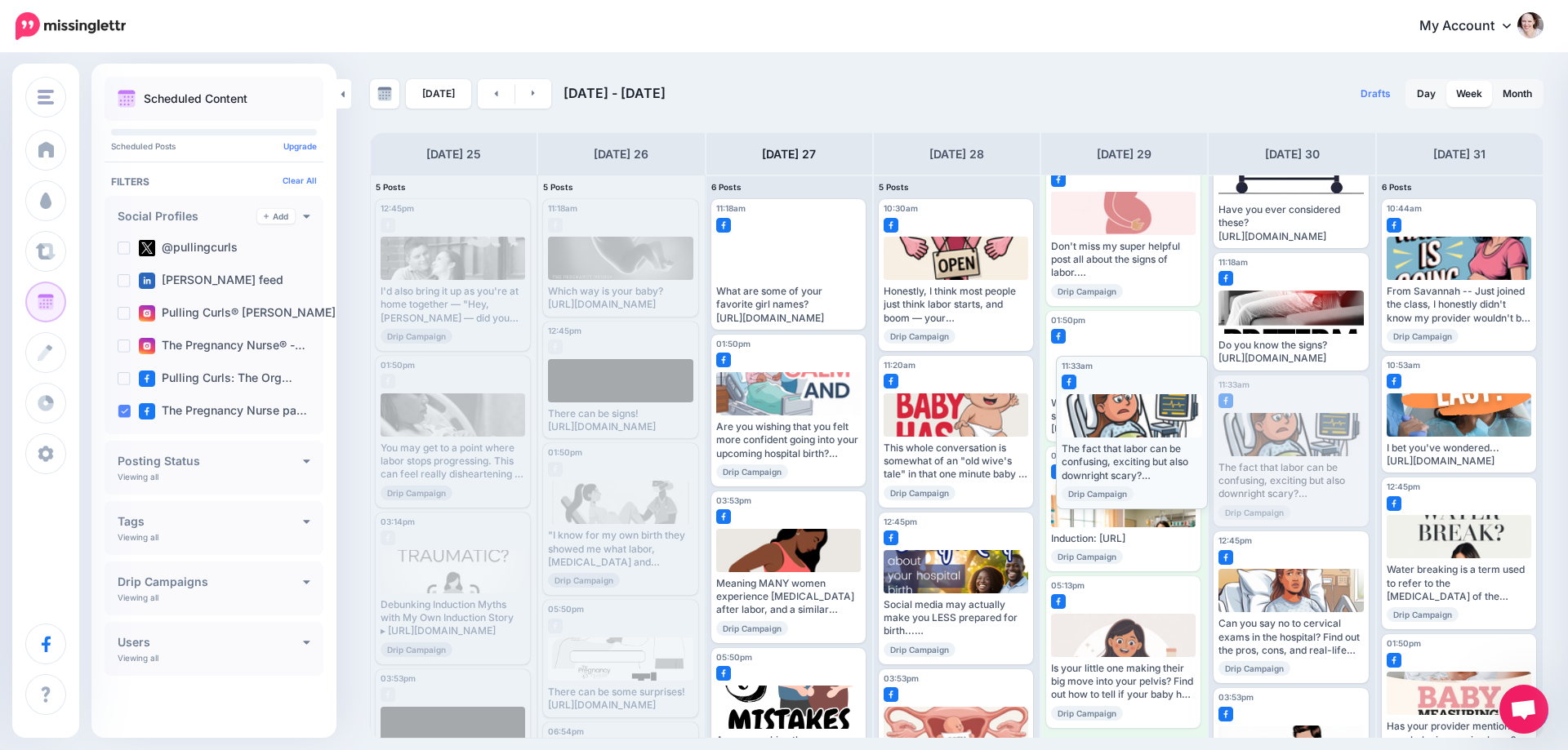
drag, startPoint x: 1278, startPoint y: 425, endPoint x: 1122, endPoint y: 392, distance: 159.5
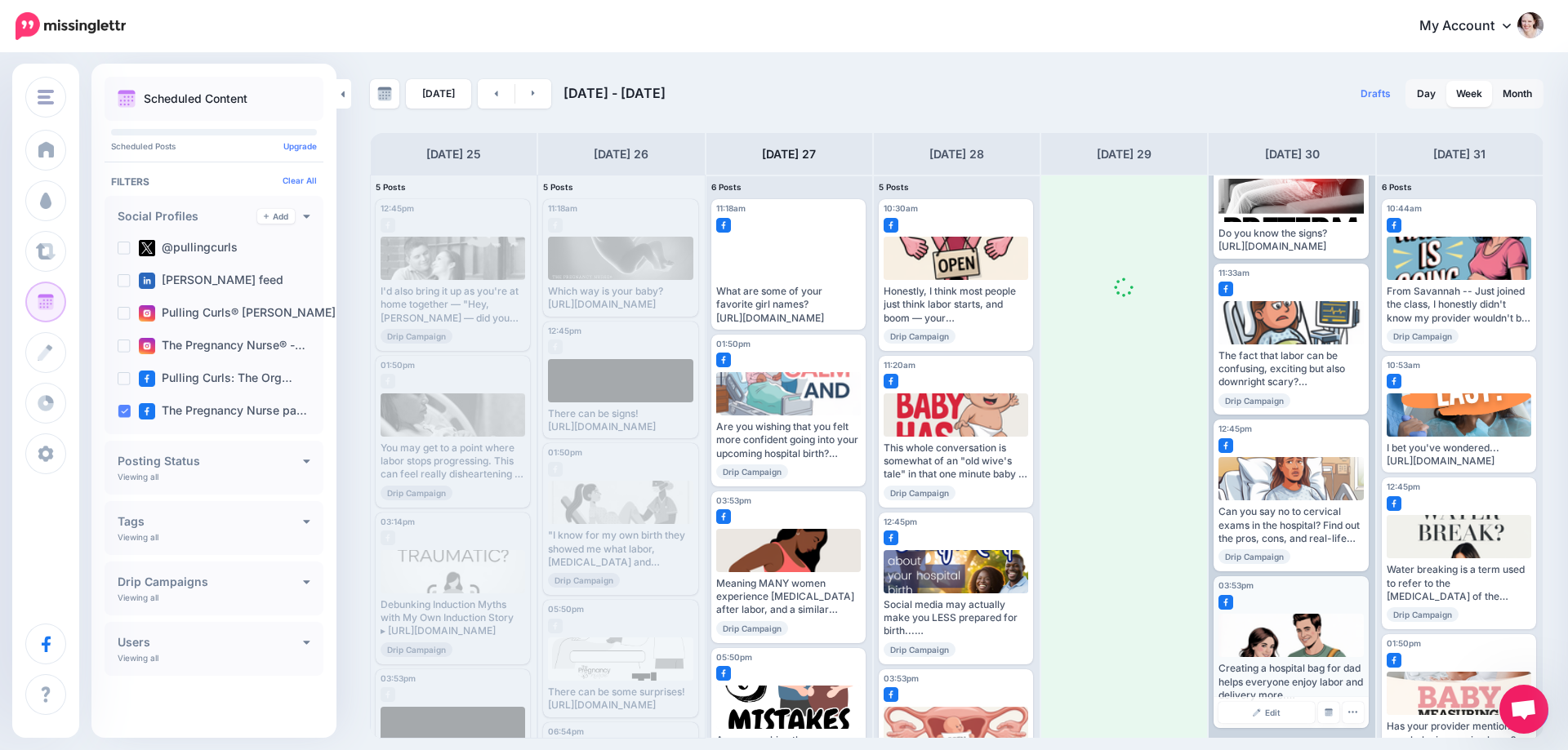
scroll to position [0, 0]
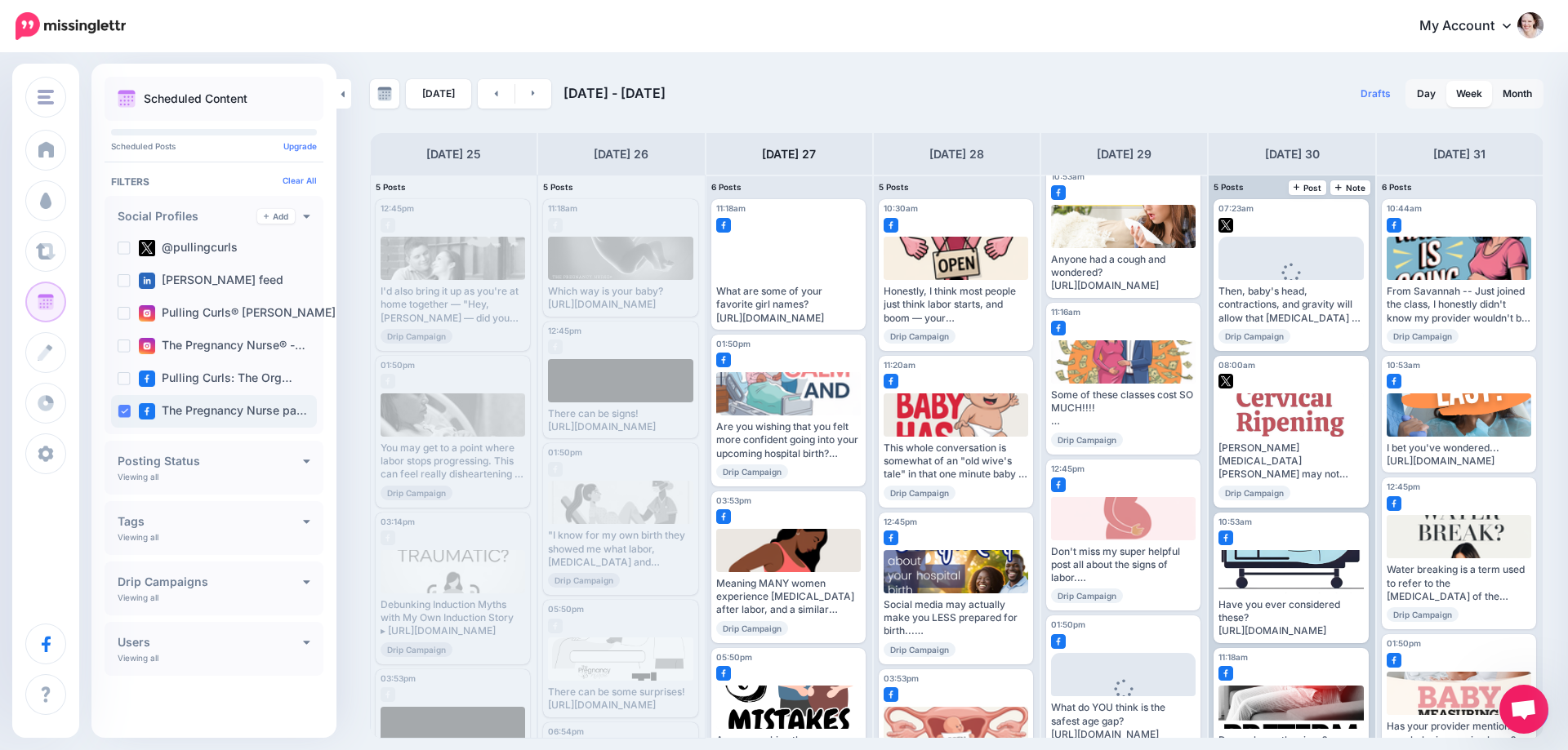
click at [118, 413] on ins at bounding box center [124, 412] width 13 height 13
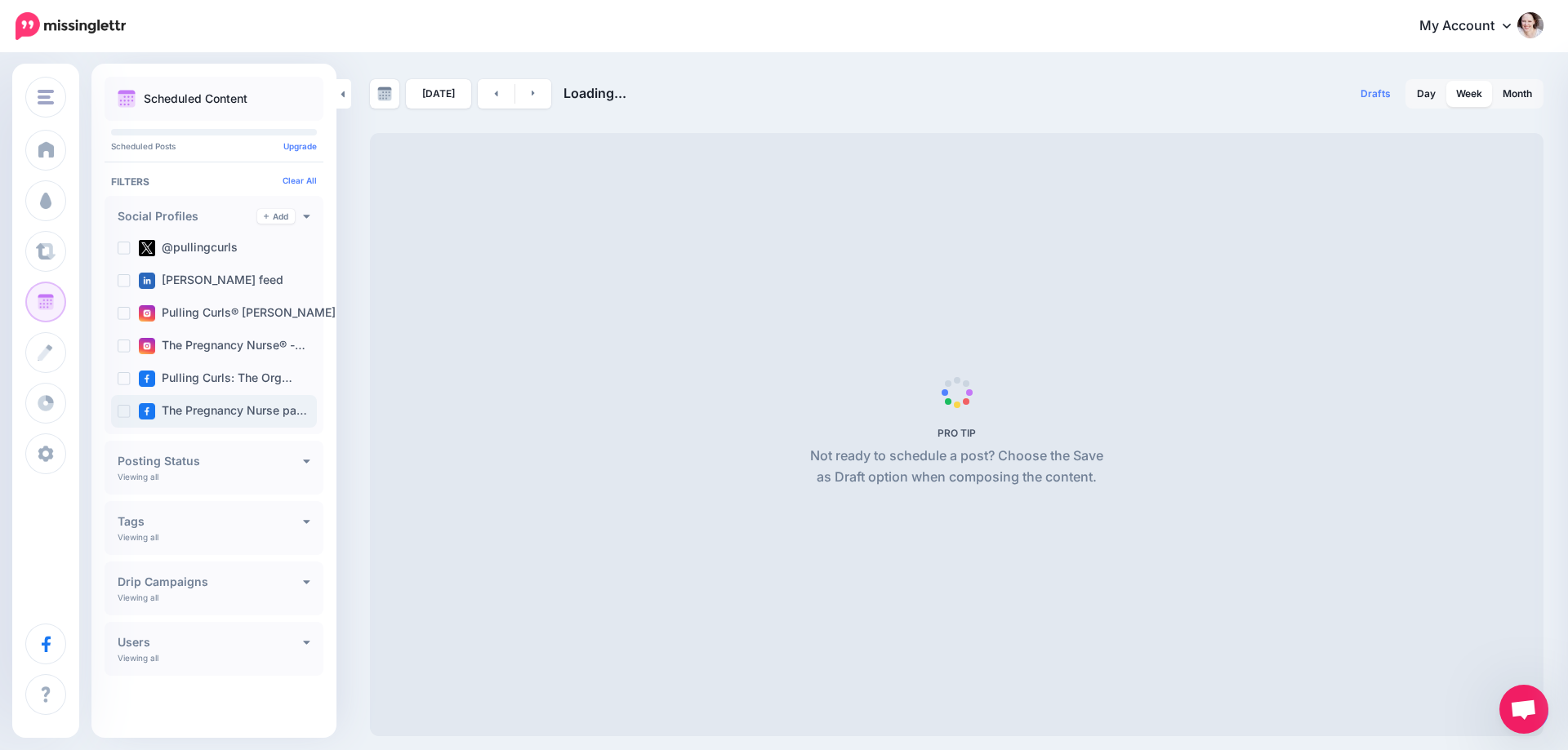
click at [114, 413] on div "The Pregnancy Nurse pa…" at bounding box center [214, 412] width 206 height 33
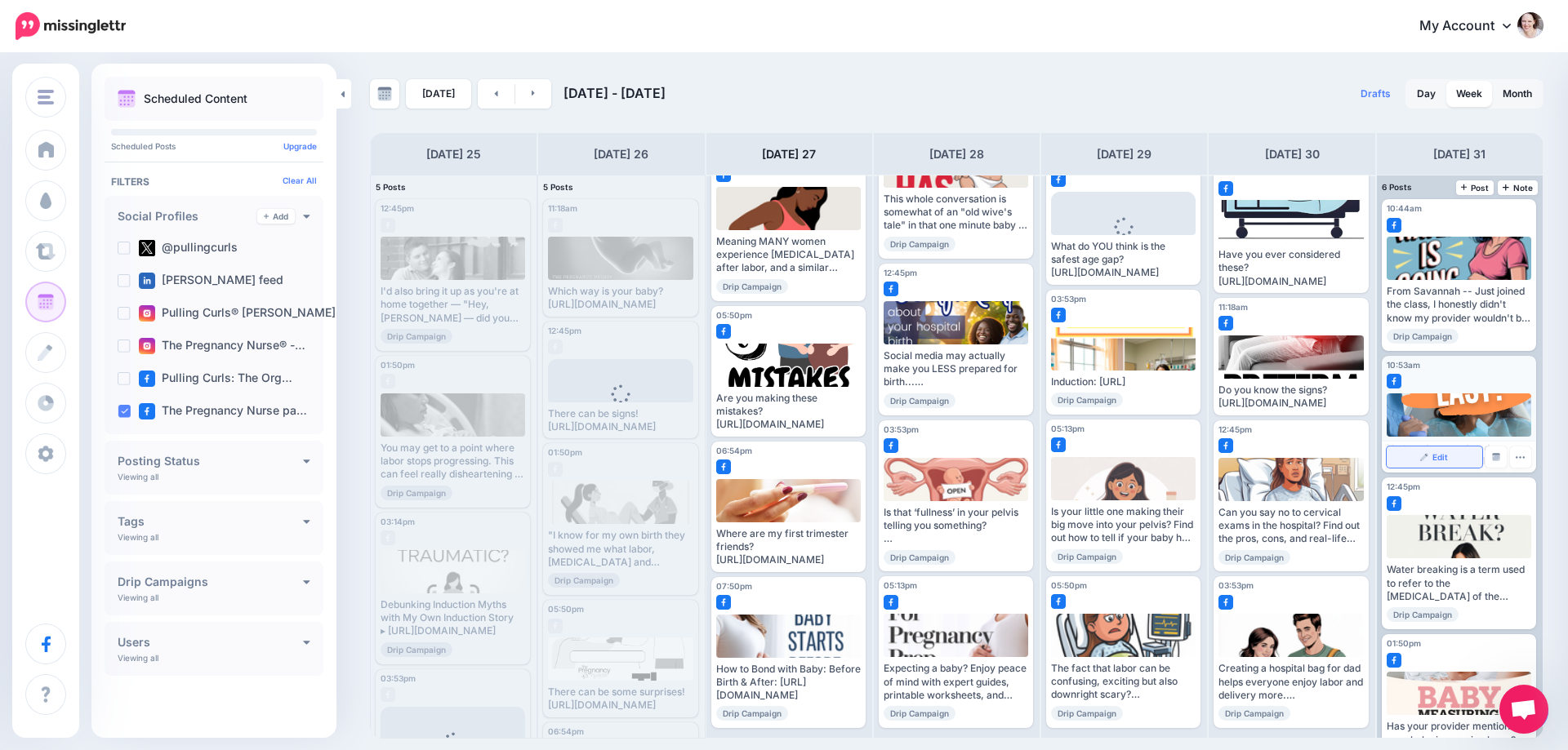
click at [1440, 461] on span "Edit" at bounding box center [1440, 457] width 16 height 8
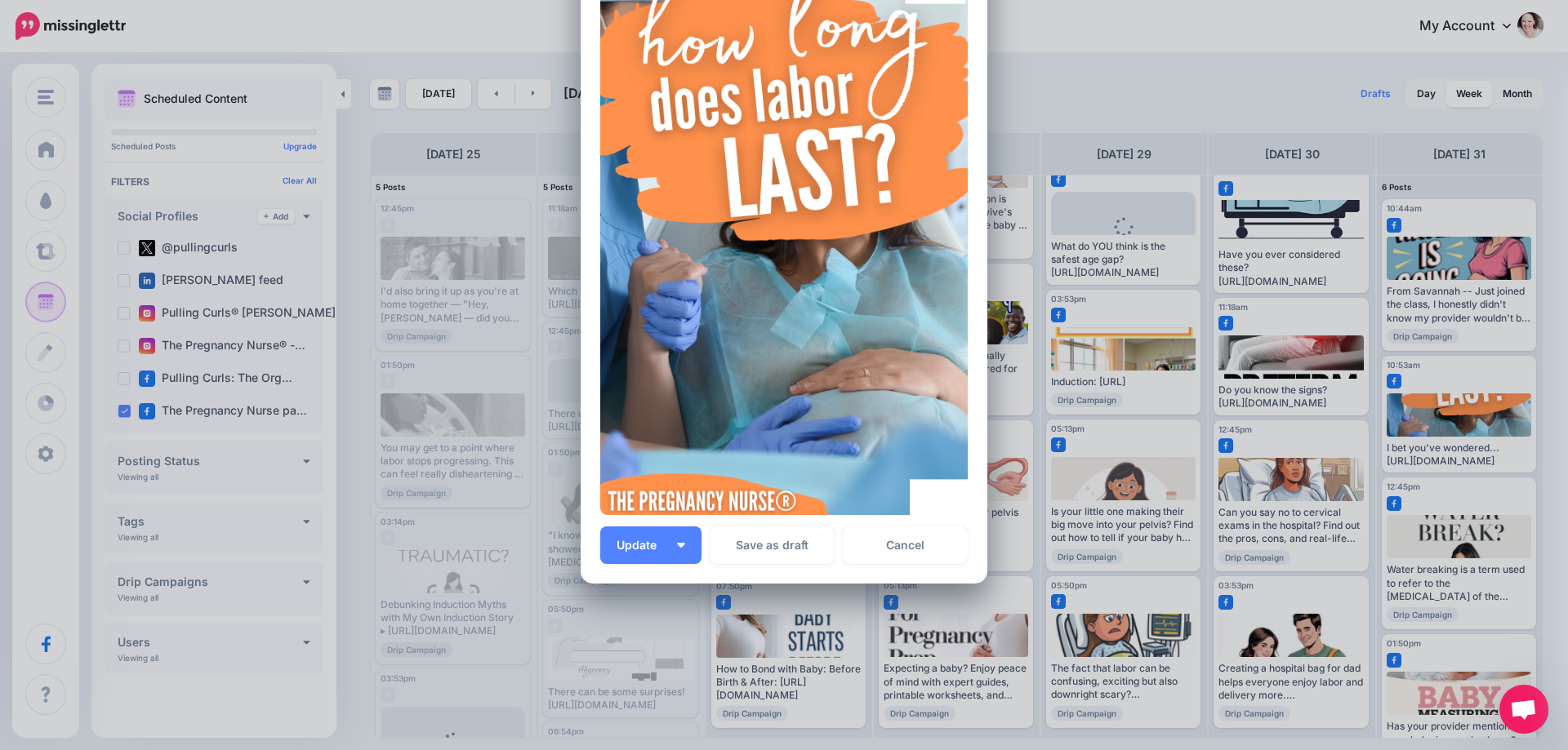
scroll to position [221, 0]
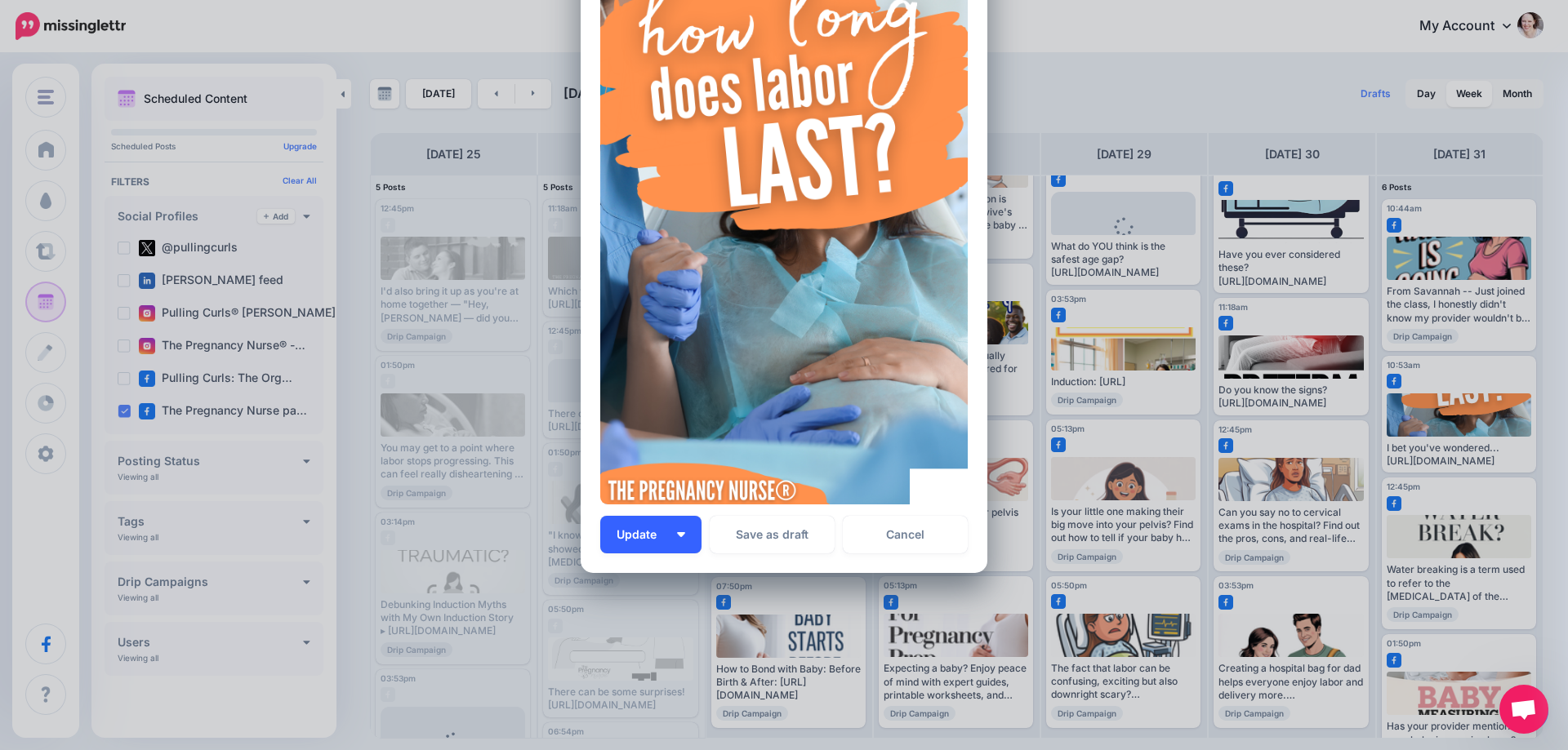
click at [688, 544] on button "Update" at bounding box center [651, 535] width 101 height 38
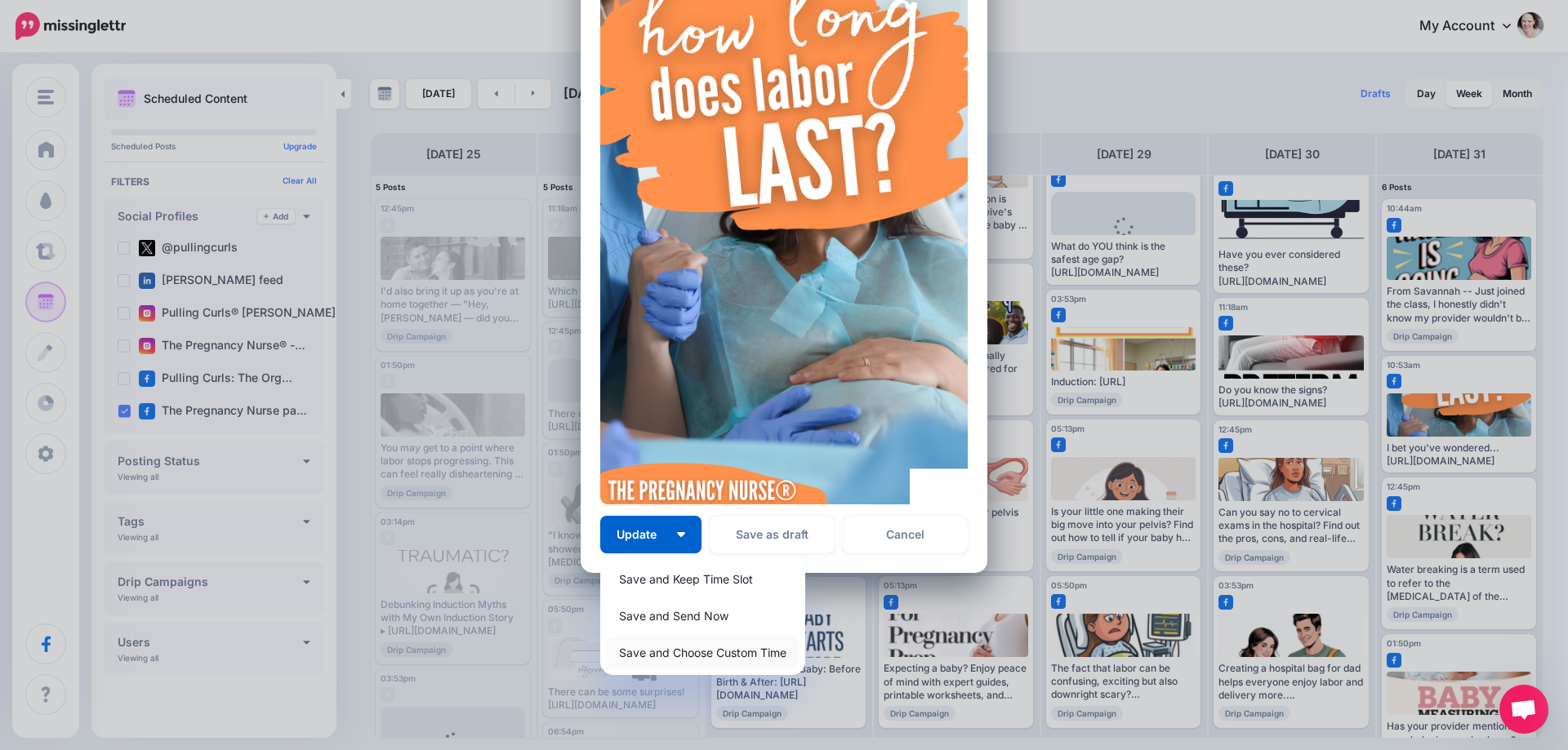
click at [688, 659] on link "Save and Choose Custom Time" at bounding box center [702, 653] width 192 height 32
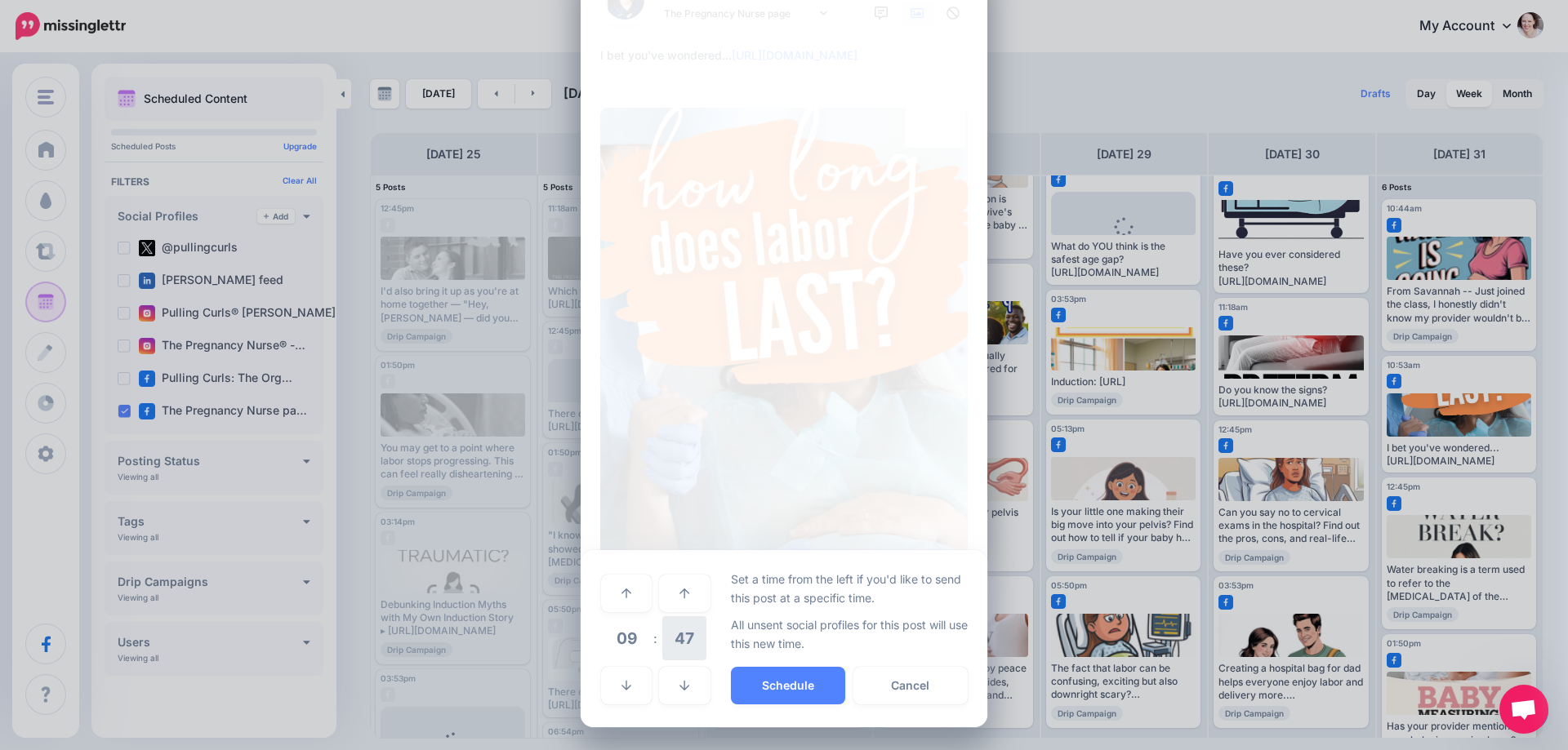
scroll to position [67, 0]
click at [614, 678] on link at bounding box center [626, 686] width 50 height 38
click at [614, 592] on link at bounding box center [626, 594] width 50 height 38
click at [760, 669] on button "Schedule" at bounding box center [788, 686] width 114 height 38
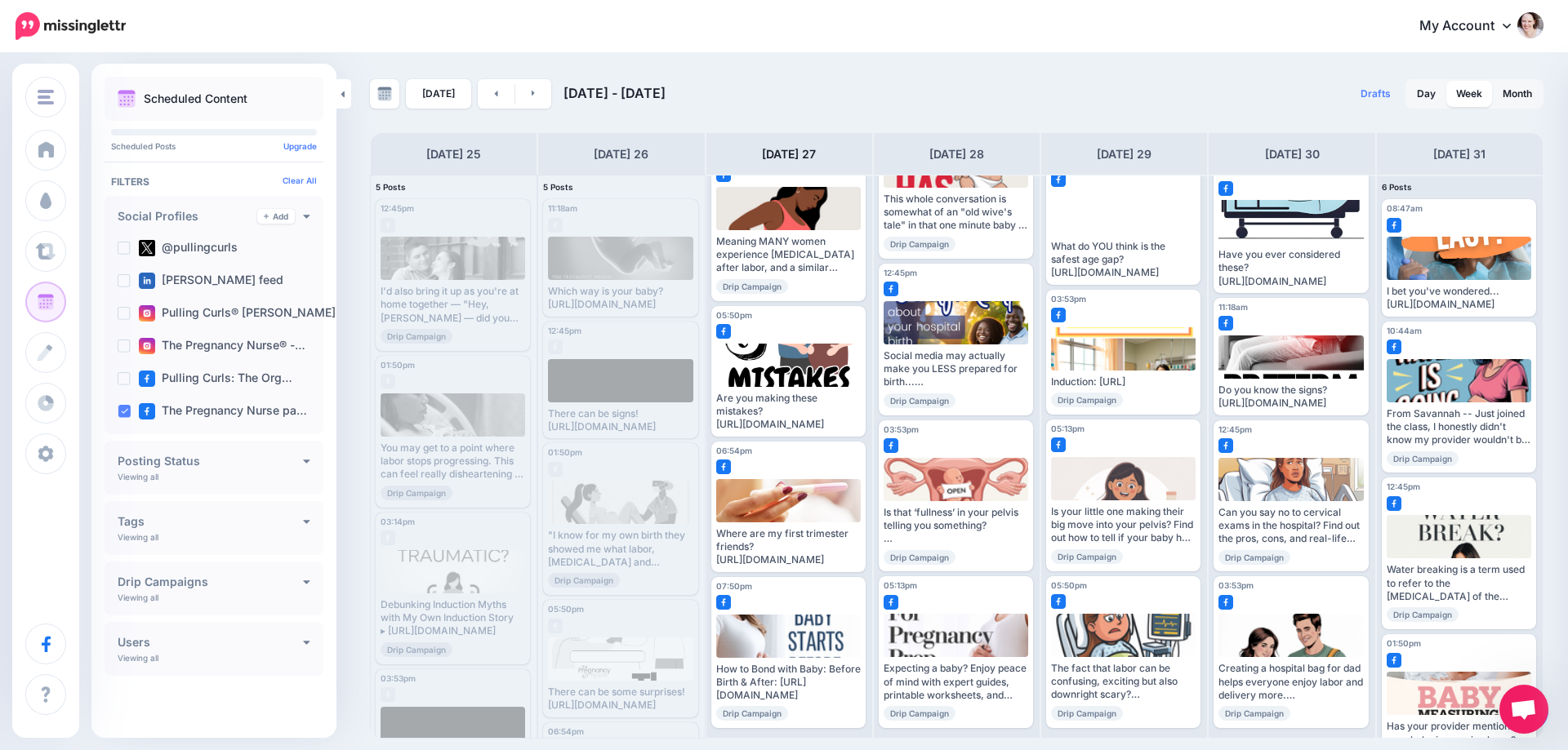
click at [629, 38] on div "My Account Dashboard My Account Billing Facebook Community Help Center Logout" at bounding box center [845, 26] width 1398 height 40
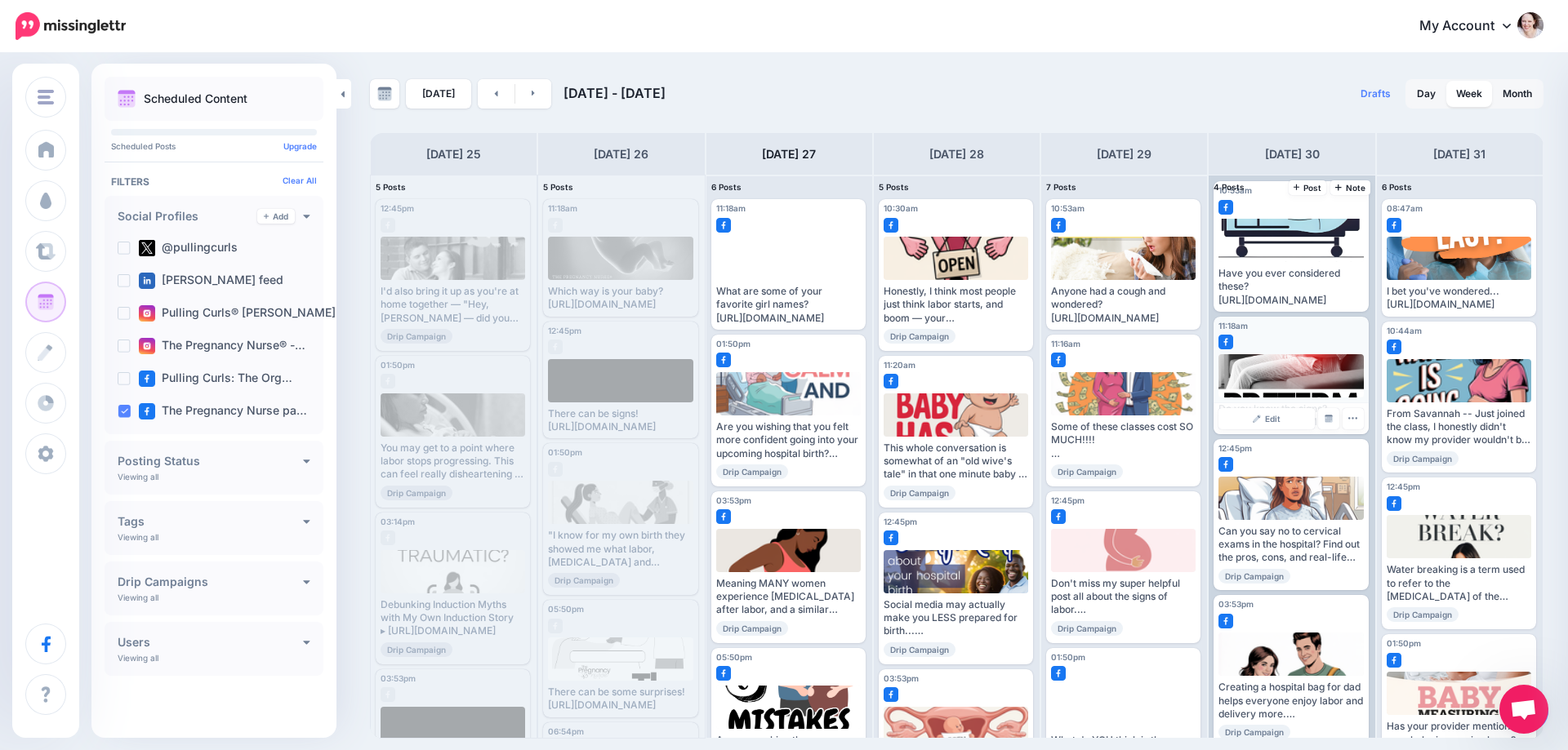
scroll to position [0, 0]
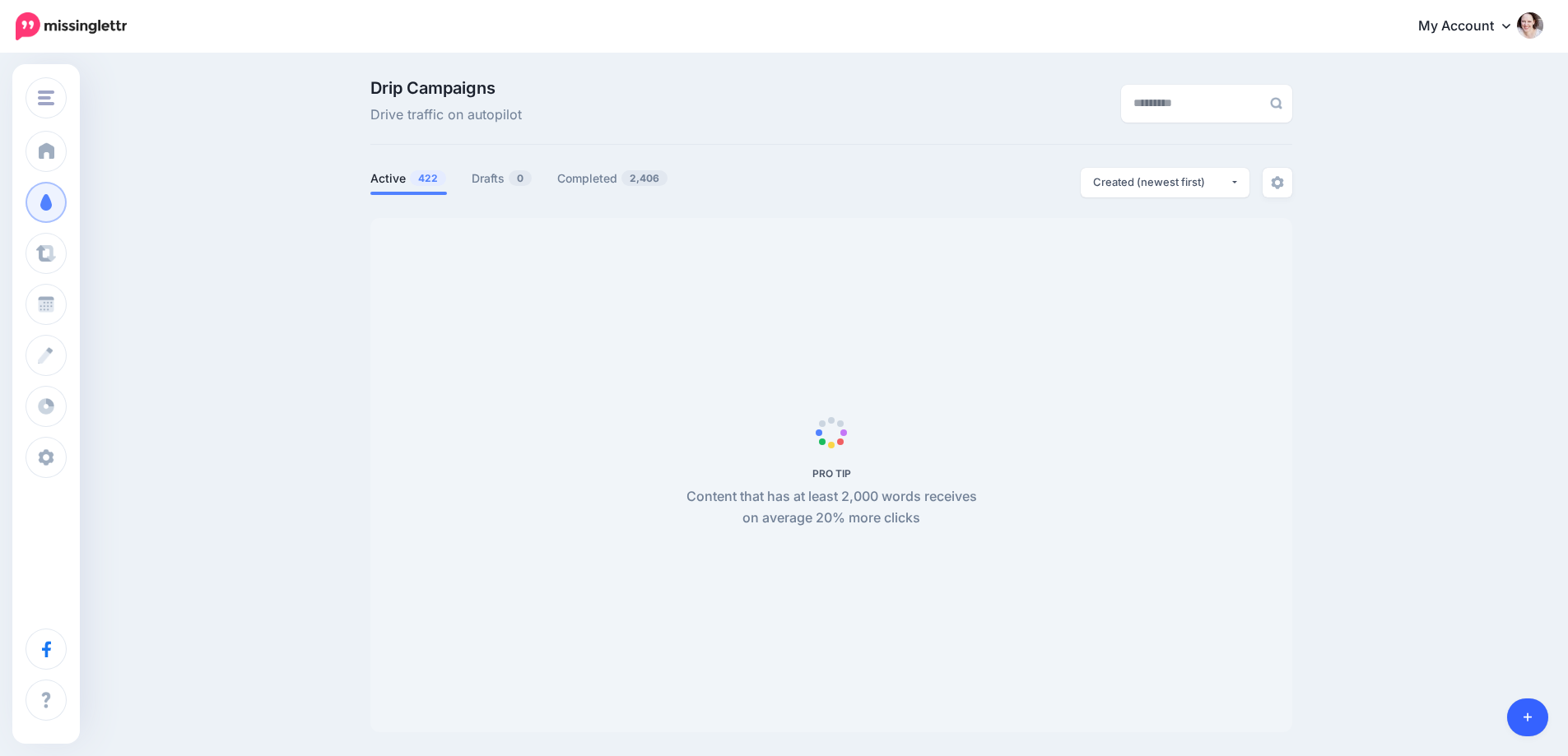
click at [1526, 723] on icon at bounding box center [1528, 718] width 9 height 12
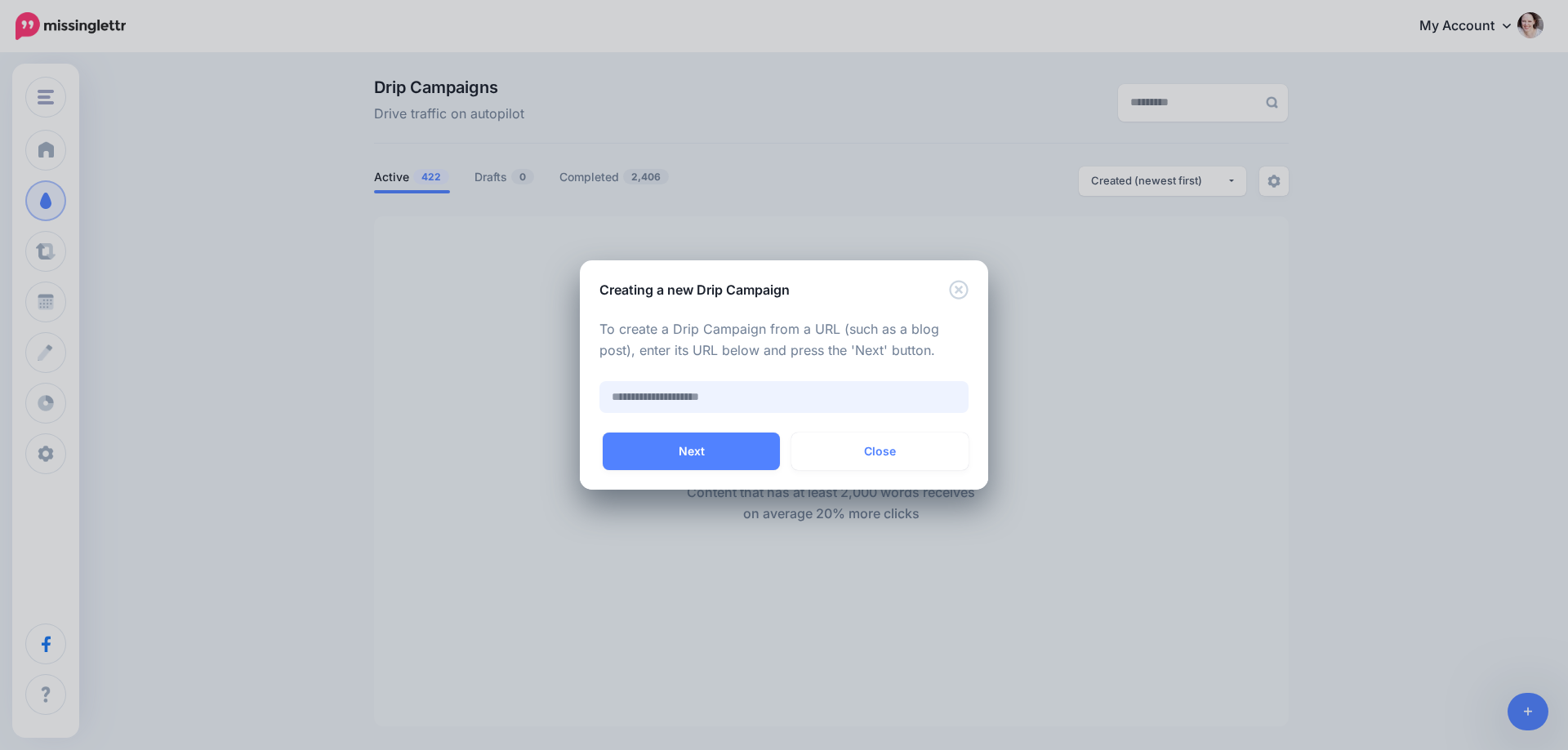
paste input "**********"
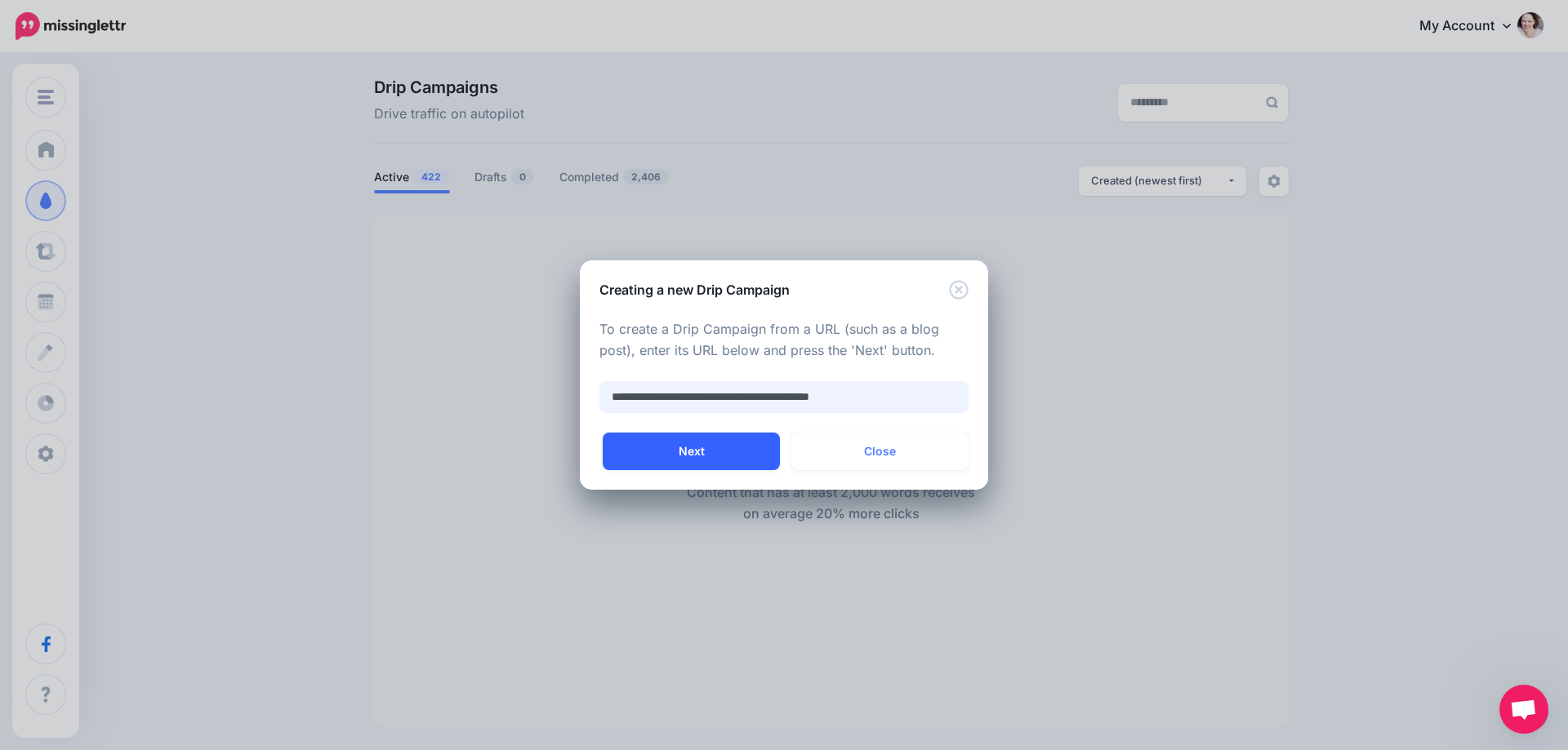
type input "**********"
click at [679, 454] on button "Next" at bounding box center [691, 452] width 177 height 38
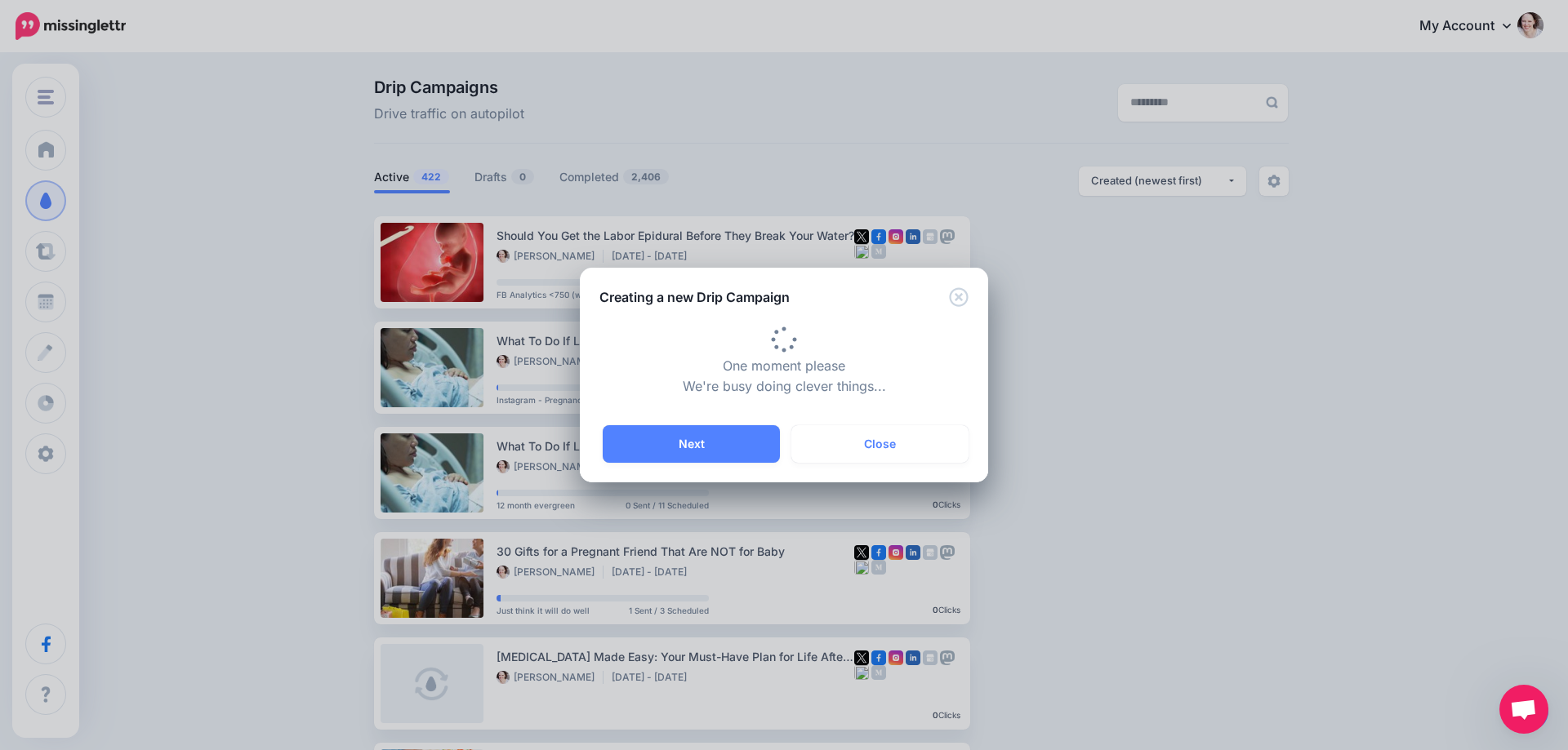
type input "**********"
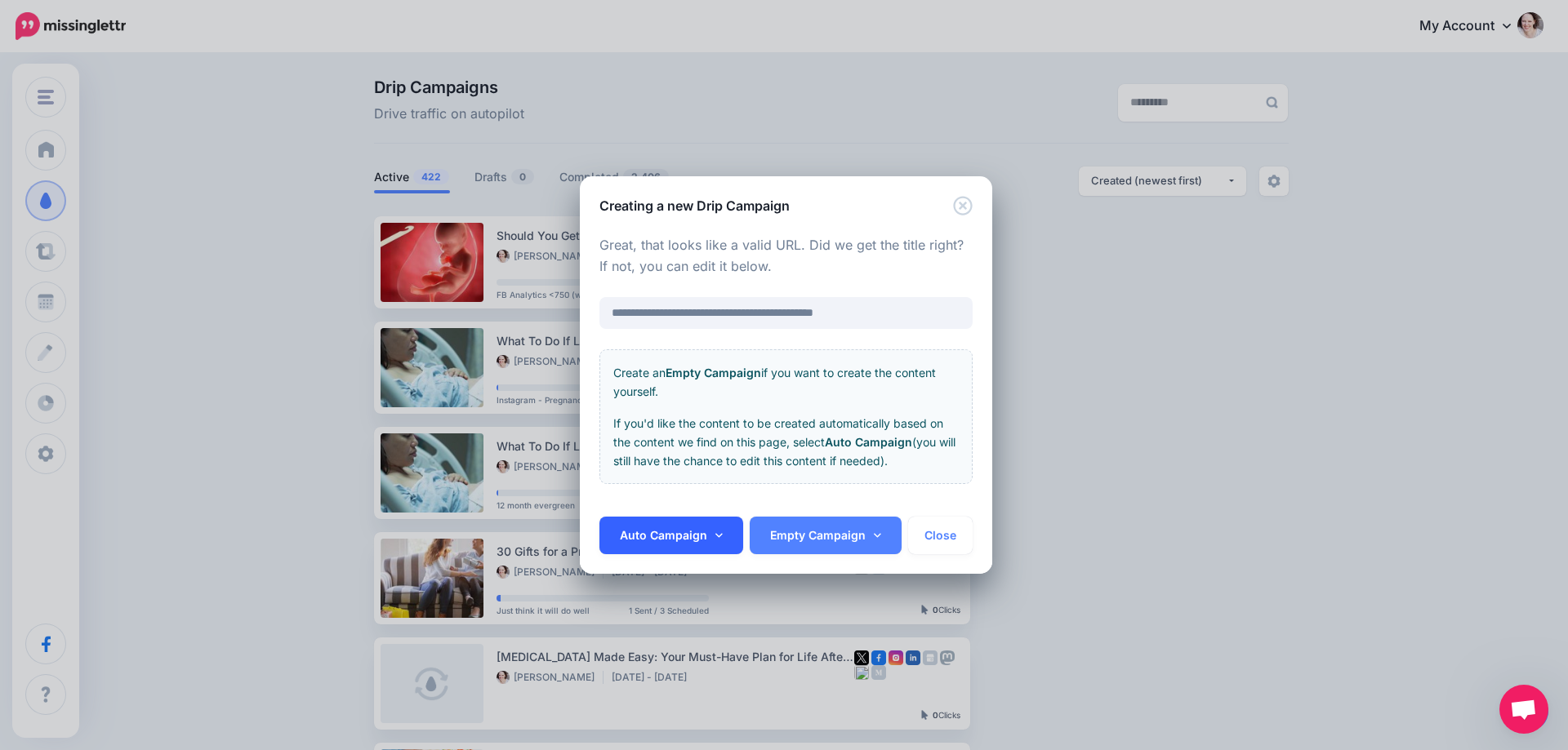
click at [695, 537] on link "Auto Campaign" at bounding box center [671, 536] width 144 height 38
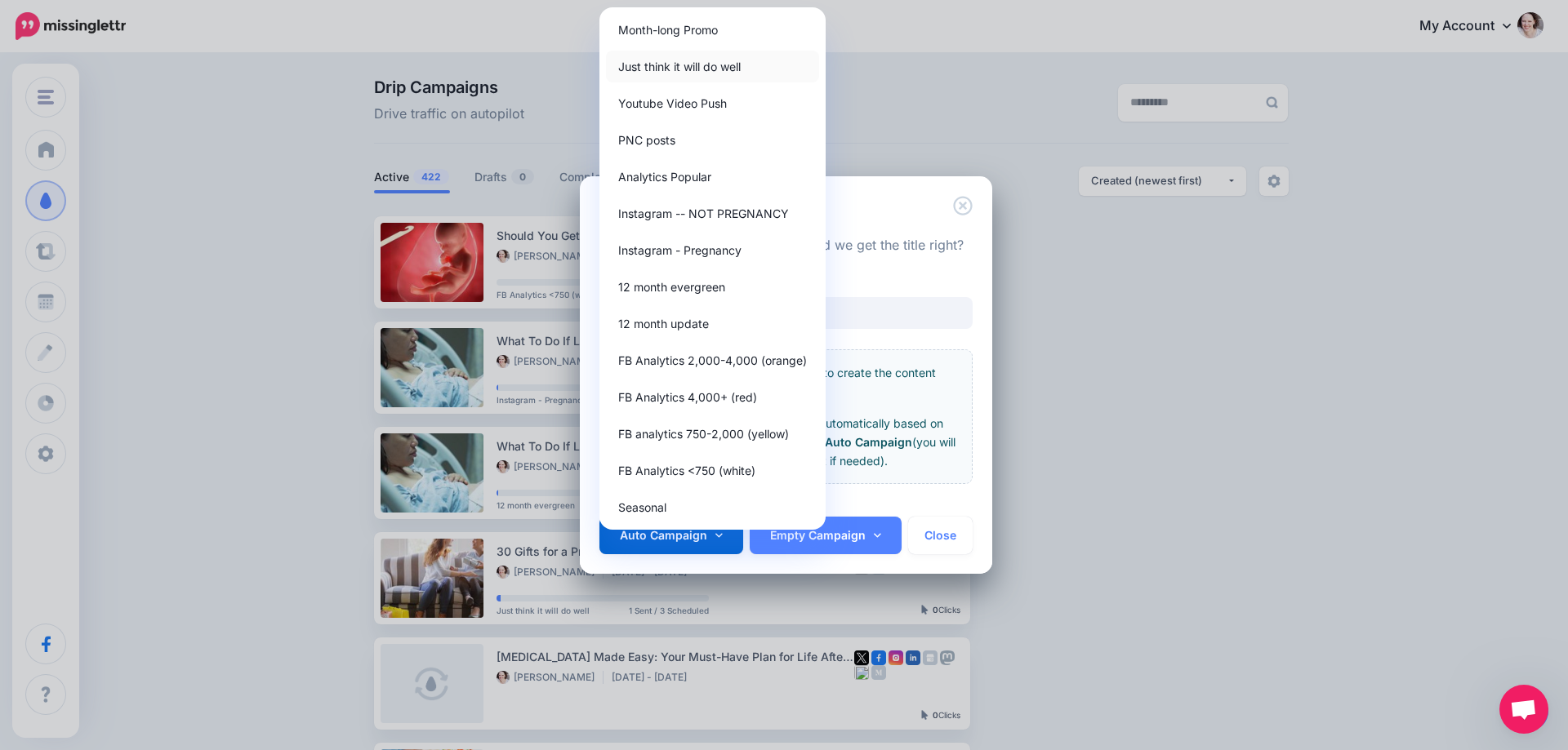
click at [649, 67] on link "Just think it will do well" at bounding box center [712, 66] width 213 height 32
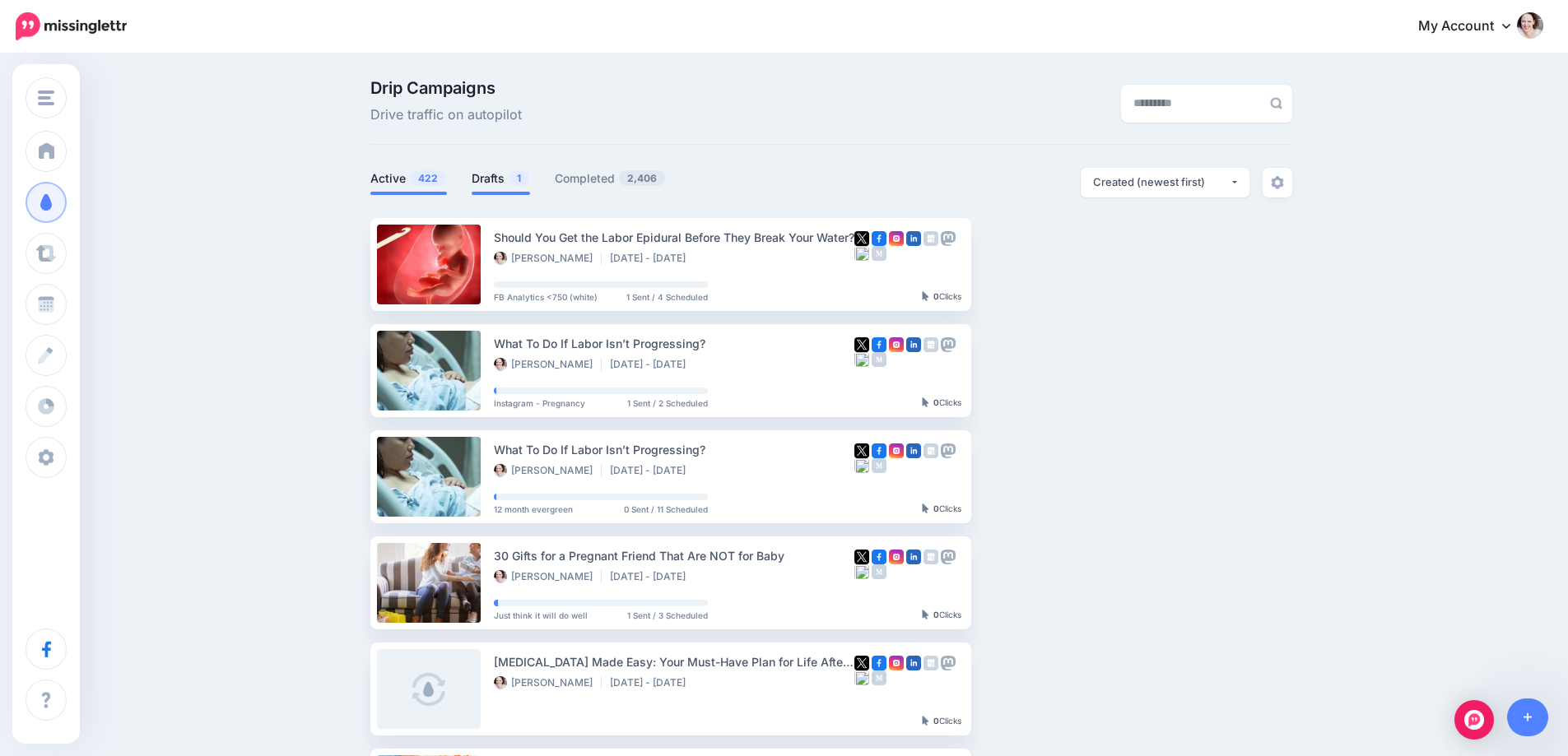
click at [496, 176] on link "Drafts 1" at bounding box center [501, 178] width 58 height 20
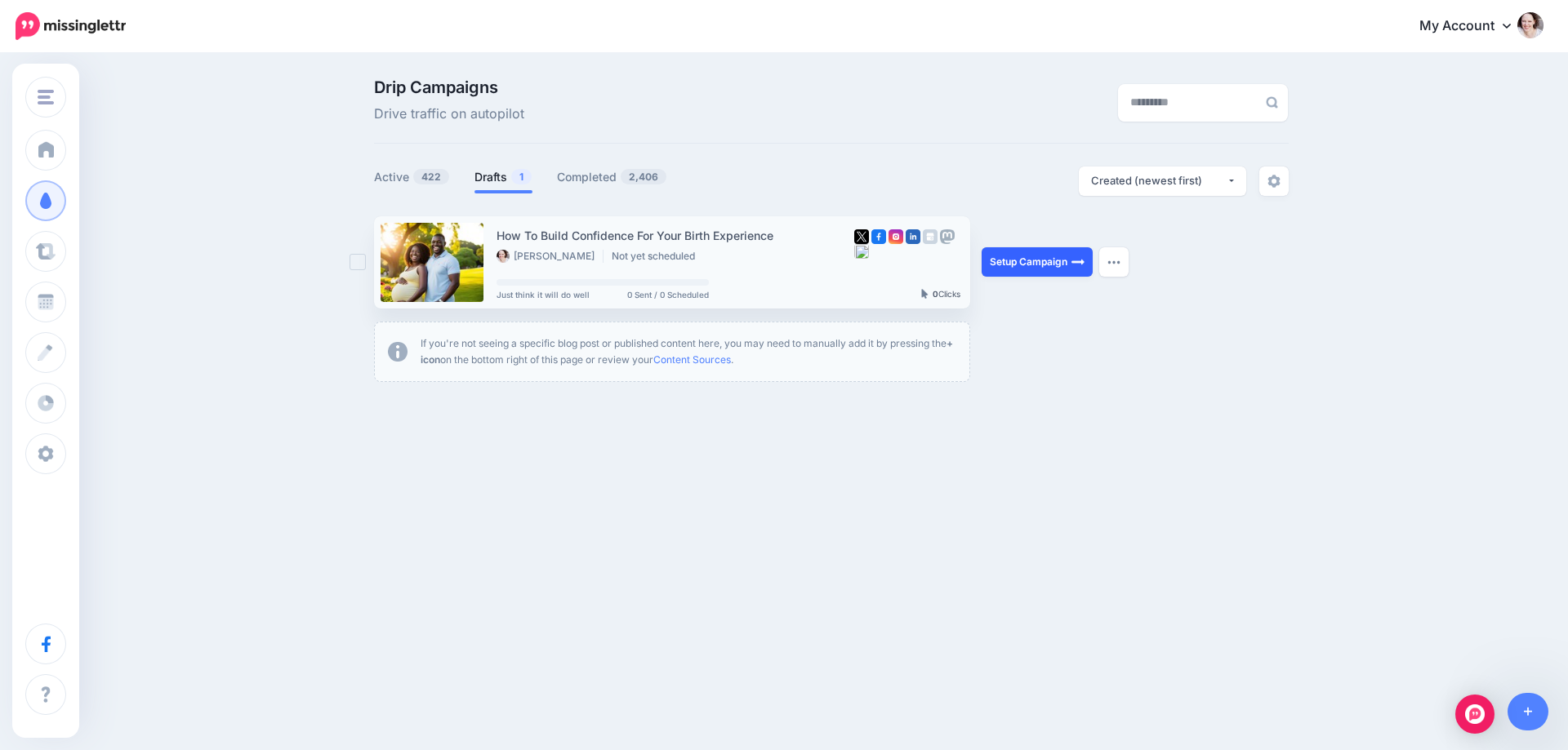
click at [1048, 269] on link "Setup Campaign" at bounding box center [1037, 263] width 111 height 30
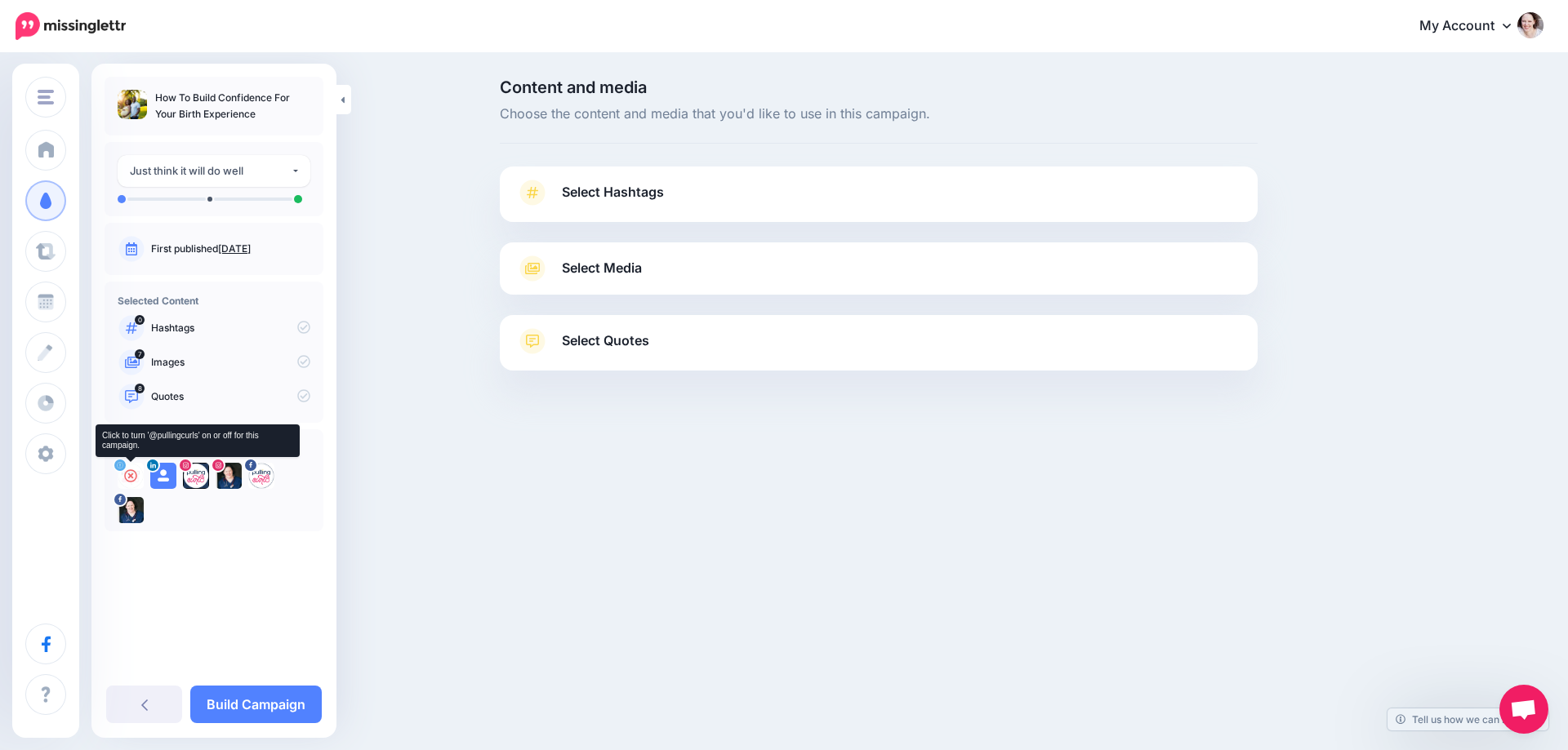
click at [131, 473] on icon at bounding box center [131, 476] width 13 height 13
click at [159, 473] on icon at bounding box center [163, 476] width 13 height 13
click at [197, 473] on icon at bounding box center [196, 476] width 13 height 13
click at [228, 473] on icon at bounding box center [229, 476] width 13 height 13
click at [258, 473] on icon at bounding box center [261, 476] width 13 height 13
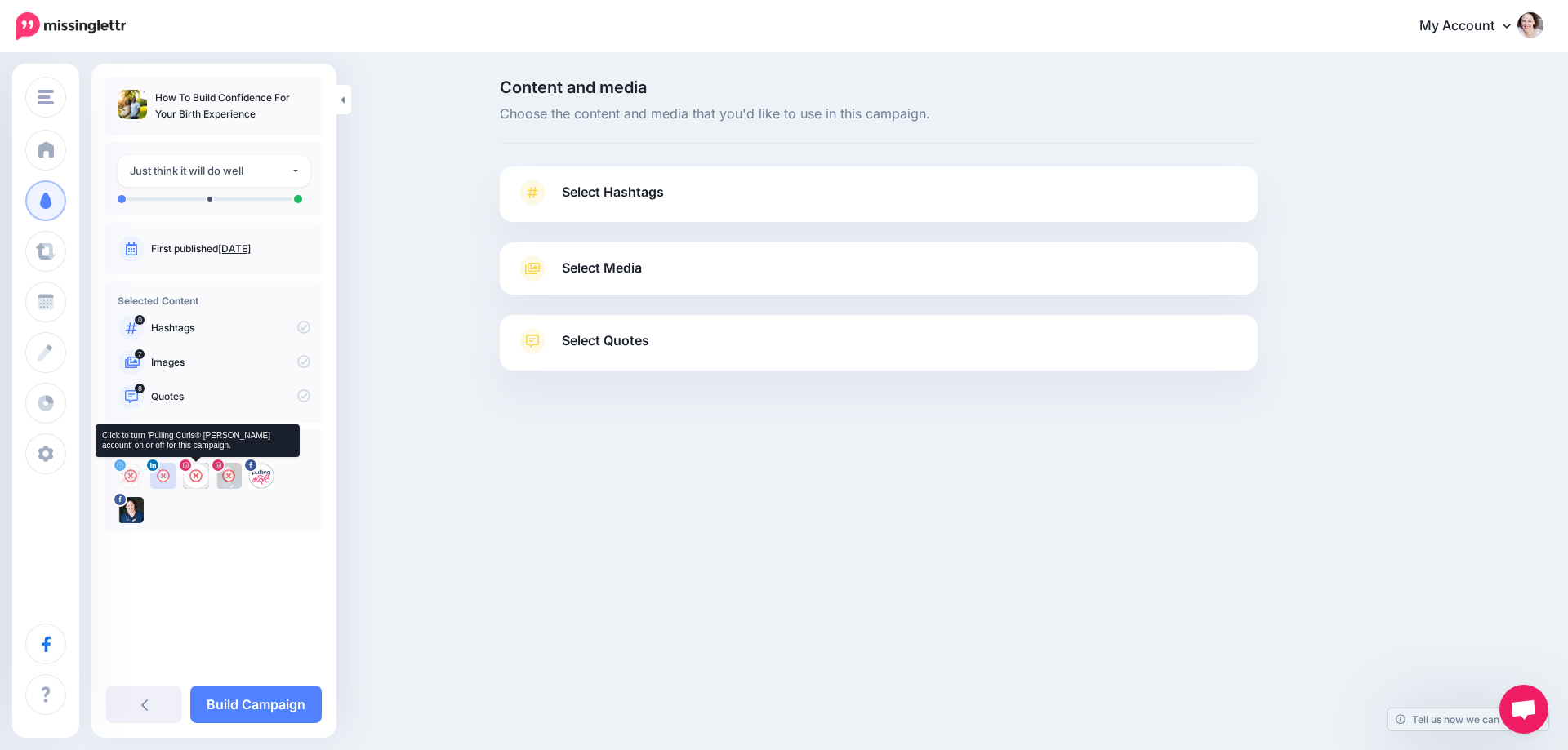
click at [196, 477] on icon at bounding box center [196, 476] width 13 height 13
click at [264, 474] on icon at bounding box center [261, 476] width 13 height 13
click at [611, 196] on span "Select Hashtags" at bounding box center [613, 192] width 102 height 22
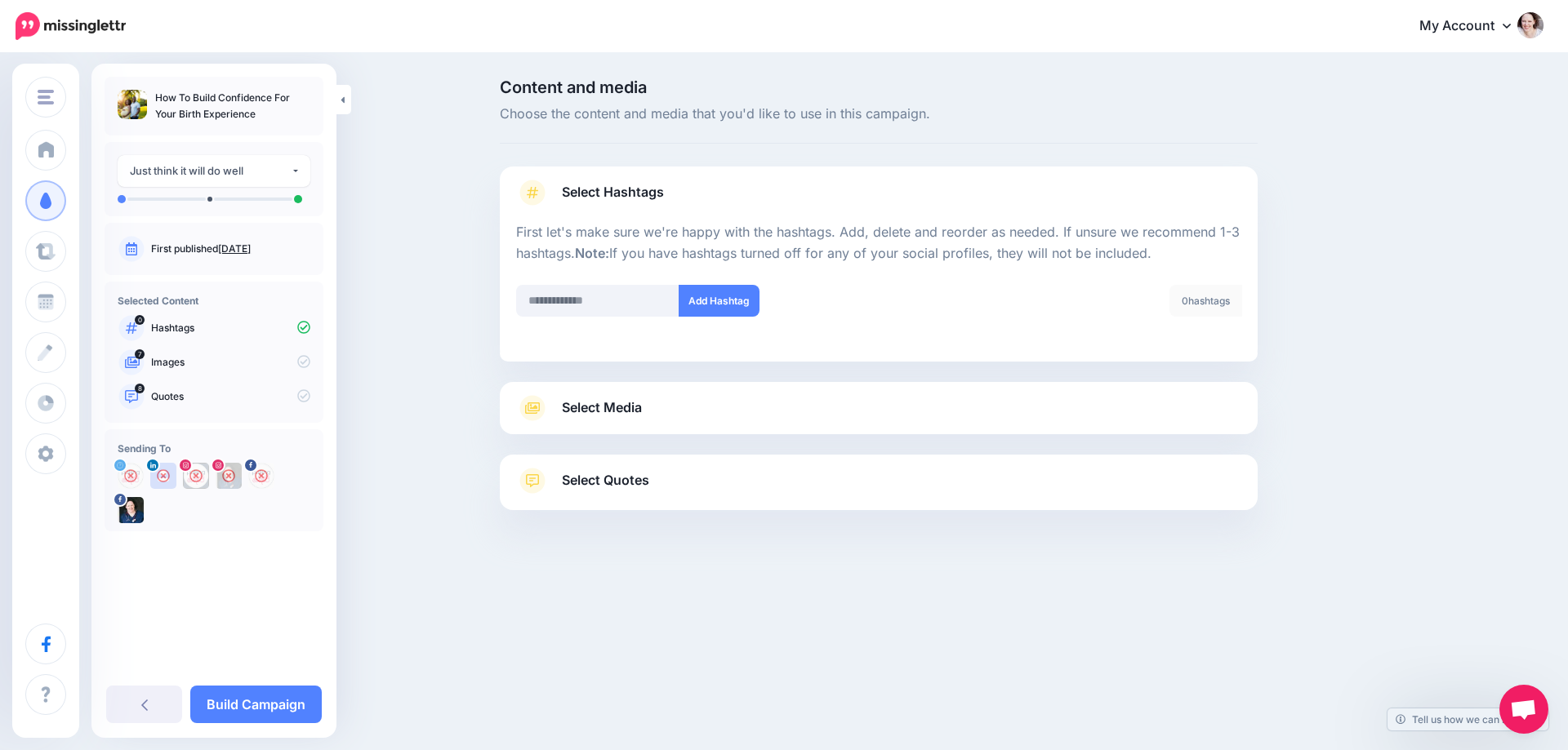
click at [642, 404] on span "Select Media" at bounding box center [601, 408] width 80 height 22
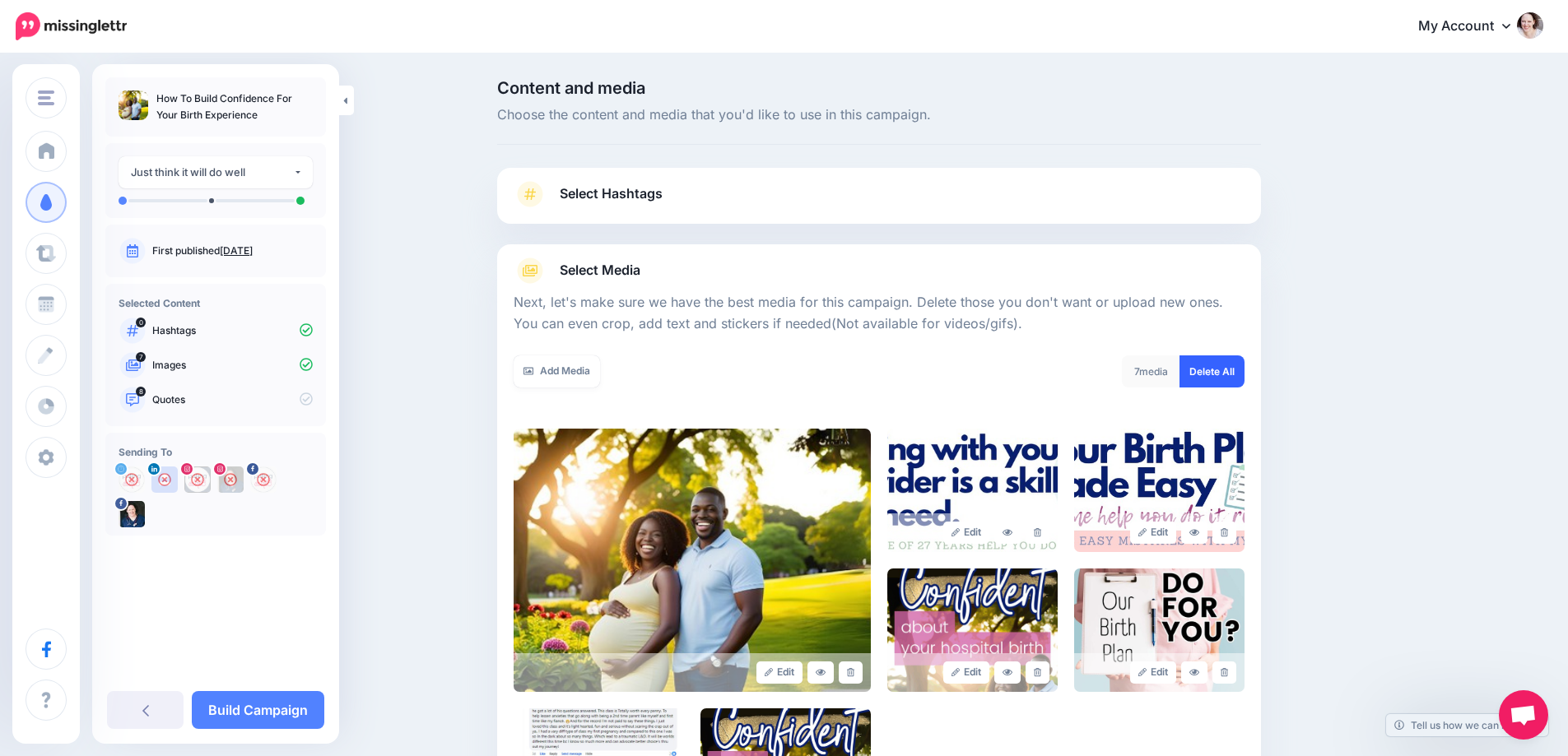
click at [1228, 366] on link "Delete All" at bounding box center [1212, 371] width 65 height 32
click at [547, 373] on link "Add Media" at bounding box center [557, 371] width 86 height 32
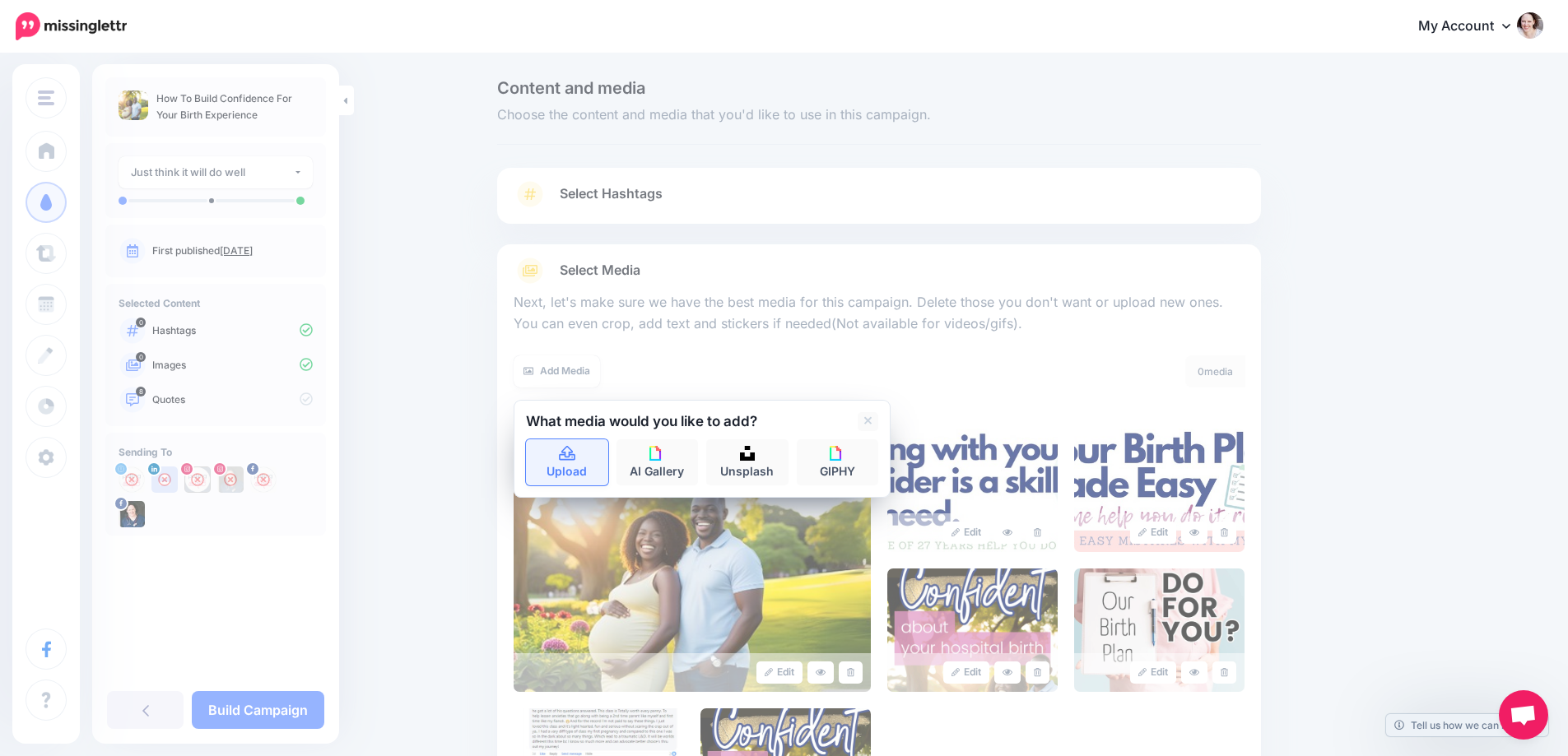
click at [587, 445] on link "Upload" at bounding box center [567, 463] width 82 height 46
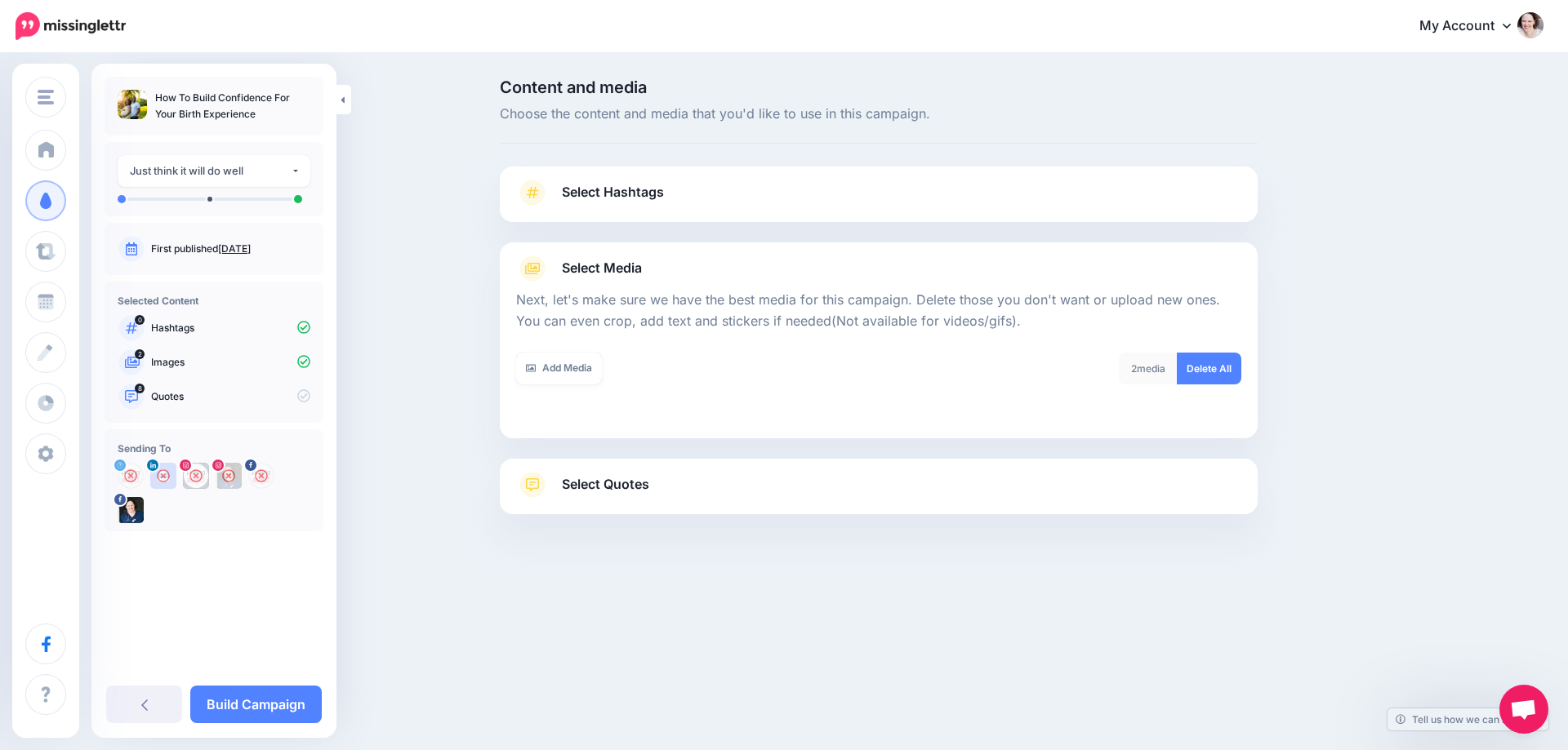
click at [600, 485] on span "Select Quotes" at bounding box center [605, 484] width 87 height 22
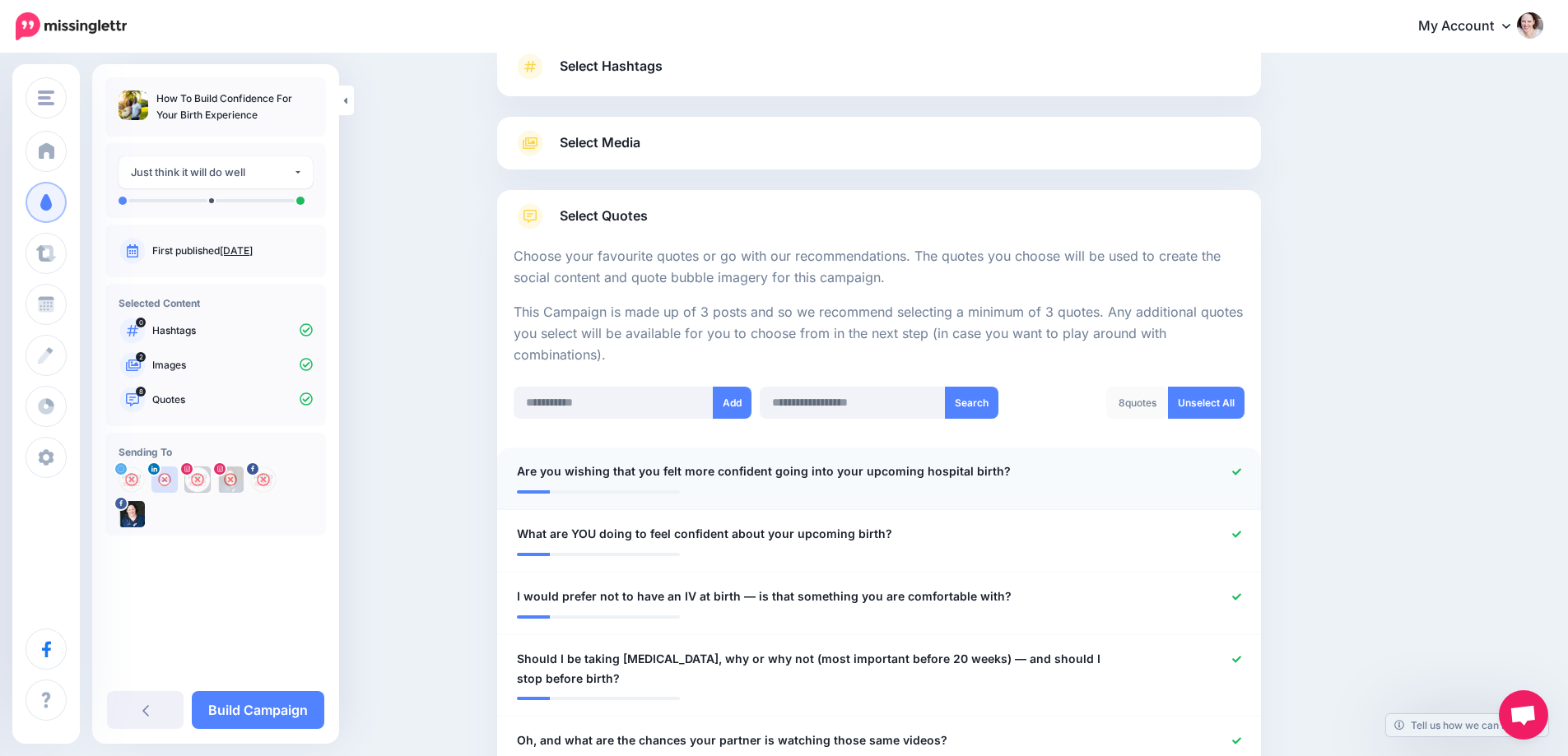
scroll to position [329, 0]
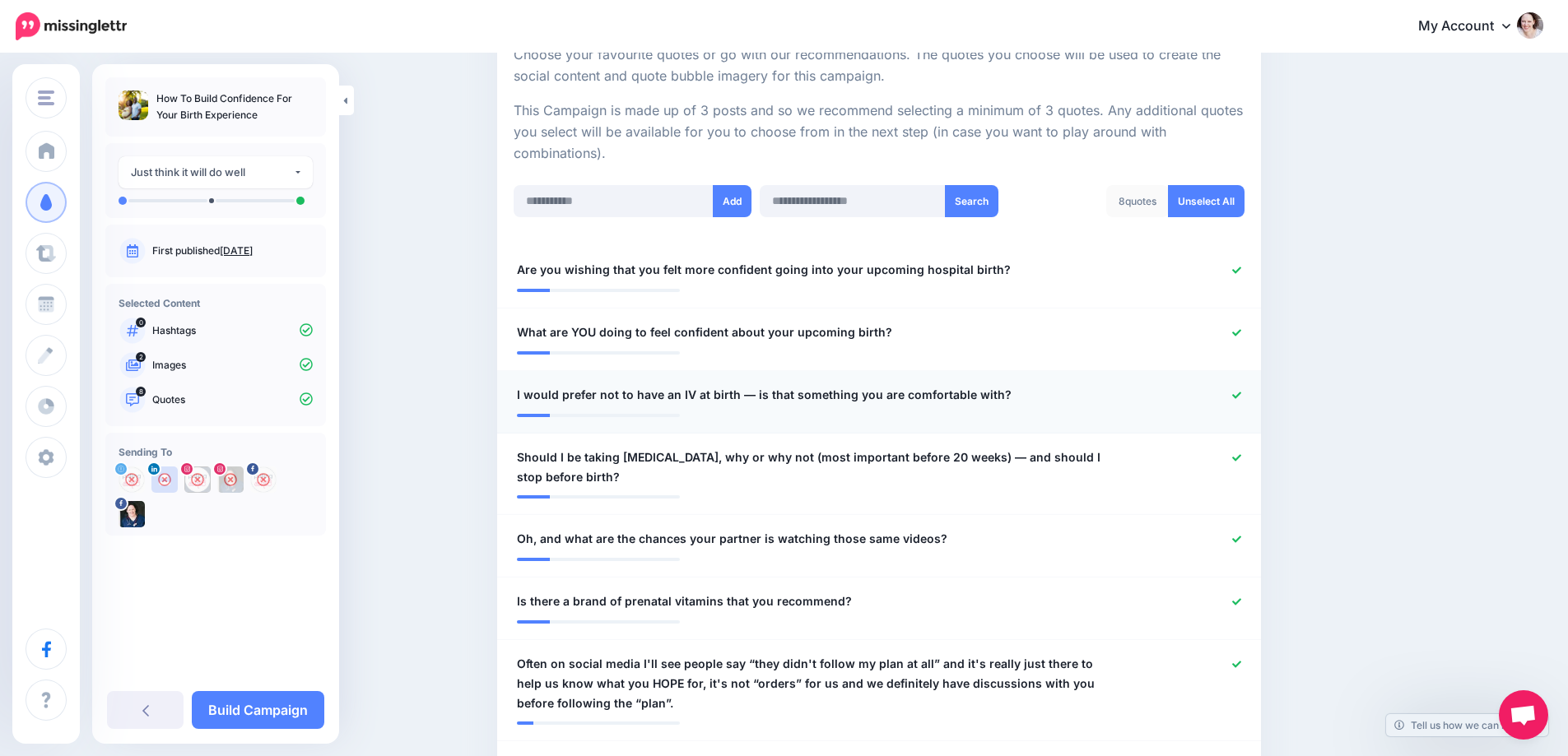
click at [1242, 396] on icon at bounding box center [1237, 395] width 9 height 9
click at [1241, 456] on icon at bounding box center [1237, 457] width 9 height 9
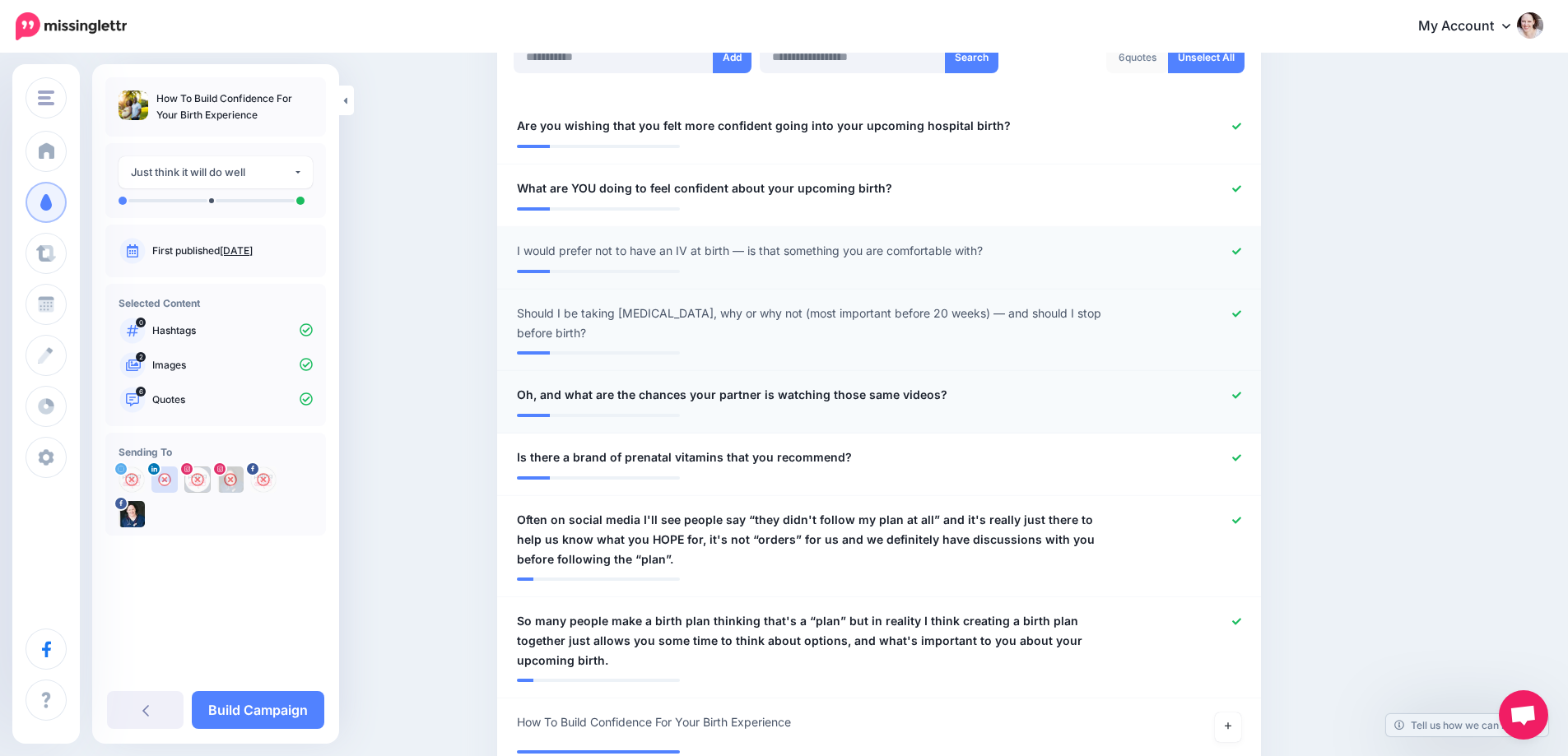
scroll to position [494, 0]
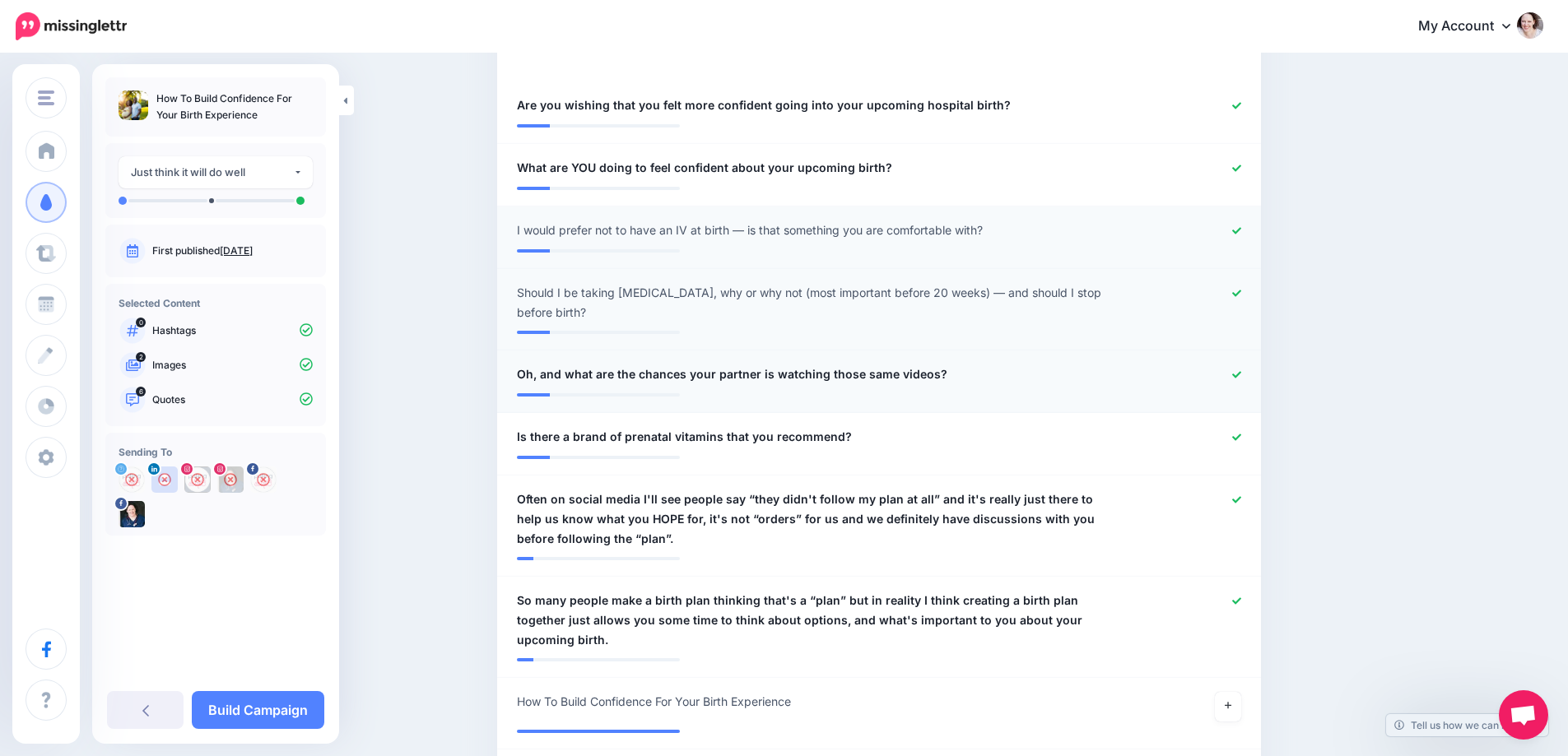
click at [1242, 371] on icon at bounding box center [1237, 374] width 9 height 9
click at [1242, 437] on icon at bounding box center [1237, 437] width 9 height 9
click at [1242, 501] on icon at bounding box center [1237, 500] width 9 height 7
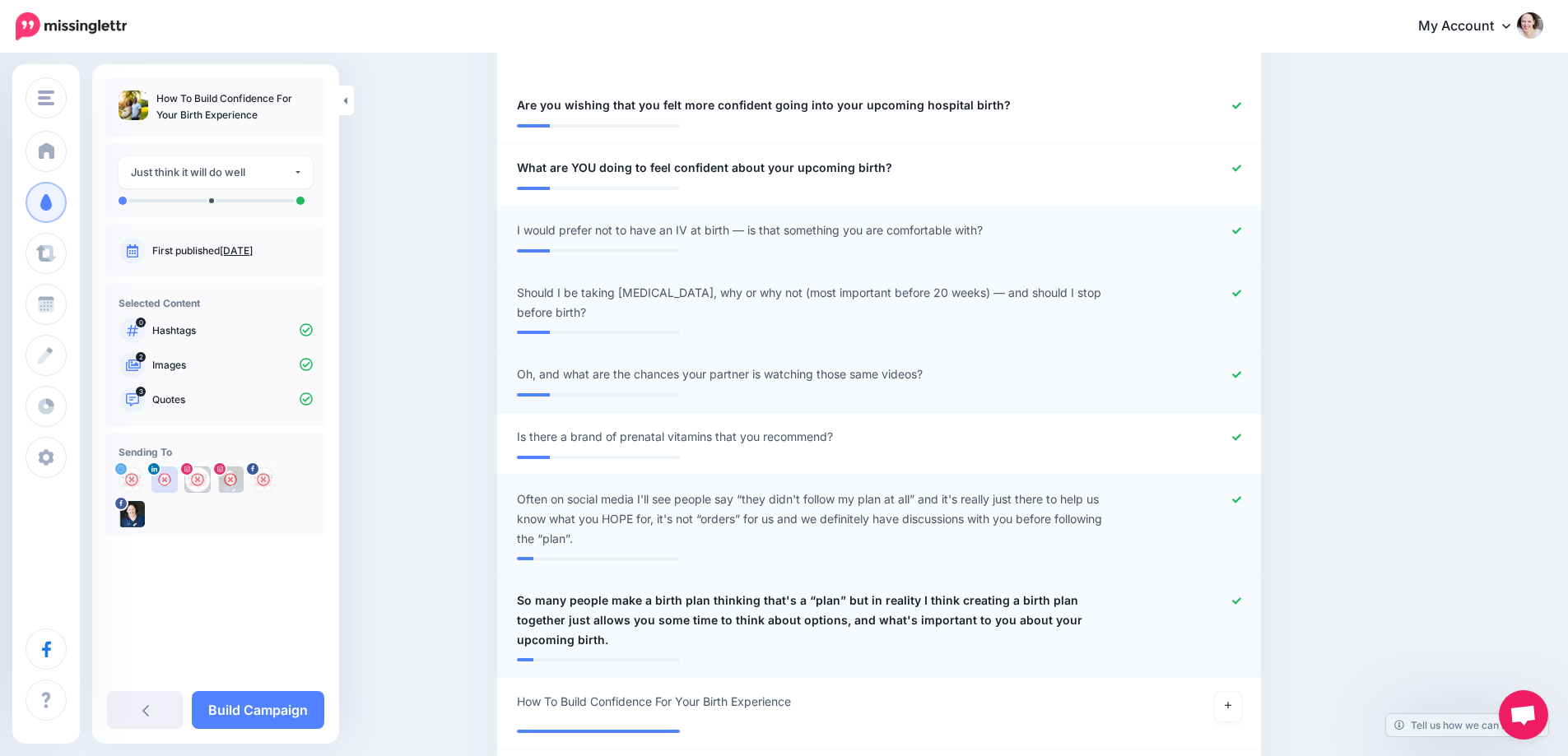
click at [1242, 600] on icon at bounding box center [1237, 601] width 9 height 9
click at [1232, 701] on icon at bounding box center [1229, 705] width 7 height 9
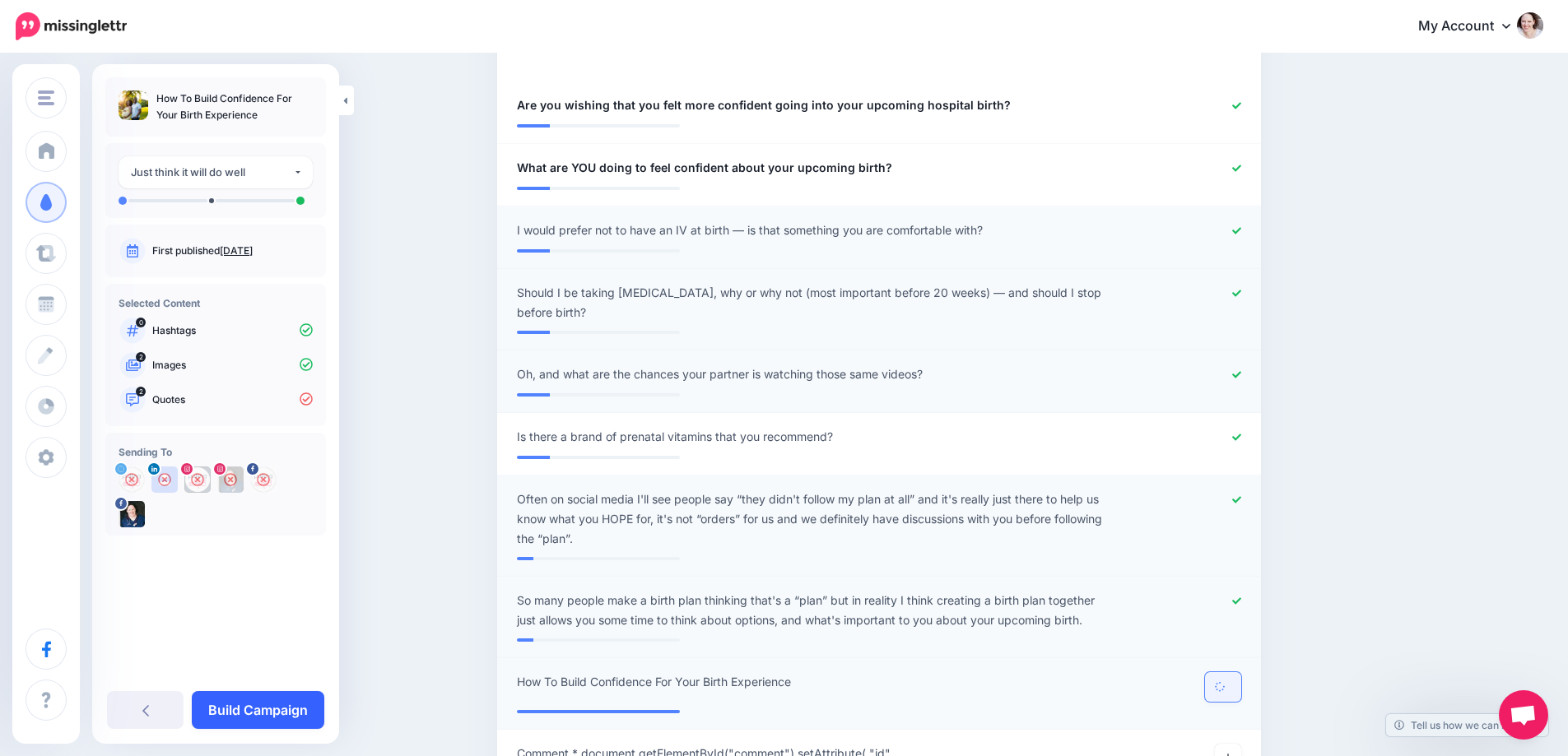
click at [235, 704] on link "Build Campaign" at bounding box center [258, 710] width 133 height 38
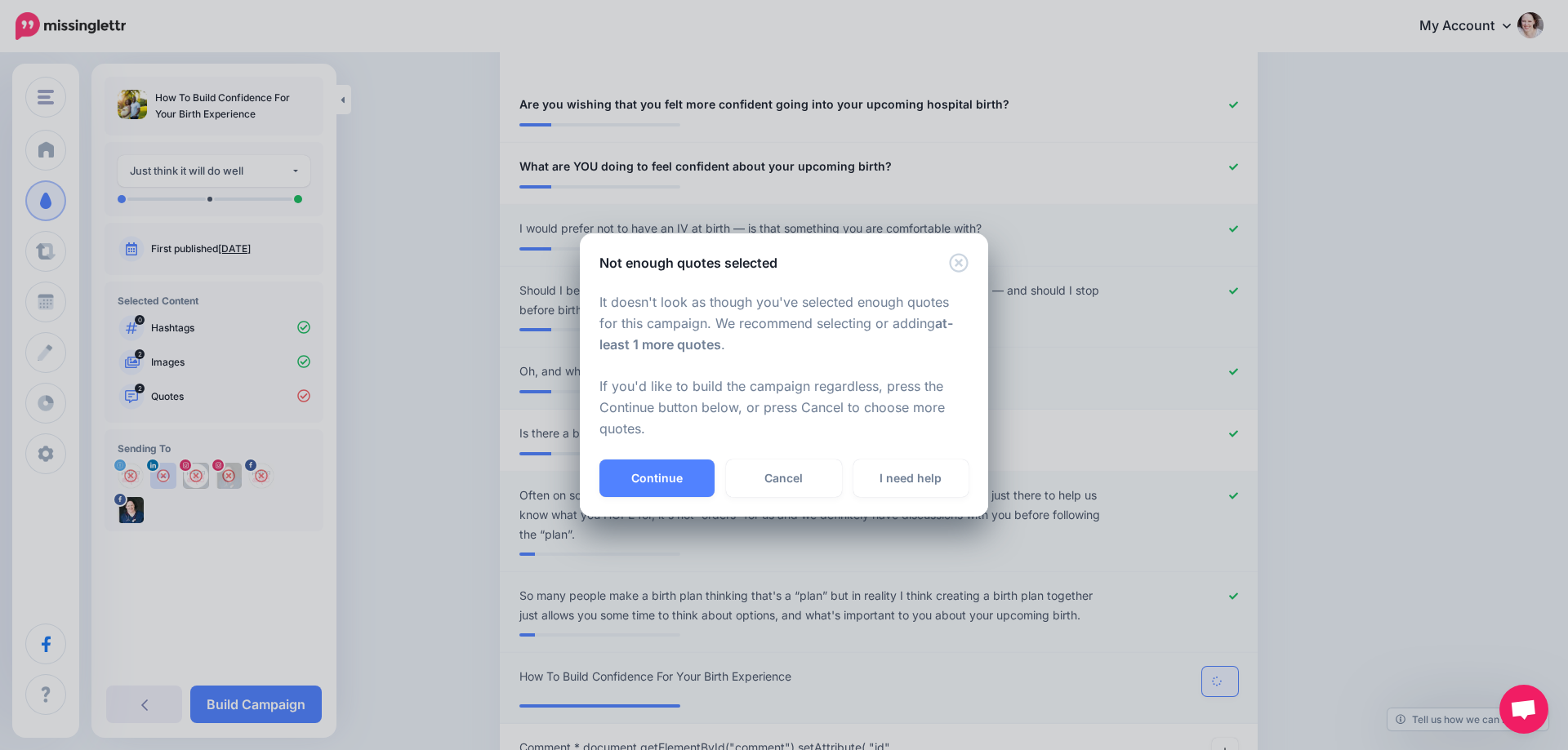
click at [642, 459] on div "It doesn't look as though you've selected enough quotes for this campaign. We r…" at bounding box center [784, 366] width 408 height 187
click at [754, 459] on div "It doesn't look as though you've selected enough quotes for this campaign. We r…" at bounding box center [784, 366] width 408 height 187
click at [786, 469] on link "Cancel" at bounding box center [784, 478] width 115 height 38
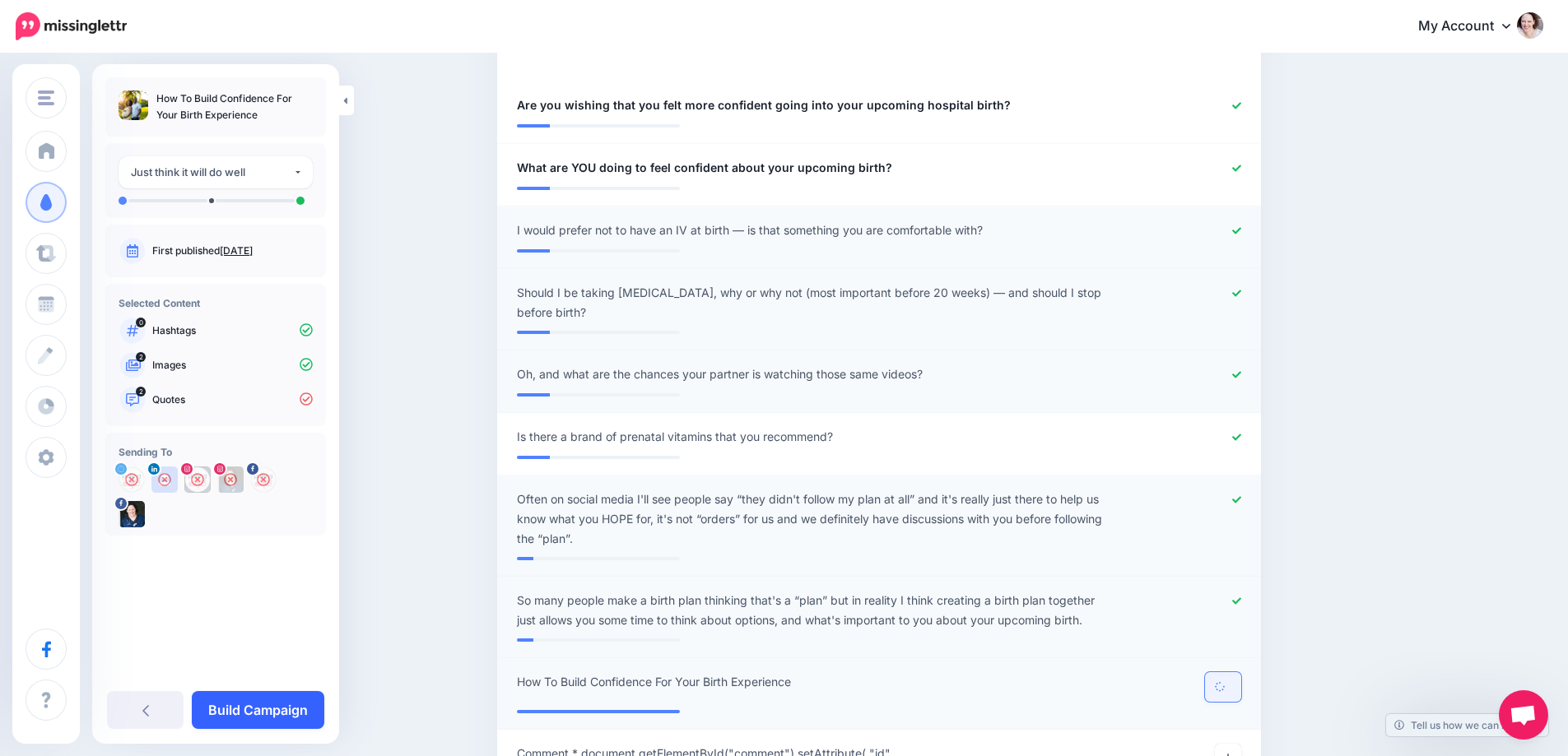
click at [219, 710] on link "Build Campaign" at bounding box center [258, 710] width 133 height 38
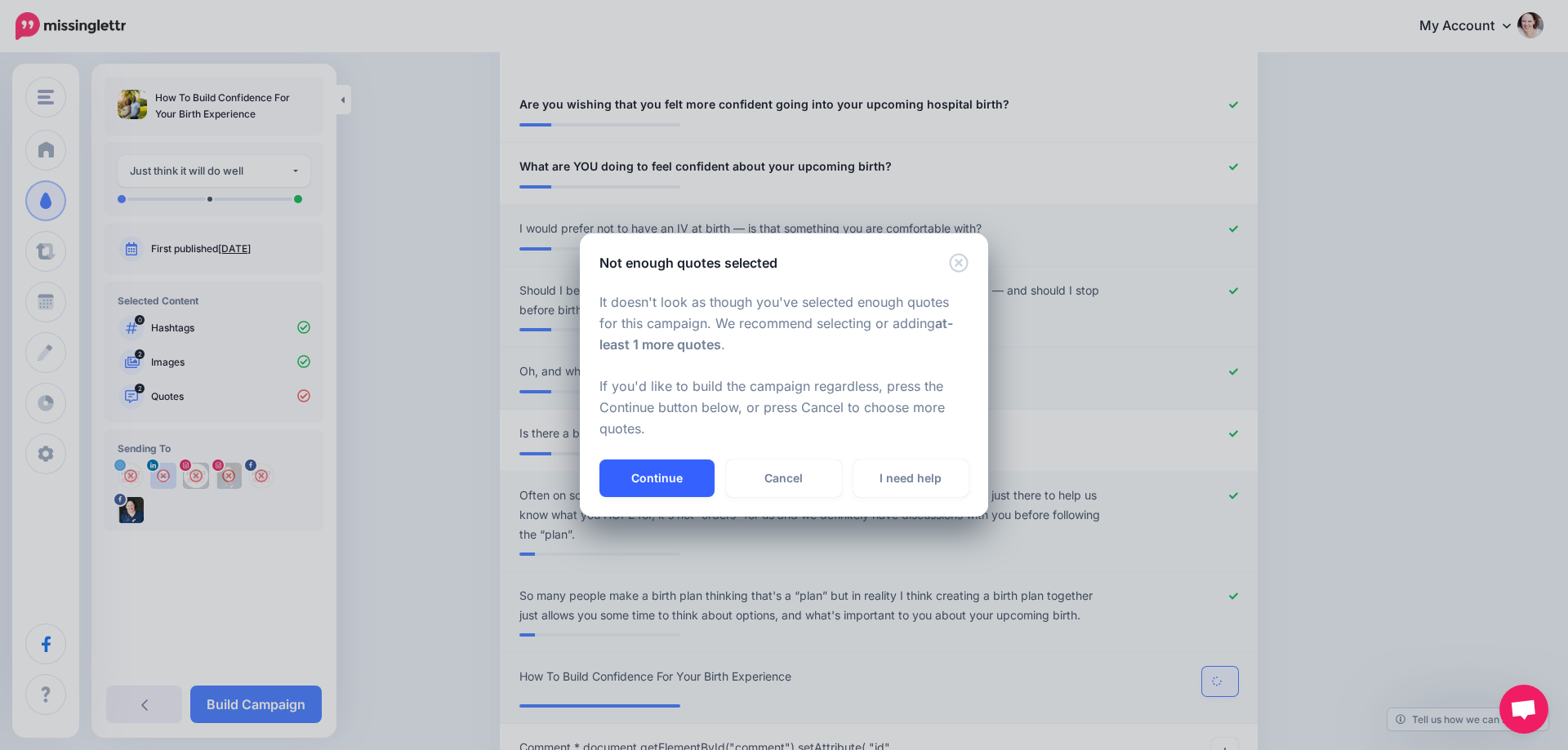
click at [653, 470] on button "Continue" at bounding box center [657, 478] width 115 height 38
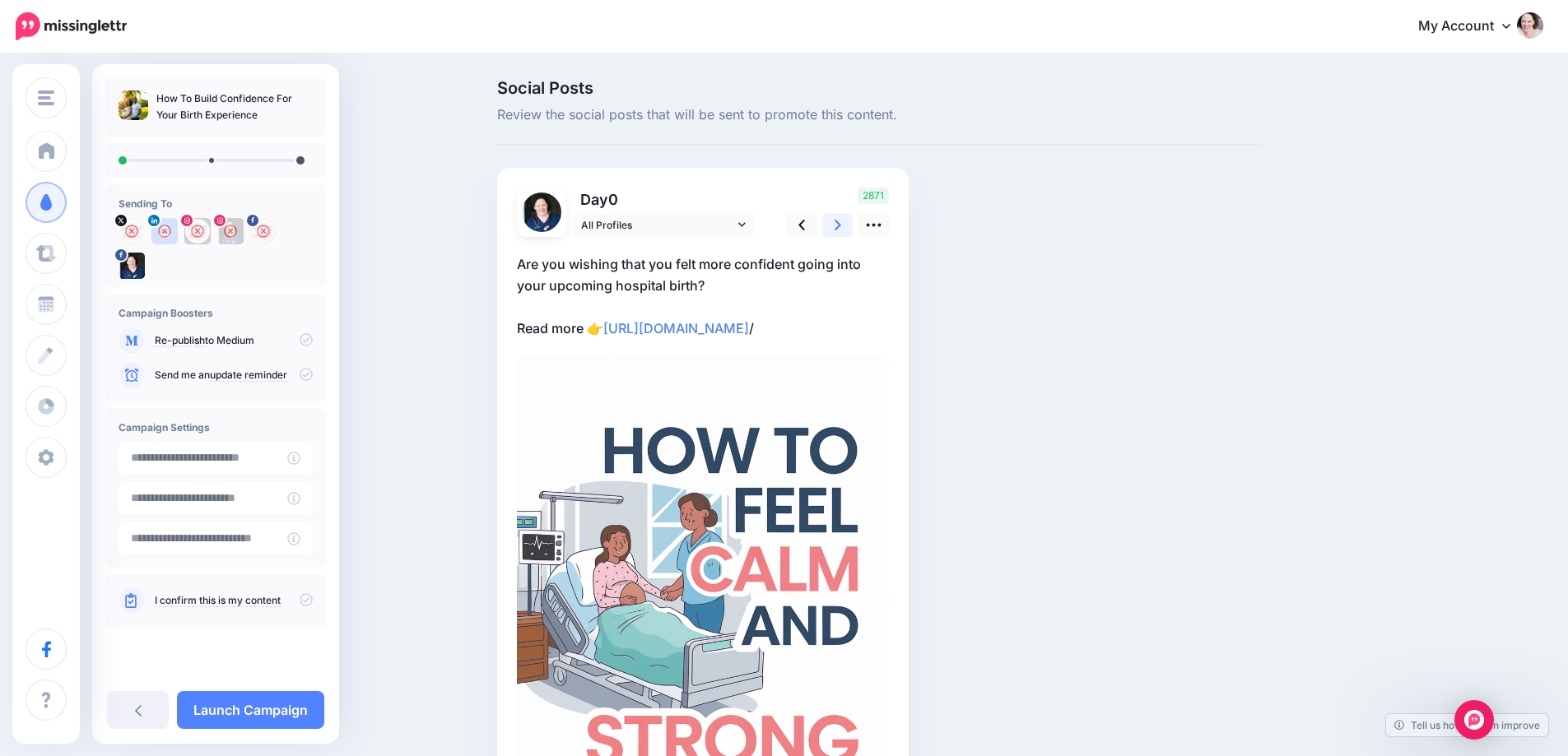
click at [849, 228] on link at bounding box center [838, 225] width 32 height 24
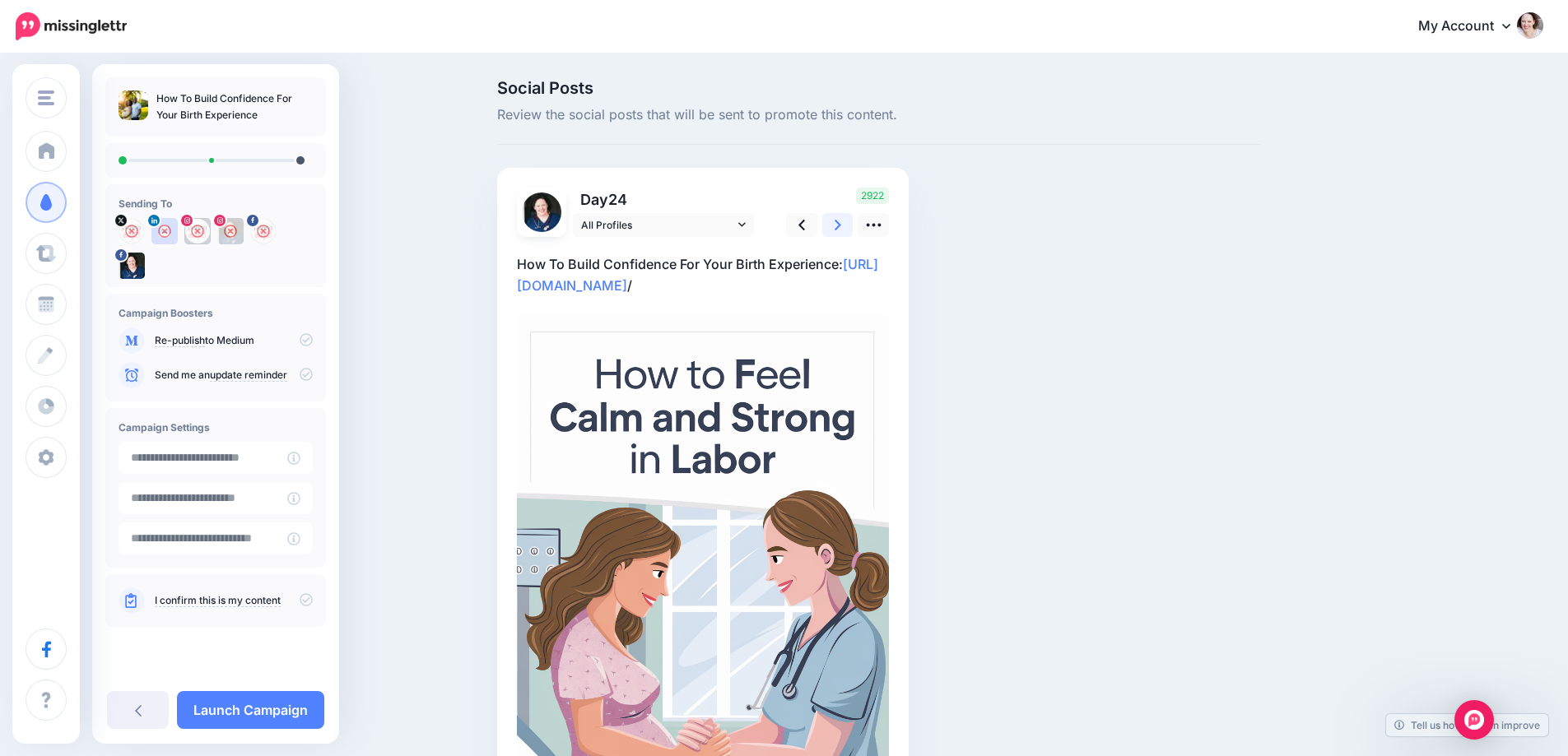
click at [849, 228] on link at bounding box center [838, 225] width 32 height 24
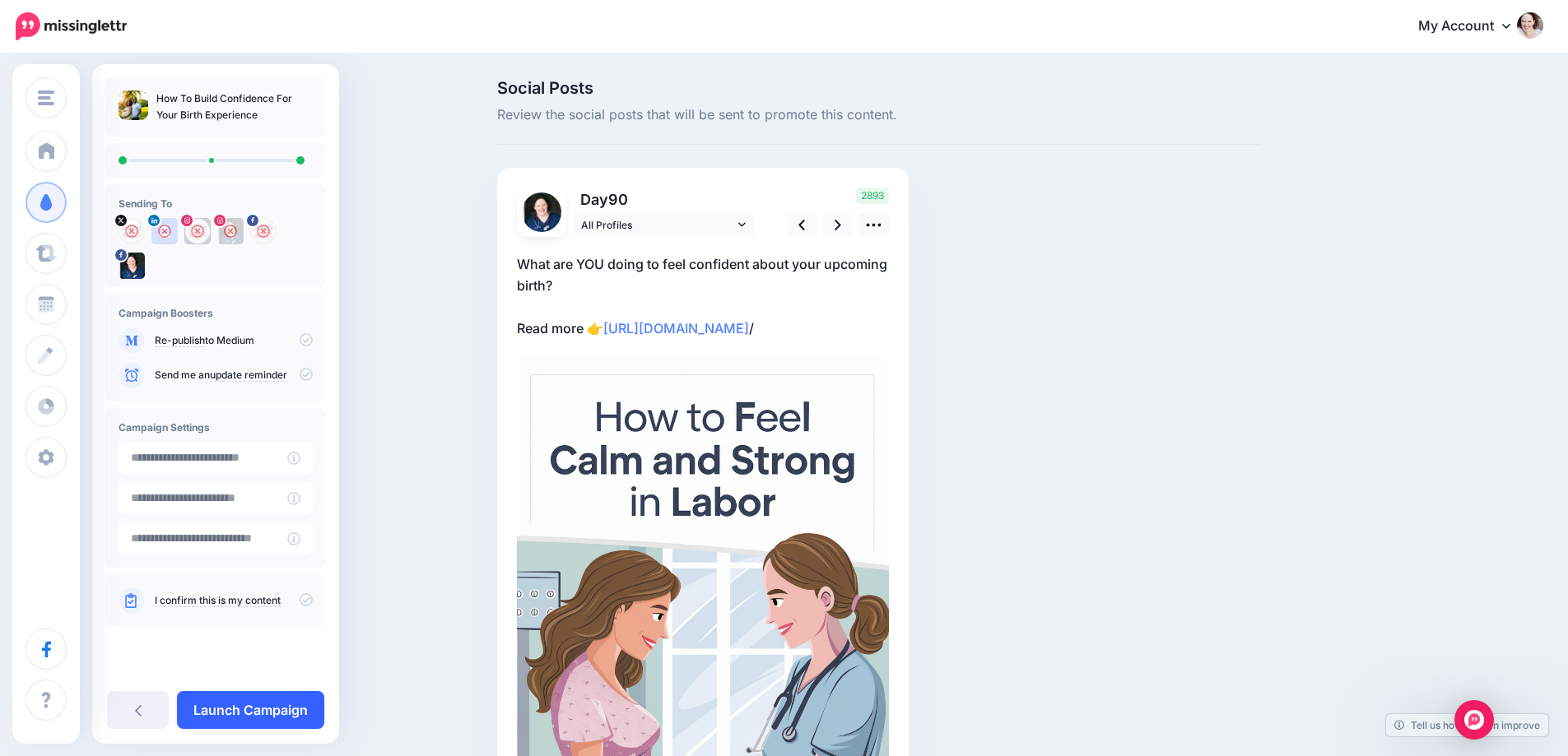
click at [195, 703] on link "Launch Campaign" at bounding box center [251, 710] width 148 height 38
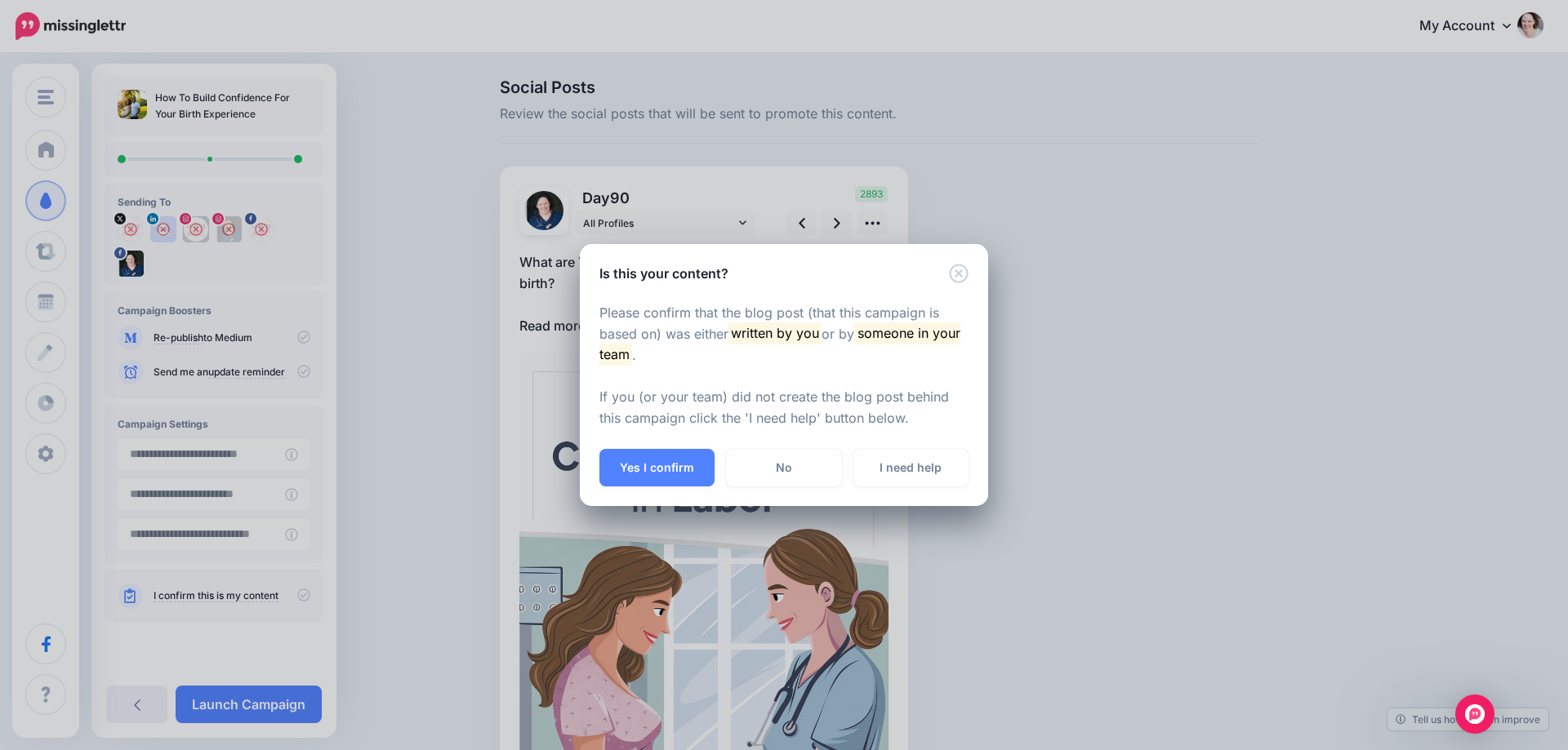
click at [650, 445] on div "Please confirm that the blog post (that this campaign is based on) was either w…" at bounding box center [784, 366] width 408 height 166
click at [644, 462] on button "Yes I confirm" at bounding box center [657, 468] width 115 height 38
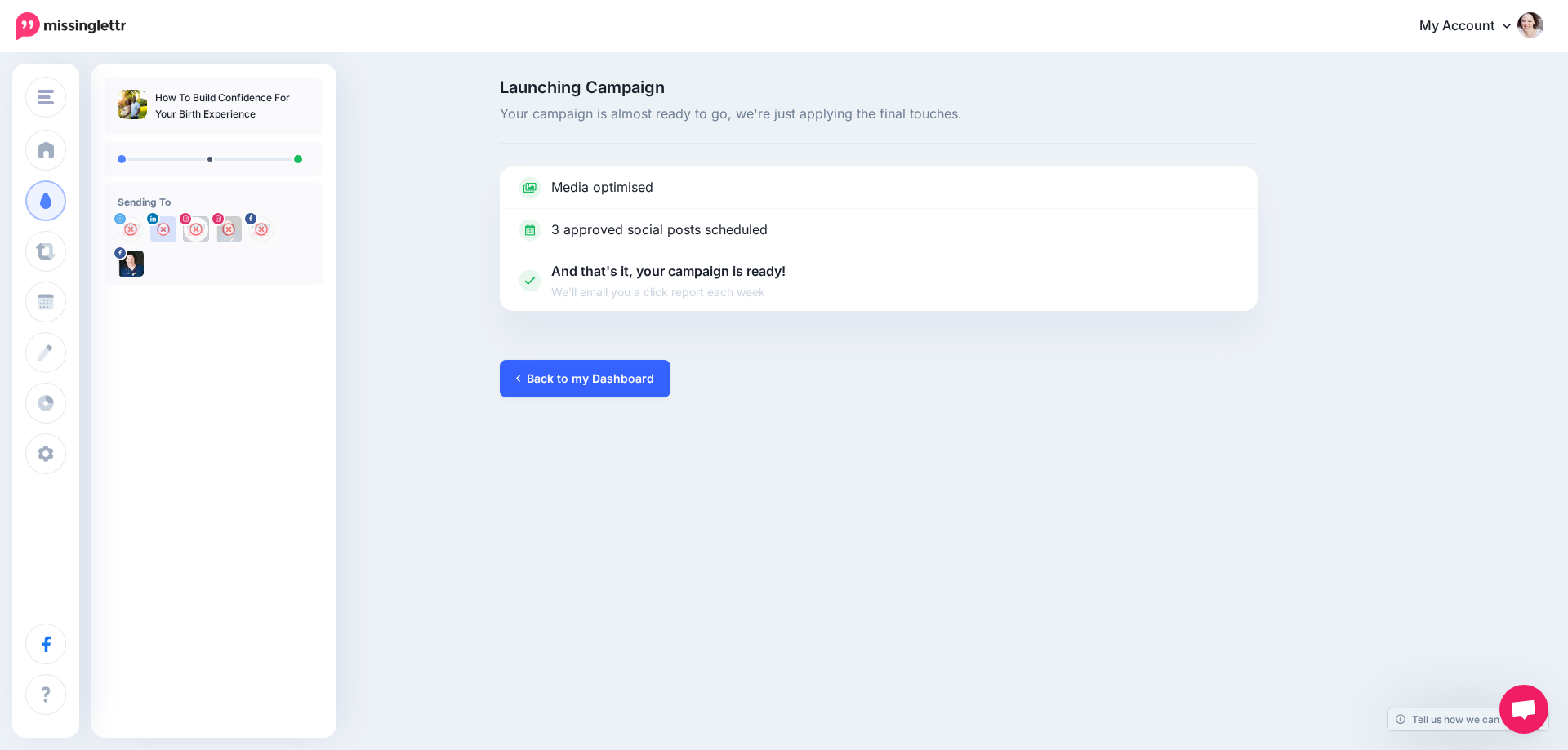
click at [623, 376] on link "Back to my Dashboard" at bounding box center [585, 379] width 170 height 38
